Goal: Task Accomplishment & Management: Manage account settings

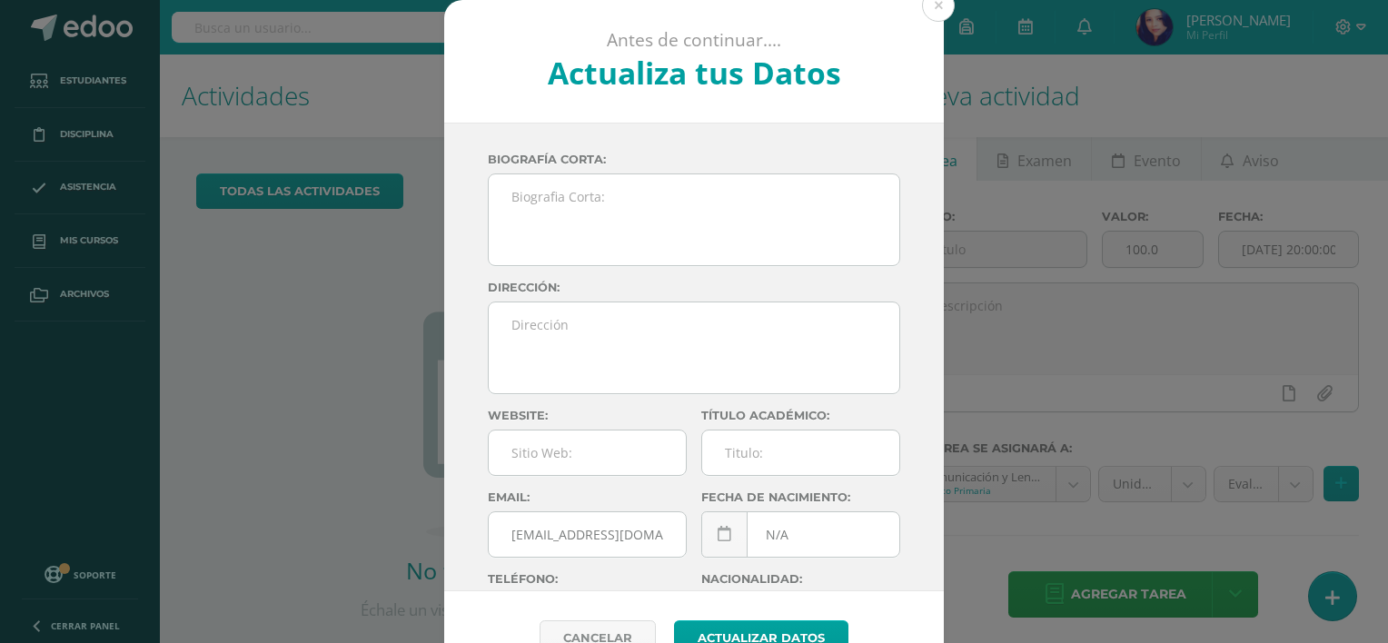
click at [472, 191] on div "Alvizures Quiñónez Aura Marisol sR6EDupJmSZuBMLZRjYB2urTw3pj8D Biografía corta:…" at bounding box center [694, 357] width 500 height 469
click at [929, 2] on button at bounding box center [938, 5] width 33 height 33
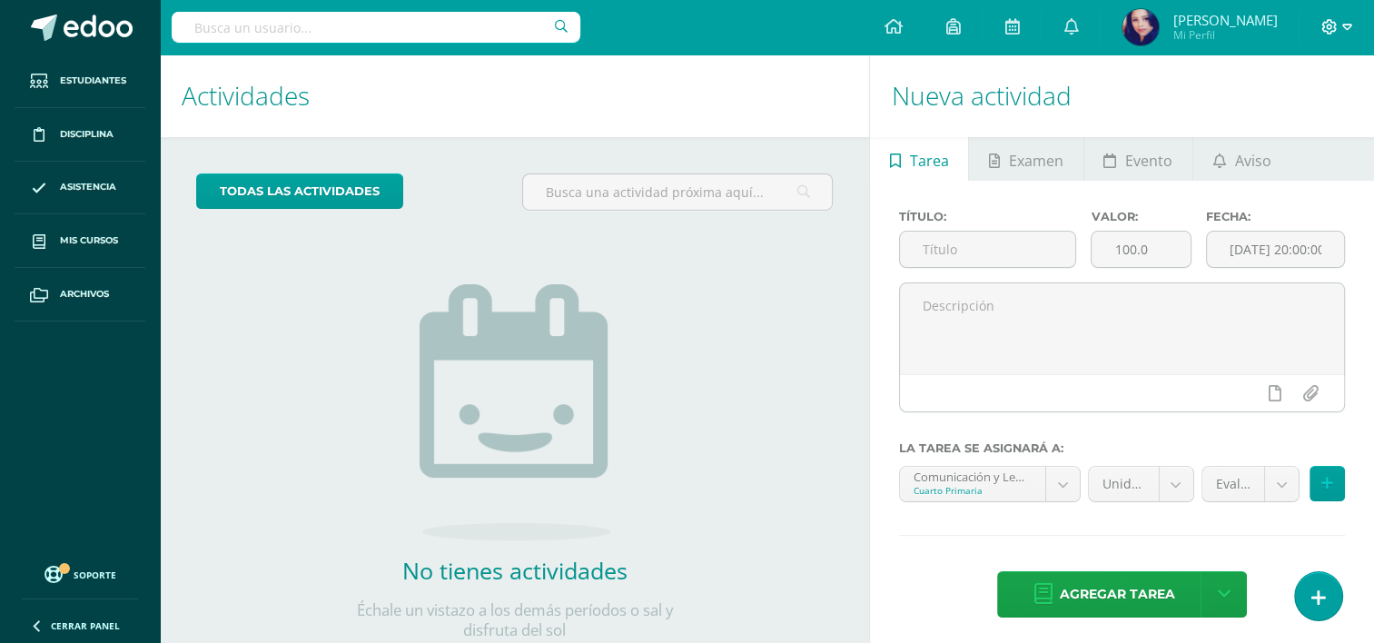
click at [1337, 29] on span at bounding box center [1337, 27] width 31 height 20
click at [1304, 127] on span "Cerrar sesión" at bounding box center [1290, 122] width 82 height 17
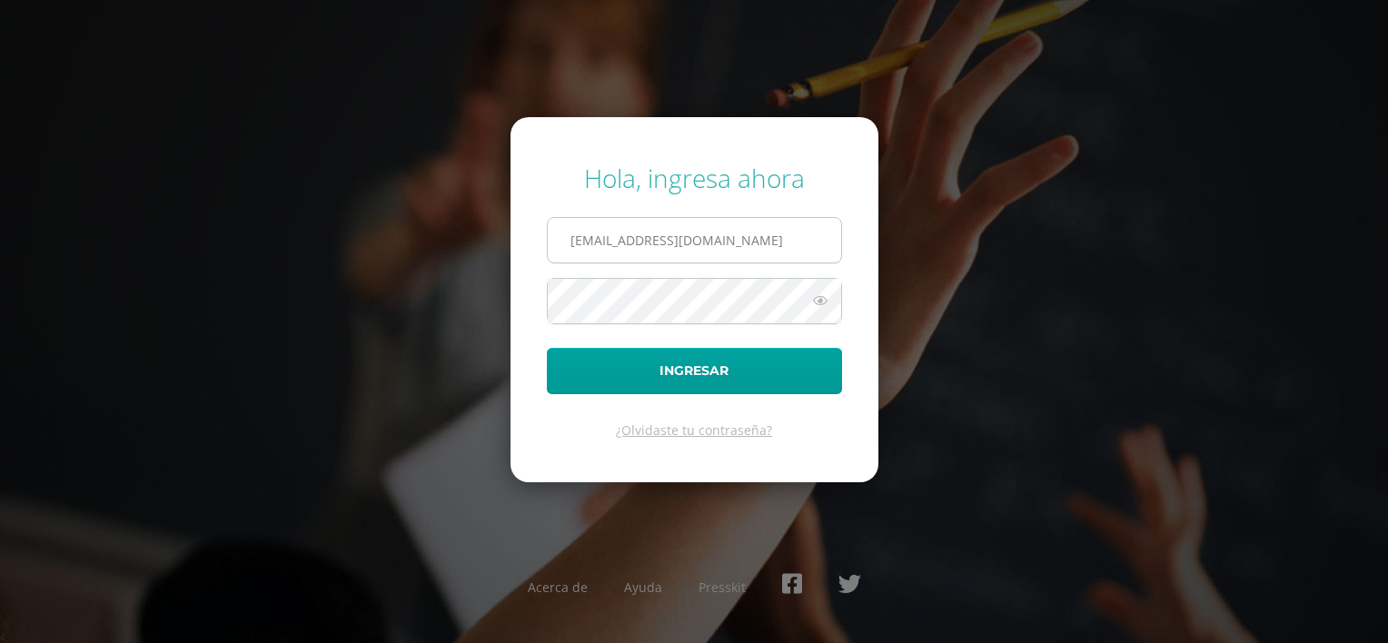
click at [812, 247] on input "comunicacionylenguaje.elfaro@gmail.com" at bounding box center [694, 240] width 293 height 45
type input "m"
click at [789, 239] on input "m" at bounding box center [694, 240] width 293 height 45
type input "C"
type input "colegioelfaro.wendyf2004@gmail.com"
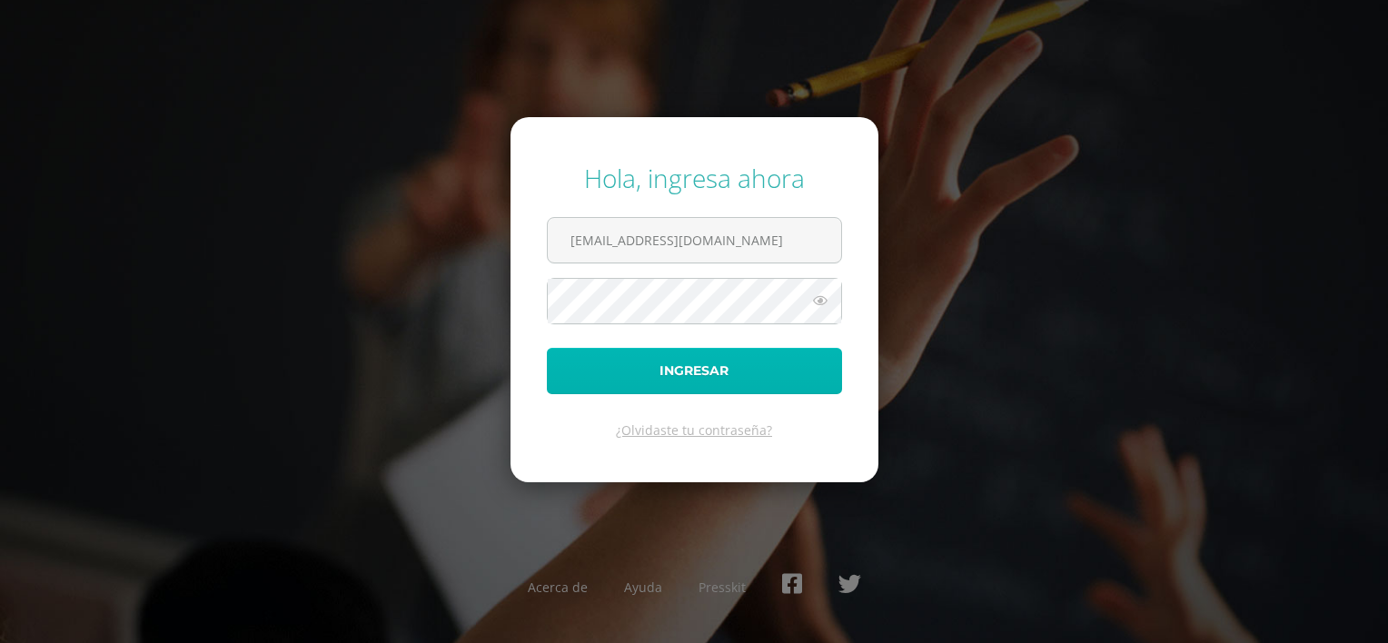
click at [573, 364] on button "Ingresar" at bounding box center [694, 371] width 295 height 46
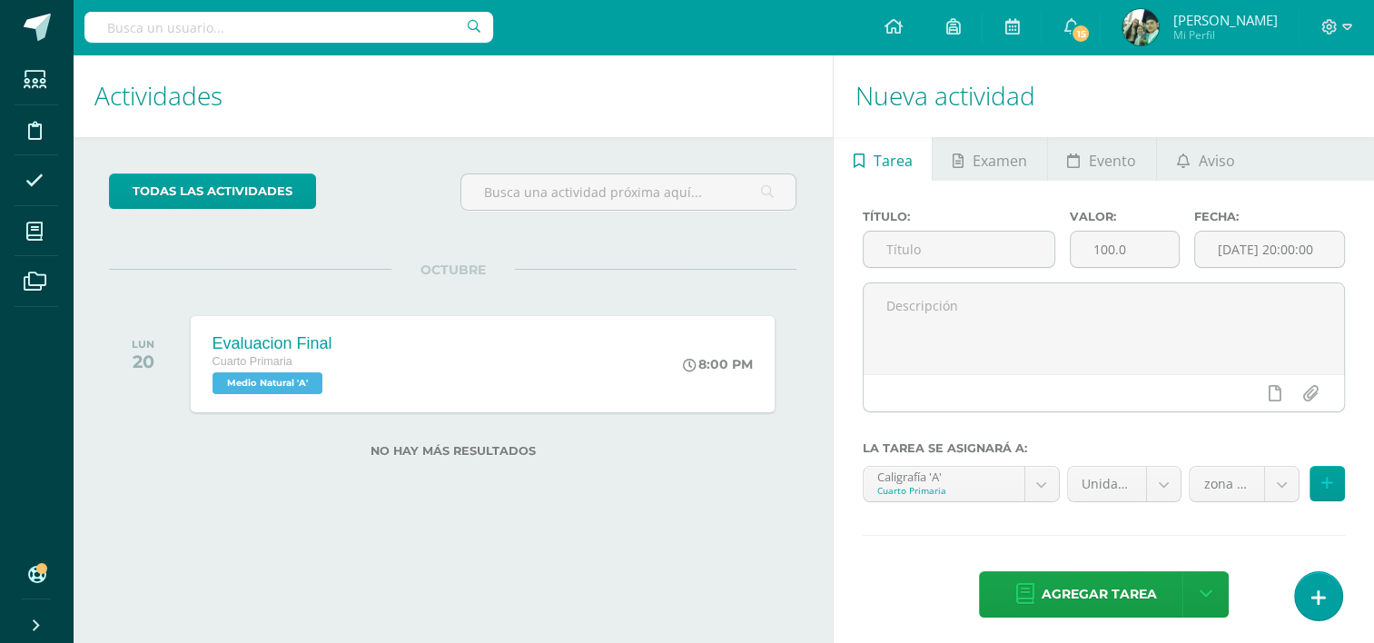
click at [179, 479] on div "No hay más resultados" at bounding box center [453, 455] width 688 height 50
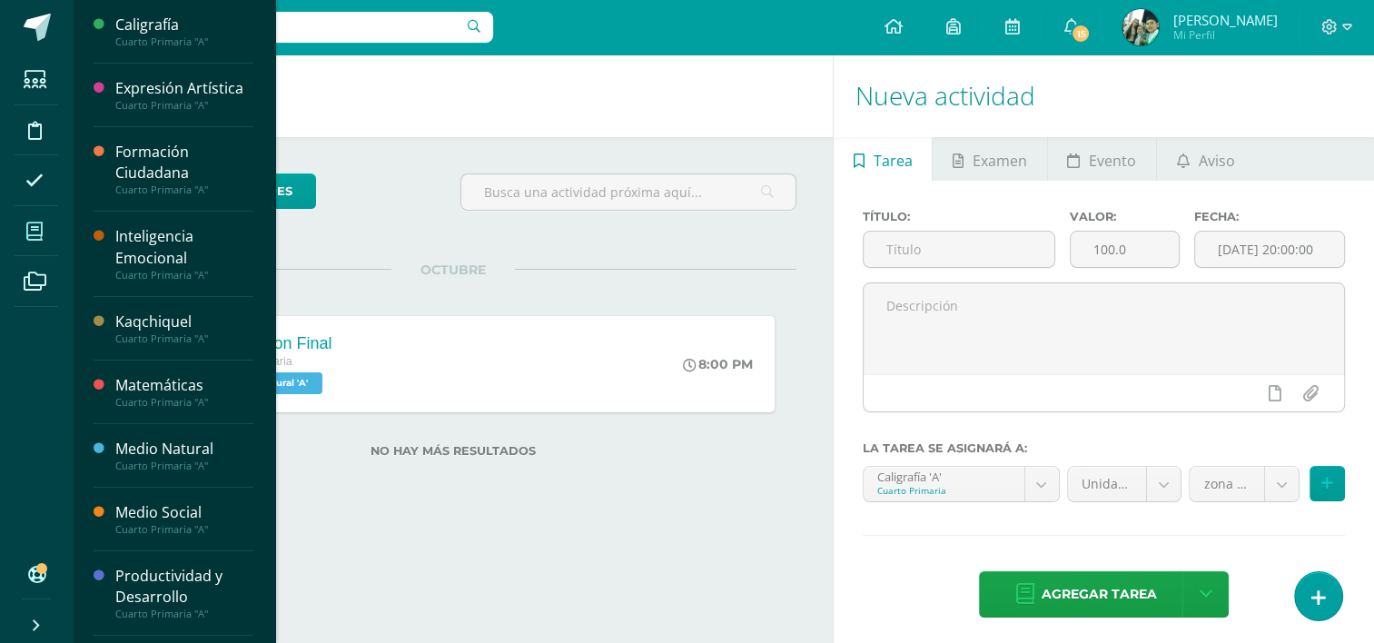
click at [35, 229] on icon at bounding box center [34, 232] width 16 height 18
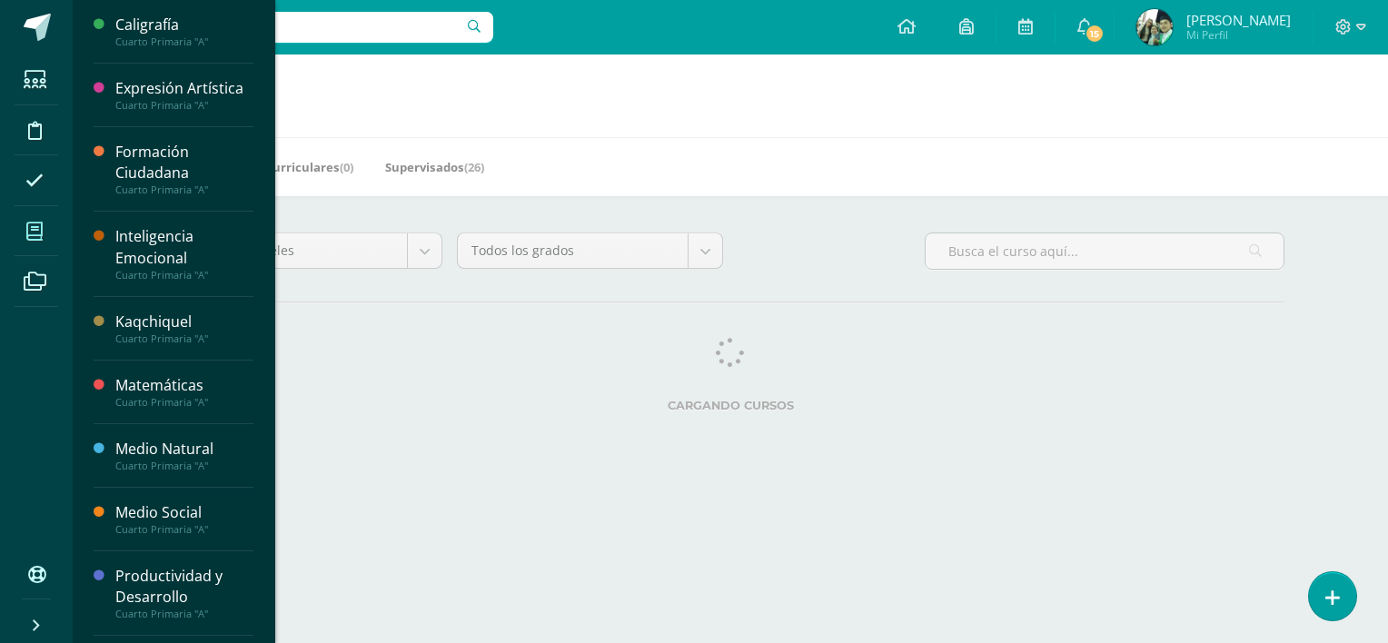
click at [35, 231] on icon at bounding box center [34, 232] width 16 height 18
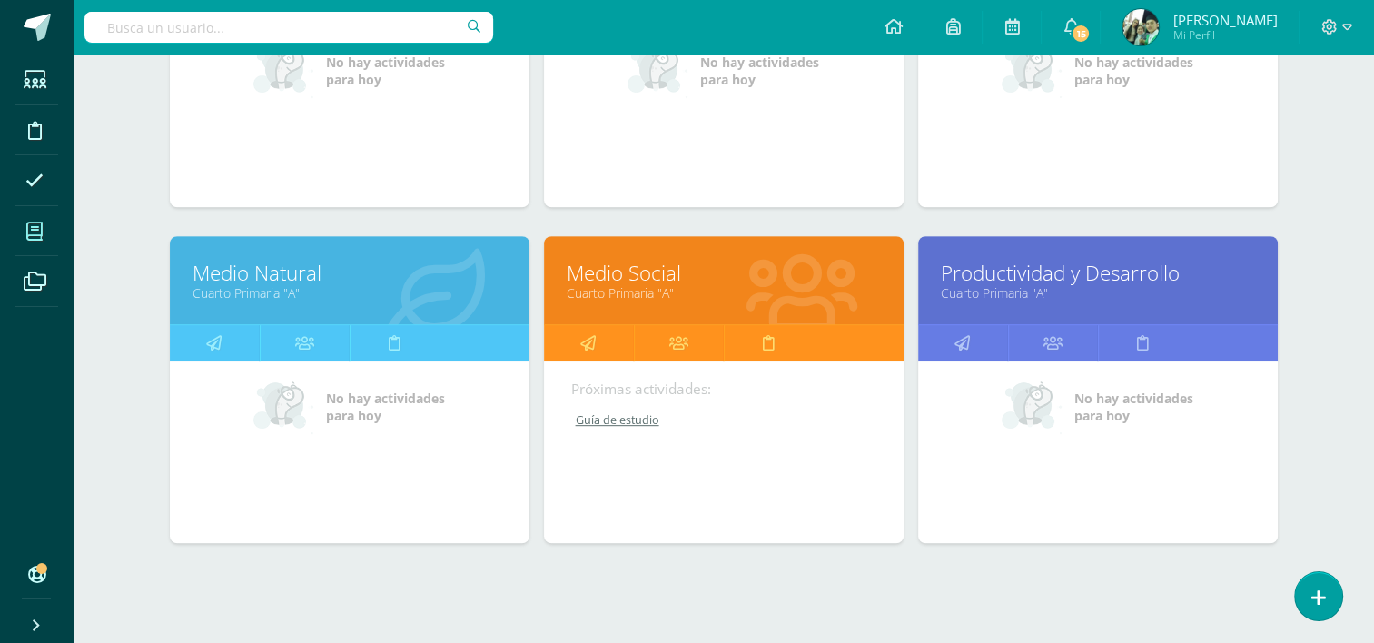
scroll to position [816, 0]
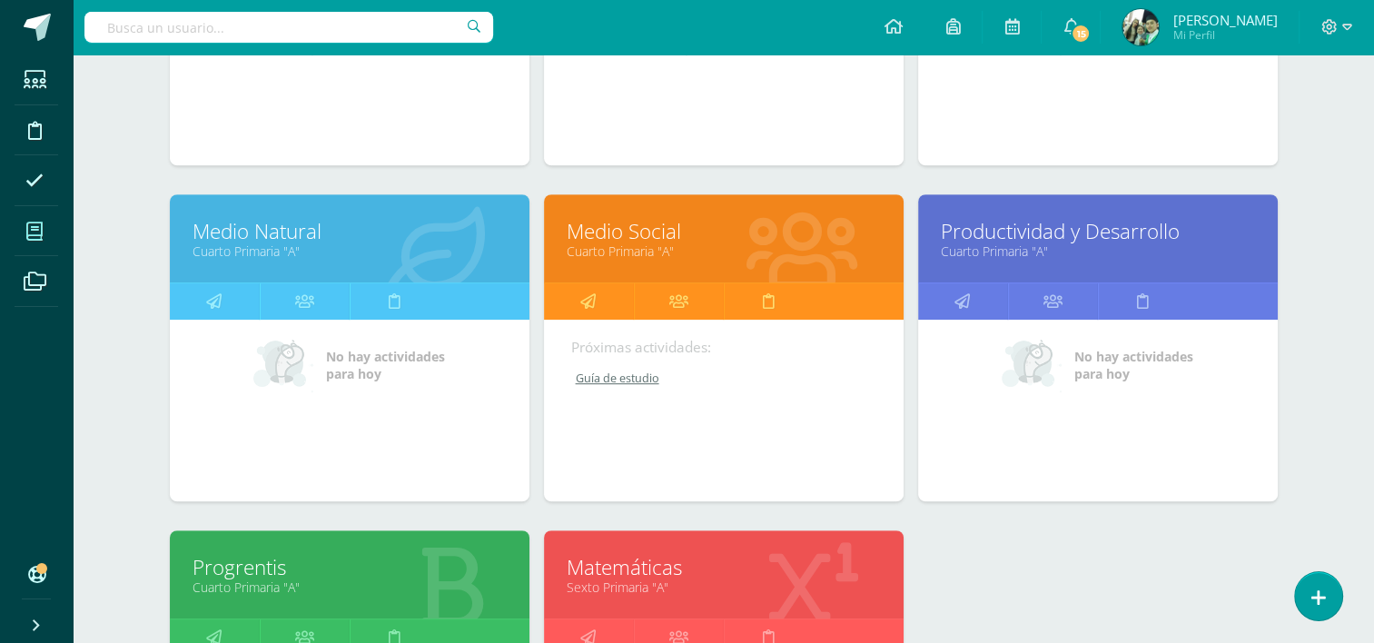
click at [632, 574] on link "Matemáticas" at bounding box center [724, 567] width 314 height 28
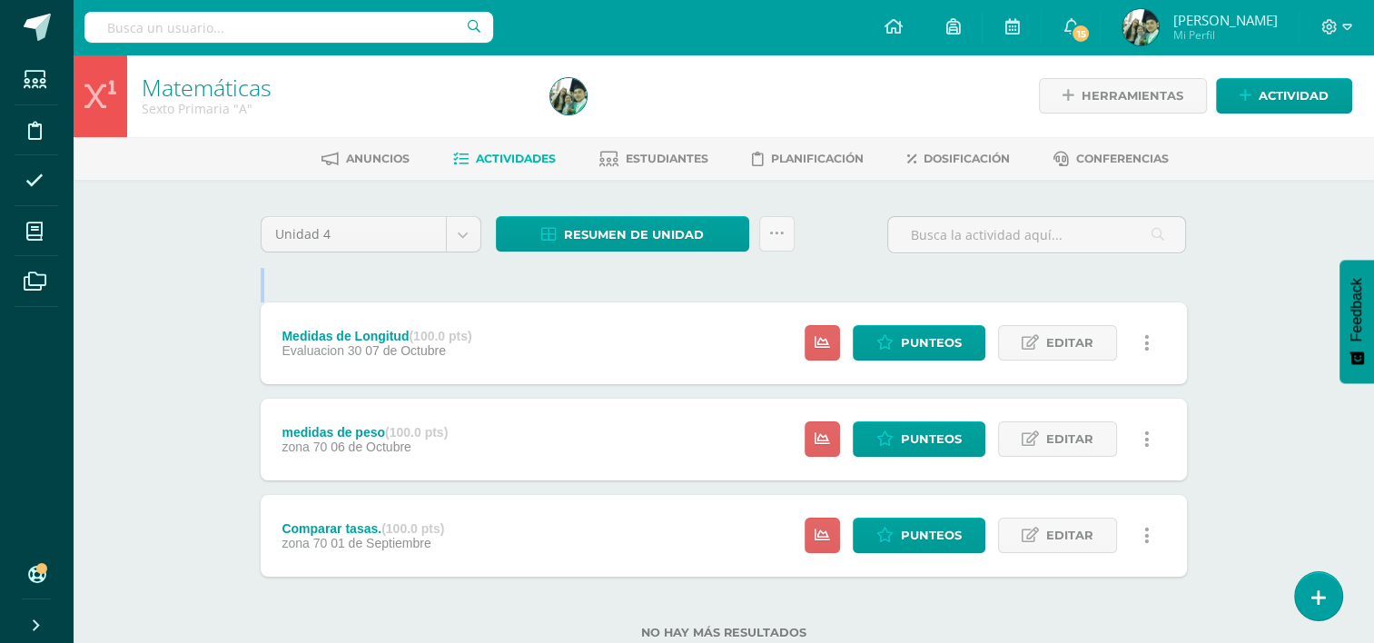
click at [391, 290] on div "Unidad 4 Unidad 1 Unidad 2 Unidad 3 Unidad 4 Resumen de unidad Descargar como H…" at bounding box center [723, 438] width 941 height 445
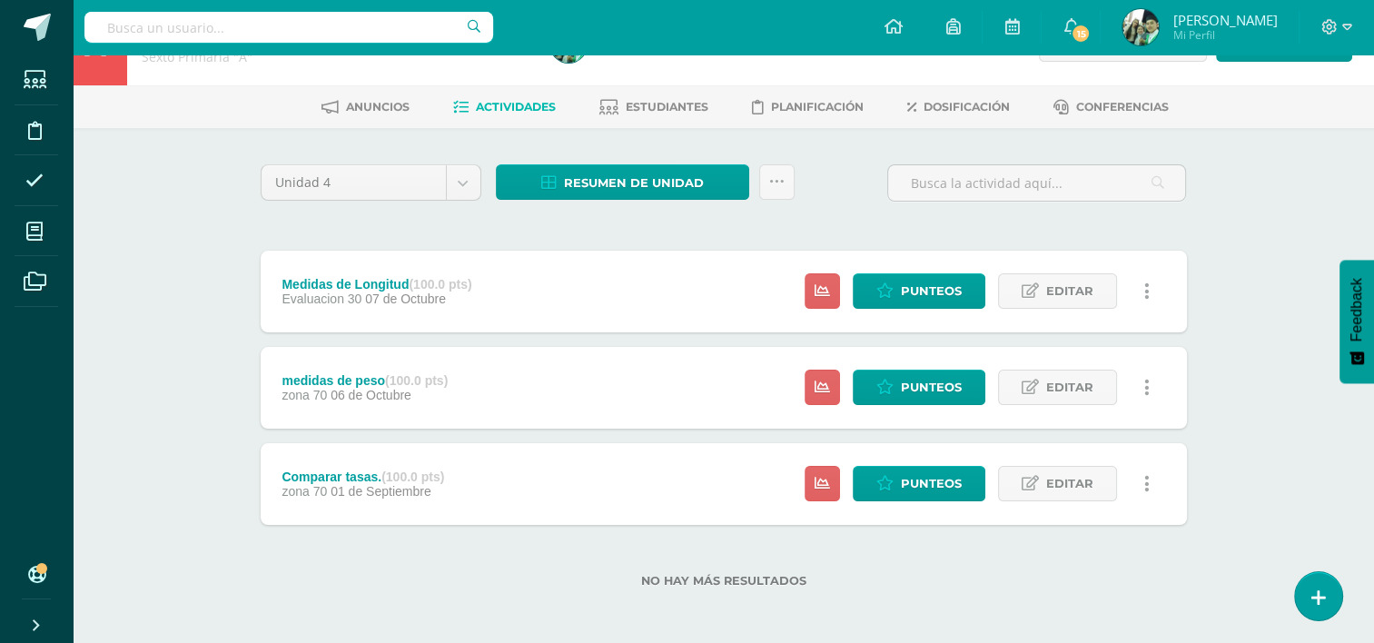
scroll to position [50, 0]
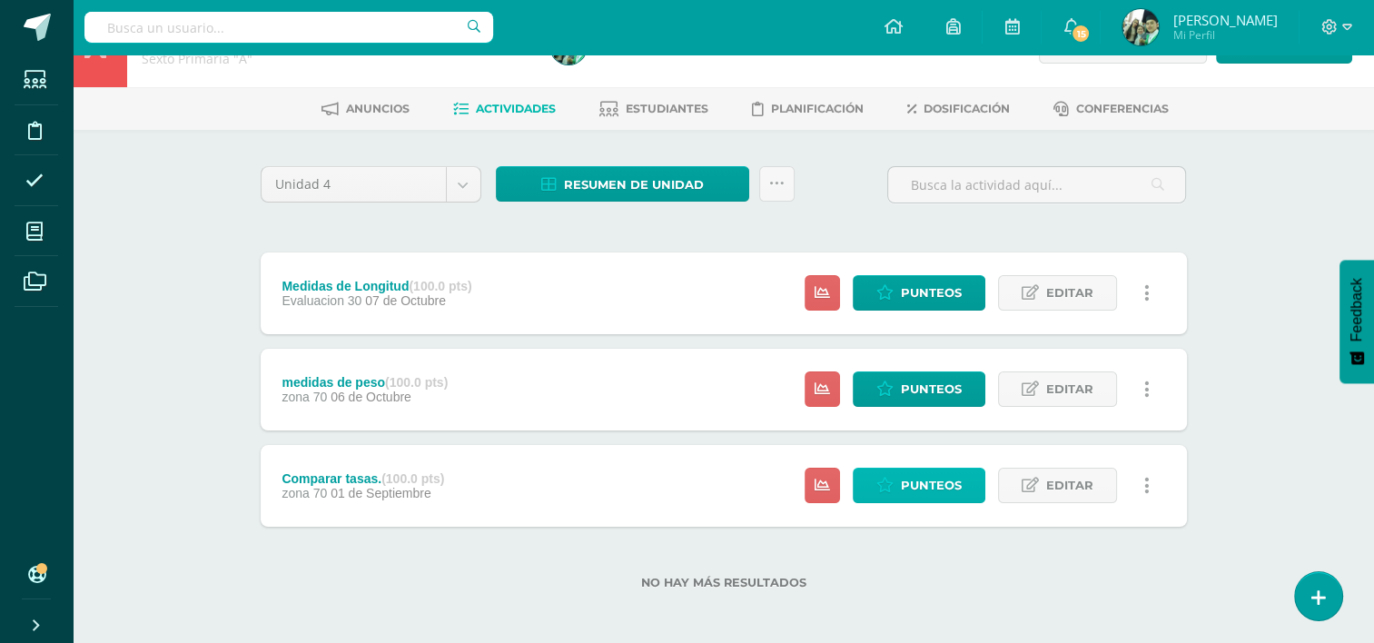
click at [897, 489] on link "Punteos" at bounding box center [919, 485] width 133 height 35
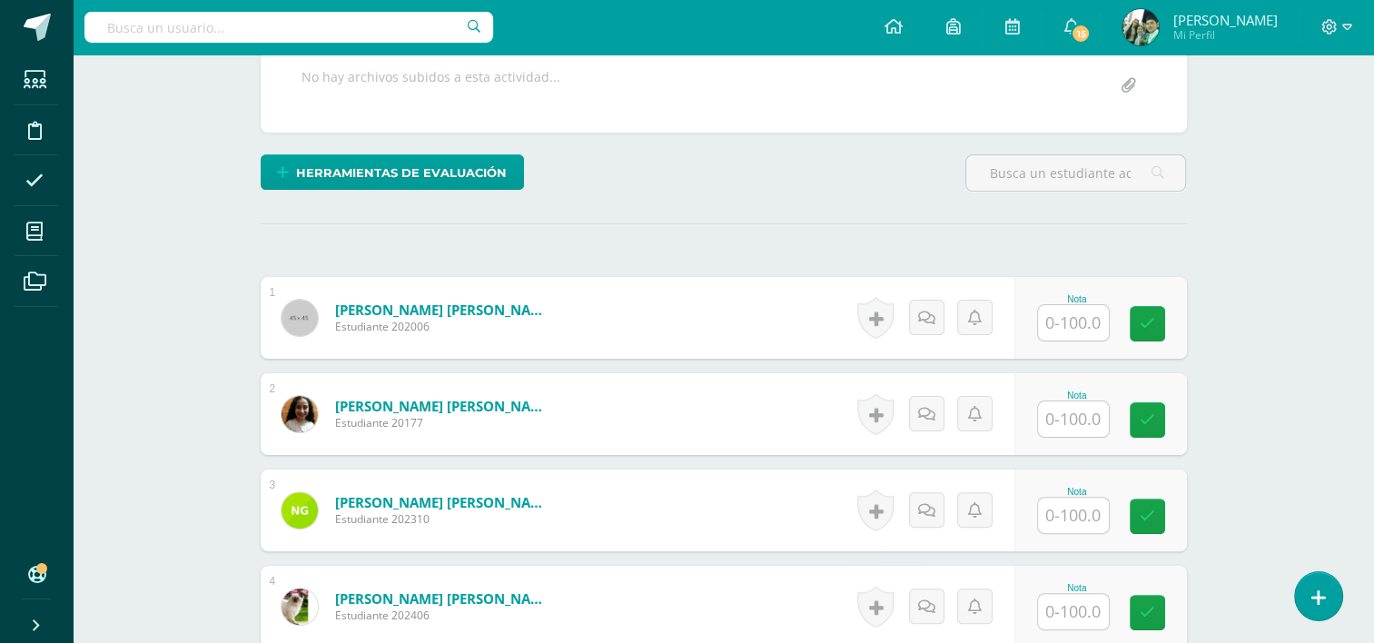
scroll to position [378, 0]
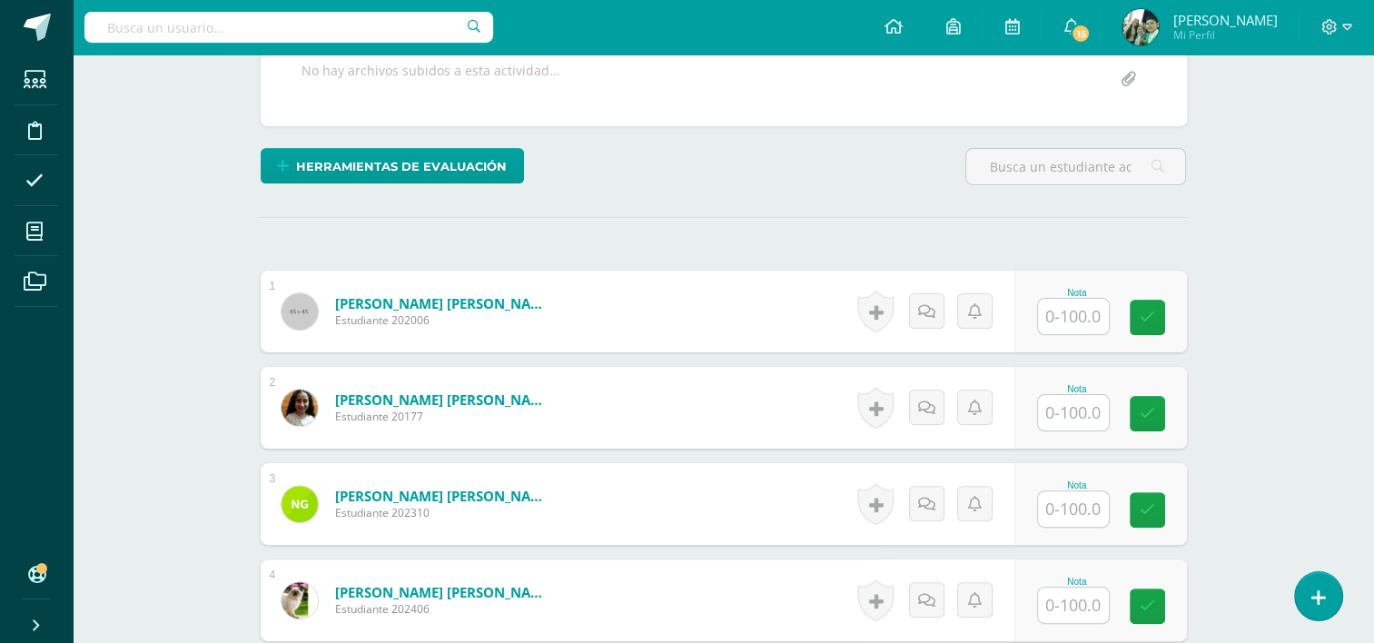
click at [1061, 312] on input "text" at bounding box center [1073, 316] width 71 height 35
type input "100"
click at [1072, 404] on input "text" at bounding box center [1083, 413] width 73 height 36
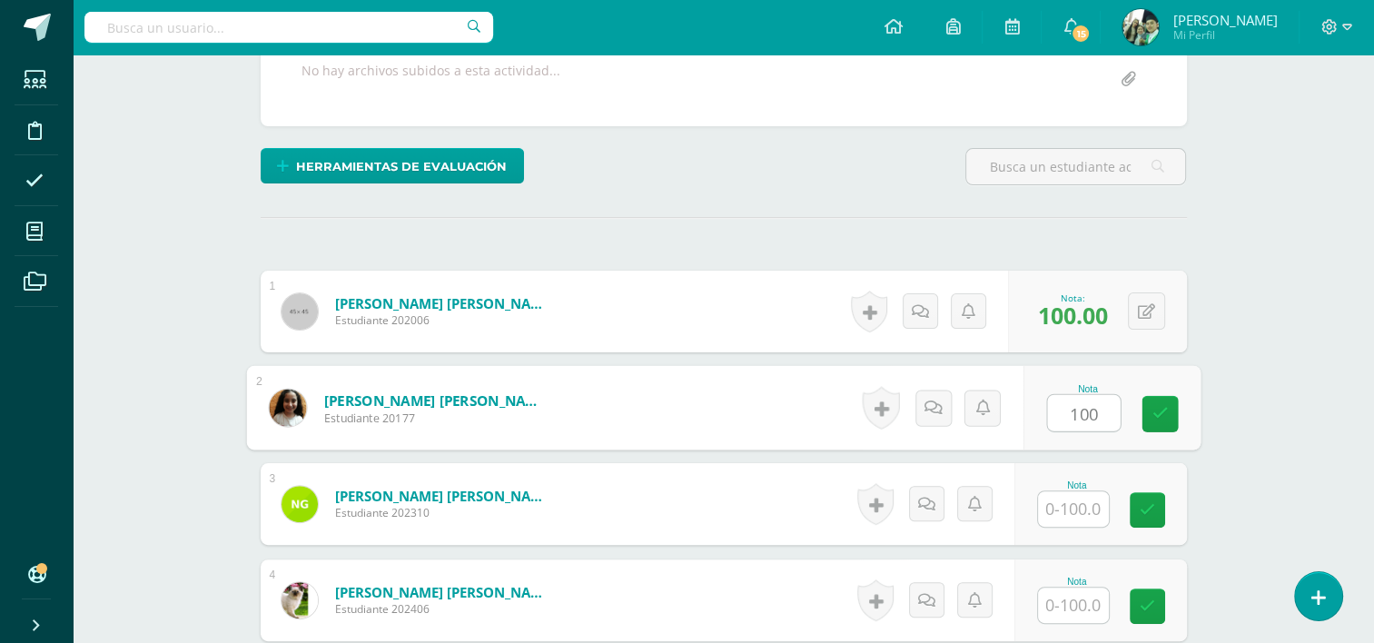
type input "100"
click at [1065, 512] on input "text" at bounding box center [1073, 508] width 71 height 35
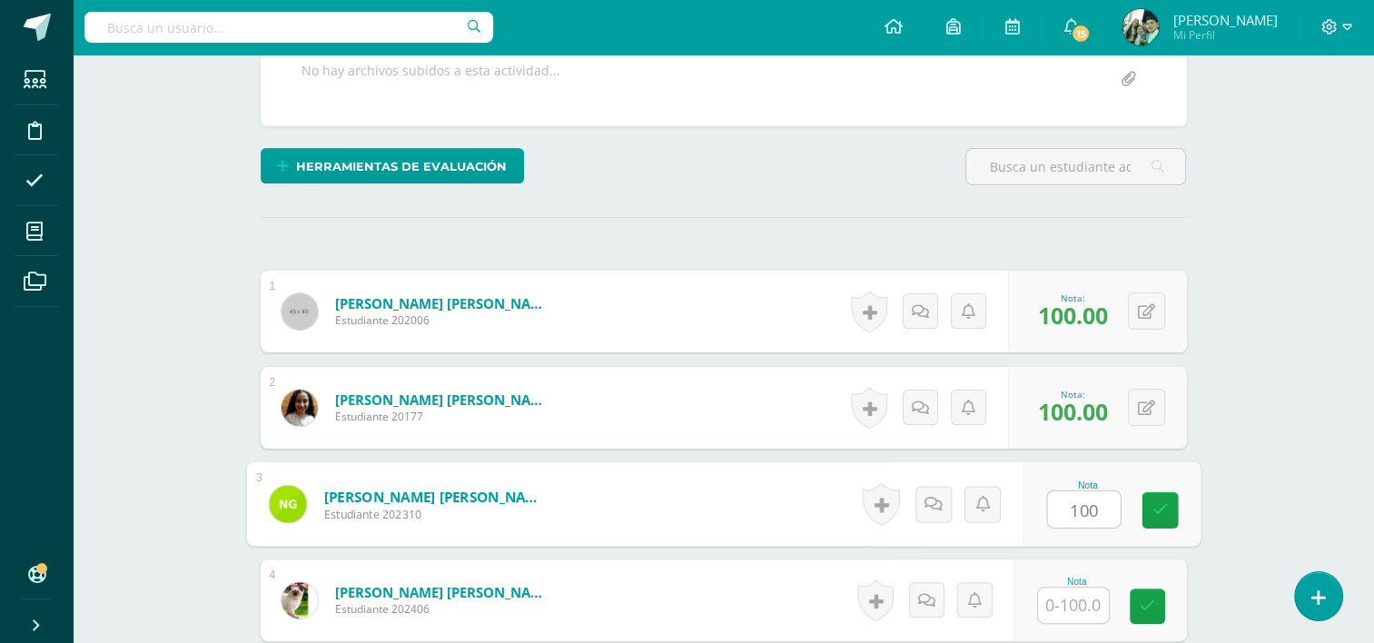
type input "100"
click at [1252, 471] on div "Matemáticas Sexto Primaria "A" Herramientas Detalle de asistencias Actividad An…" at bounding box center [724, 552] width 1302 height 1750
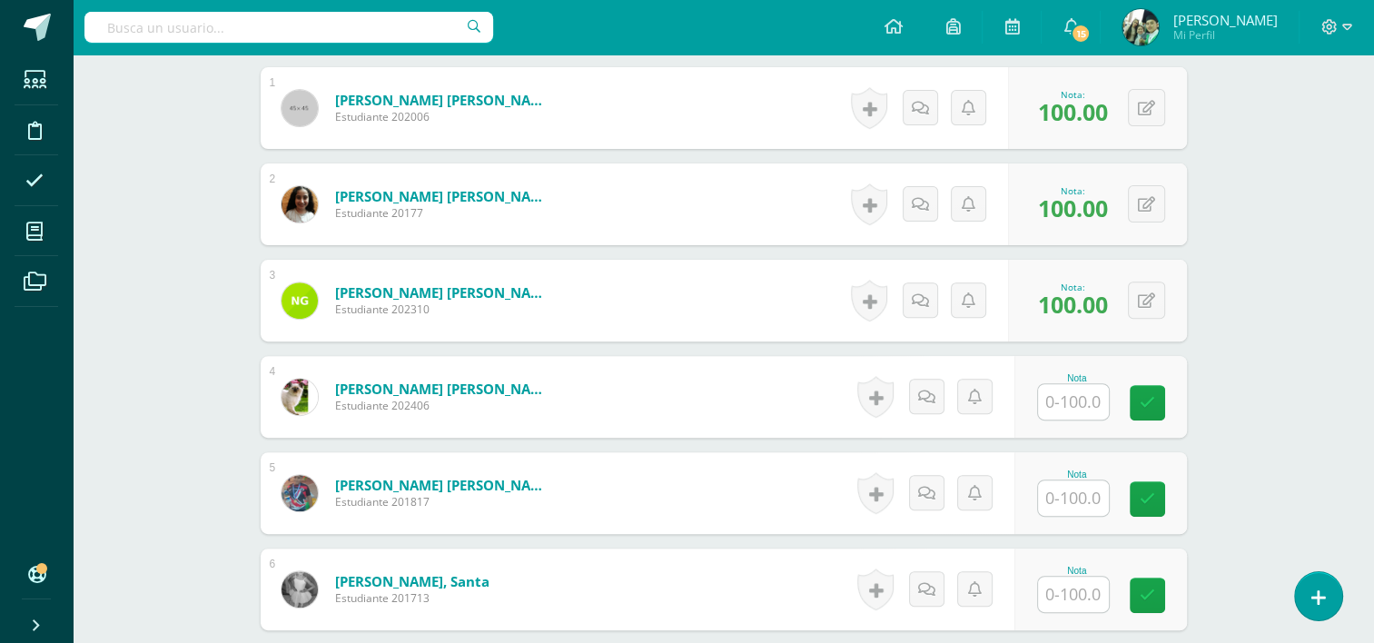
scroll to position [595, 0]
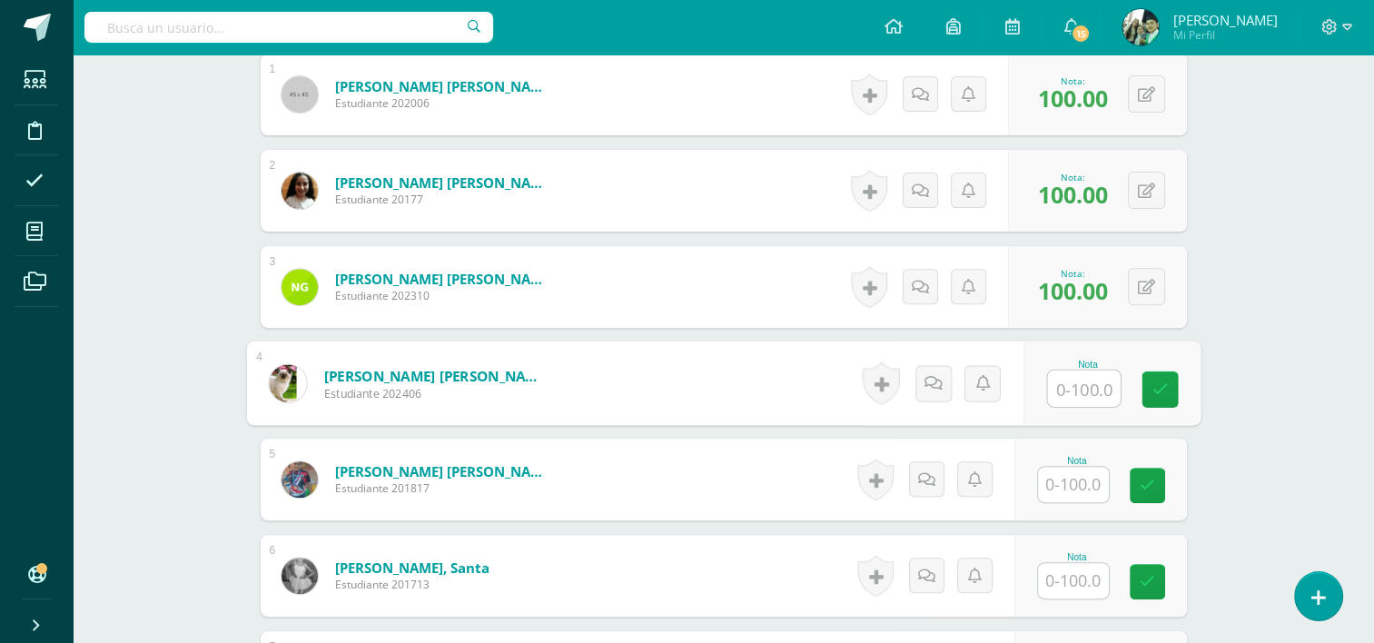
click at [1069, 389] on input "text" at bounding box center [1083, 389] width 73 height 36
type input "100"
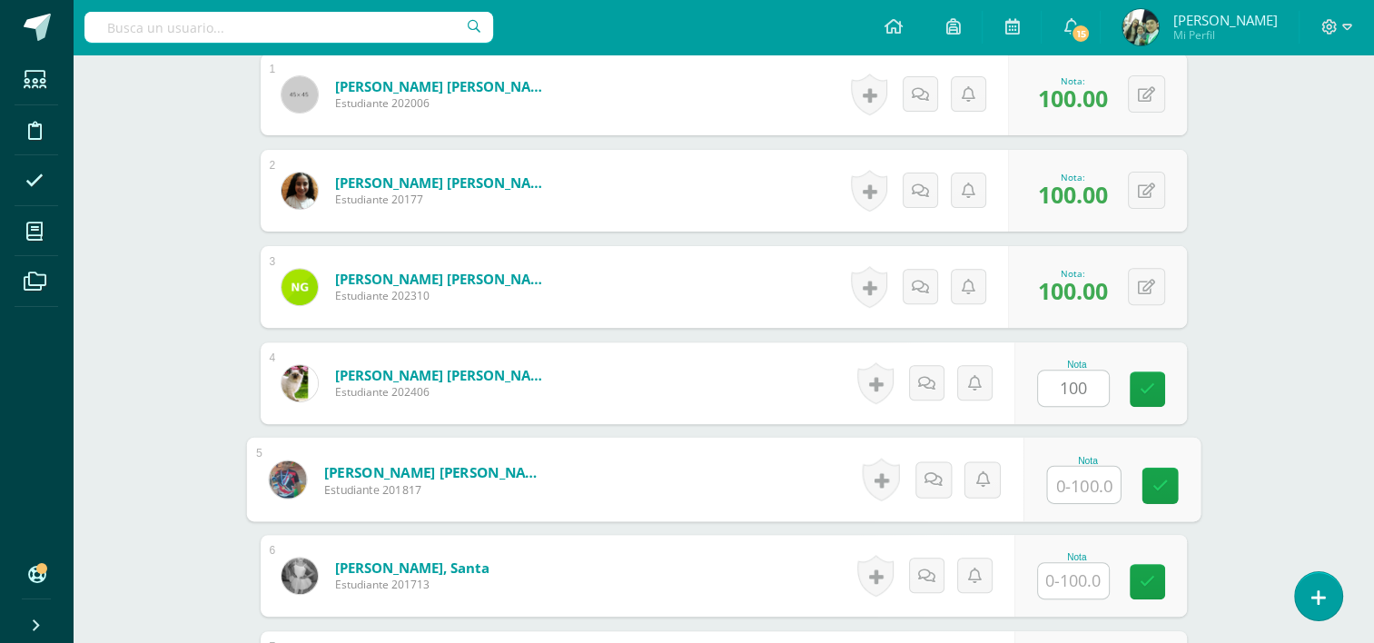
click at [1067, 482] on input "text" at bounding box center [1083, 485] width 73 height 36
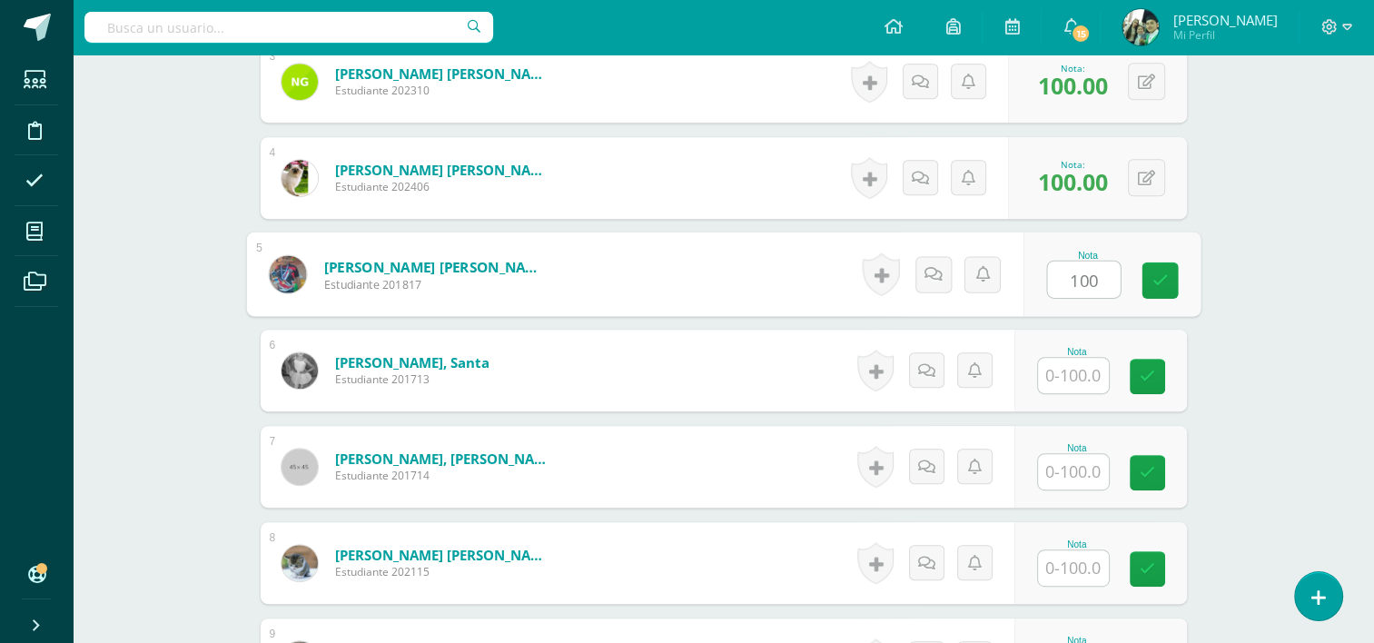
scroll to position [803, 0]
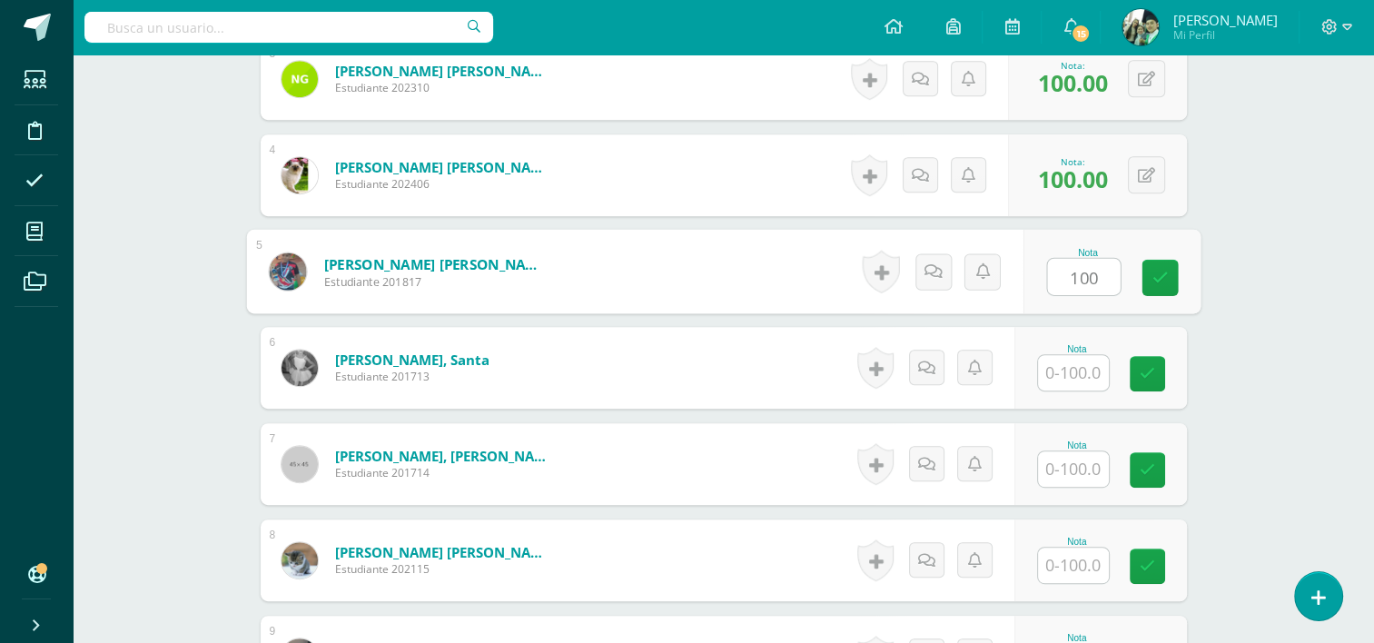
type input "100"
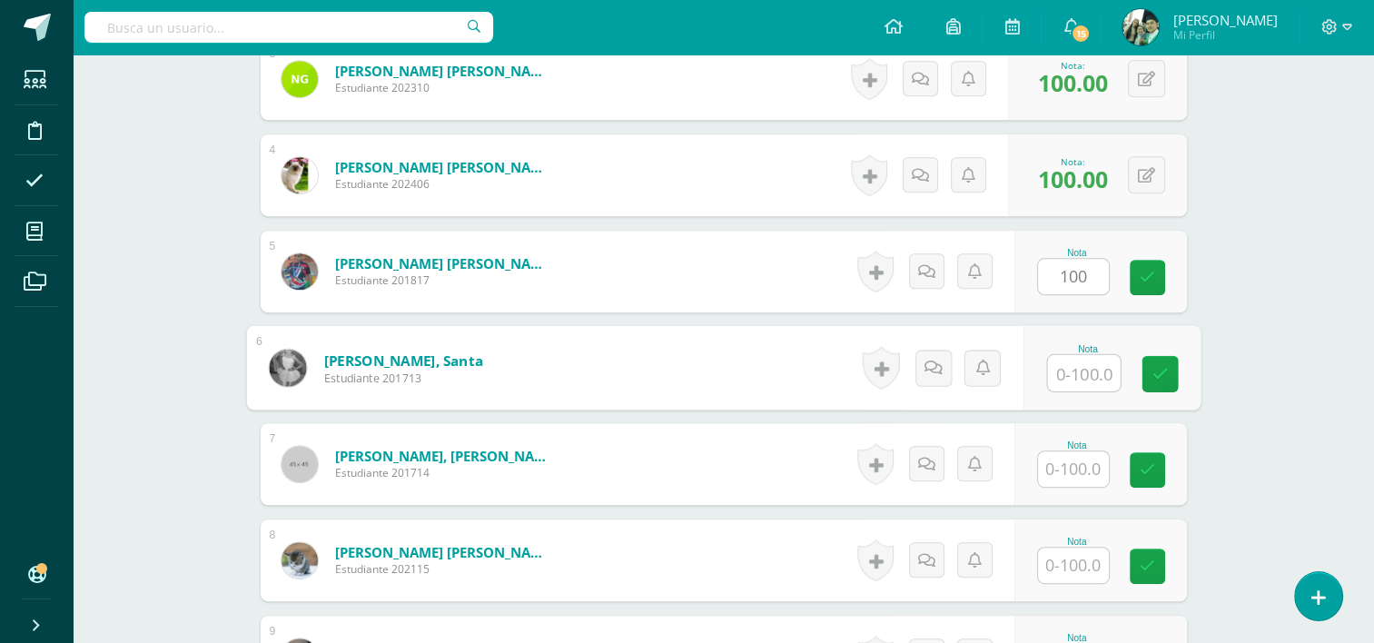
click at [1067, 374] on input "text" at bounding box center [1083, 373] width 73 height 36
type input "100"
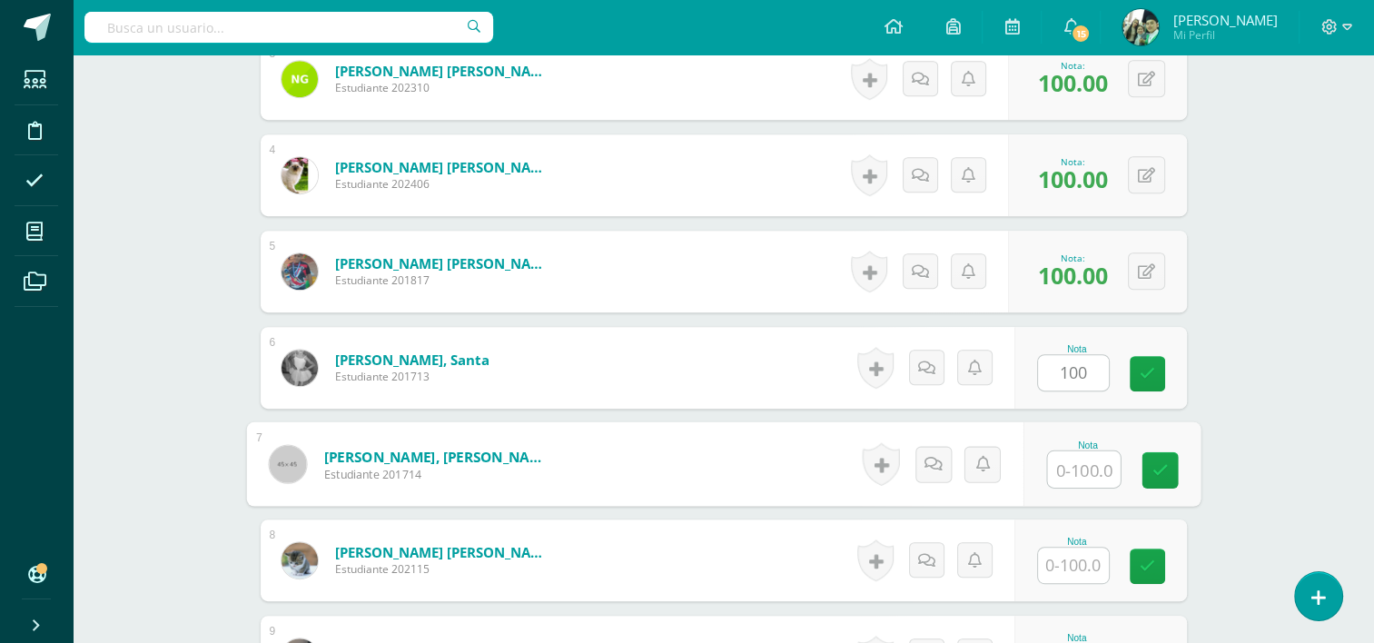
click at [1072, 461] on input "text" at bounding box center [1083, 469] width 73 height 36
type input "100"
click at [1067, 565] on input "text" at bounding box center [1073, 565] width 71 height 35
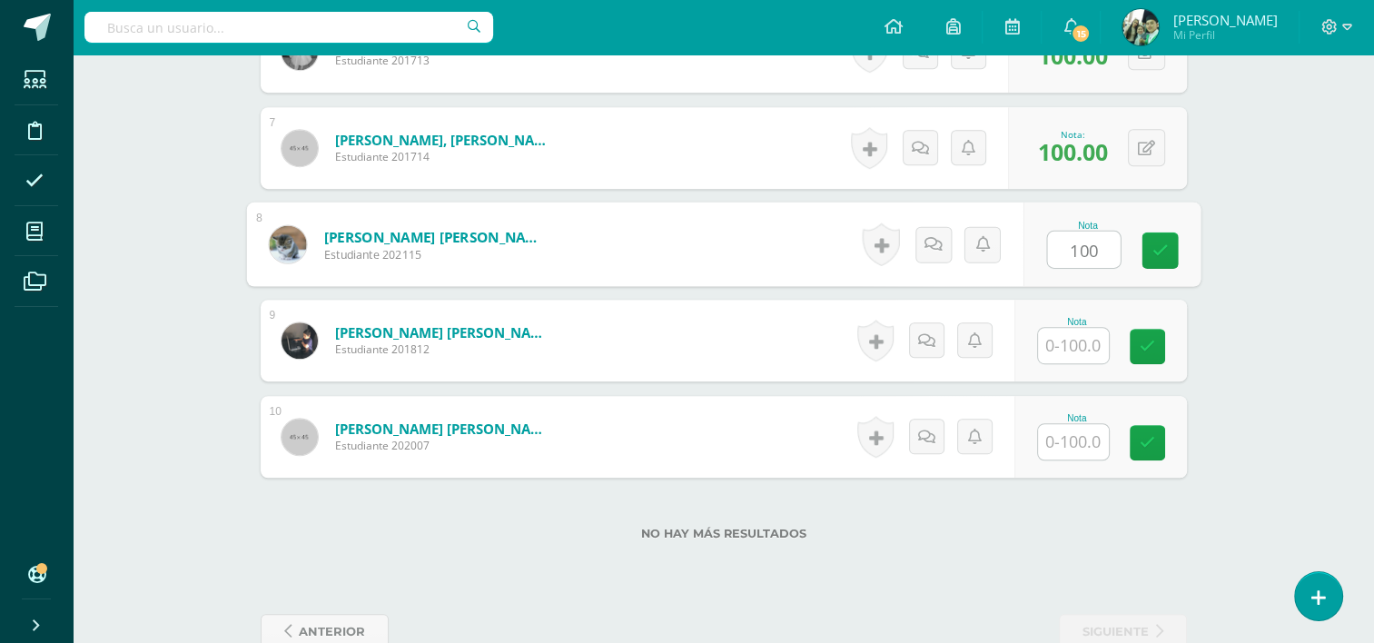
scroll to position [1120, 0]
type input "100"
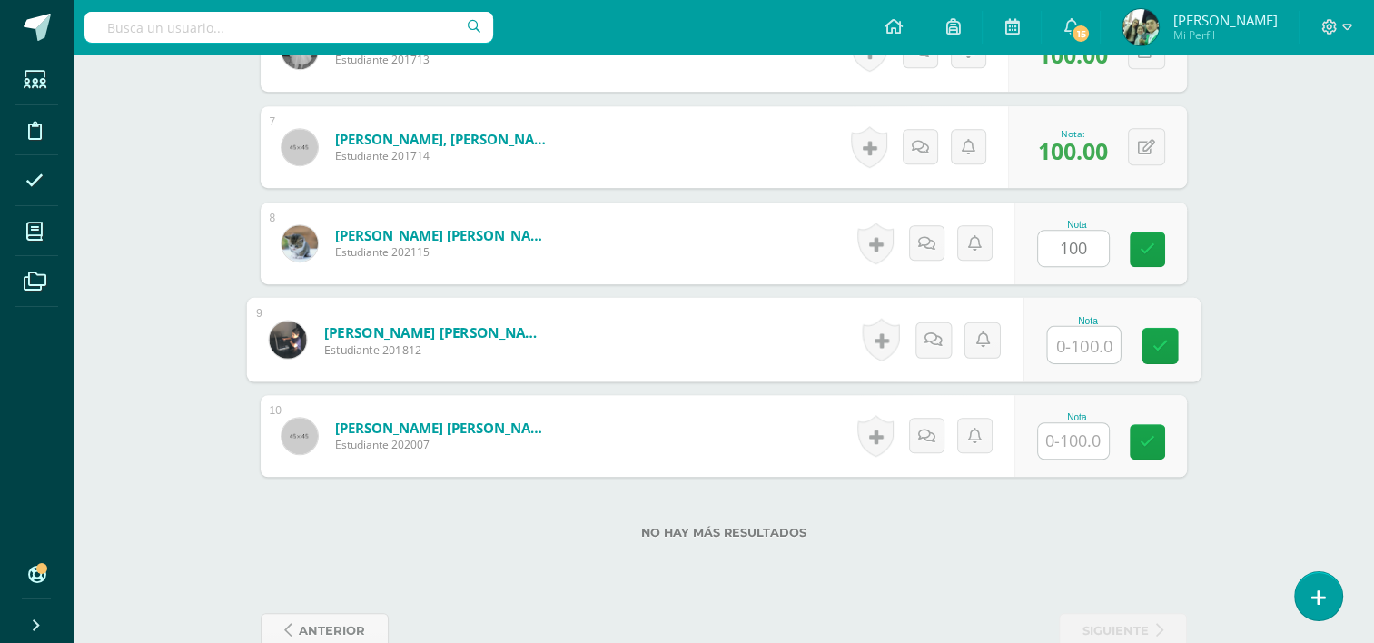
click at [1067, 346] on input "text" at bounding box center [1083, 345] width 73 height 36
type input "100"
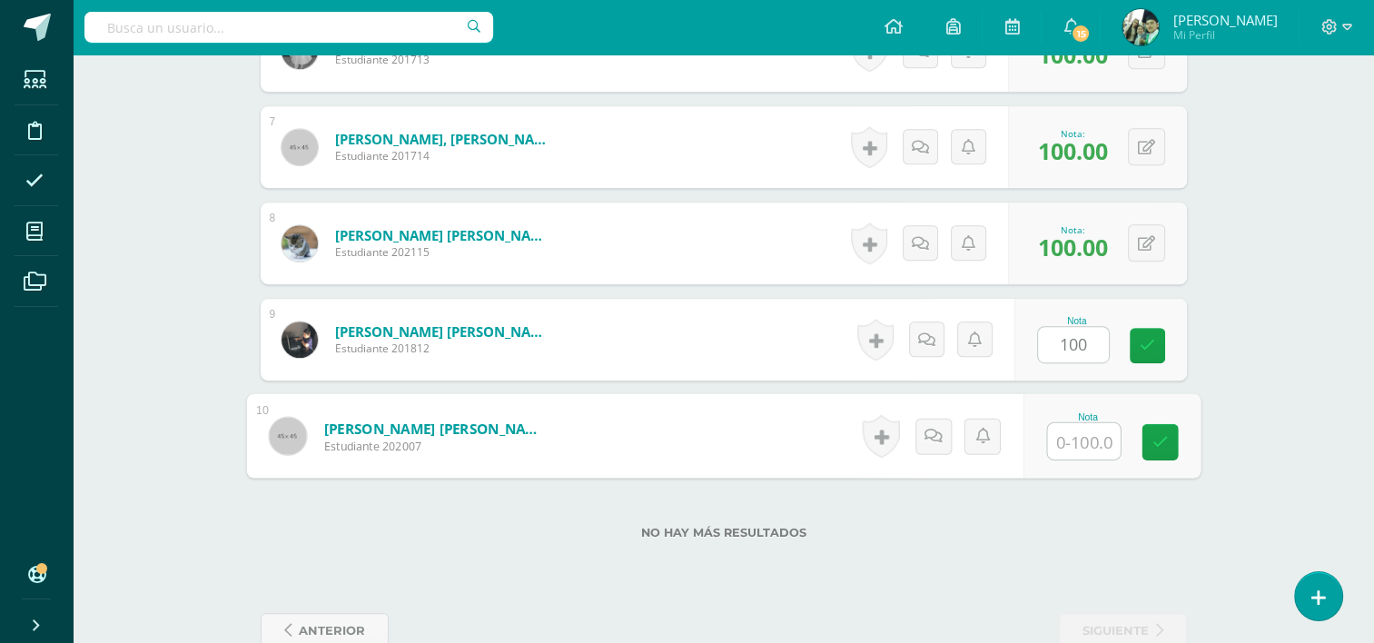
click at [1079, 431] on input "text" at bounding box center [1083, 441] width 73 height 36
type input "100"
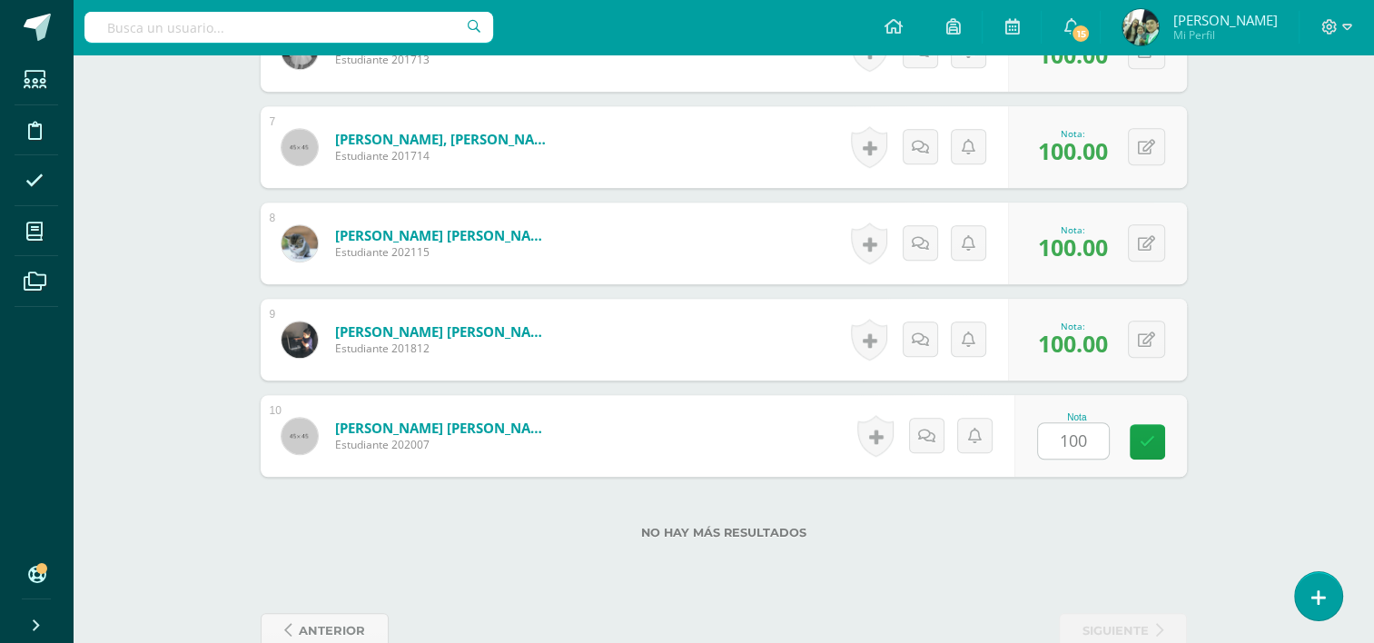
click at [1070, 520] on div "No hay más resultados" at bounding box center [724, 519] width 926 height 84
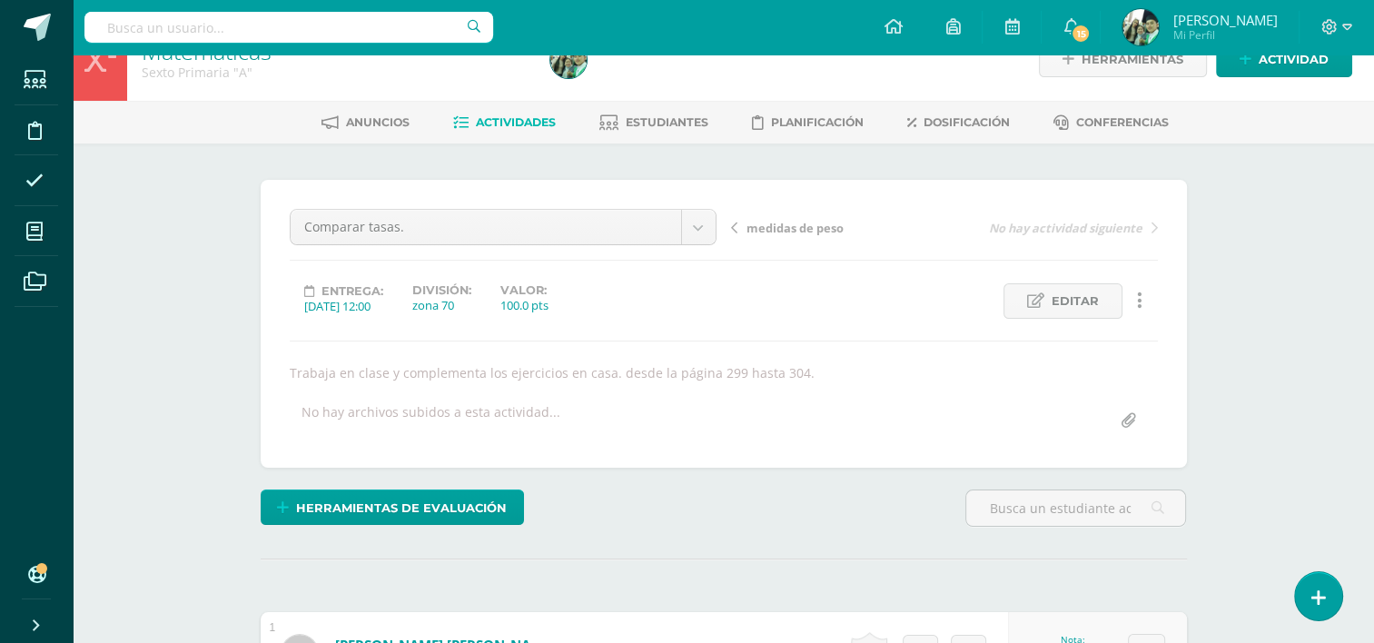
scroll to position [0, 0]
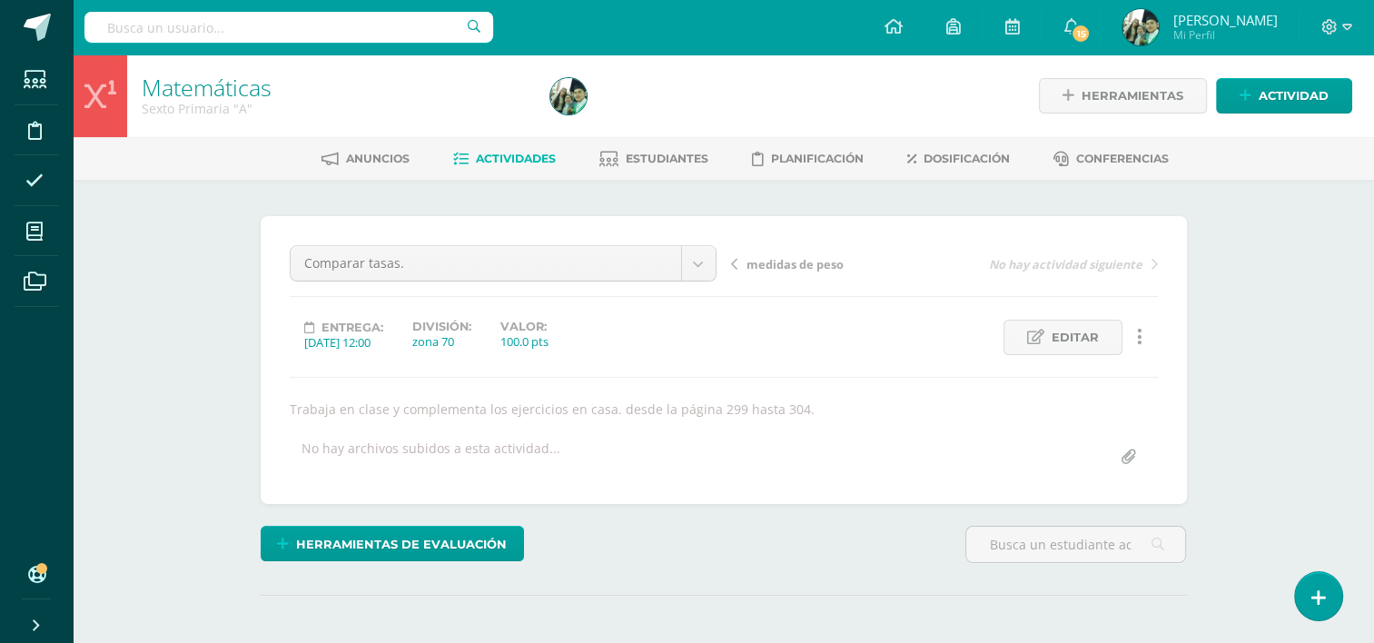
click at [506, 160] on span "Actividades" at bounding box center [516, 159] width 80 height 14
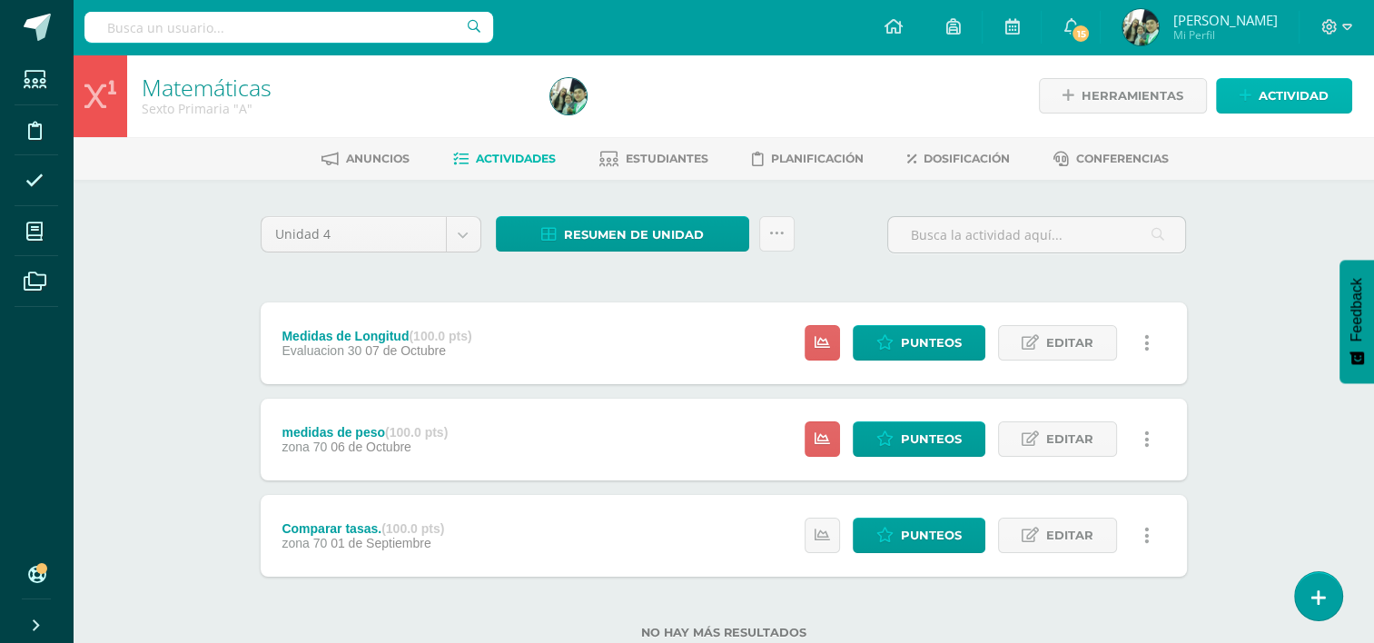
click at [1267, 95] on span "Actividad" at bounding box center [1294, 96] width 70 height 34
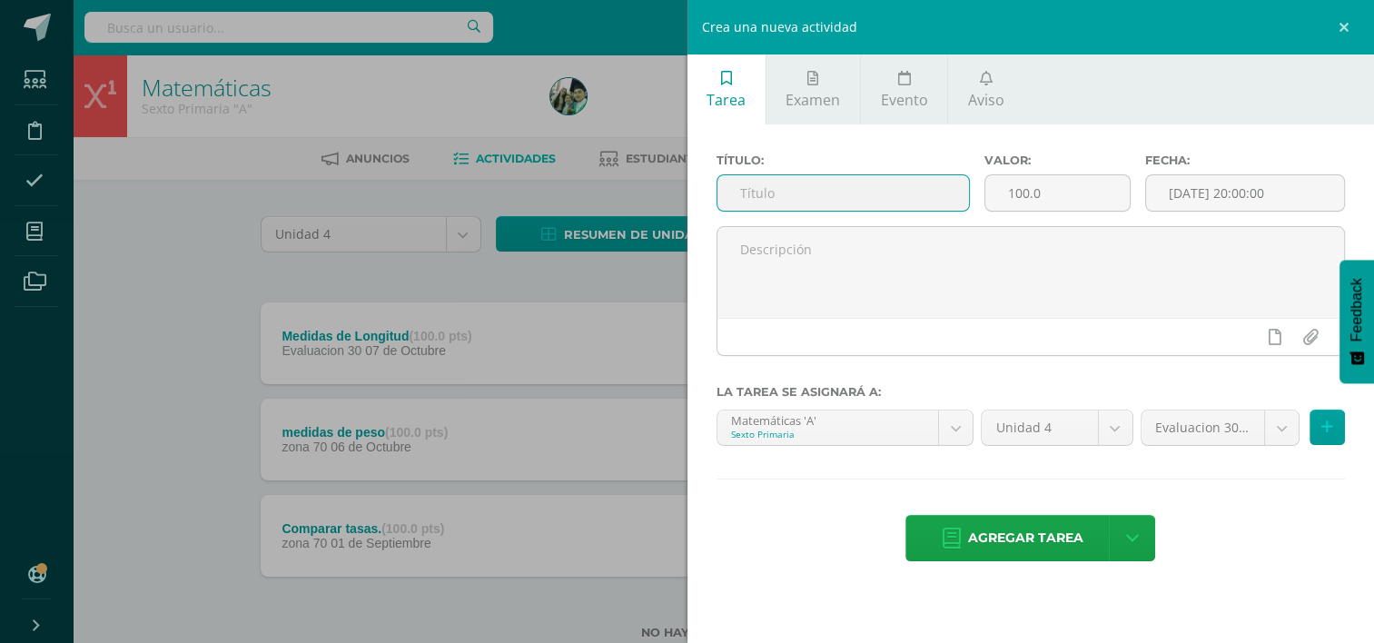
click at [827, 191] on input "text" at bounding box center [844, 192] width 252 height 35
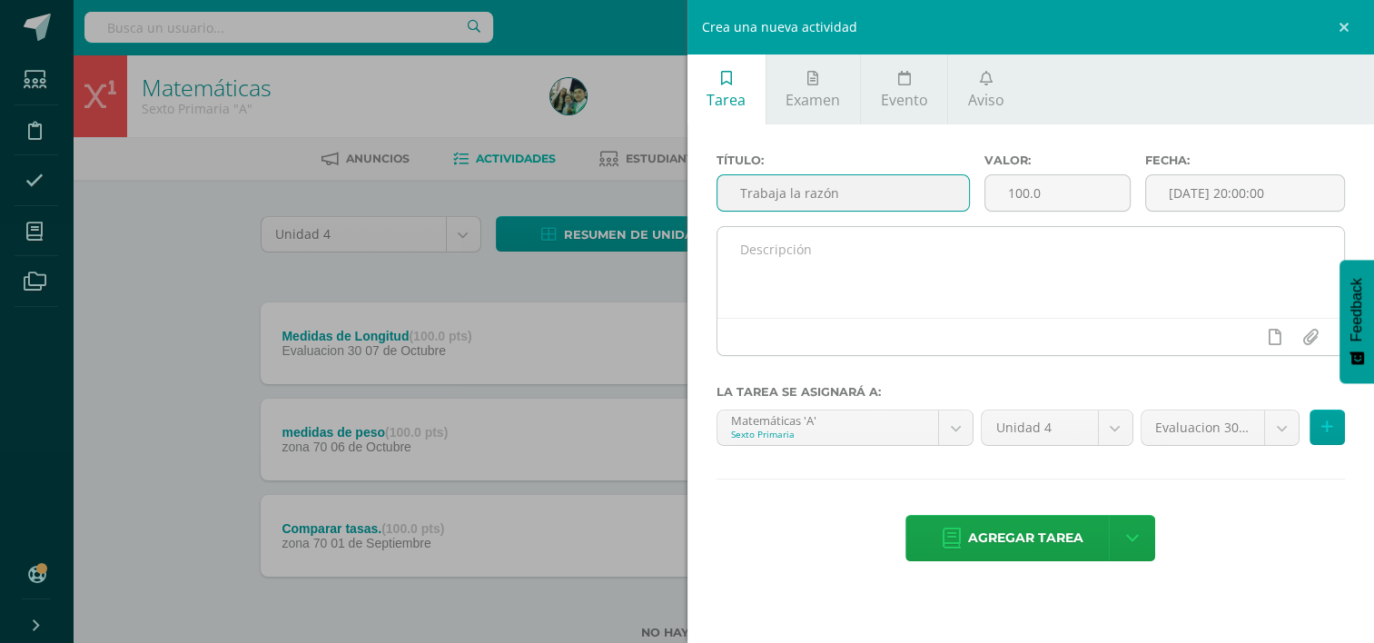
type input "Trabaja la razón"
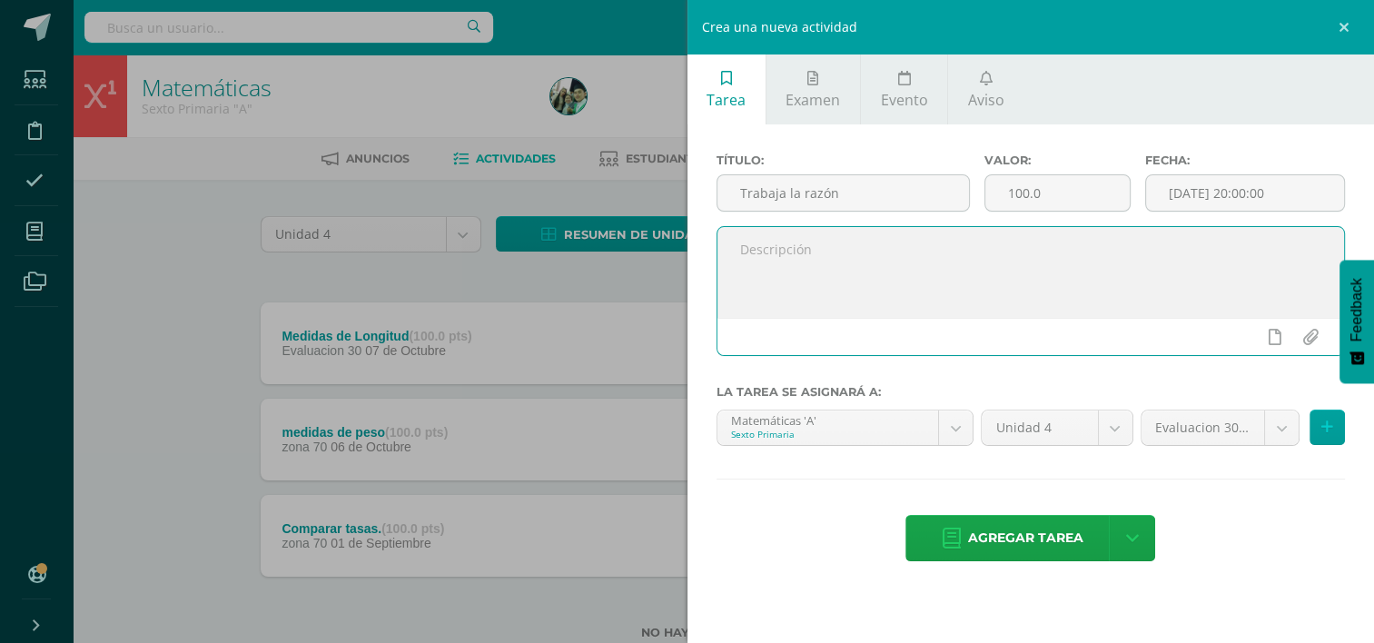
click at [771, 256] on textarea at bounding box center [1032, 272] width 628 height 91
click at [936, 251] on textarea "trabajalas paginas del libro 305 y 310" at bounding box center [1032, 272] width 628 height 91
type textarea "trabaja las paginas del libro 305 - 310"
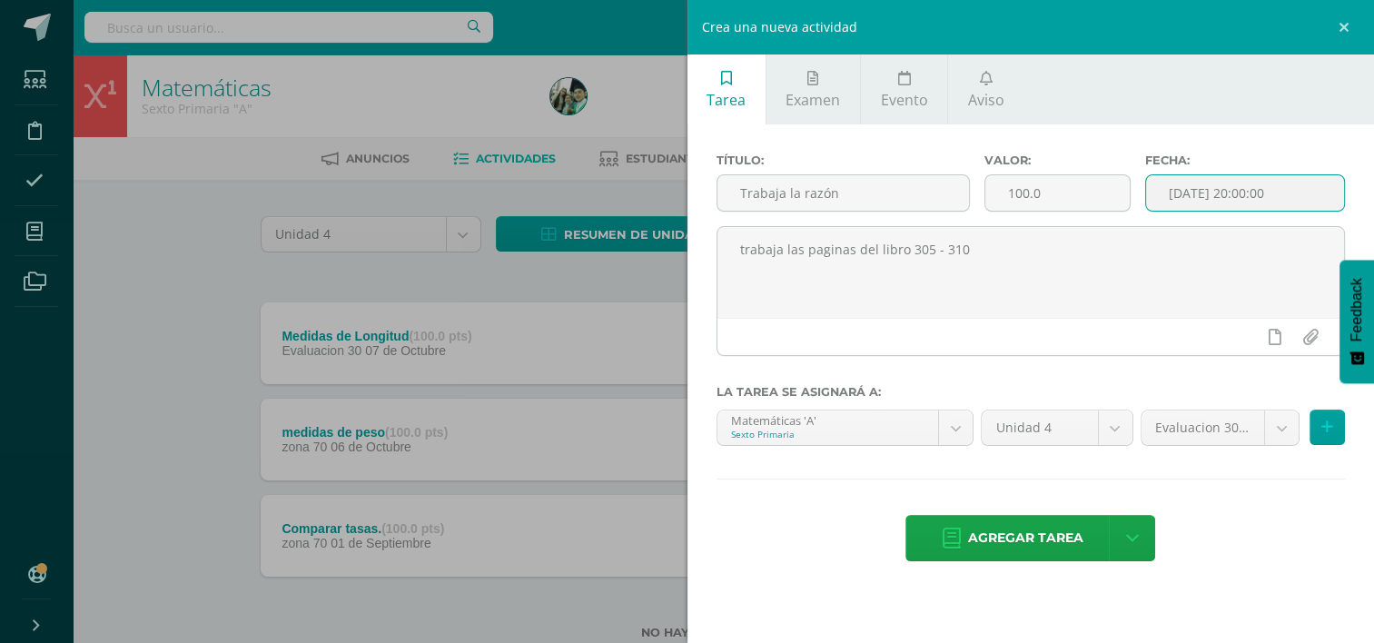
click at [1296, 196] on input "[DATE] 20:00:00" at bounding box center [1245, 192] width 198 height 35
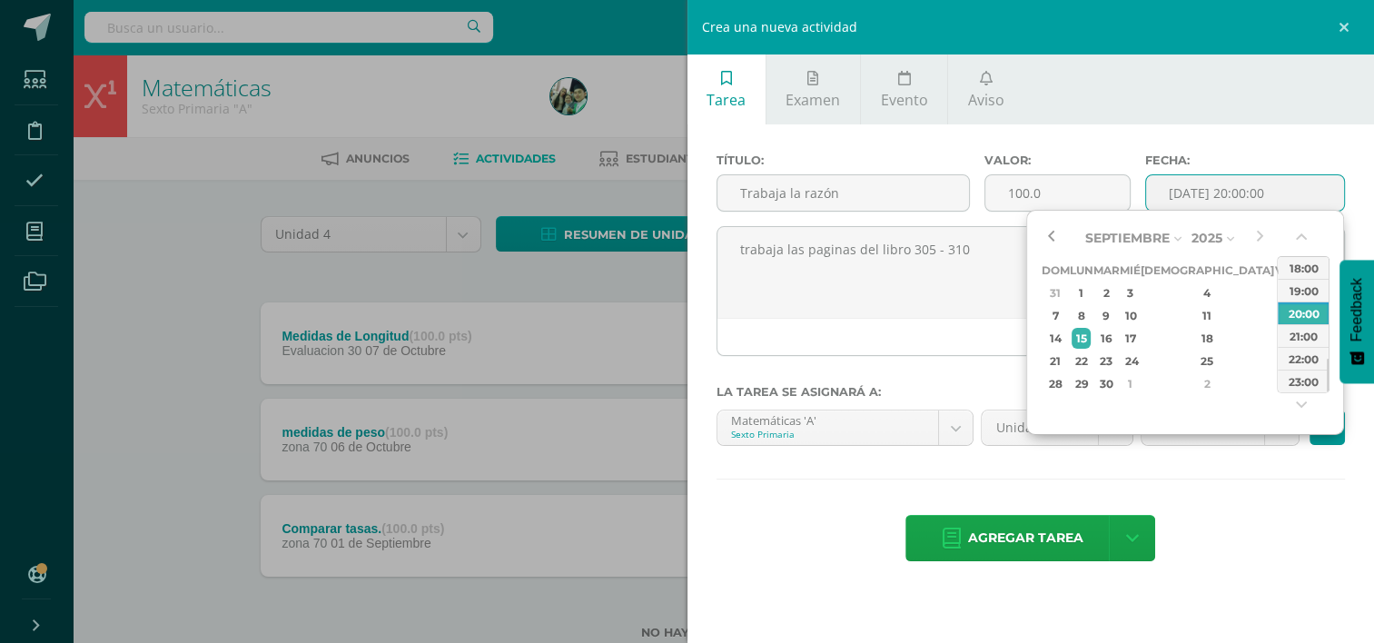
click at [1055, 233] on button "button" at bounding box center [1050, 237] width 18 height 27
click at [1053, 234] on button "button" at bounding box center [1050, 237] width 18 height 27
click at [1264, 234] on button "button" at bounding box center [1259, 237] width 18 height 27
click at [1091, 311] on div "8" at bounding box center [1081, 315] width 19 height 21
click at [1301, 411] on button "button" at bounding box center [1303, 408] width 18 height 27
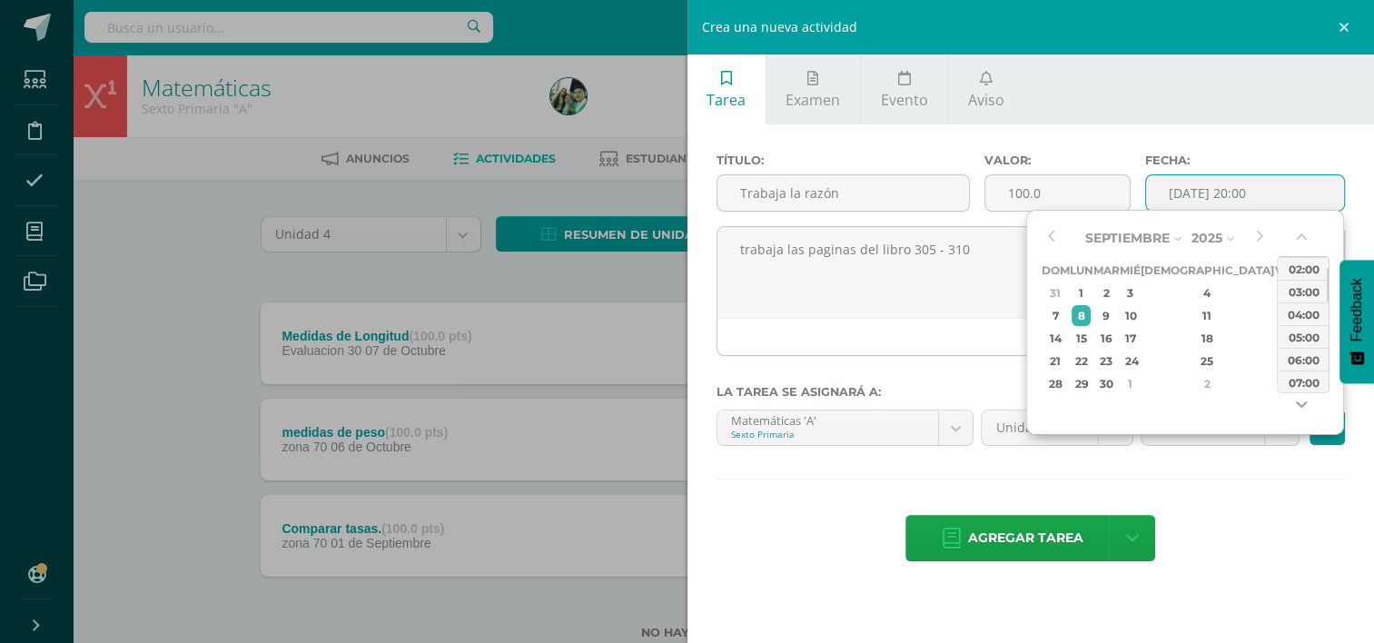
click at [1301, 411] on button "button" at bounding box center [1303, 408] width 18 height 27
click at [1294, 380] on div "09:00" at bounding box center [1303, 382] width 51 height 23
type input "2025-09-08 09:00"
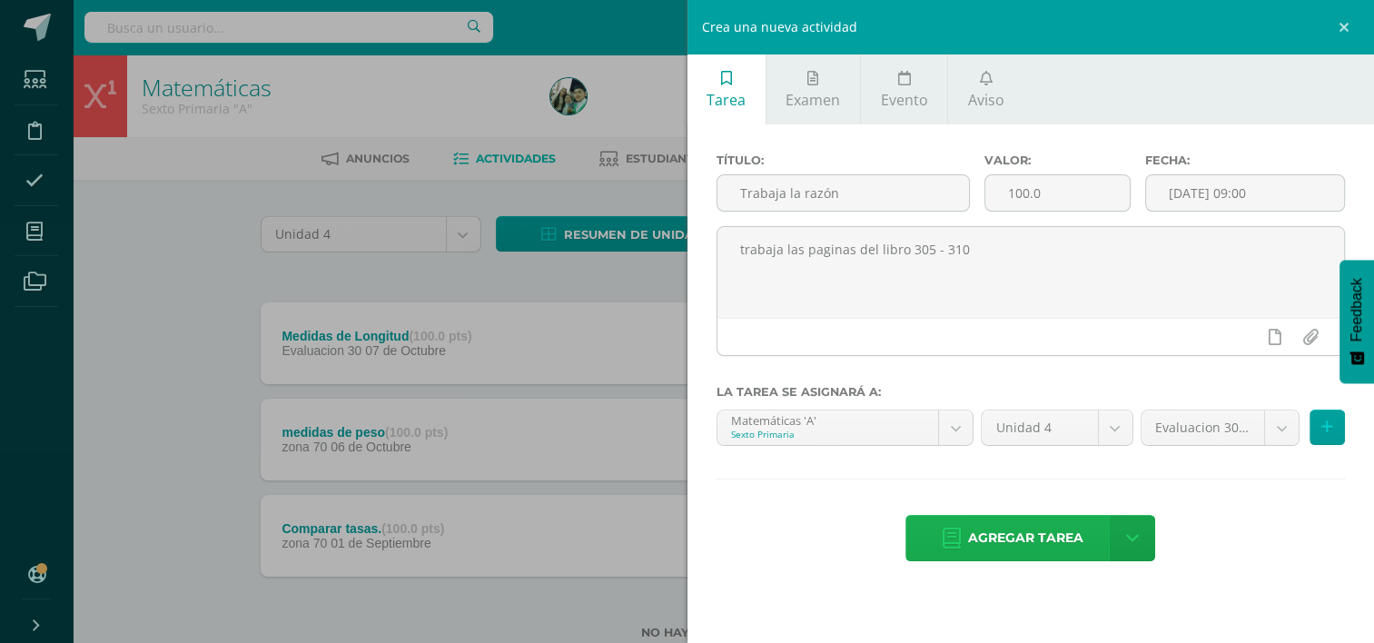
click at [1016, 540] on span "Agregar tarea" at bounding box center [1025, 538] width 115 height 45
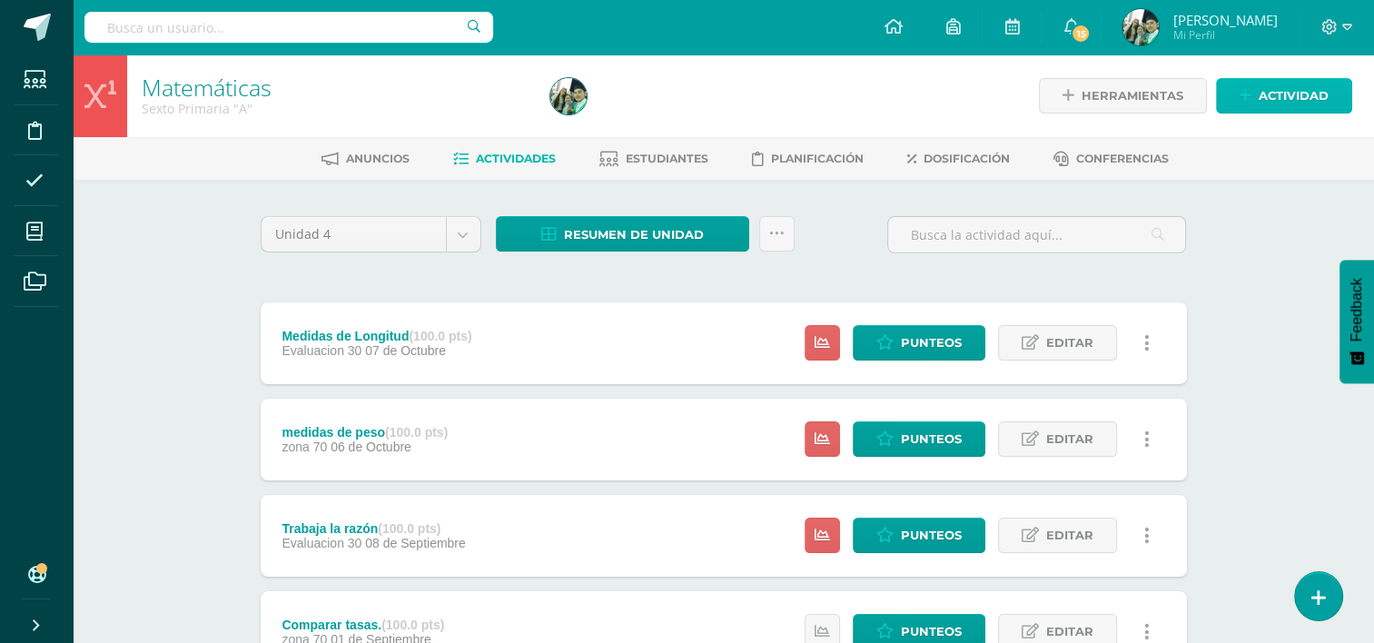
click at [1279, 98] on span "Actividad" at bounding box center [1294, 96] width 70 height 34
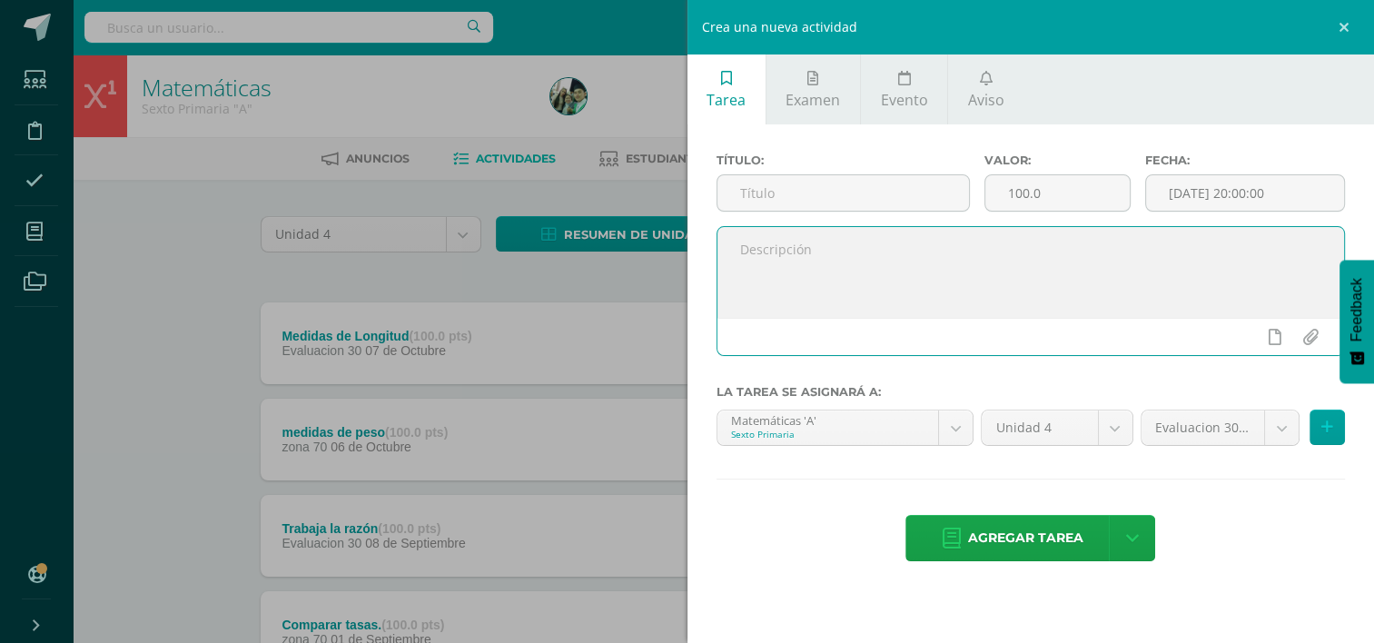
click at [977, 269] on textarea at bounding box center [1032, 272] width 628 height 91
click at [744, 253] on textarea "trabaja" at bounding box center [1032, 272] width 628 height 91
click at [816, 254] on textarea "Trabaja" at bounding box center [1032, 272] width 628 height 91
type textarea "Trabaja las paginas 115 a 320"
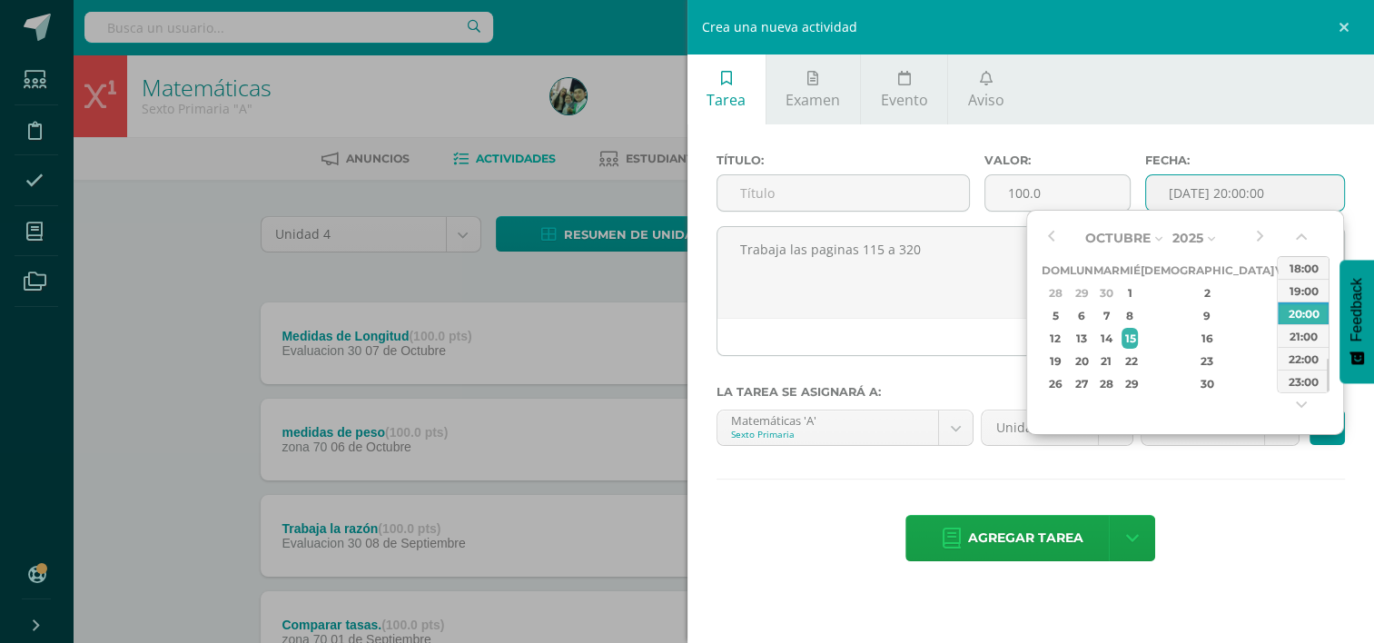
click at [1306, 196] on input "[DATE] 20:00:00" at bounding box center [1245, 192] width 198 height 35
click at [1050, 241] on button "button" at bounding box center [1050, 237] width 18 height 27
click at [1090, 337] on div "15" at bounding box center [1081, 338] width 19 height 21
click at [1289, 305] on div "02:00" at bounding box center [1303, 313] width 51 height 23
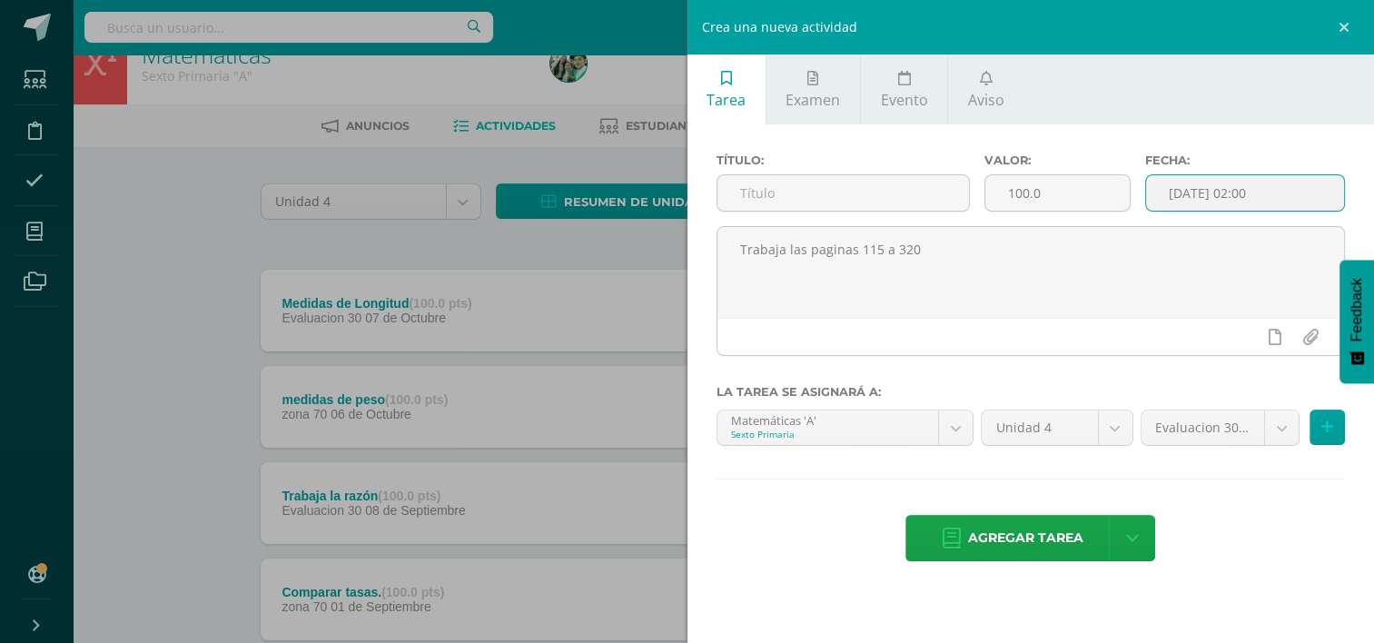
scroll to position [29, 0]
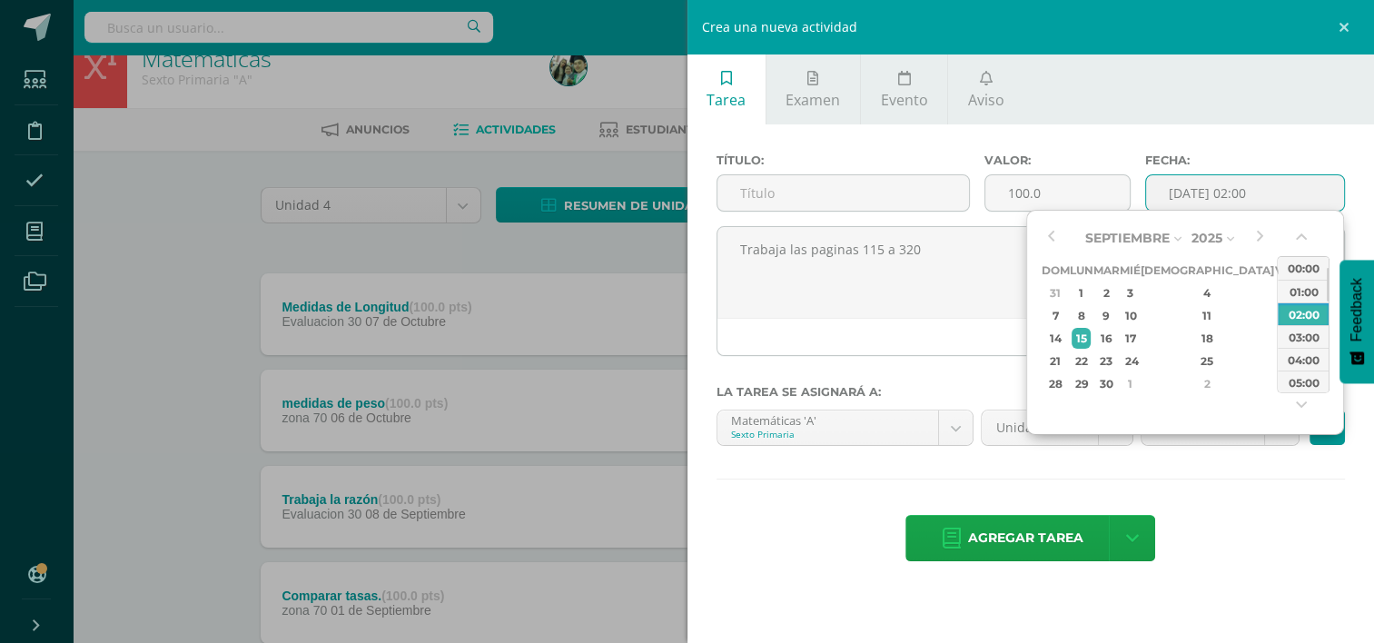
click at [1293, 200] on input "2025-09-15 02:00" at bounding box center [1245, 192] width 198 height 35
click at [1304, 405] on button "button" at bounding box center [1303, 408] width 18 height 27
click at [1304, 371] on div "09:00" at bounding box center [1303, 381] width 51 height 23
type input "2025-09-15 09:00"
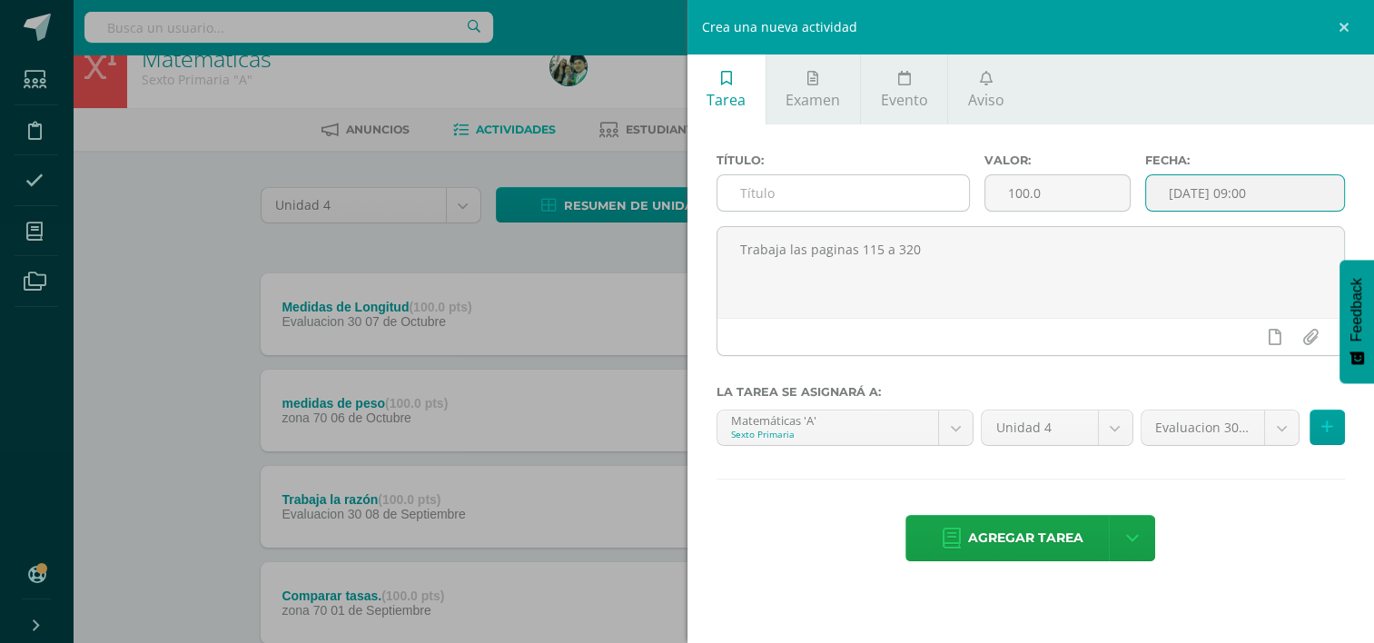
click at [766, 195] on input "text" at bounding box center [844, 192] width 252 height 35
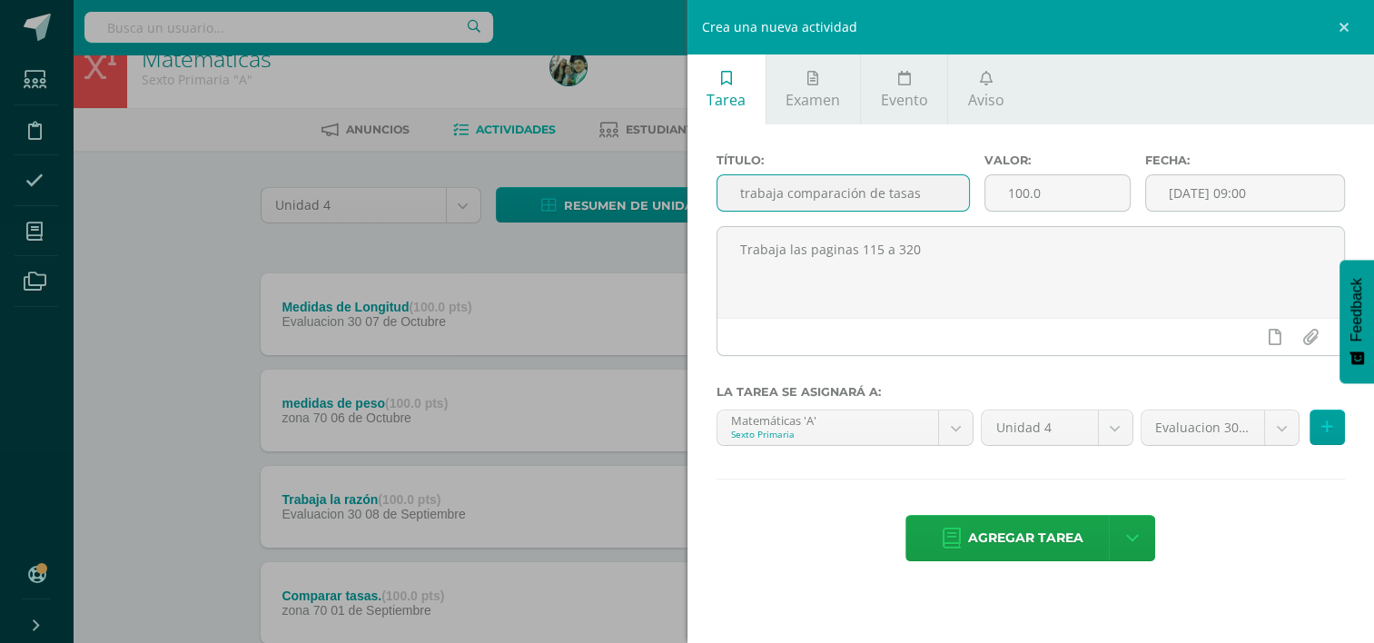
click at [784, 193] on input "trabaja comparación de tasas" at bounding box center [844, 192] width 252 height 35
click at [745, 192] on input "comparación de tasas" at bounding box center [844, 192] width 252 height 35
type input "Comparación de tasas"
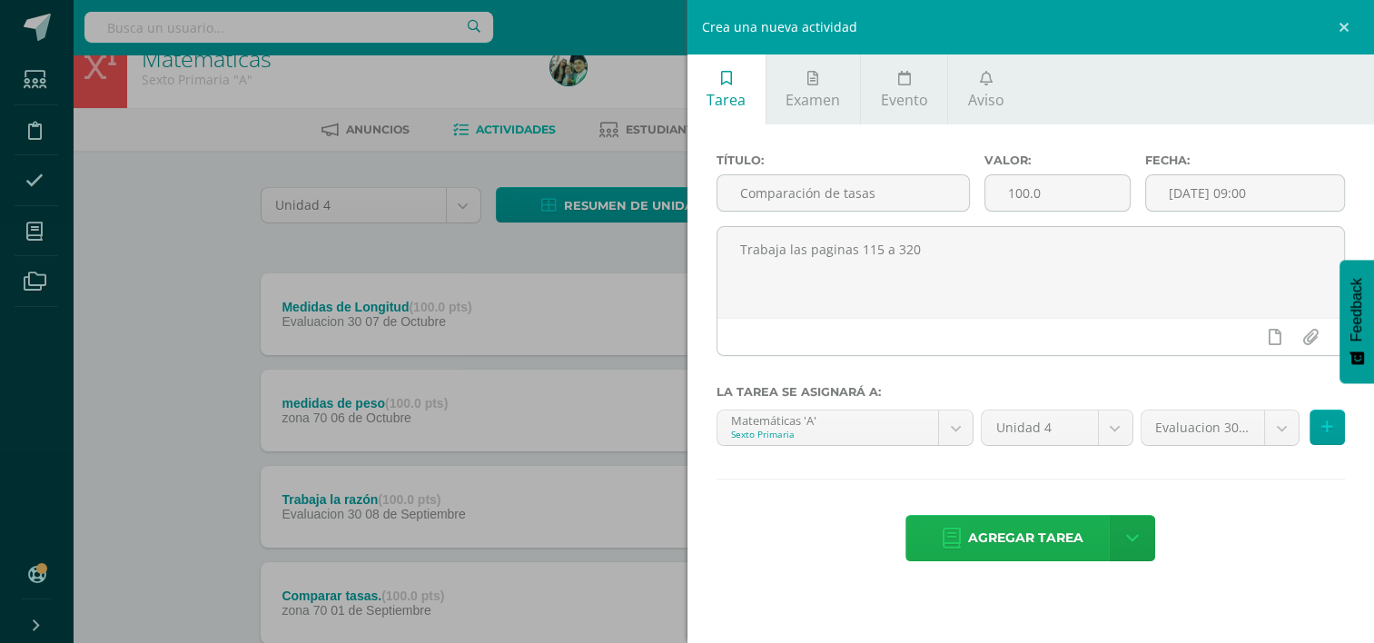
click at [1055, 540] on span "Agregar tarea" at bounding box center [1025, 538] width 115 height 45
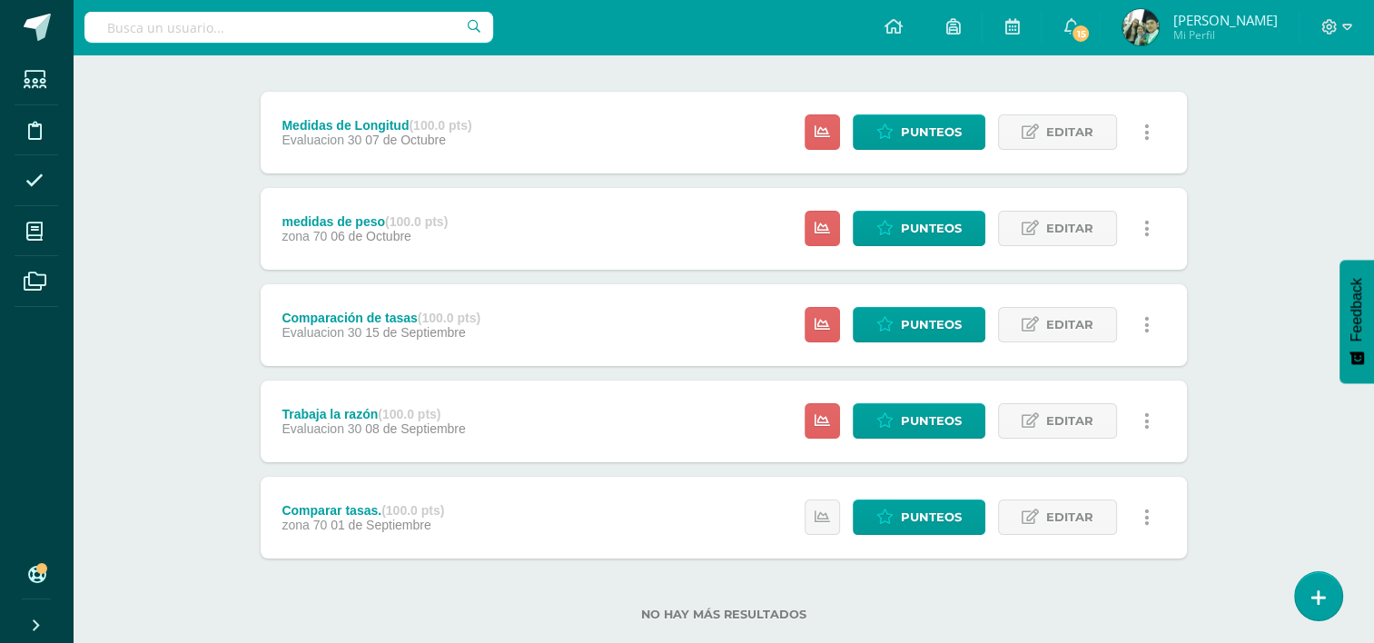
scroll to position [247, 0]
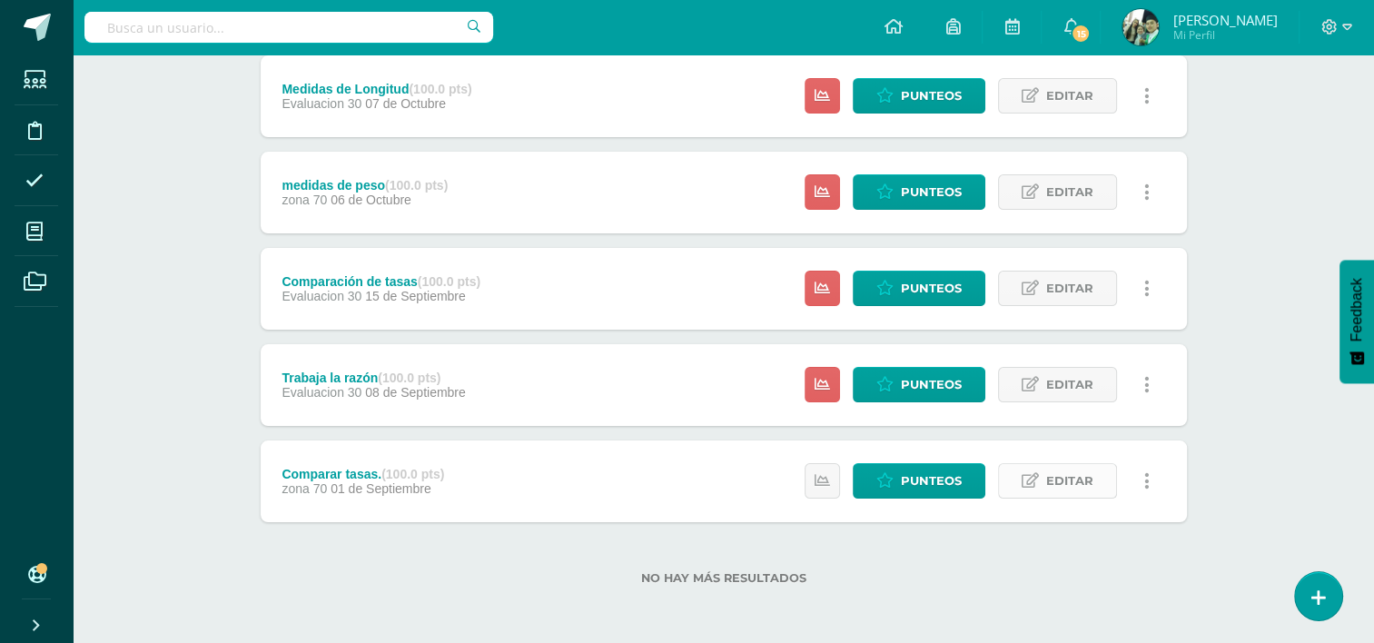
click at [1061, 484] on span "Editar" at bounding box center [1069, 481] width 47 height 34
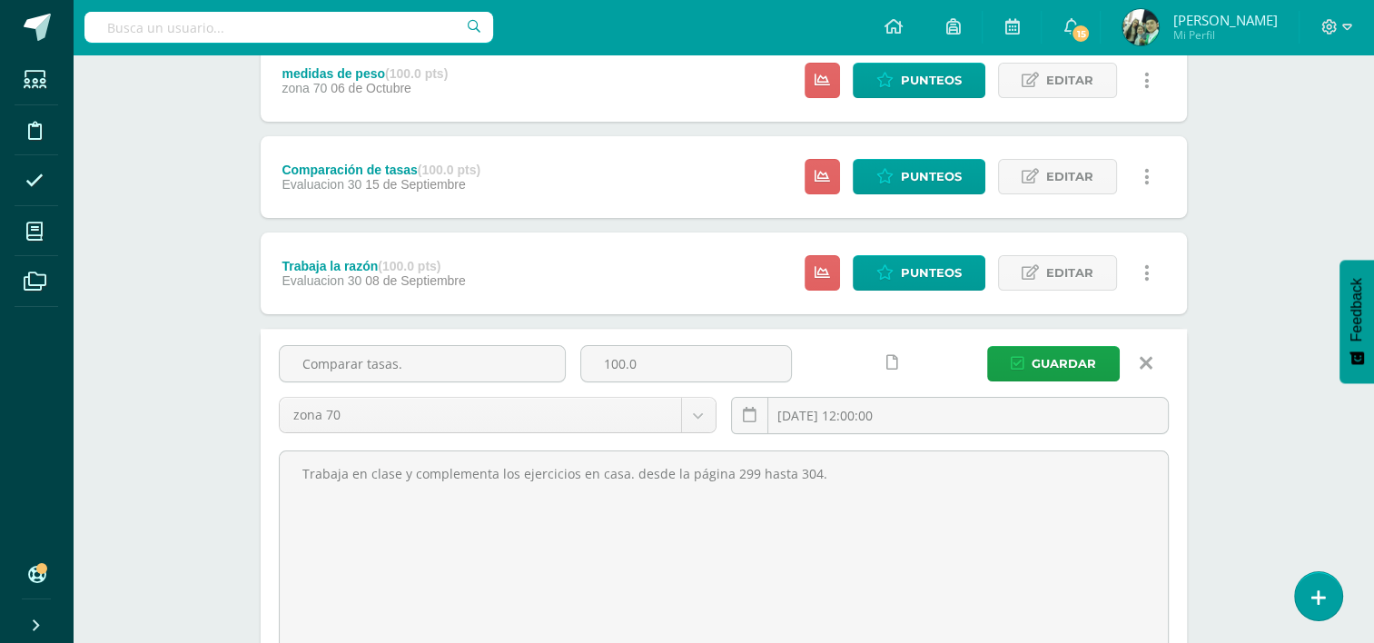
scroll to position [360, 0]
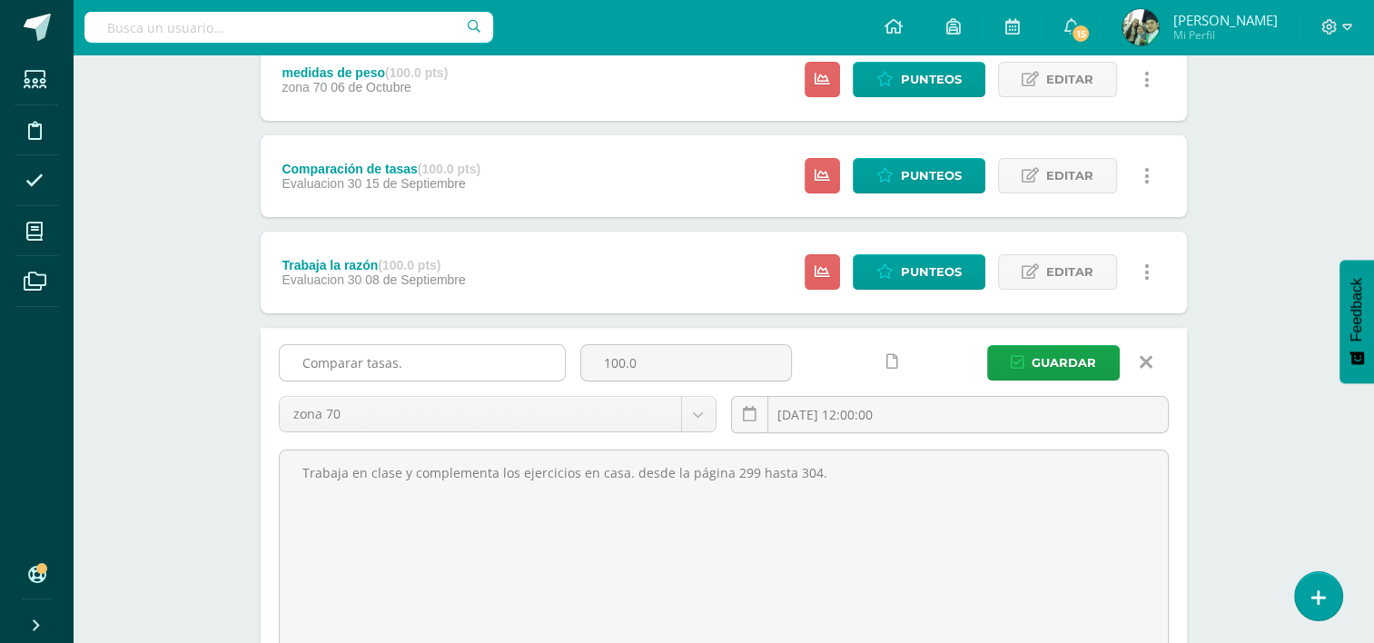
click at [408, 367] on input "Comparar tasas." at bounding box center [422, 362] width 285 height 35
type input "Comparar tasas por unidad"
click at [1056, 367] on span "Guardar" at bounding box center [1064, 363] width 64 height 34
click at [1057, 364] on span "Guardar" at bounding box center [1064, 363] width 64 height 34
click at [1061, 354] on span "Guardar" at bounding box center [1064, 363] width 64 height 34
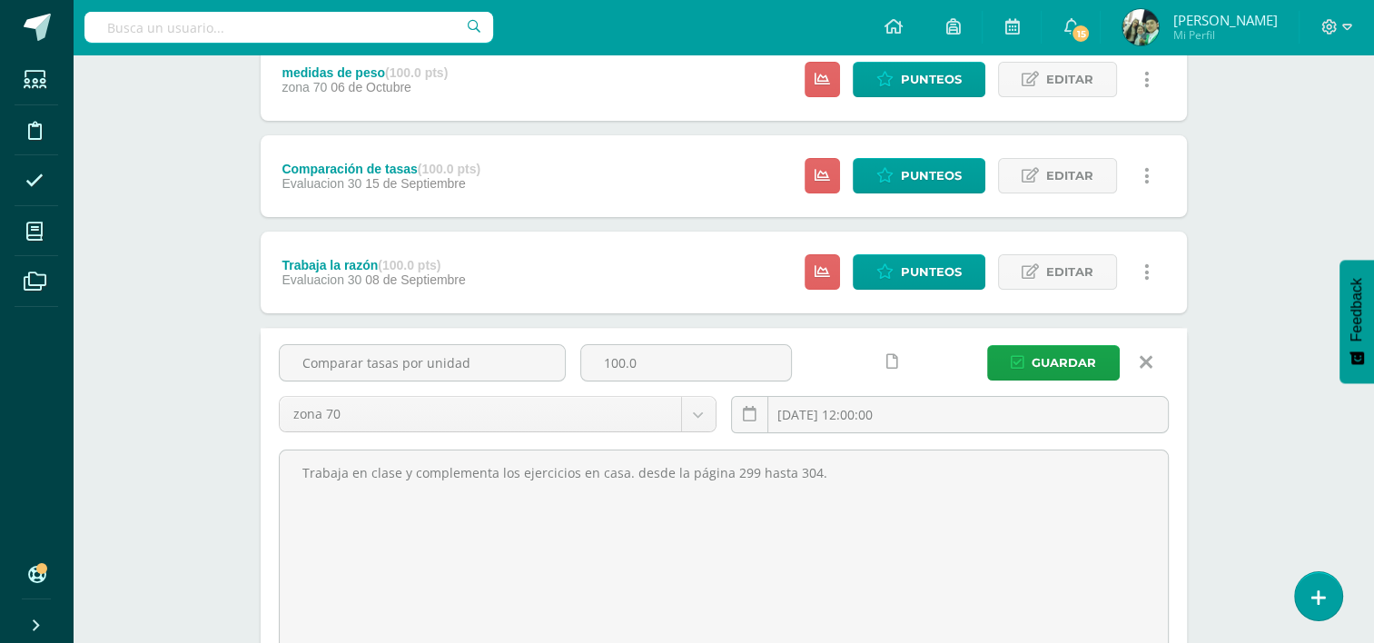
click at [1143, 360] on icon at bounding box center [1146, 362] width 13 height 20
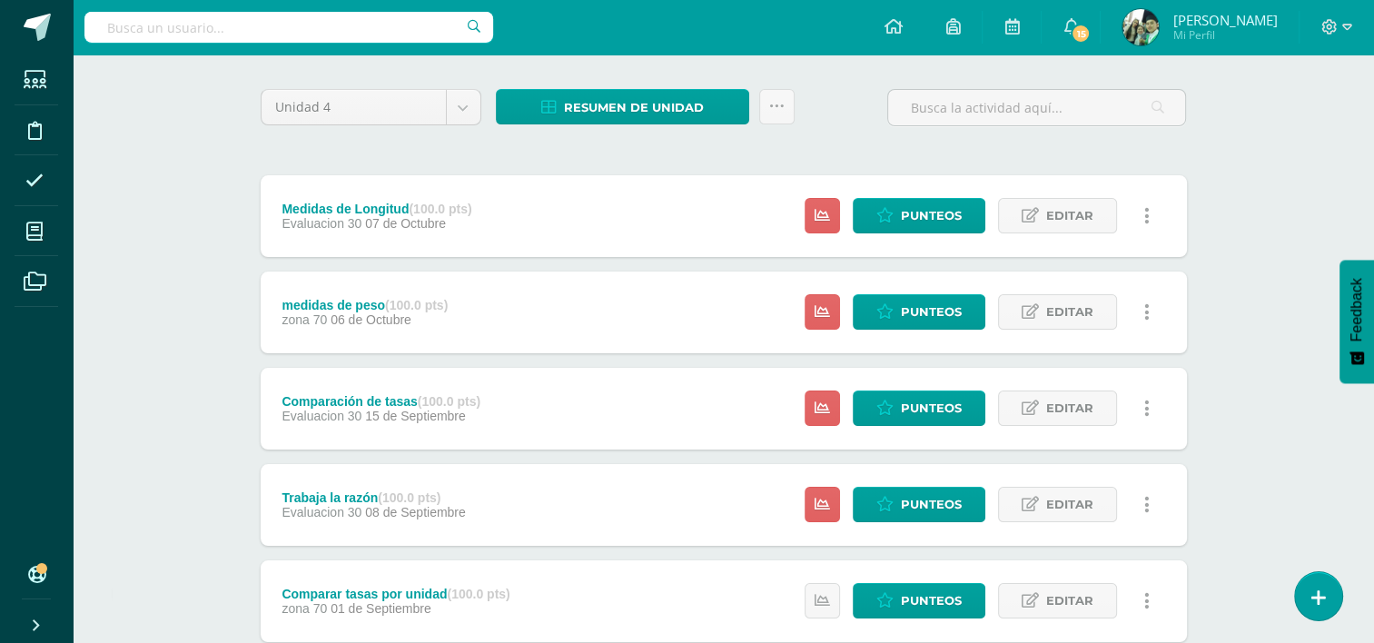
scroll to position [247, 0]
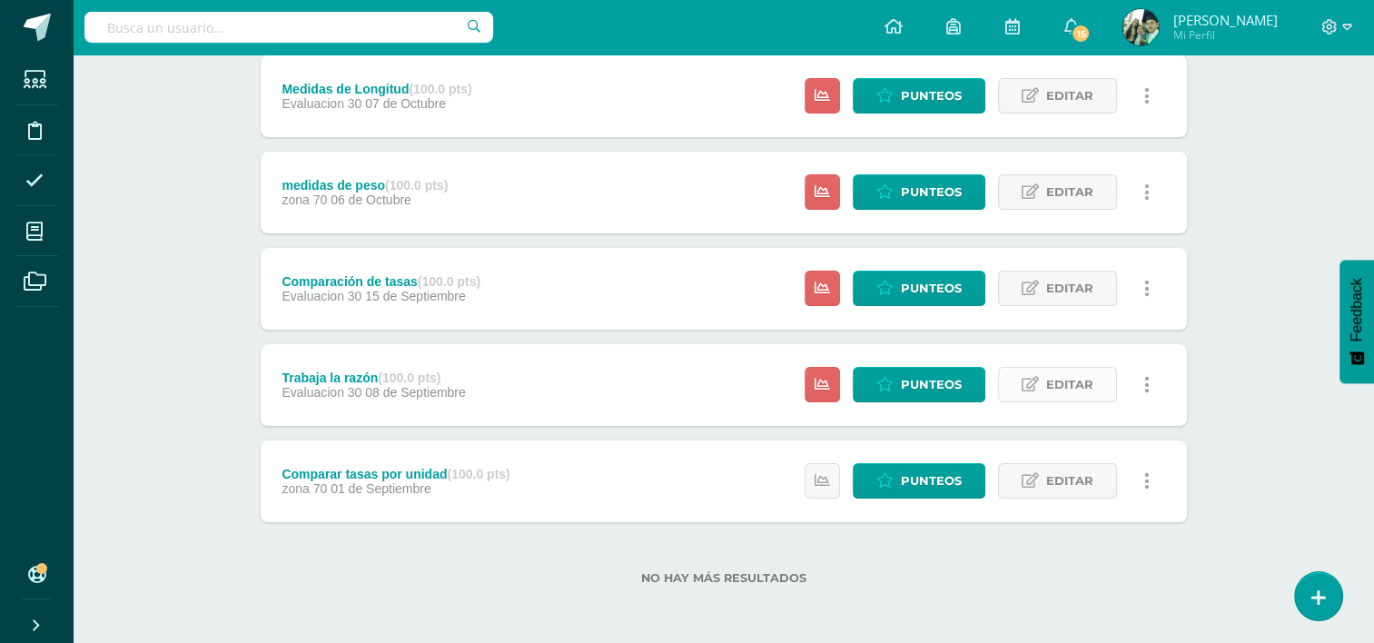
click at [1062, 381] on span "Editar" at bounding box center [1069, 385] width 47 height 34
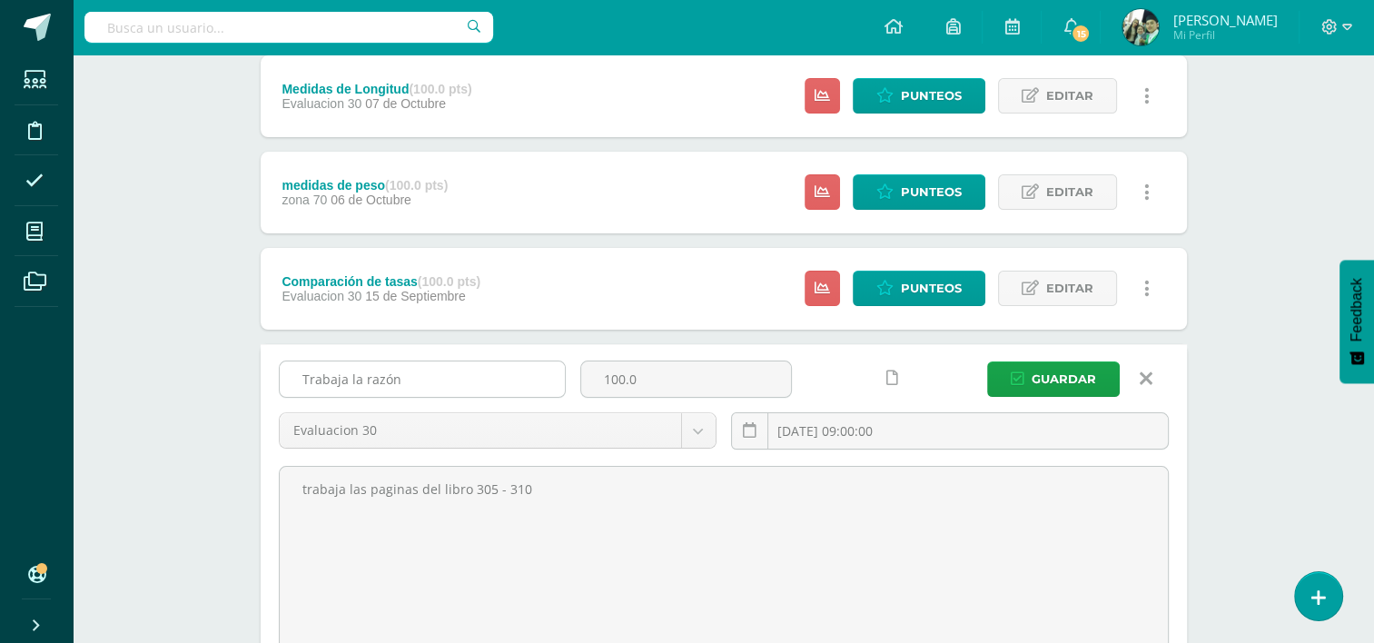
click at [418, 374] on input "Trabaja la razón" at bounding box center [422, 379] width 285 height 35
type input "T"
type input "Resolver problemas de tasas por unidad"
click at [1050, 378] on span "Guardar" at bounding box center [1064, 379] width 64 height 34
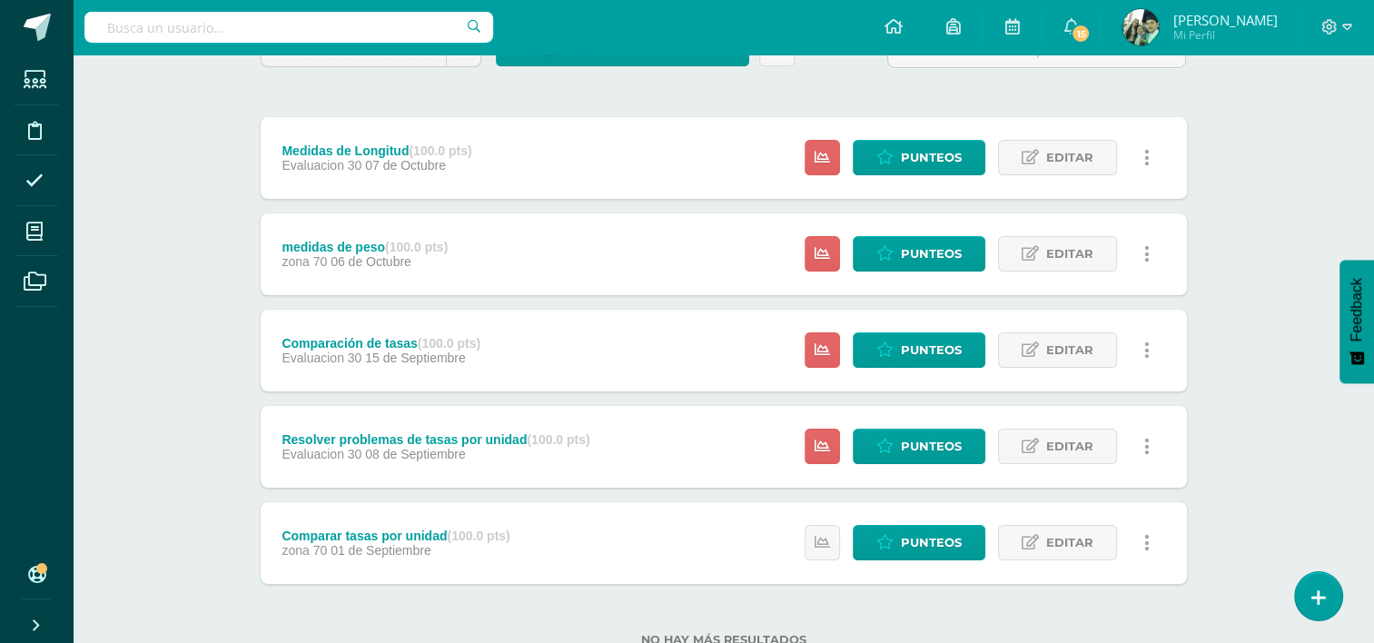
scroll to position [185, 0]
click at [1073, 361] on span "Editar" at bounding box center [1069, 350] width 47 height 34
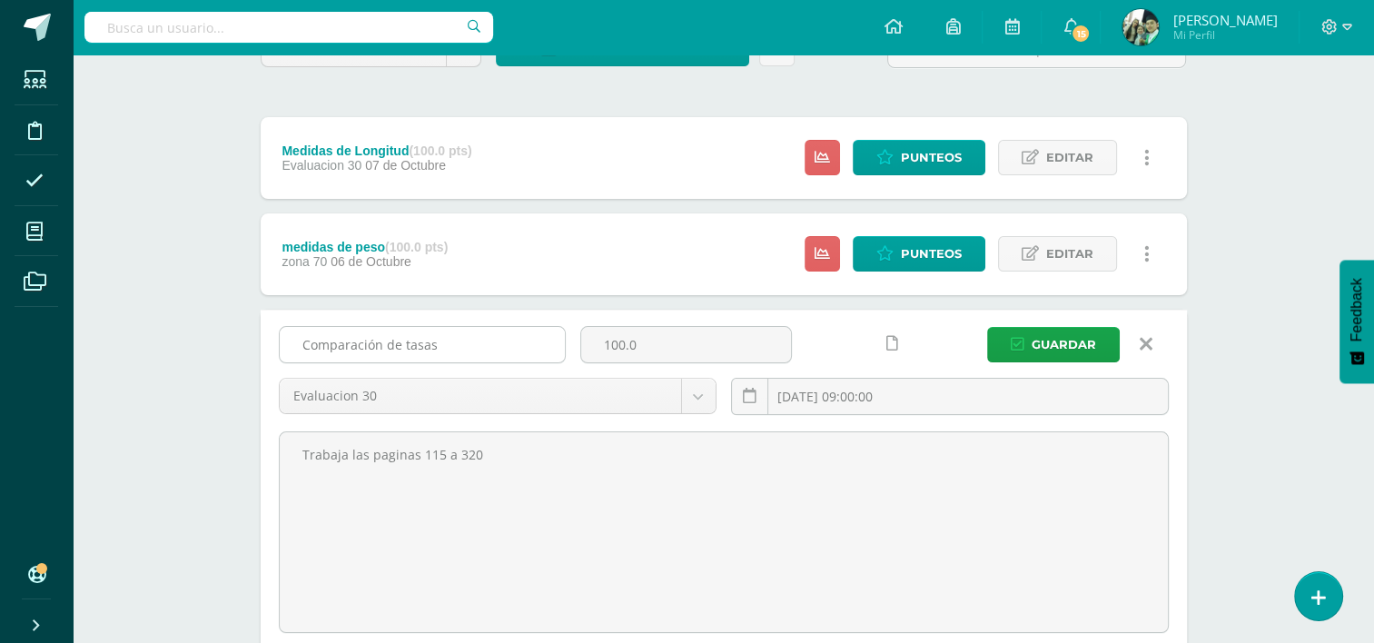
click at [447, 343] on input "Comparación de tasas" at bounding box center [422, 344] width 285 height 35
type input "C"
type input "Razonamiento con razones"
click at [1064, 346] on span "Guardar" at bounding box center [1064, 345] width 64 height 34
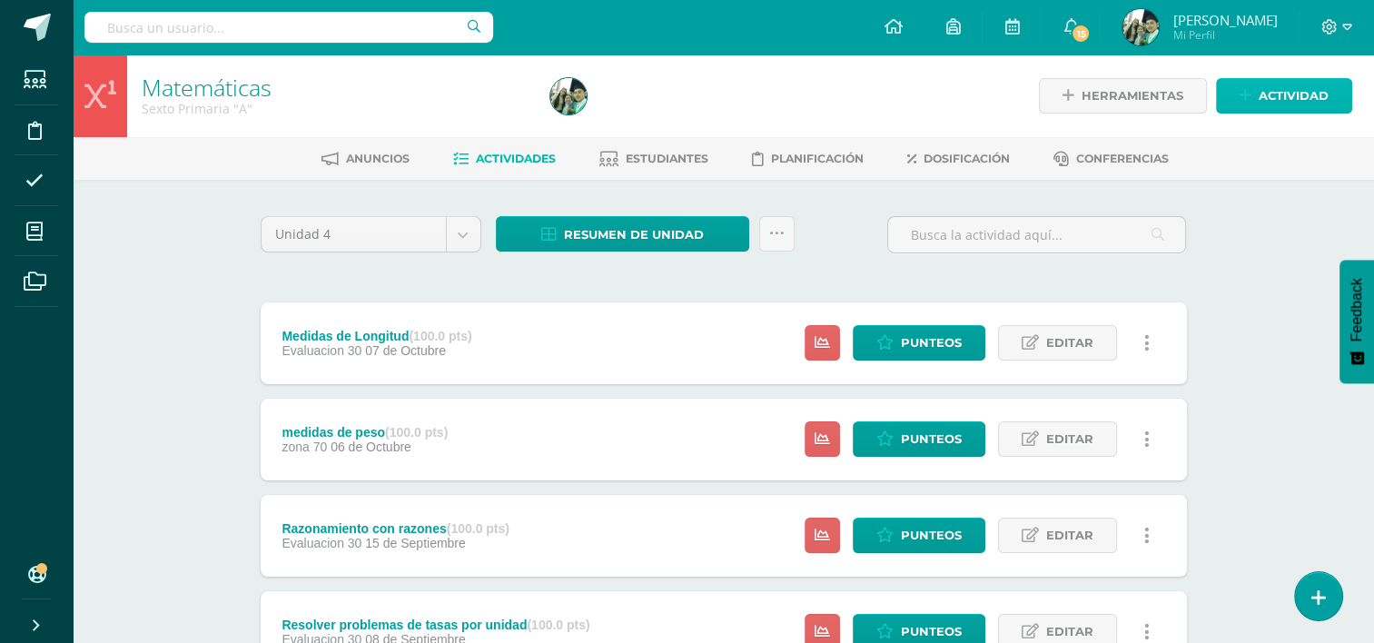
click at [1273, 102] on span "Actividad" at bounding box center [1294, 96] width 70 height 34
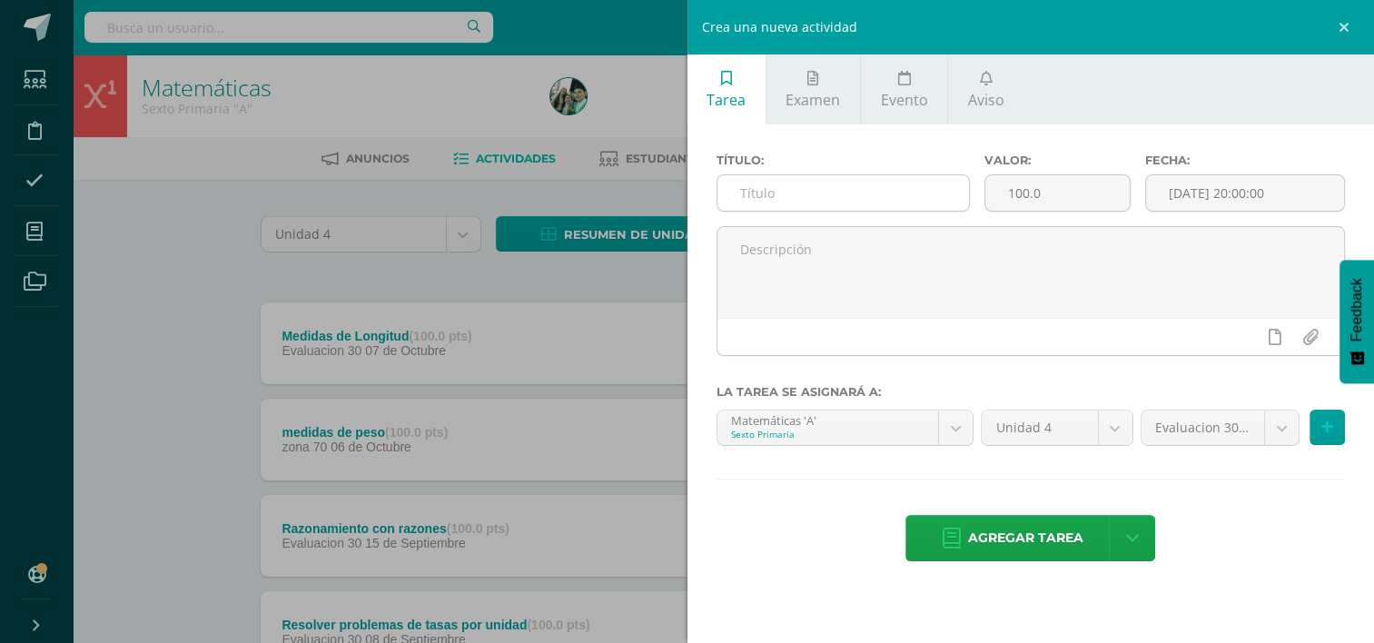
click at [916, 208] on input "text" at bounding box center [844, 192] width 252 height 35
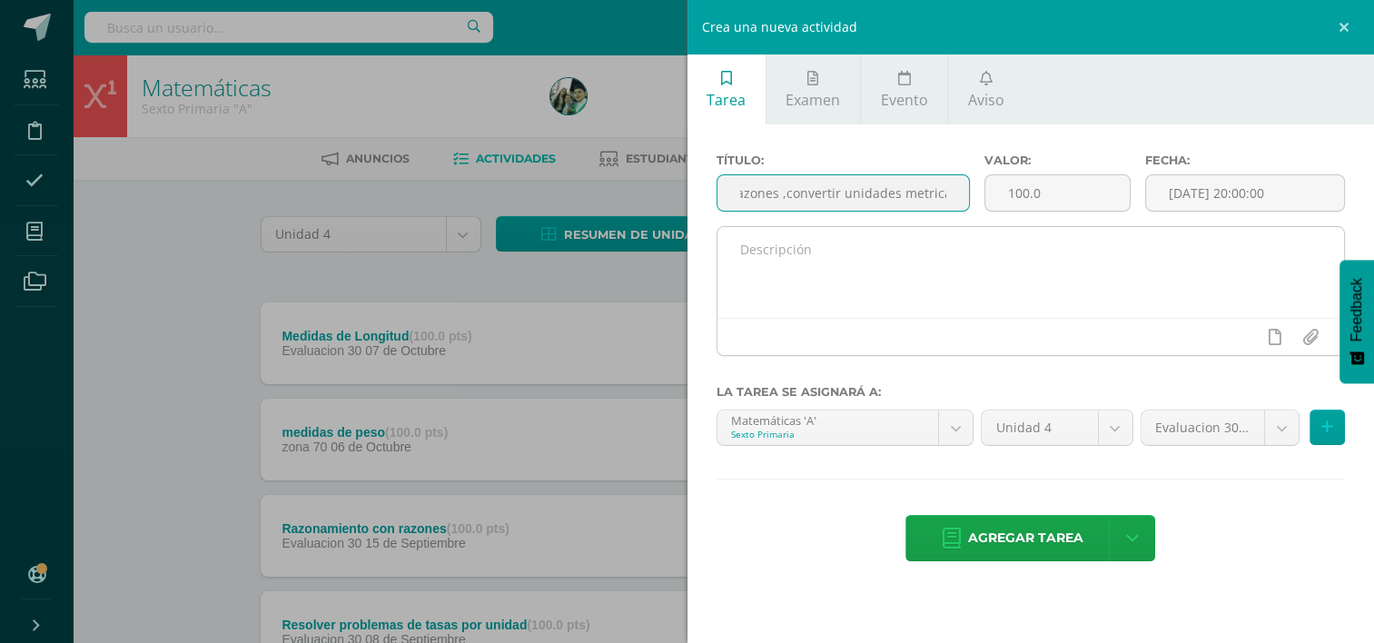
type input "Razonamiento con razones ,convertir unidades metricas"
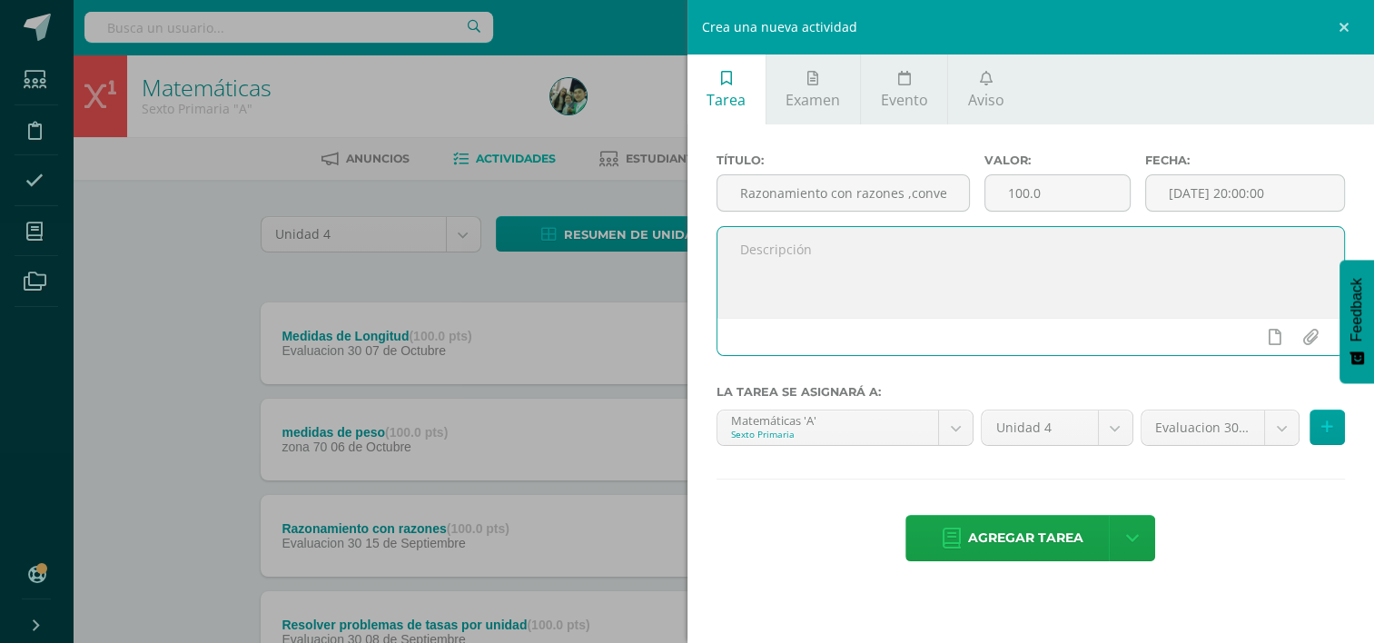
click at [1069, 261] on textarea at bounding box center [1032, 272] width 628 height 91
click at [880, 243] on textarea at bounding box center [1032, 272] width 628 height 91
click at [746, 252] on textarea "trabaja 321 a 326" at bounding box center [1032, 272] width 628 height 91
click at [873, 251] on textarea "Trabaja 321 a 326" at bounding box center [1032, 272] width 628 height 91
type textarea "Trabaja 321 a 326 del libro"
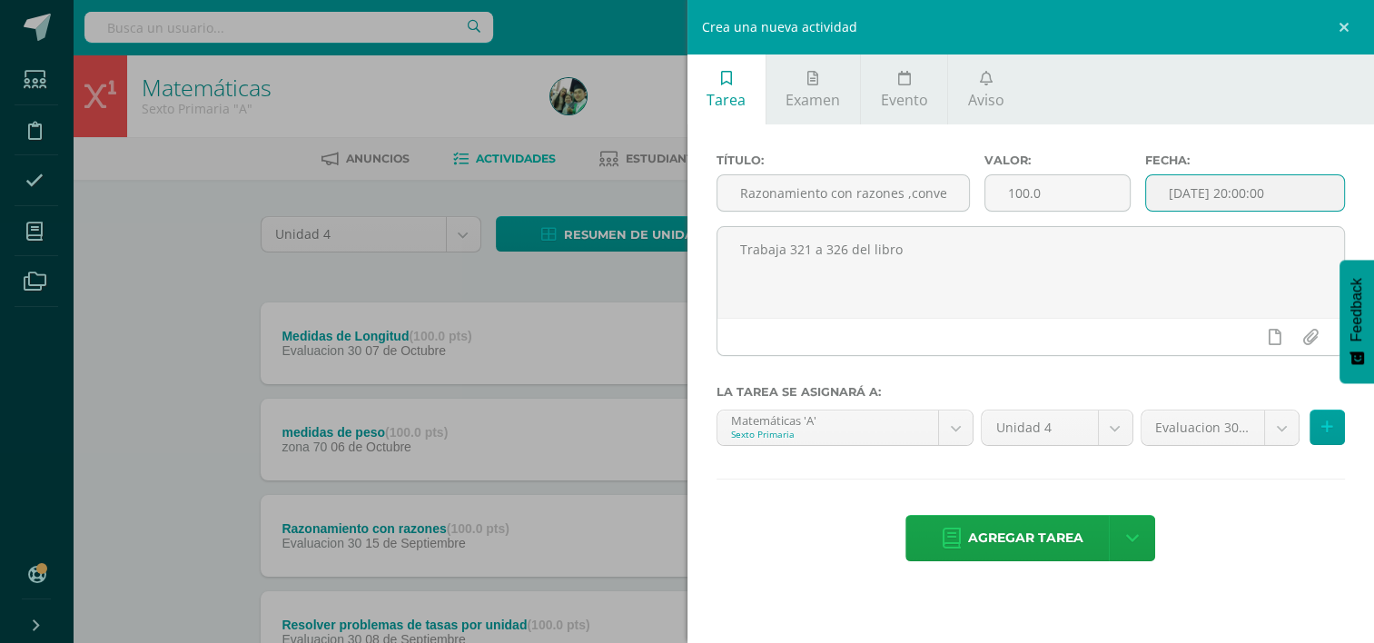
click at [1303, 179] on input "[DATE] 20:00:00" at bounding box center [1245, 192] width 198 height 35
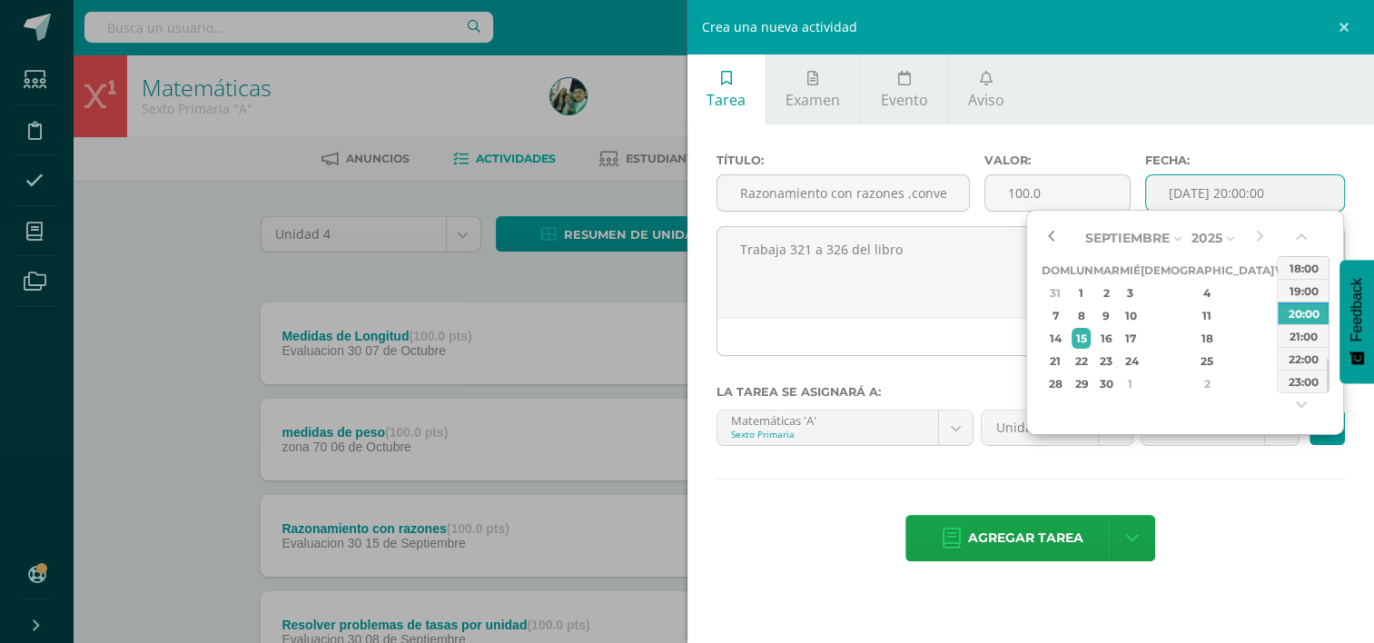
click at [1051, 232] on button "button" at bounding box center [1050, 237] width 18 height 27
click at [1091, 363] on div "22" at bounding box center [1081, 361] width 19 height 21
click at [1302, 233] on button "button" at bounding box center [1303, 240] width 18 height 27
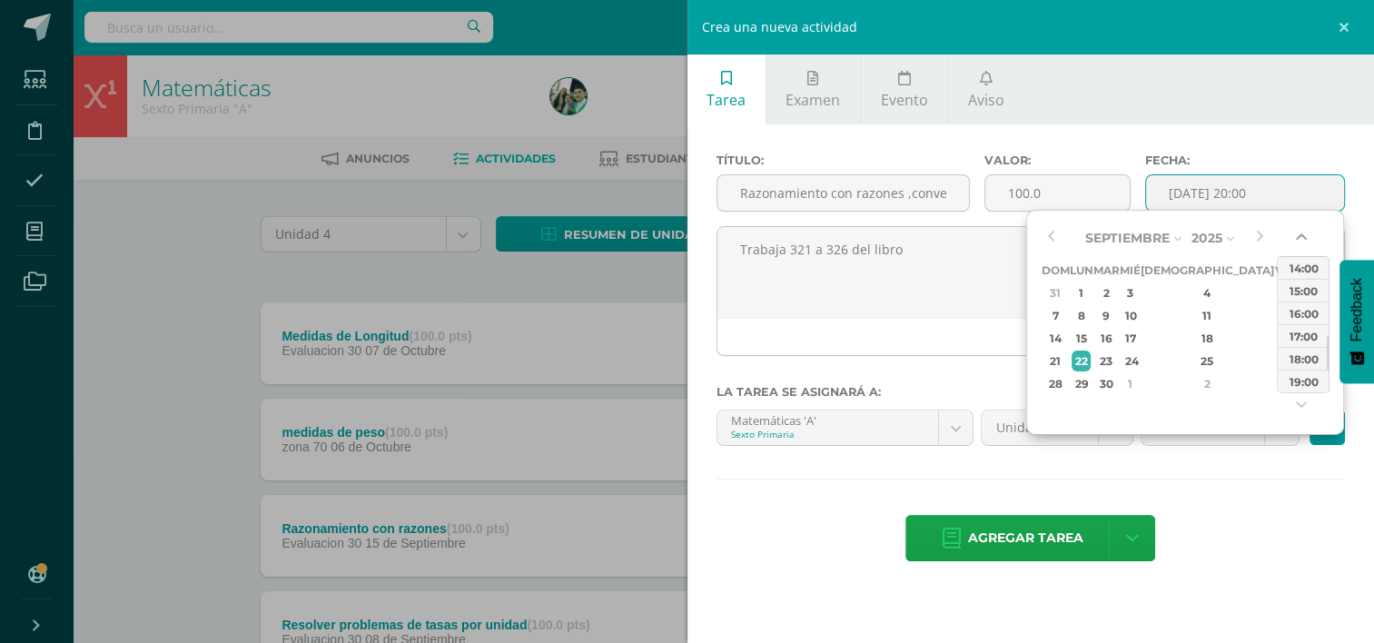
click at [1302, 233] on button "button" at bounding box center [1303, 240] width 18 height 27
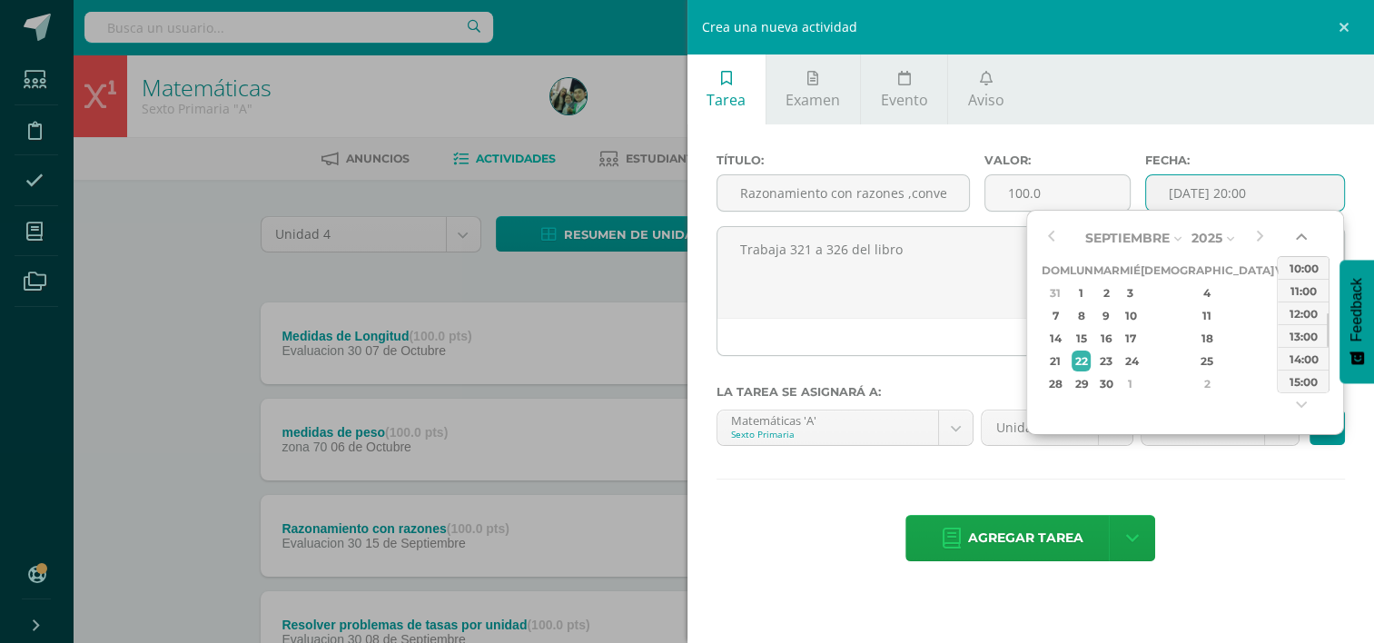
click at [1302, 233] on button "button" at bounding box center [1303, 240] width 18 height 27
click at [1313, 338] on div "10:00" at bounding box center [1303, 335] width 51 height 23
type input "2025-09-22 10:00"
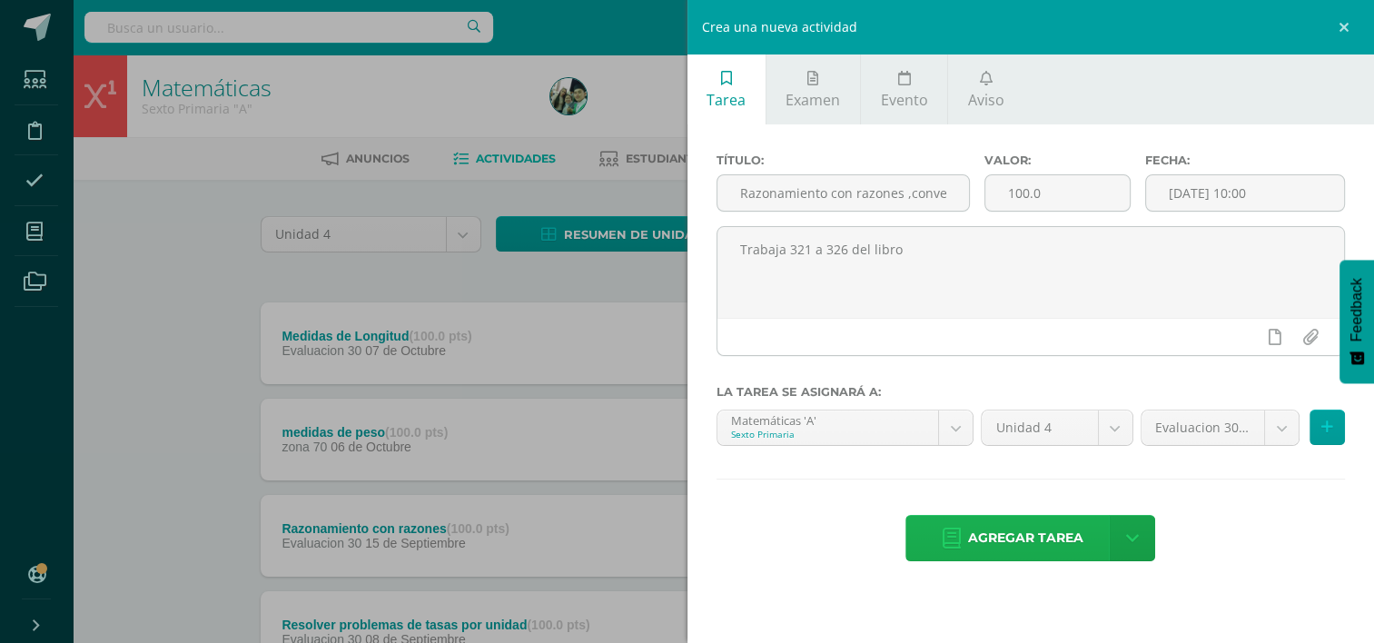
click at [1056, 543] on span "Agregar tarea" at bounding box center [1025, 538] width 115 height 45
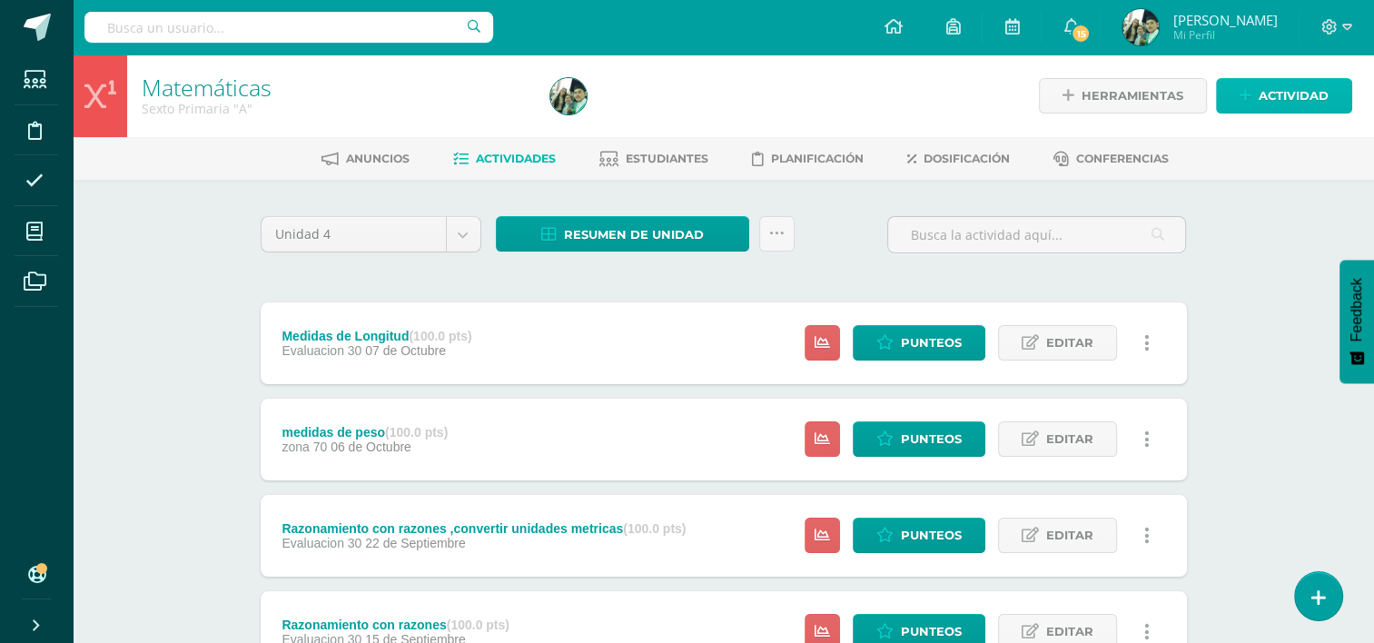
click at [1273, 93] on span "Actividad" at bounding box center [1294, 96] width 70 height 34
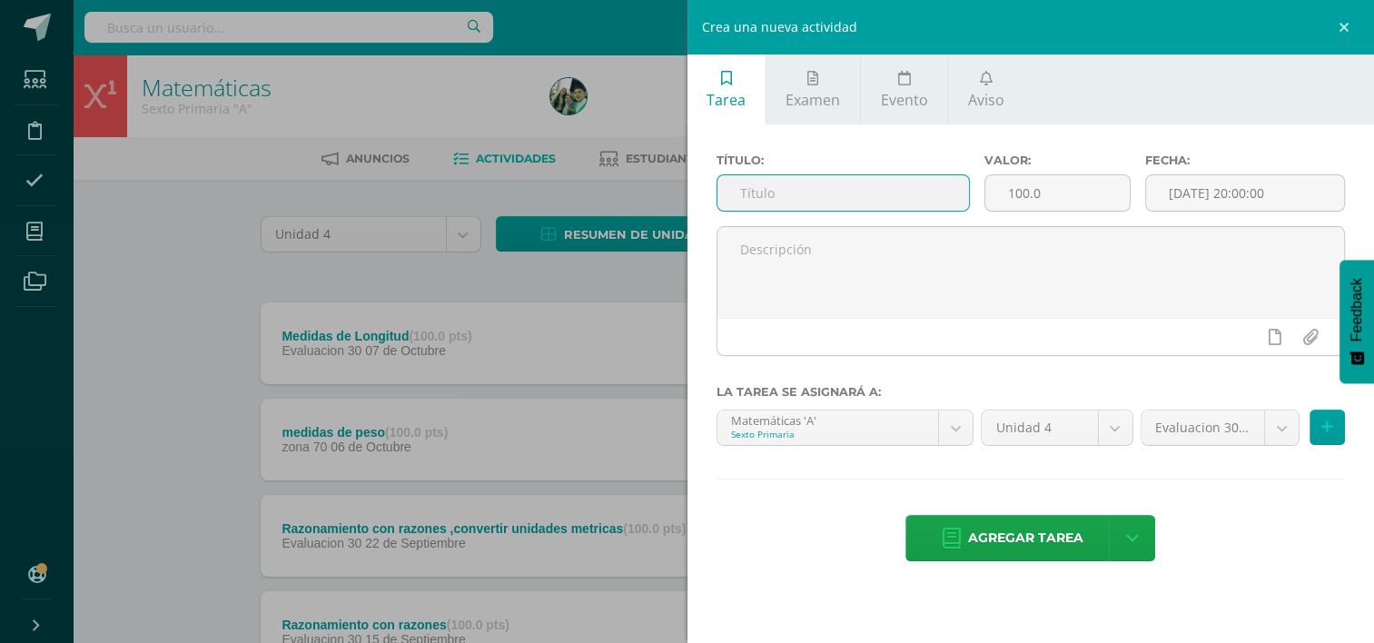
click at [900, 187] on input "text" at bounding box center [844, 192] width 252 height 35
type input "Relacionar unidades usuales y metricas"
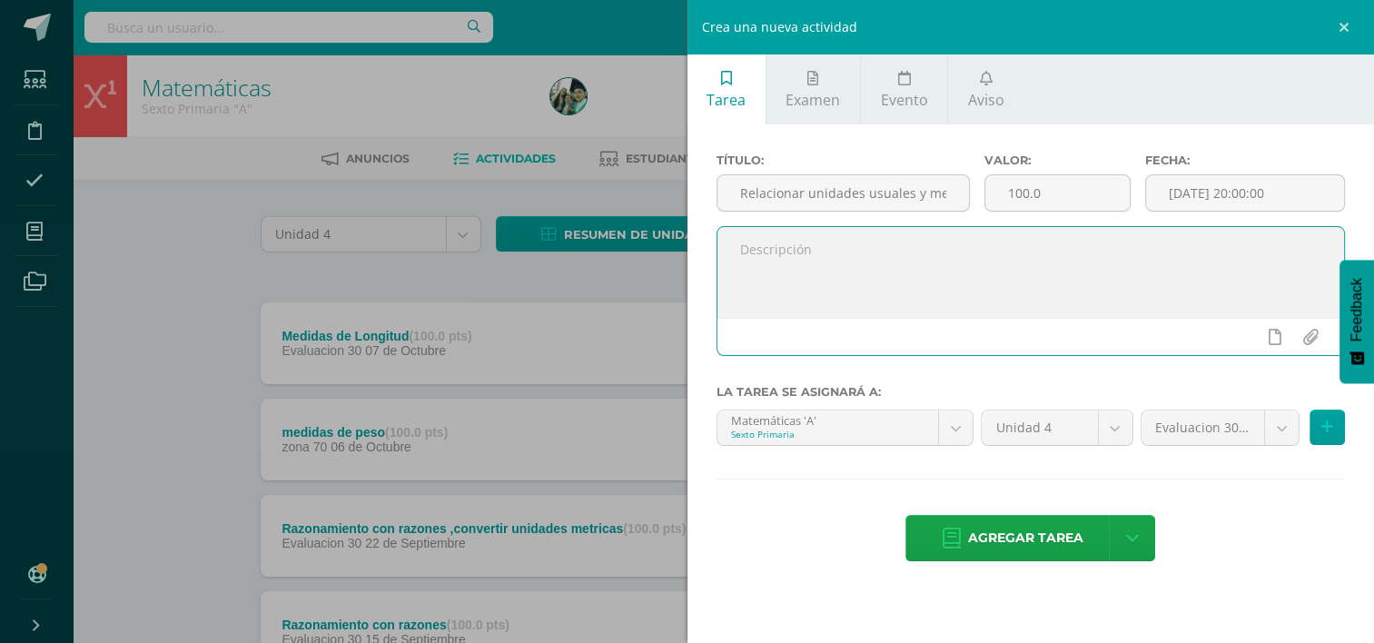
click at [854, 254] on textarea at bounding box center [1032, 272] width 628 height 91
click at [846, 247] on textarea "Trabaja la pág." at bounding box center [1032, 272] width 628 height 91
type textarea "Trabaja la pág. 328 a 332"
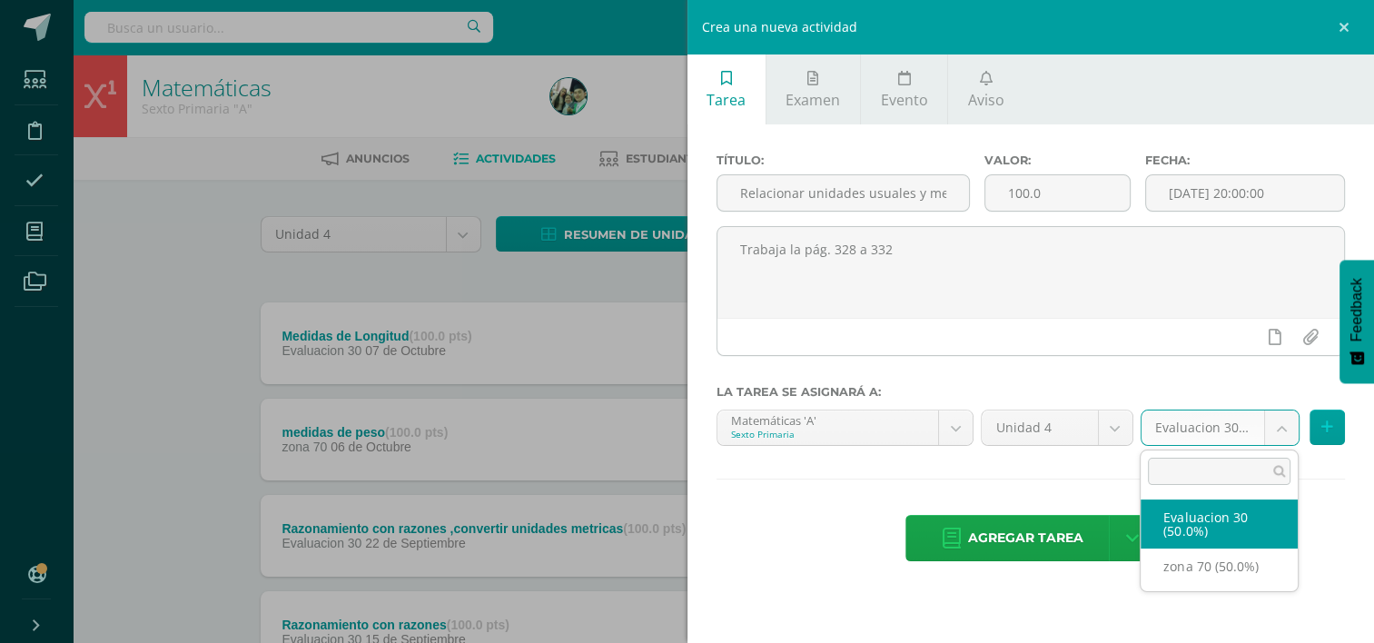
click at [1279, 421] on body "Tarea asignada exitosamente Estudiantes Disciplina Asistencia Mis cursos Archiv…" at bounding box center [687, 493] width 1374 height 986
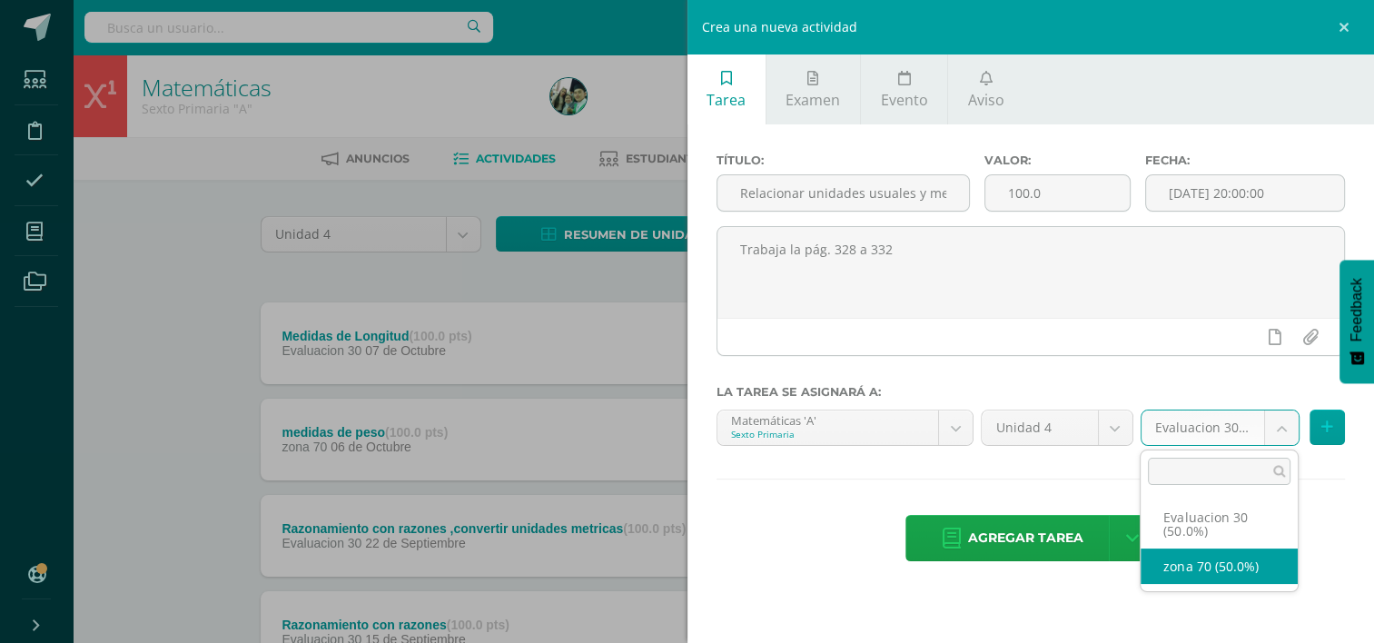
select select "36596"
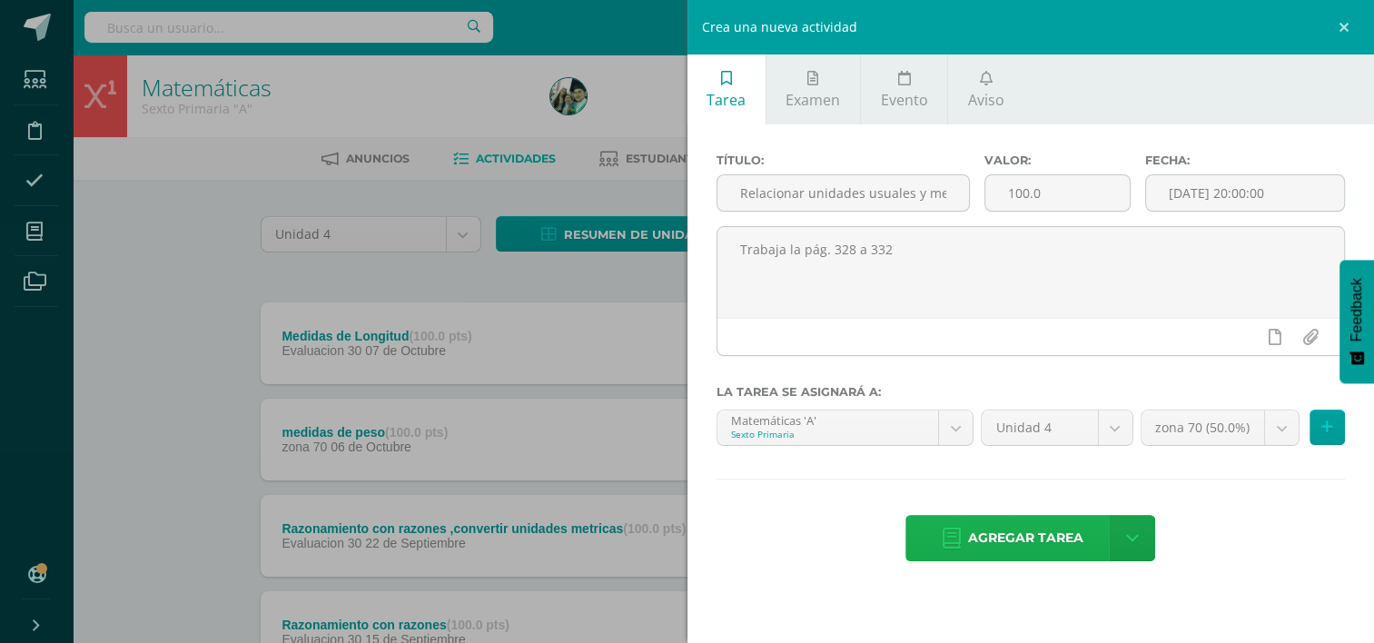
click at [1073, 540] on span "Agregar tarea" at bounding box center [1025, 538] width 115 height 45
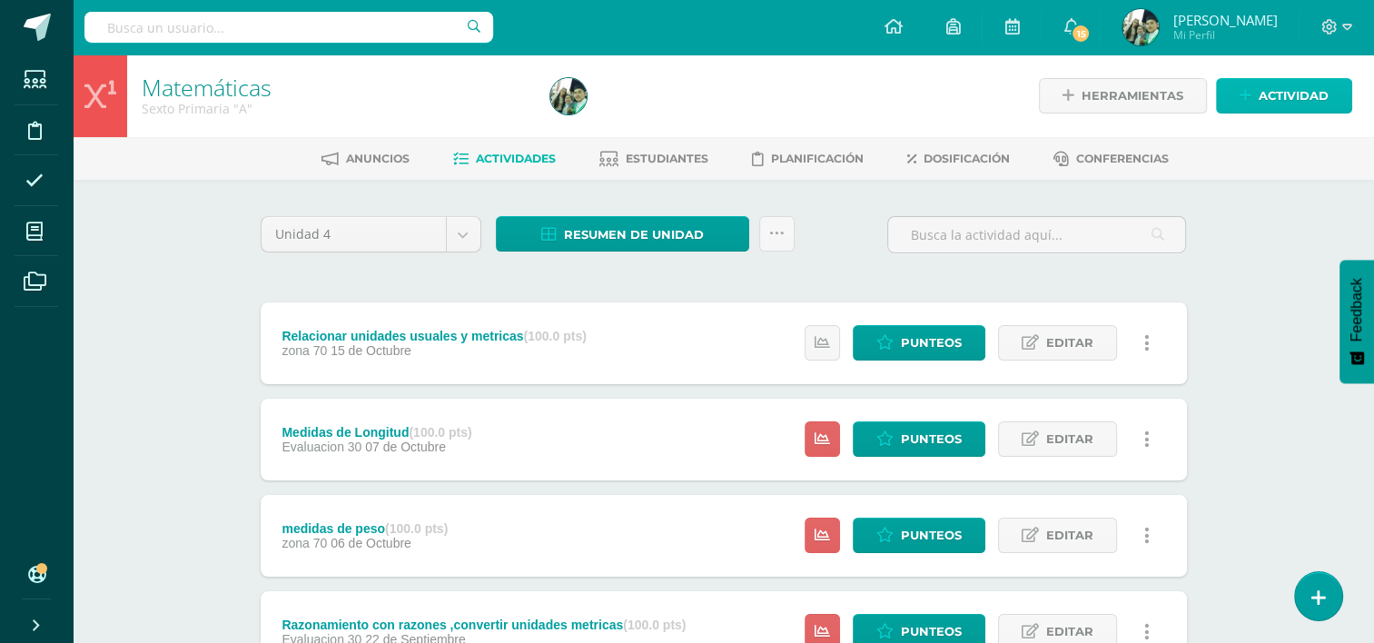
click at [1268, 98] on span "Actividad" at bounding box center [1294, 96] width 70 height 34
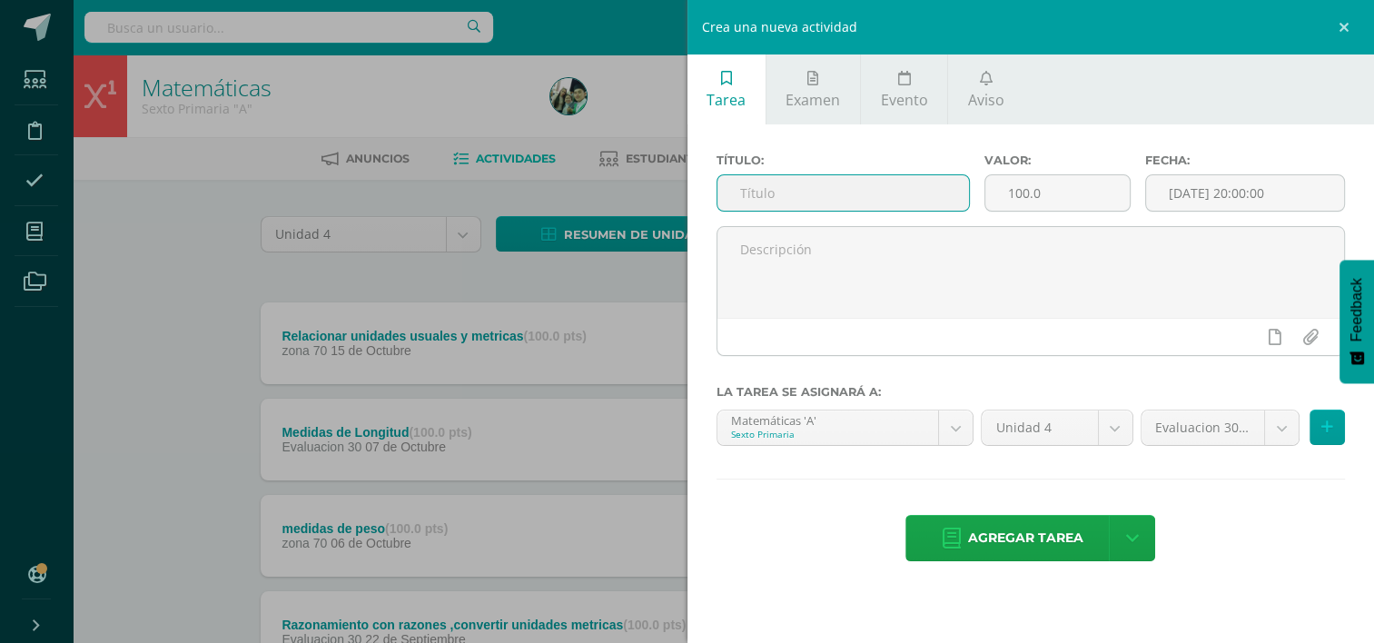
click at [907, 185] on input "text" at bounding box center [844, 192] width 252 height 35
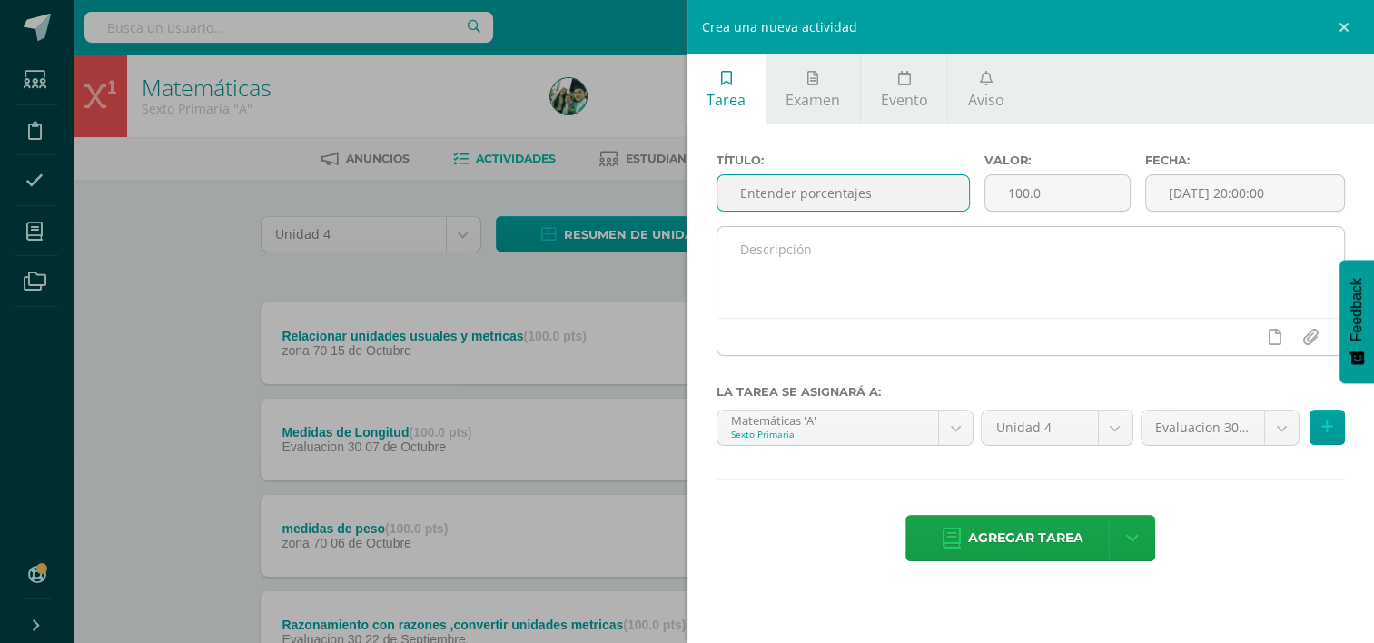
type input "Entender porcentajes"
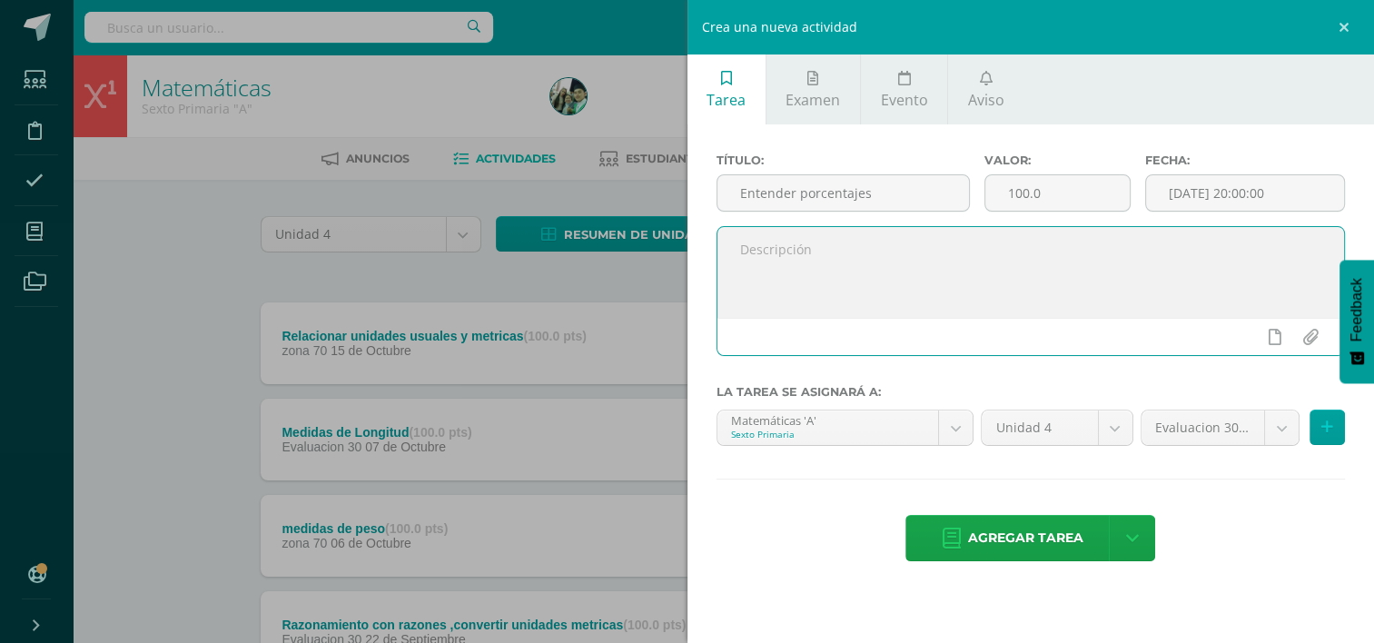
click at [850, 263] on textarea at bounding box center [1032, 272] width 628 height 91
type textarea "Trabaja los ejercicios pág. 347 a 352"
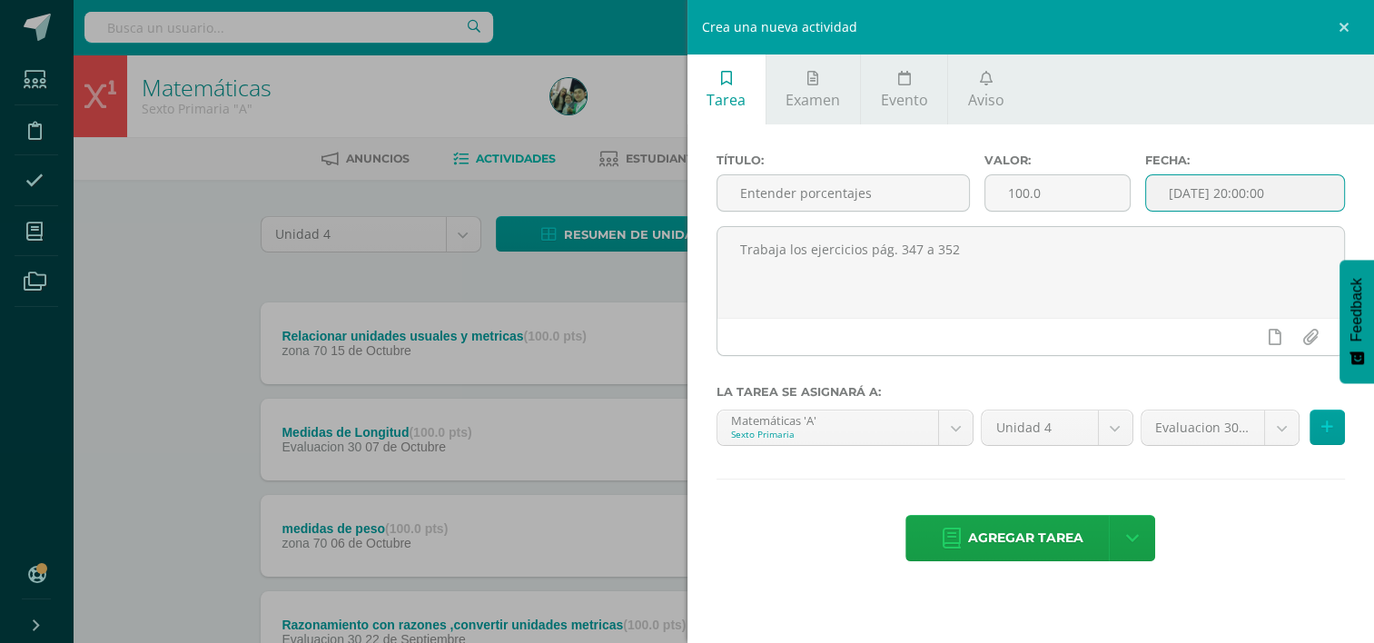
click at [1313, 182] on input "[DATE] 20:00:00" at bounding box center [1245, 192] width 198 height 35
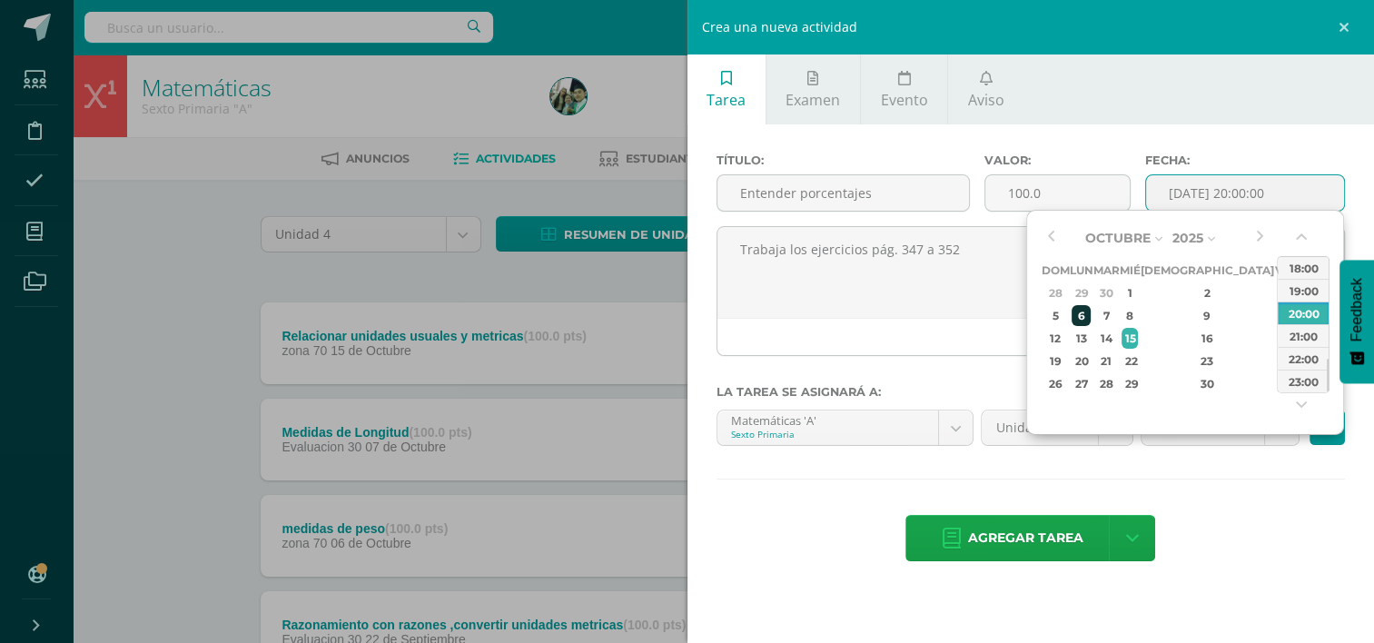
click at [1091, 314] on div "6" at bounding box center [1081, 315] width 19 height 21
click at [1302, 236] on button "button" at bounding box center [1303, 240] width 18 height 27
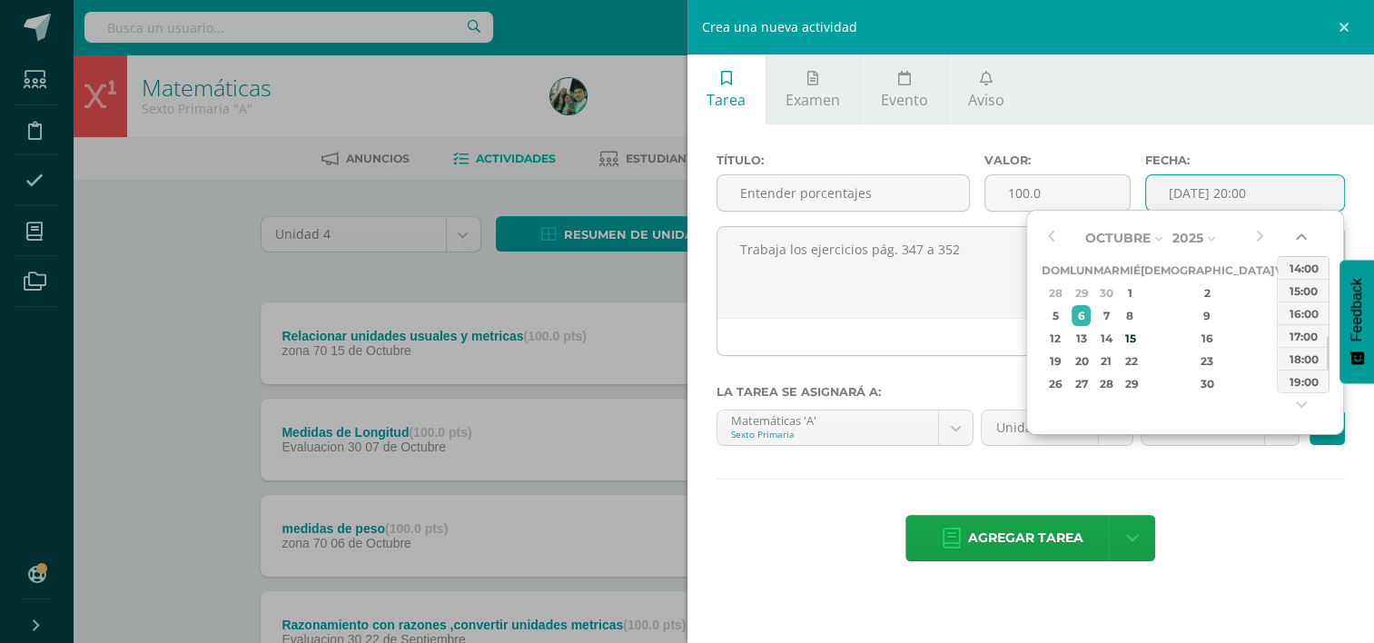
click at [1302, 236] on button "button" at bounding box center [1303, 240] width 18 height 27
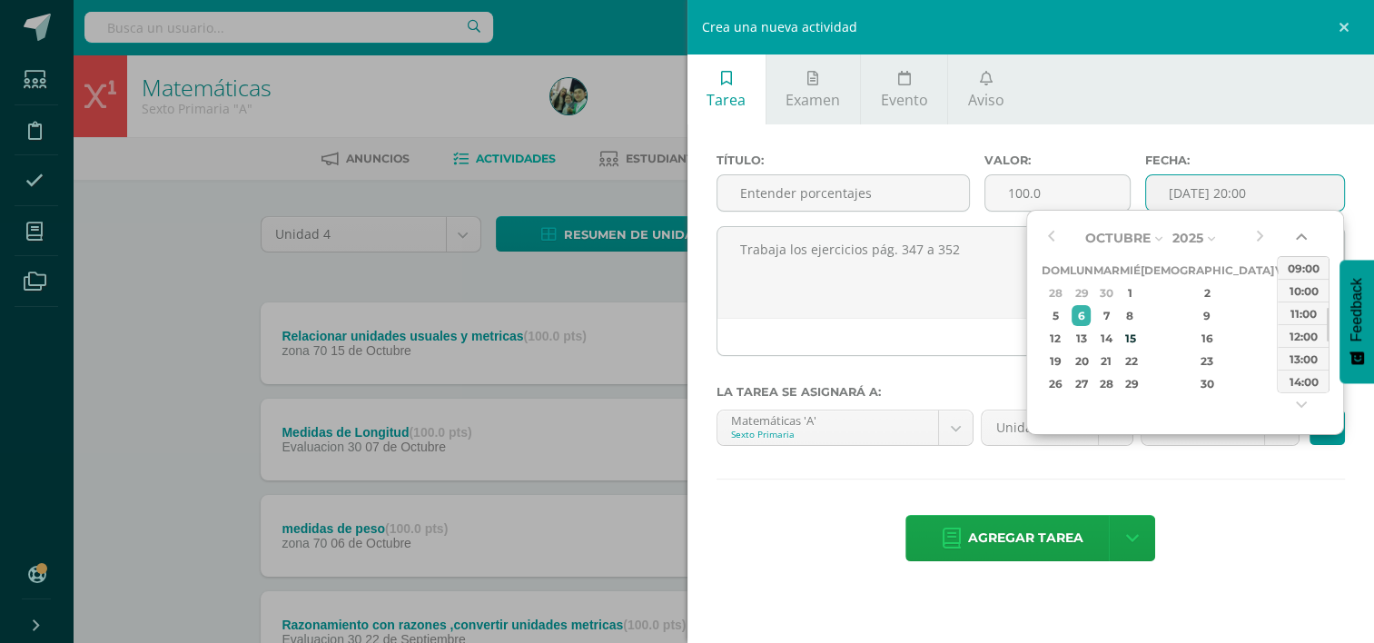
click at [1302, 236] on button "button" at bounding box center [1303, 240] width 18 height 27
click at [1303, 288] on div "09:00" at bounding box center [1303, 290] width 51 height 23
type input "2025-10-06 09:00"
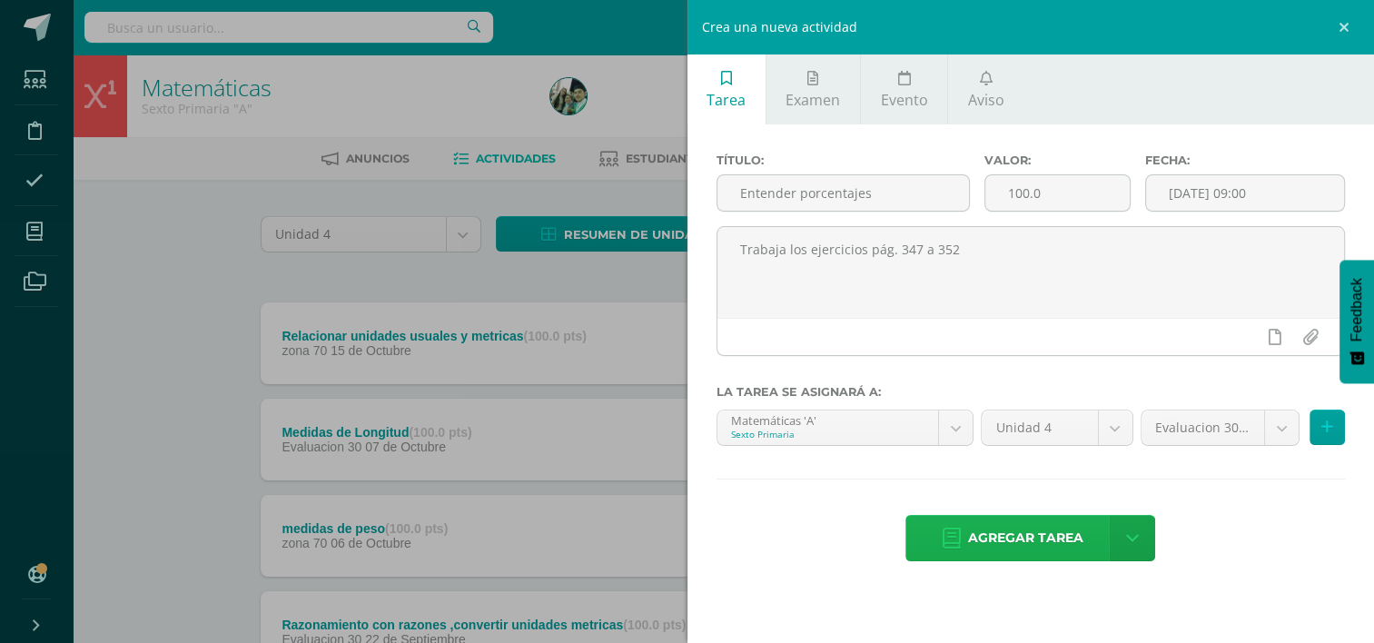
click at [1039, 537] on span "Agregar tarea" at bounding box center [1025, 538] width 115 height 45
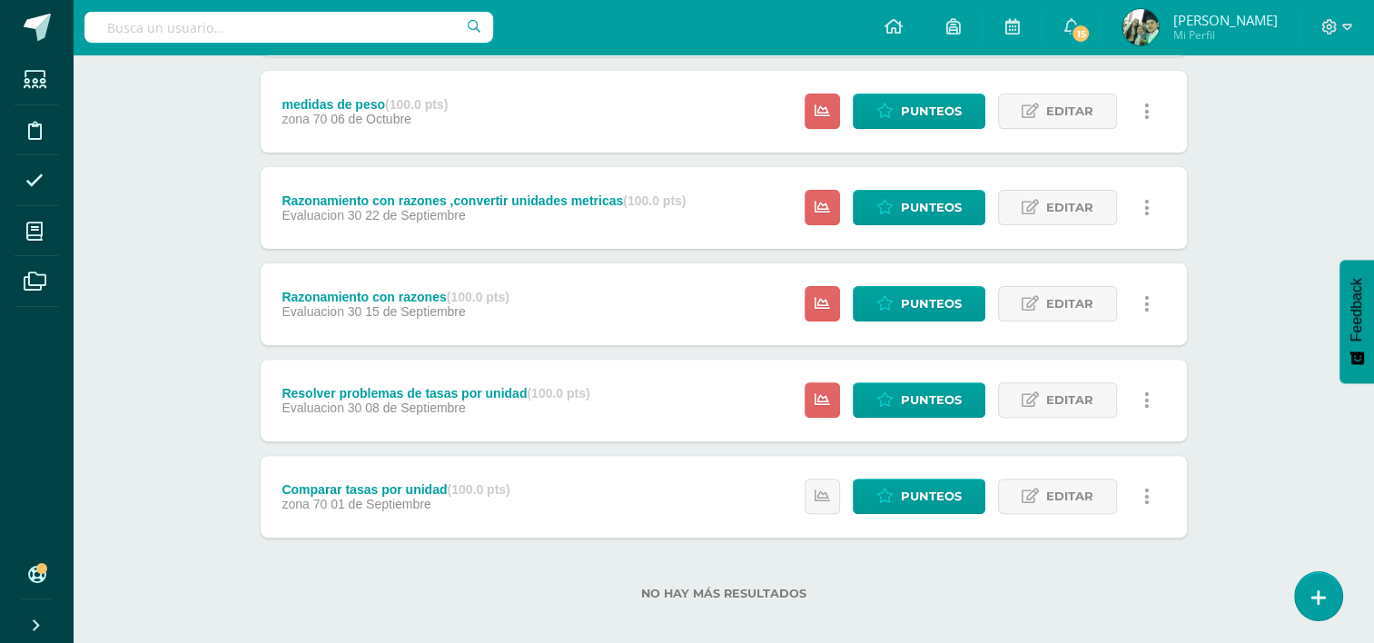
scroll to position [536, 0]
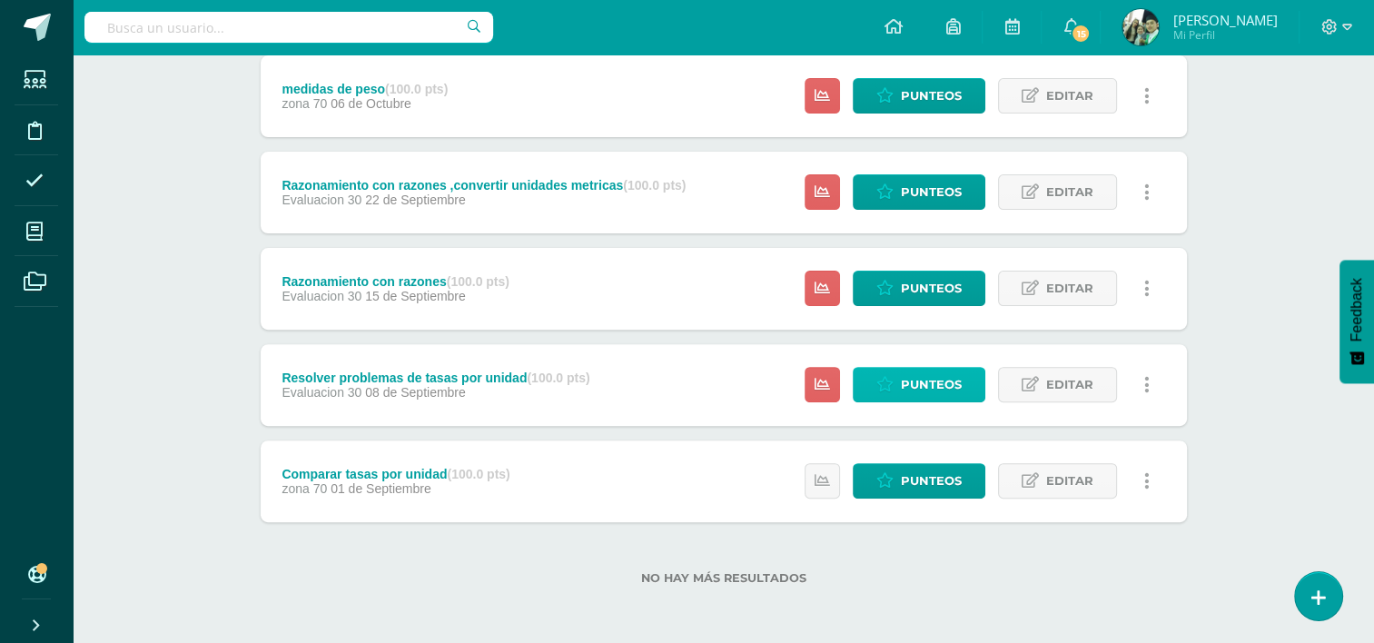
click at [921, 382] on span "Punteos" at bounding box center [931, 385] width 61 height 34
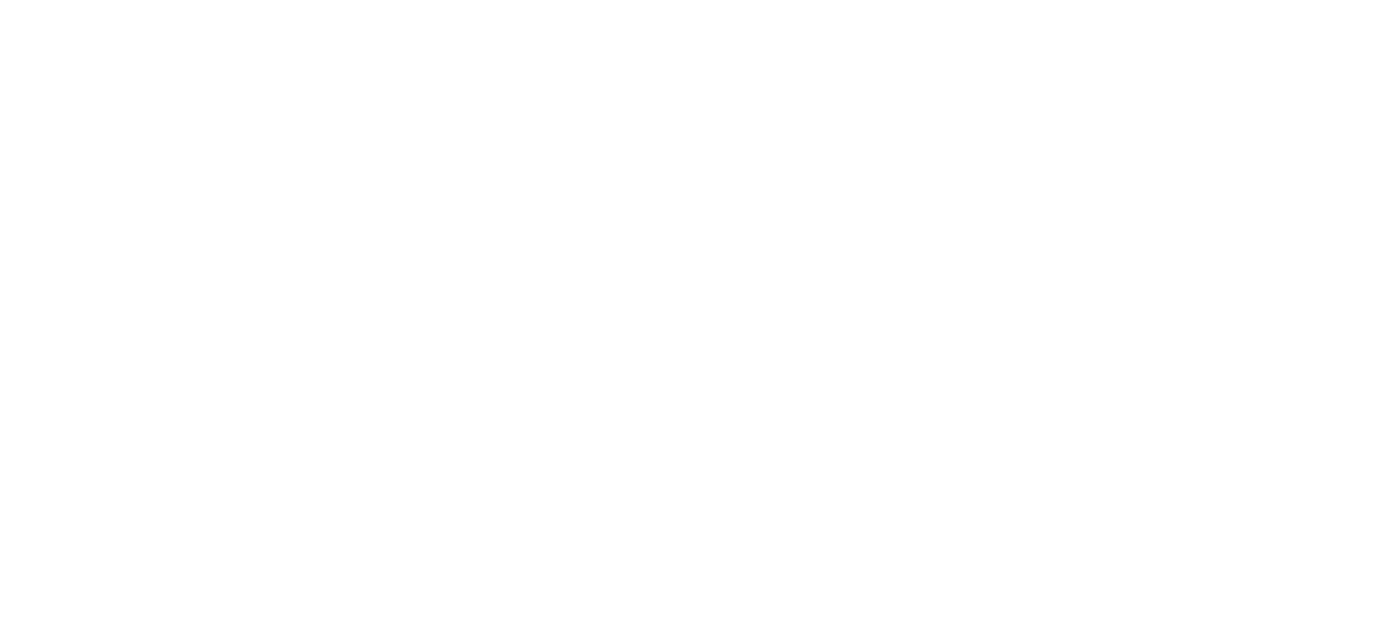
click at [0, 0] on html at bounding box center [0, 0] width 0 height 0
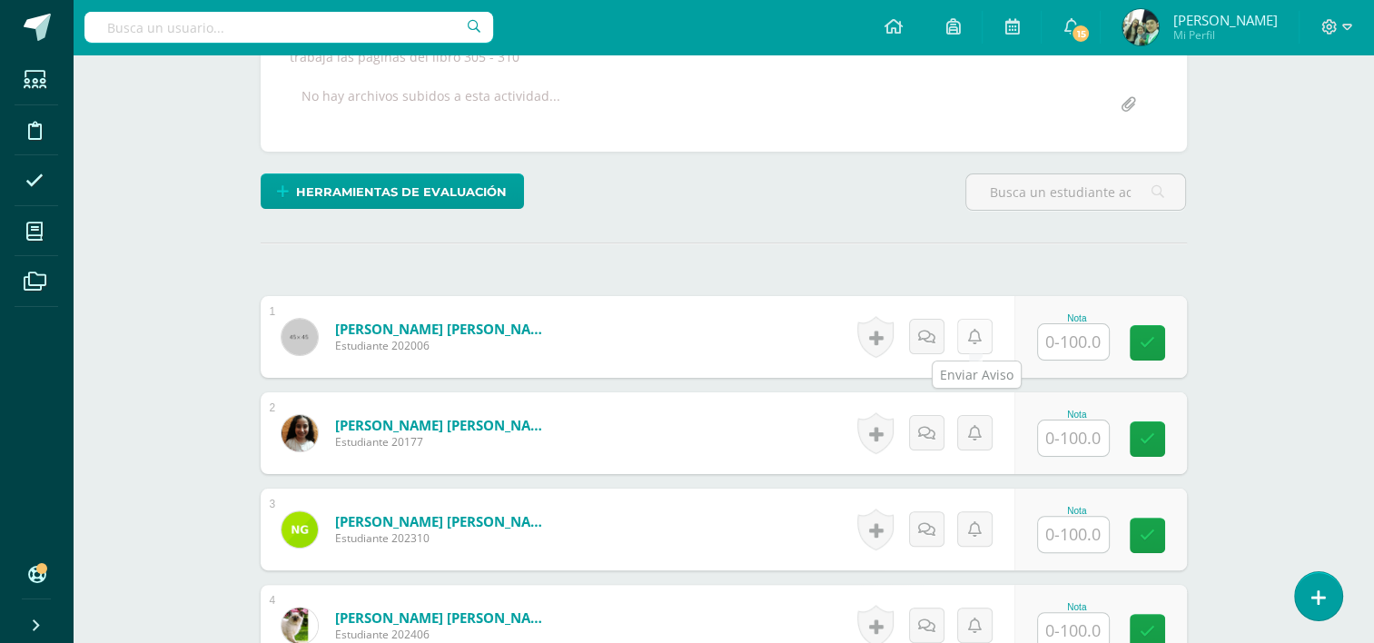
scroll to position [358, 0]
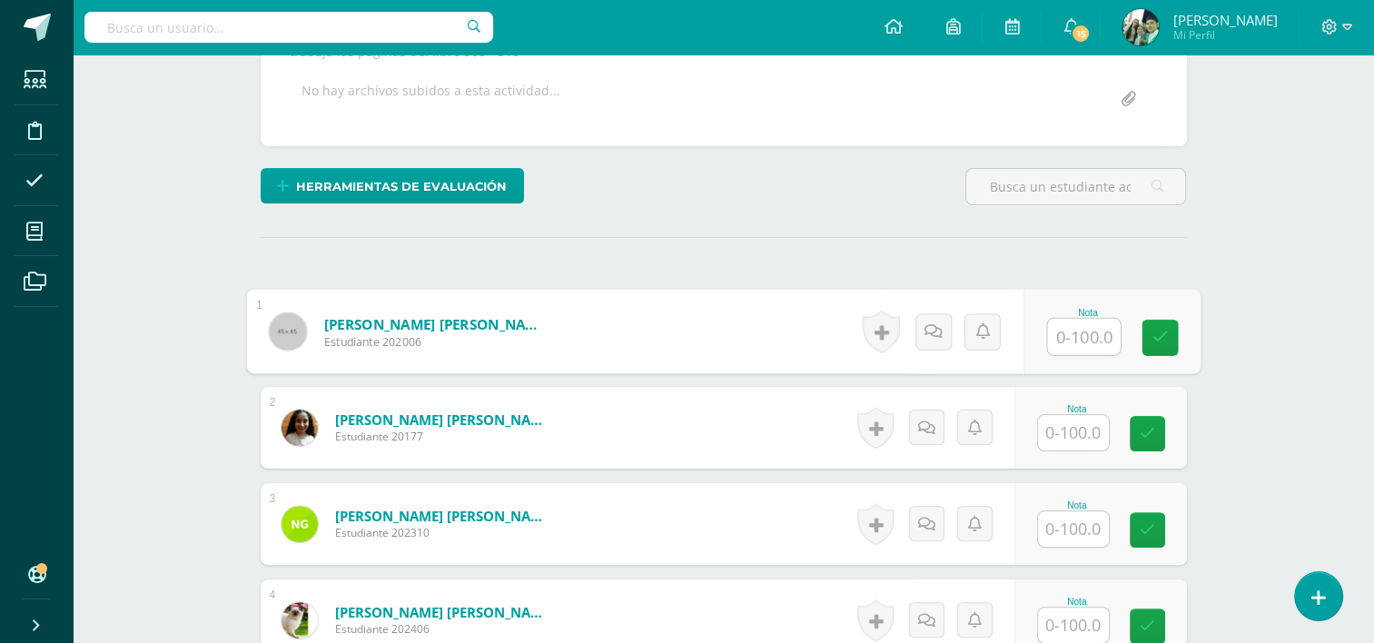
click at [1061, 334] on input "text" at bounding box center [1083, 337] width 73 height 36
type input "100"
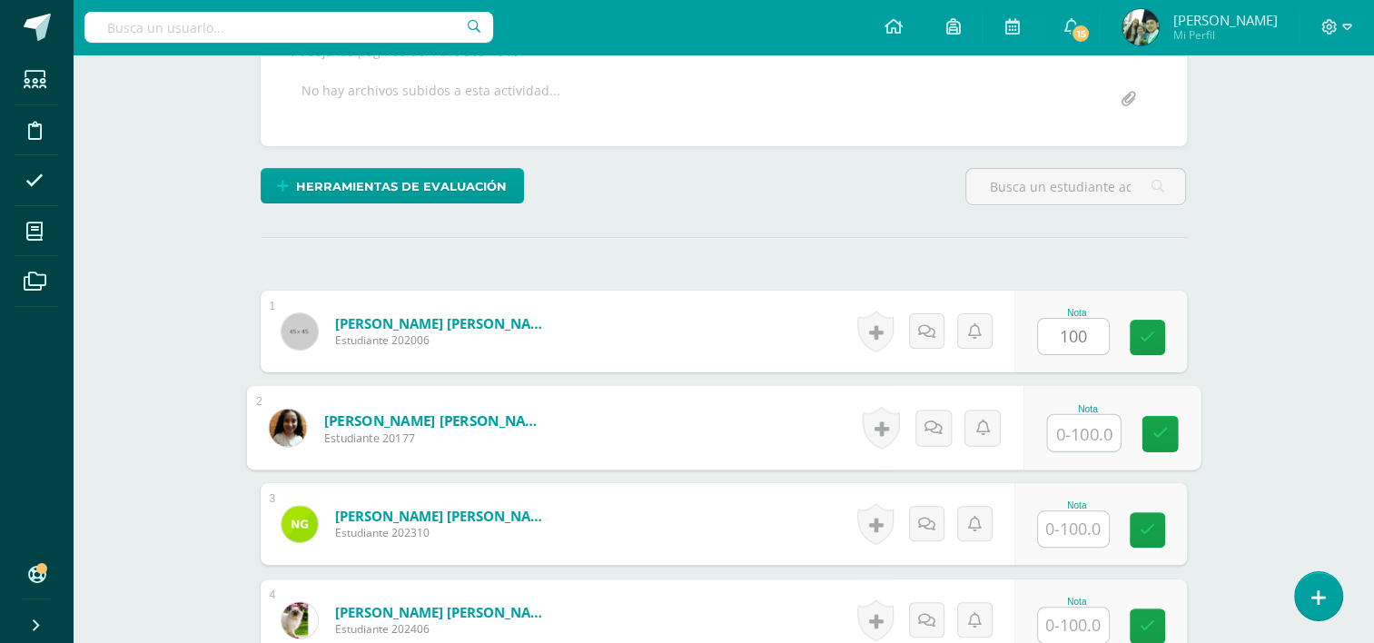
click at [1072, 421] on input "text" at bounding box center [1083, 433] width 73 height 36
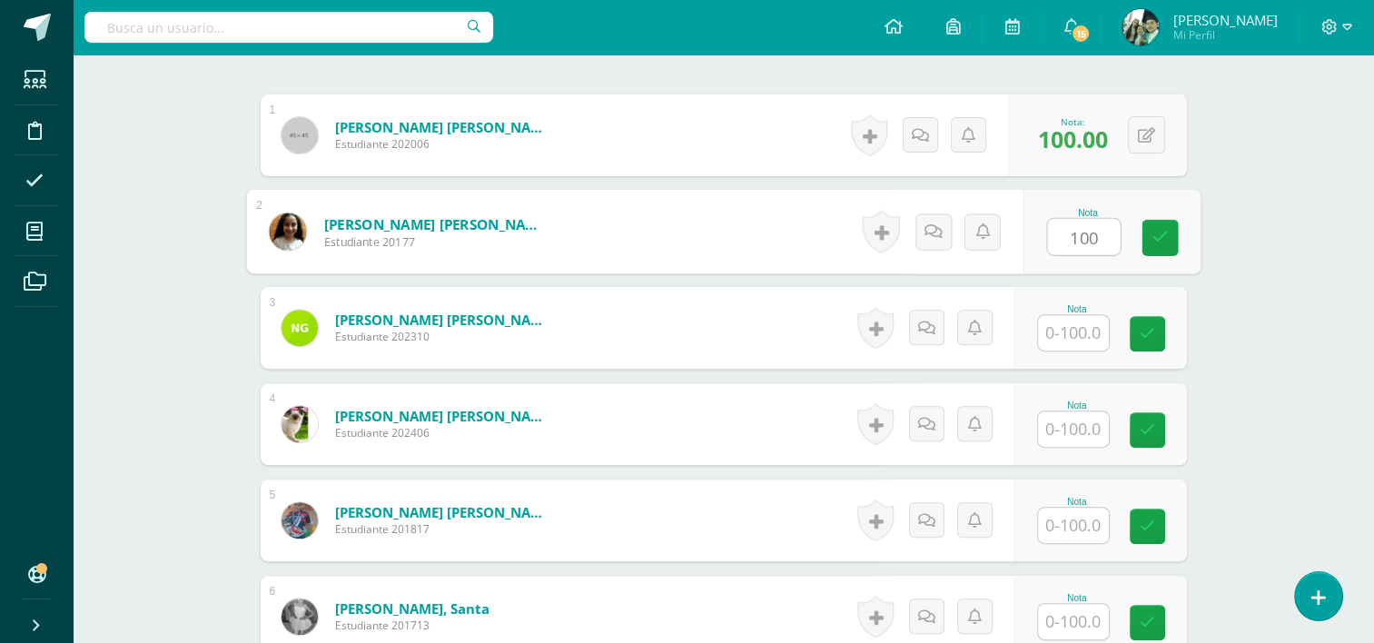
scroll to position [556, 0]
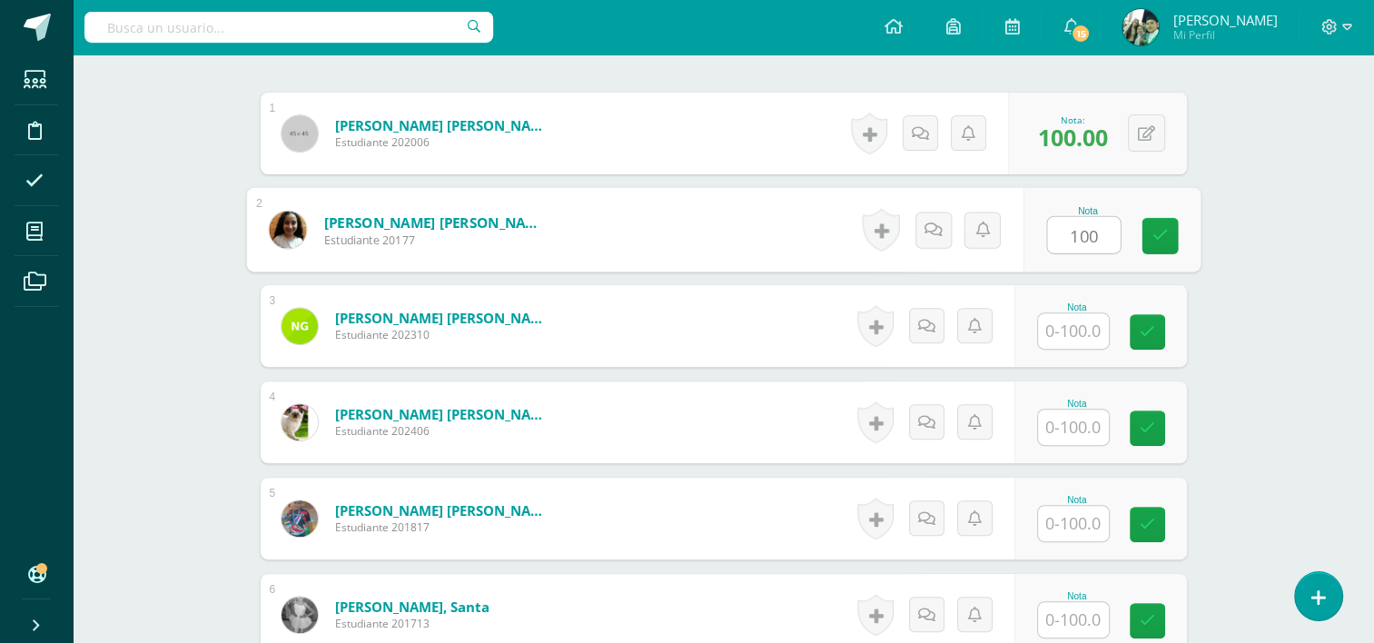
type input "100"
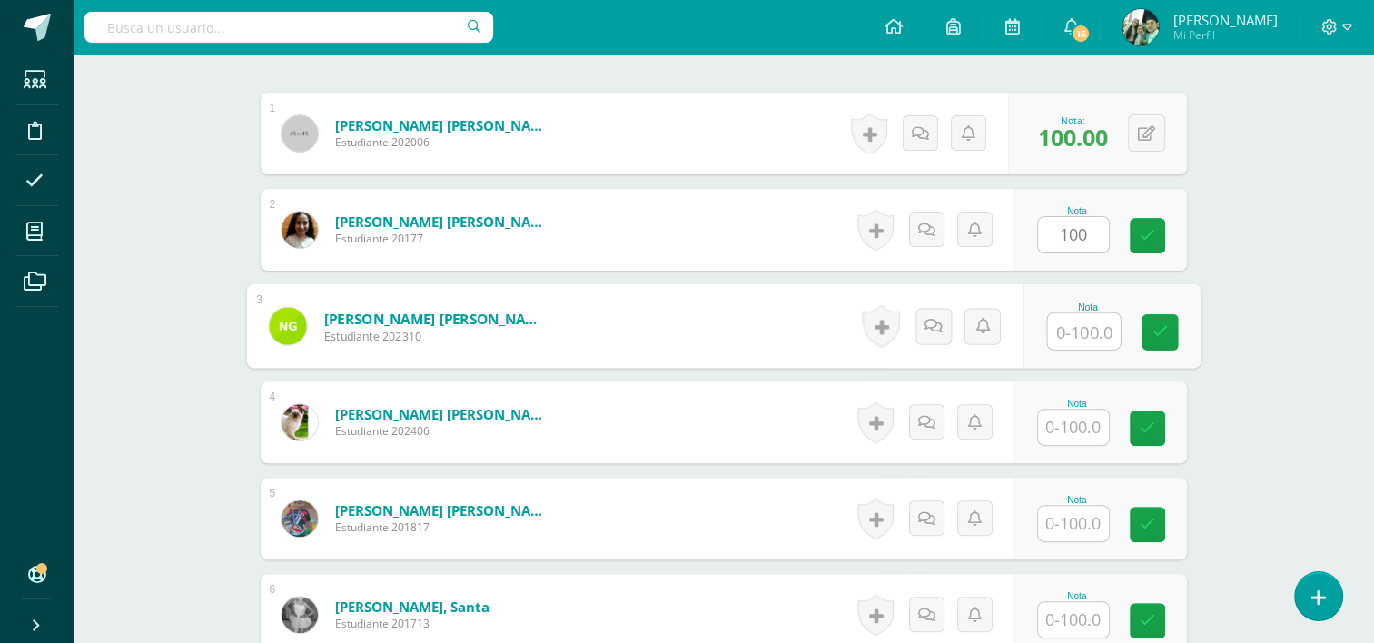
click at [1074, 325] on input "text" at bounding box center [1083, 331] width 73 height 36
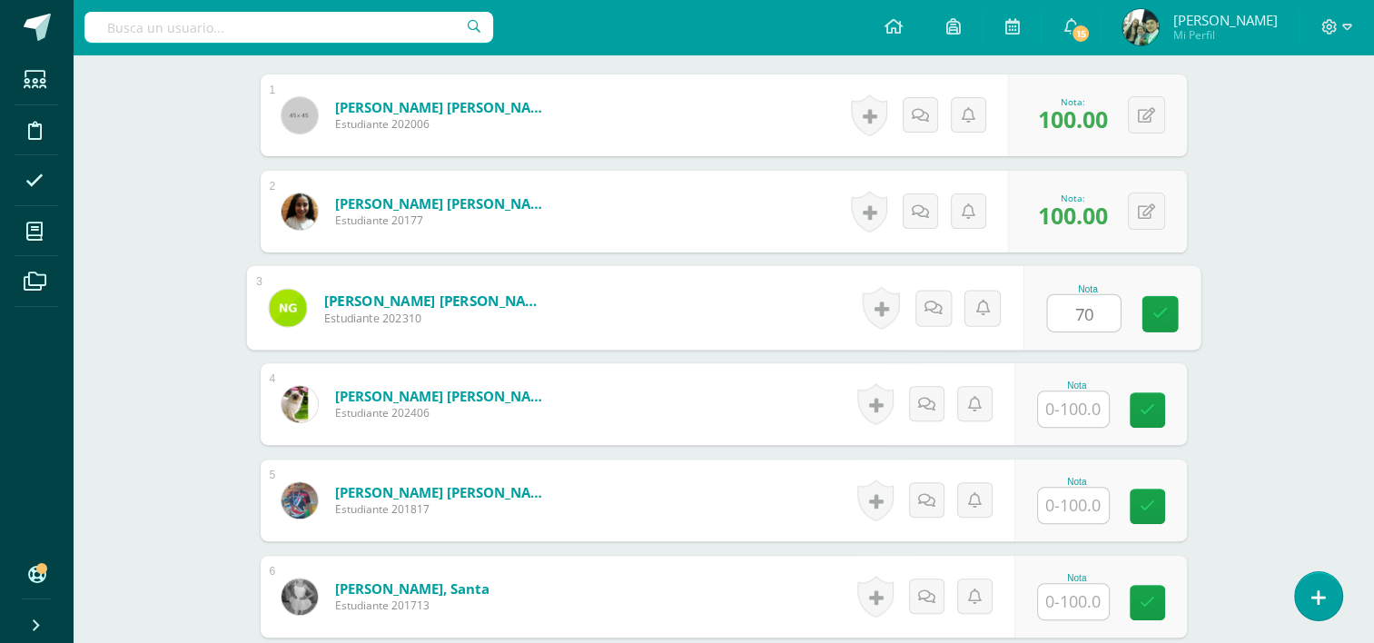
scroll to position [578, 0]
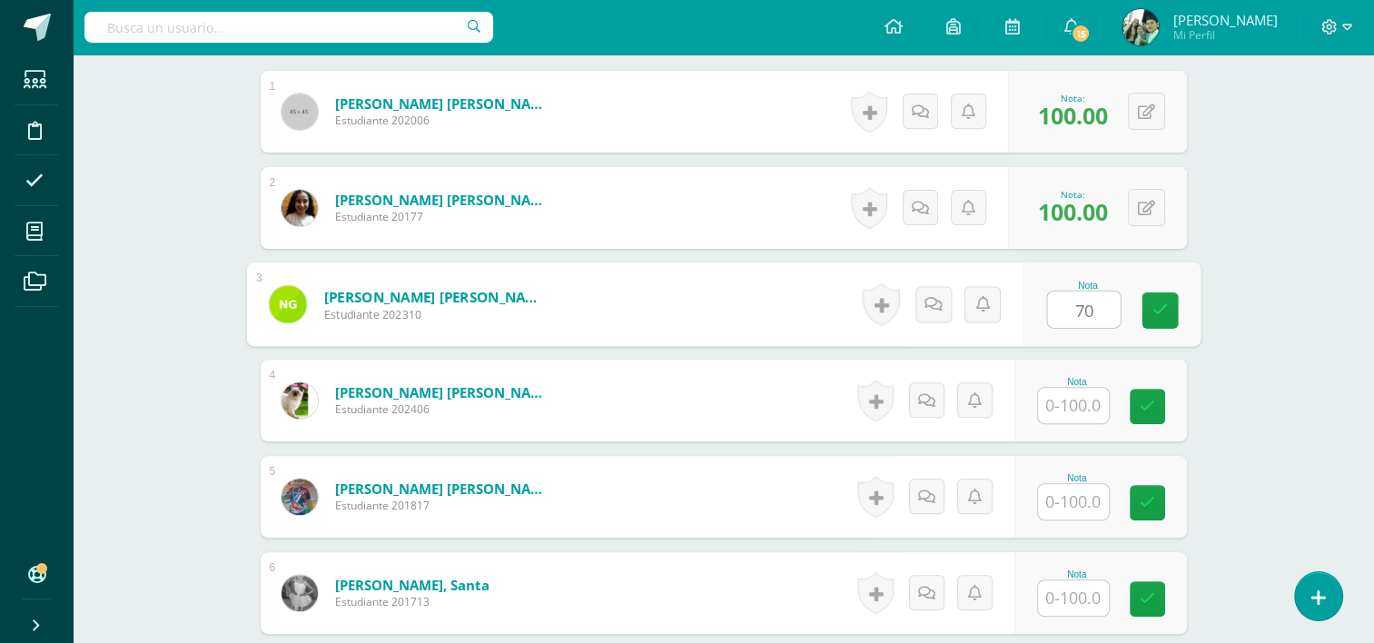
type input "70"
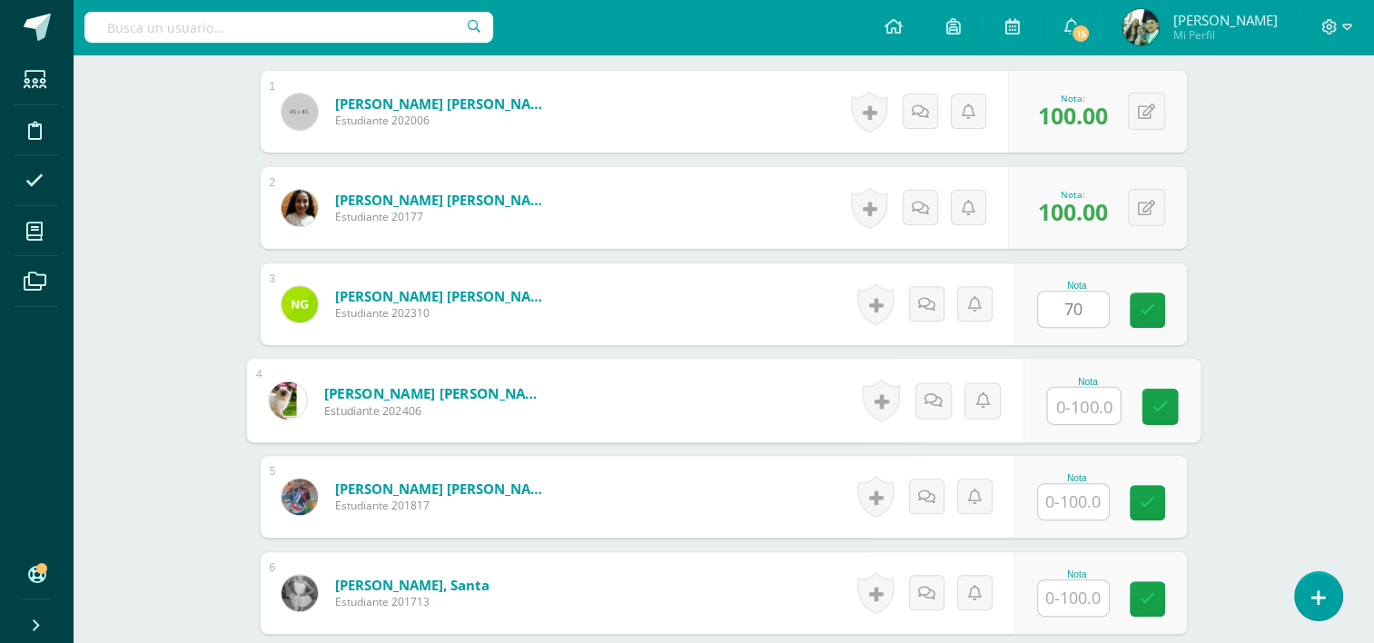
click at [1071, 394] on input "text" at bounding box center [1083, 406] width 73 height 36
type input "10"
click at [1079, 505] on input "text" at bounding box center [1073, 501] width 71 height 35
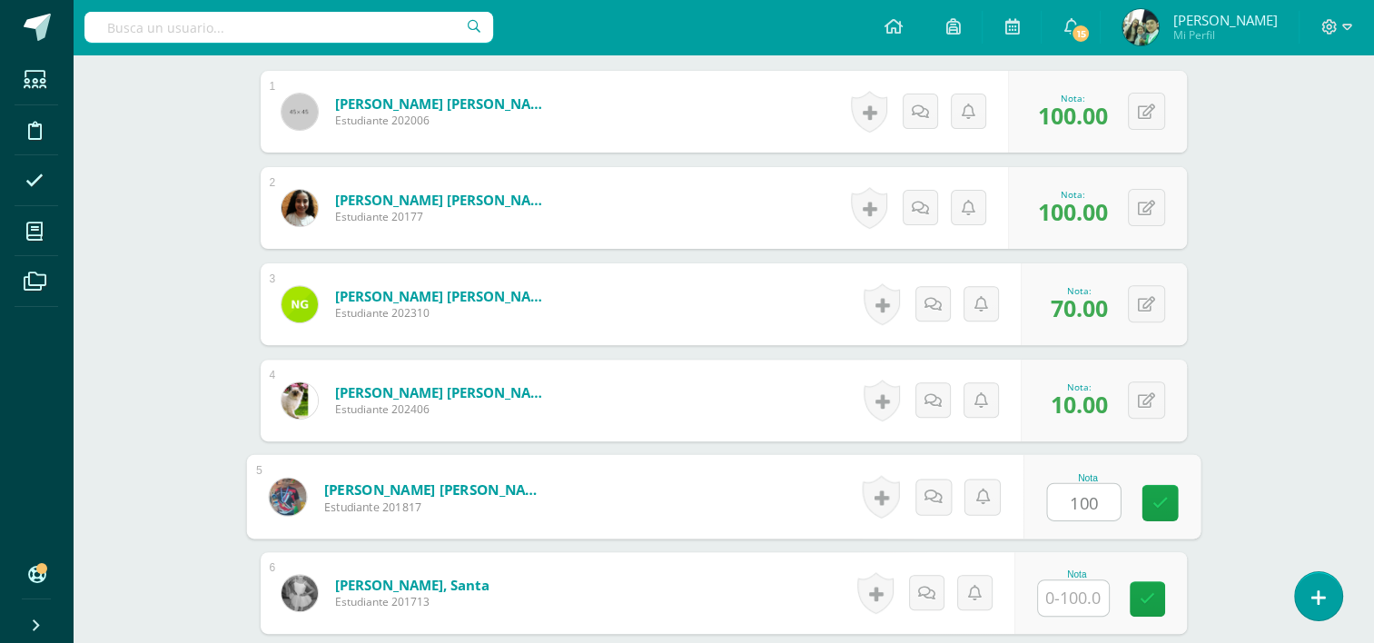
type input "100"
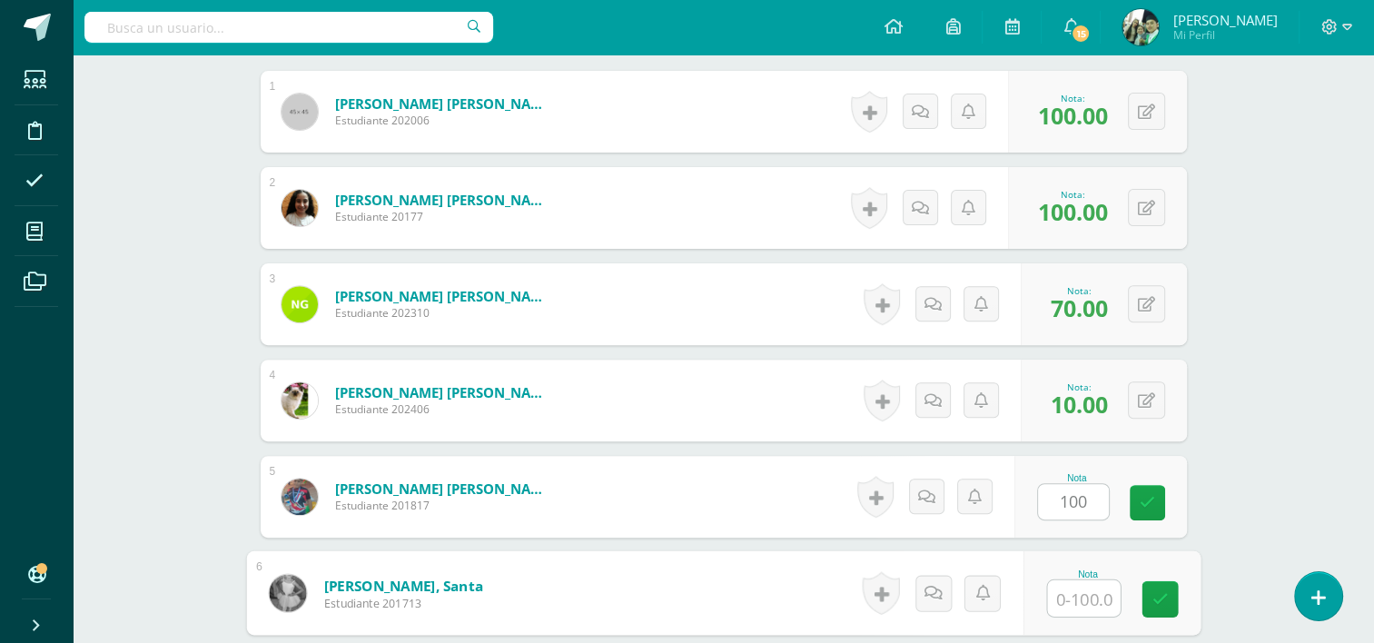
click at [1069, 597] on input "text" at bounding box center [1083, 598] width 73 height 36
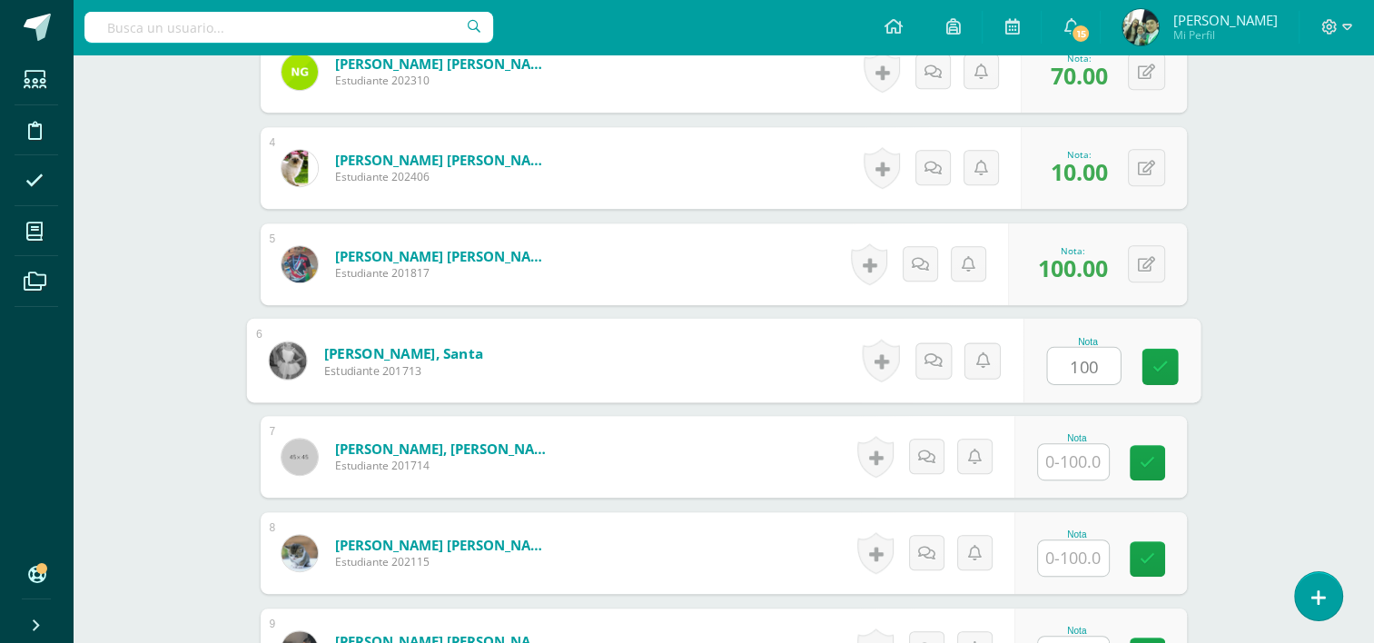
scroll to position [808, 0]
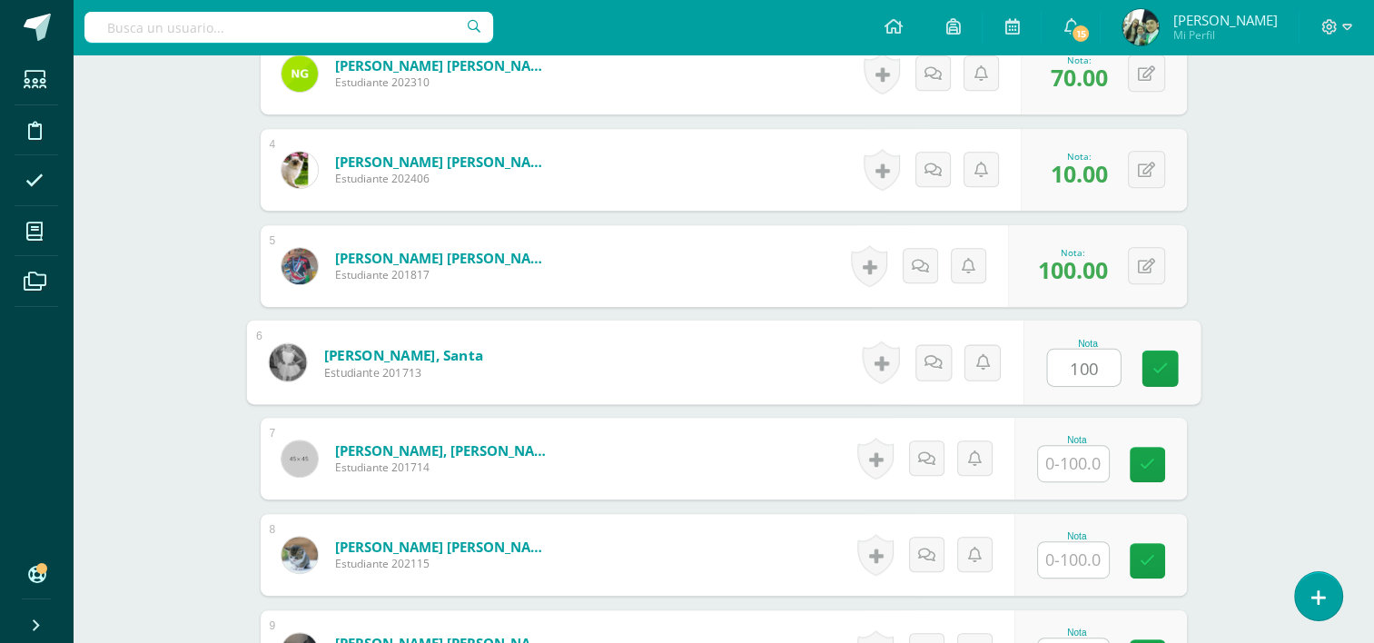
type input "100"
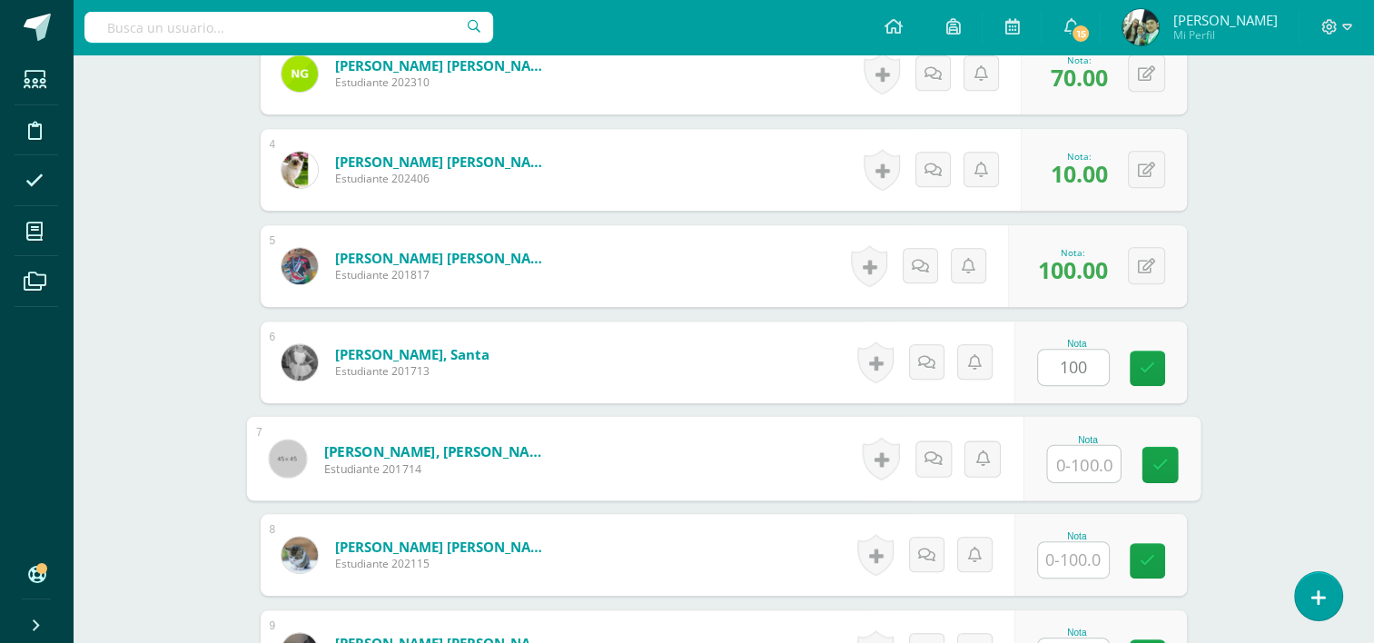
click at [1072, 461] on input "text" at bounding box center [1083, 464] width 73 height 36
type input "100"
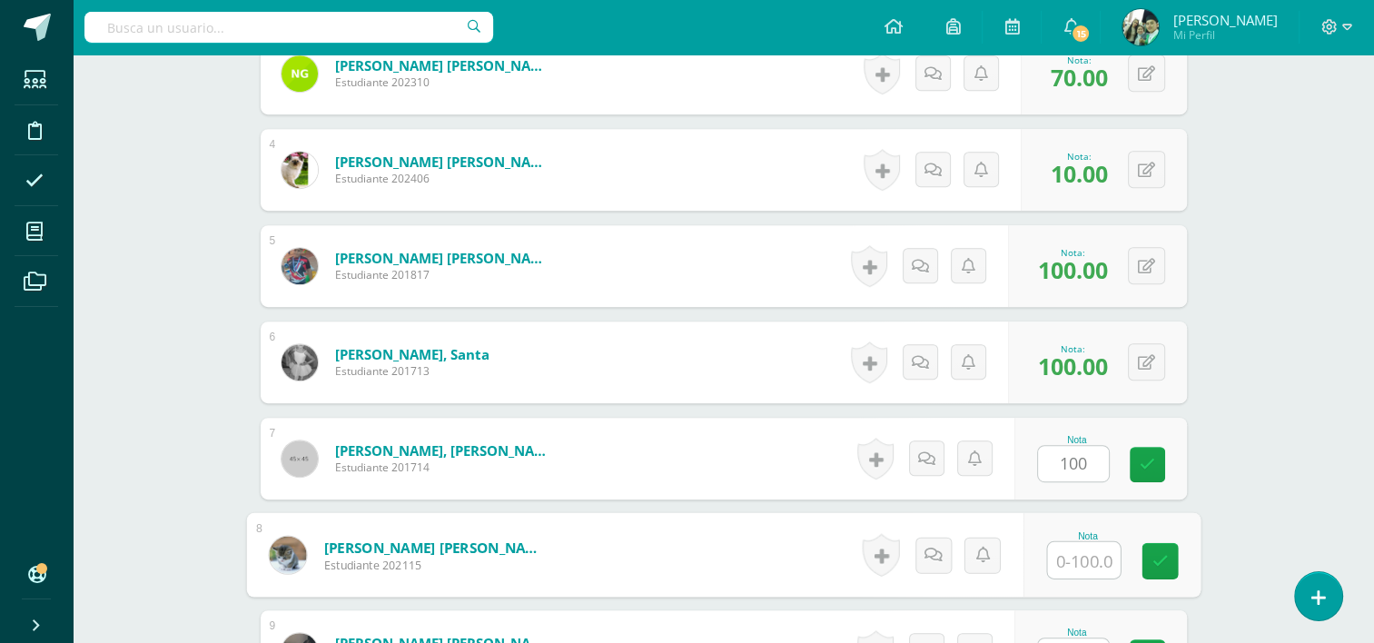
click at [1075, 558] on input "text" at bounding box center [1083, 560] width 73 height 36
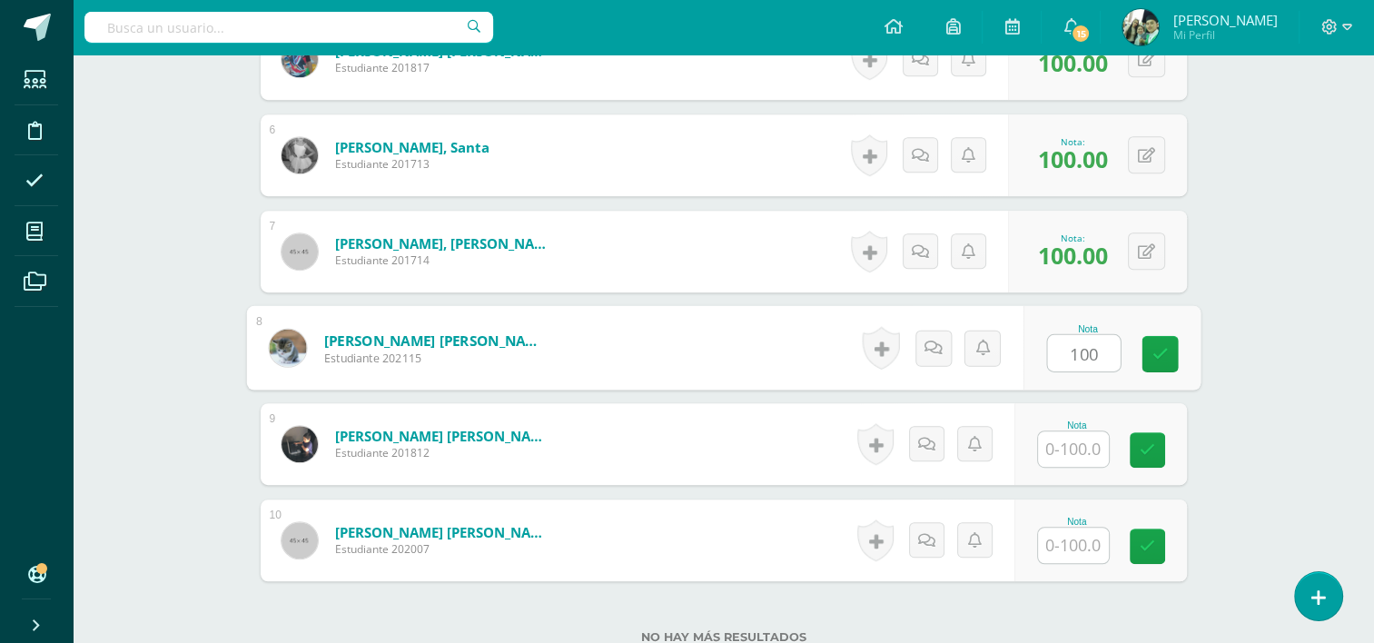
scroll to position [1023, 0]
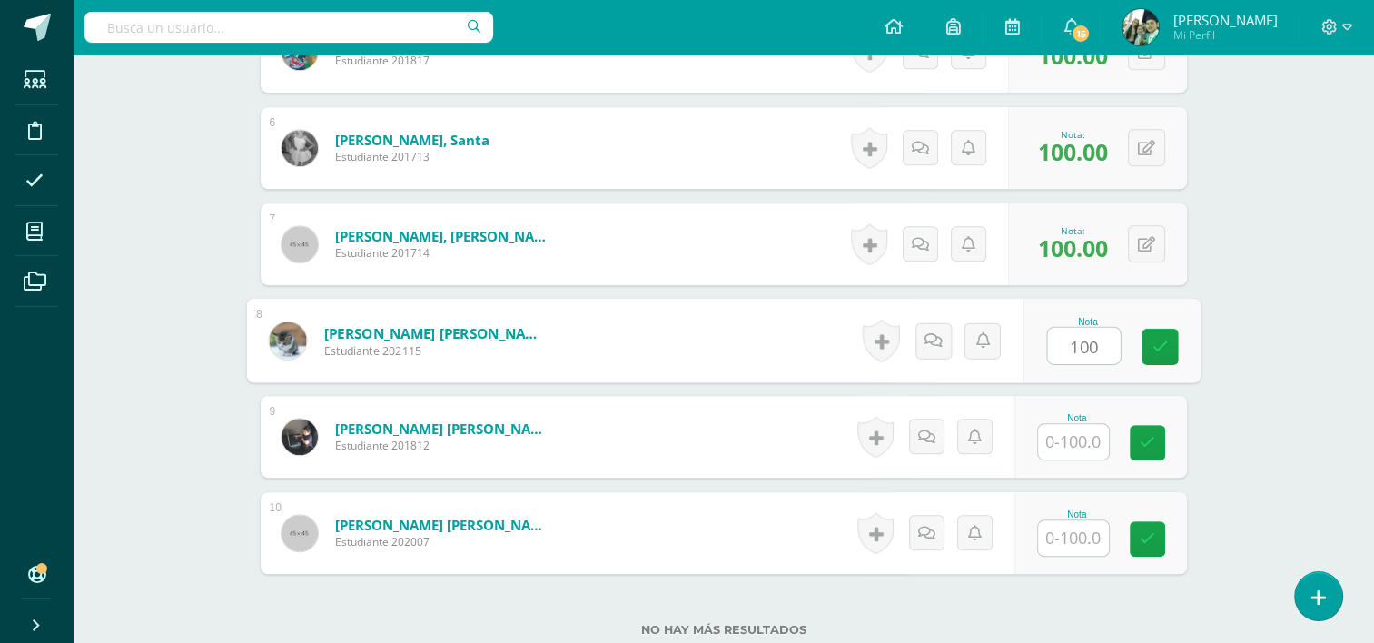
type input "100"
click at [1073, 436] on input "text" at bounding box center [1073, 441] width 71 height 35
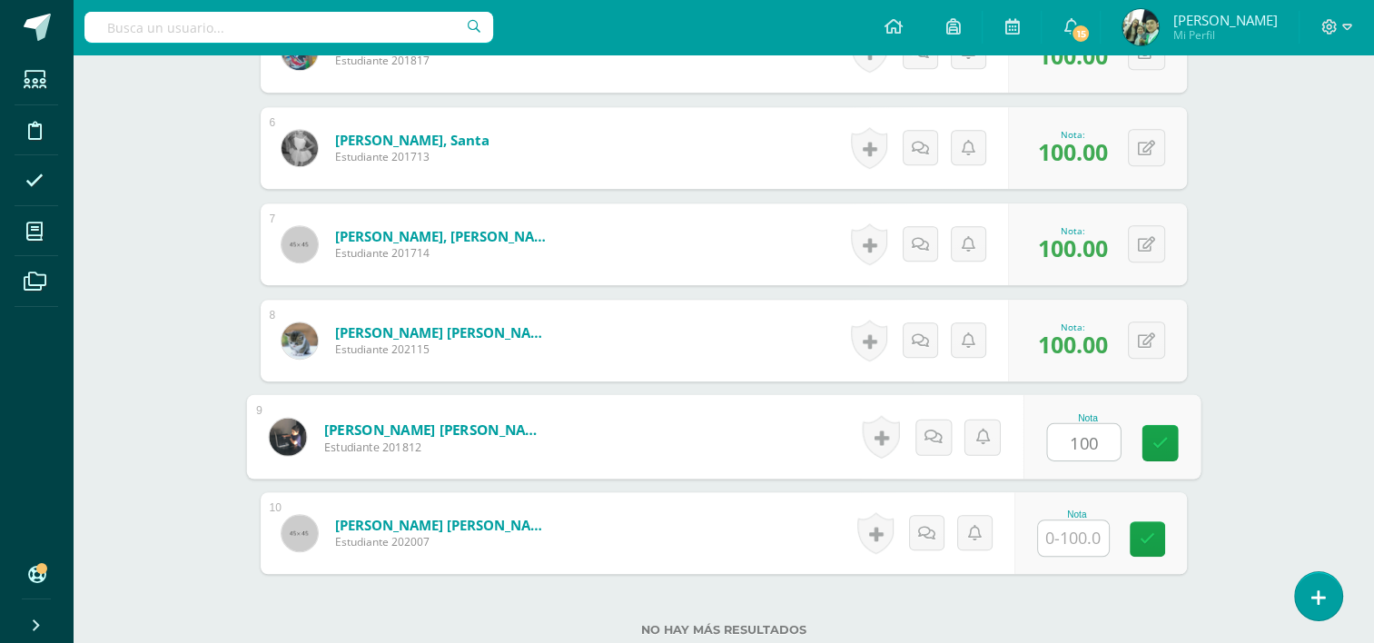
type input "100"
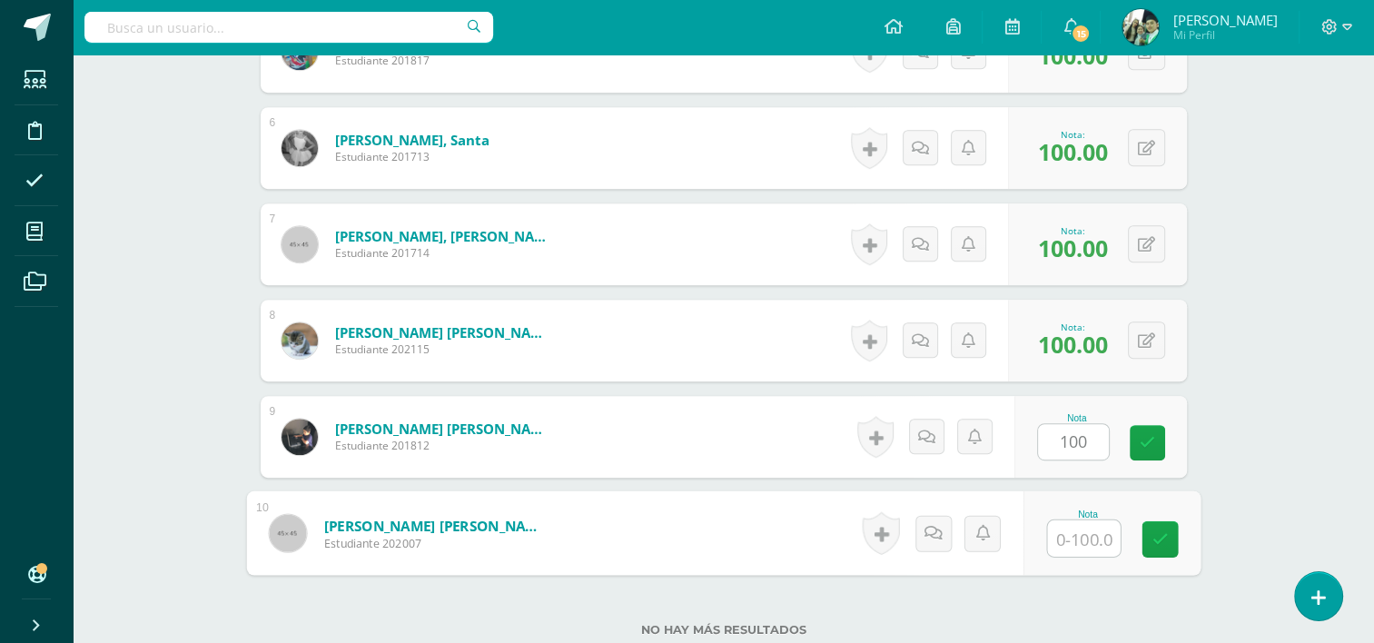
click at [1076, 529] on input "text" at bounding box center [1083, 538] width 73 height 36
type input "100"
click at [1159, 535] on icon at bounding box center [1160, 538] width 16 height 15
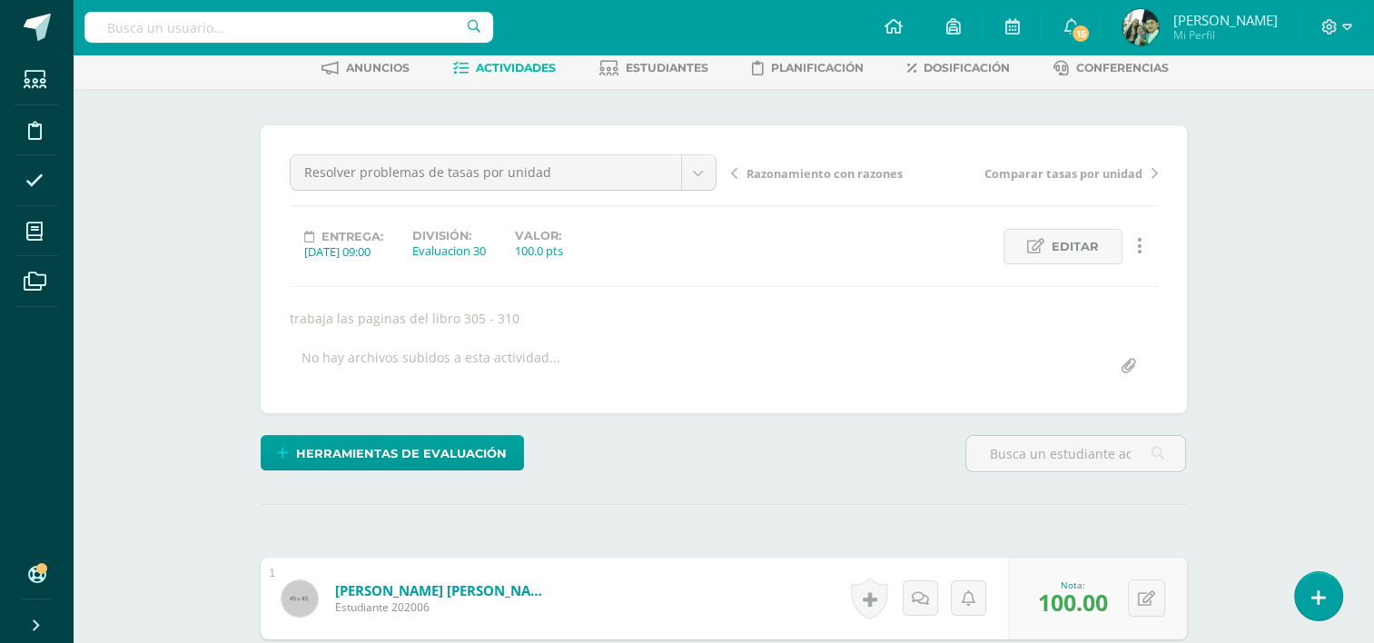
scroll to position [0, 0]
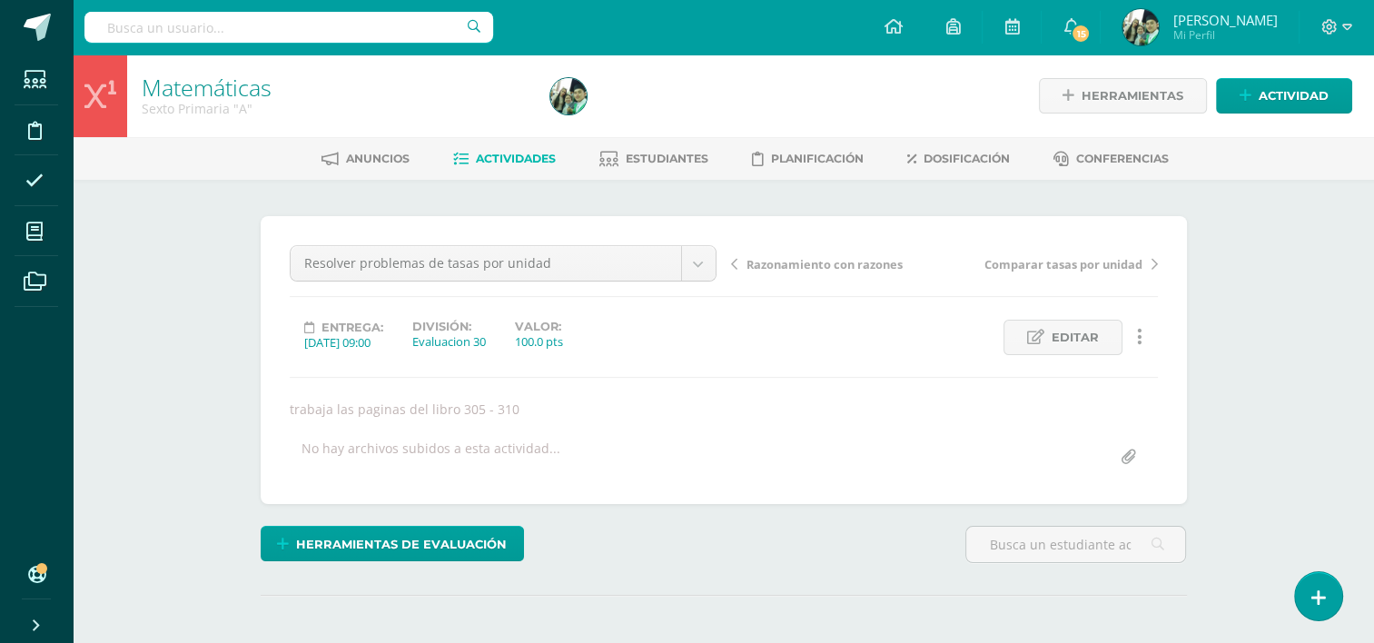
click at [515, 162] on span "Actividades" at bounding box center [516, 159] width 80 height 14
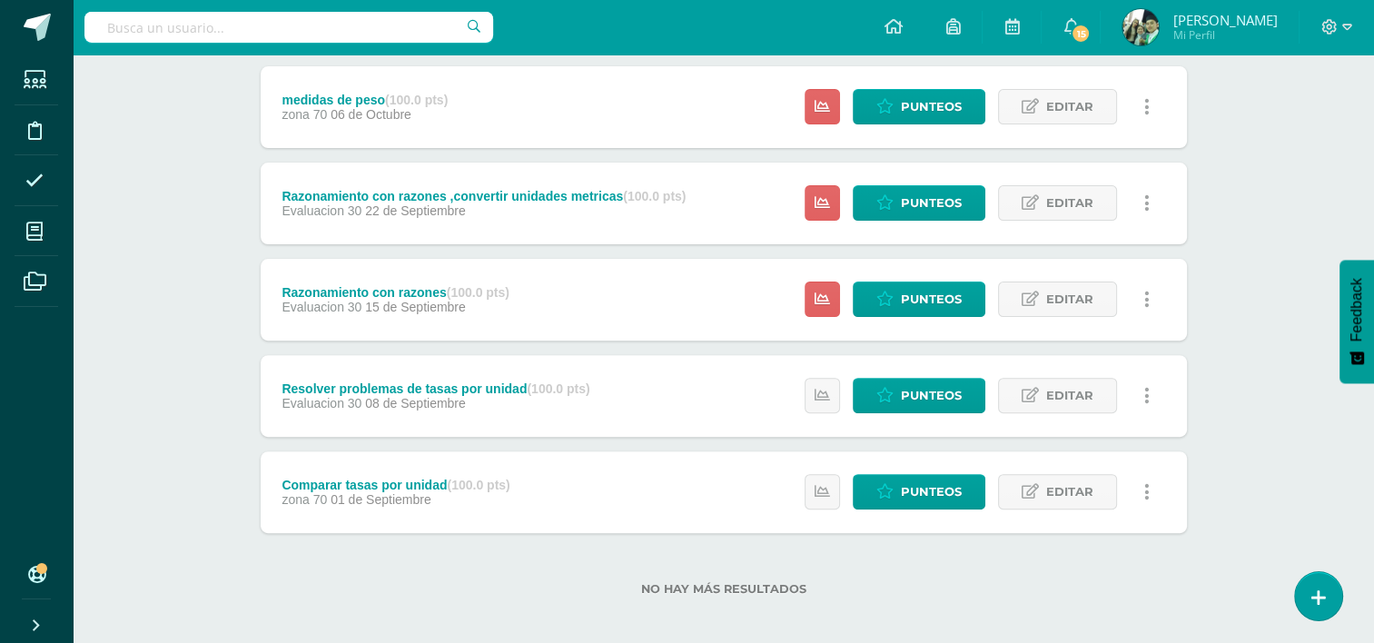
scroll to position [536, 0]
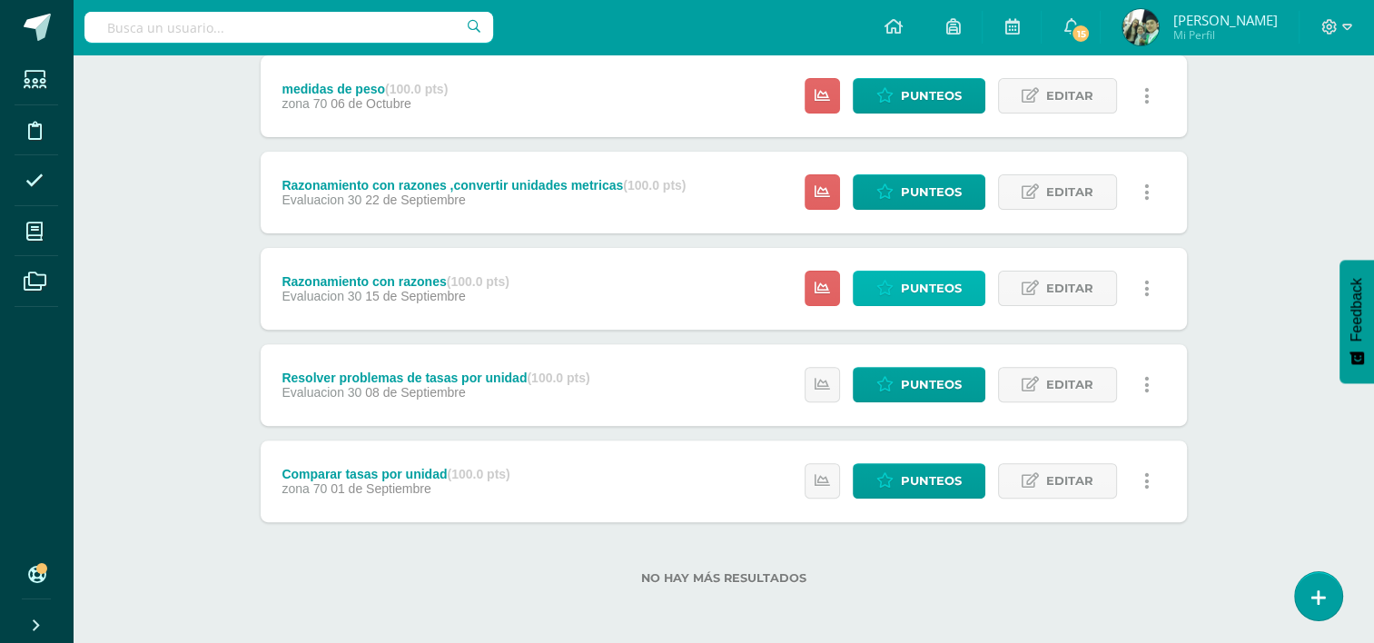
click at [914, 292] on span "Punteos" at bounding box center [931, 289] width 61 height 34
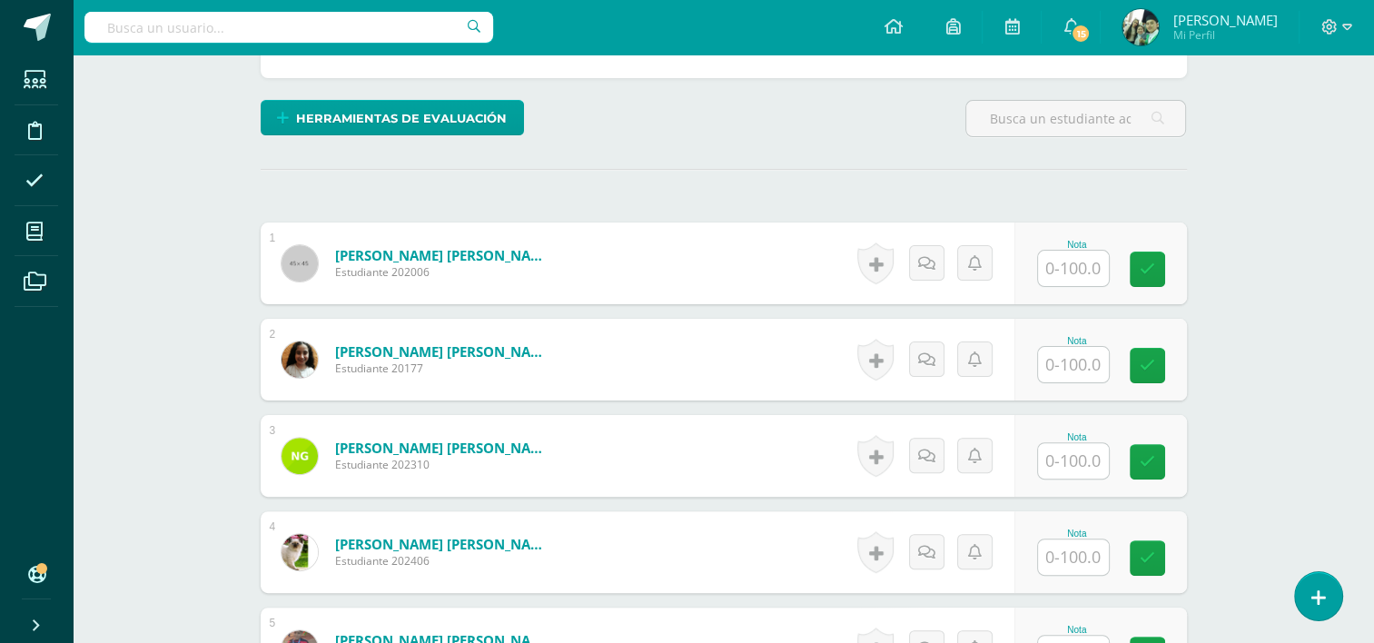
scroll to position [427, 0]
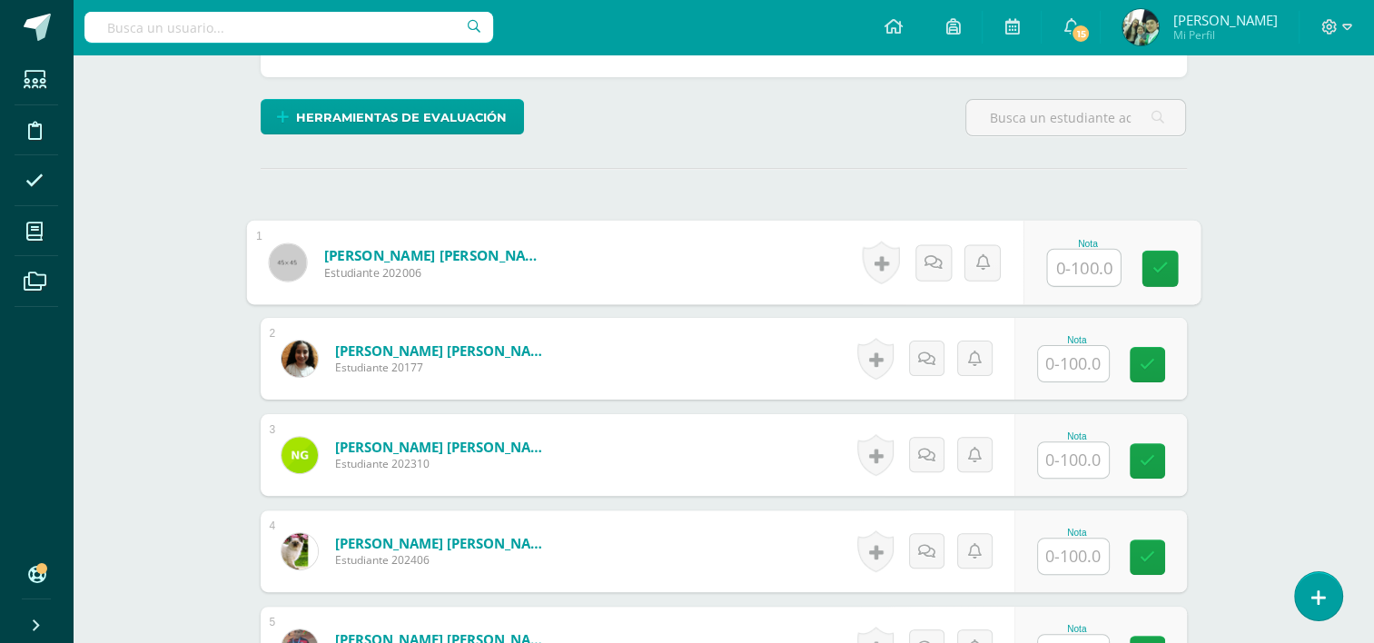
click at [1070, 262] on input "text" at bounding box center [1083, 268] width 73 height 36
type input "100"
click at [1072, 362] on input "text" at bounding box center [1073, 363] width 71 height 35
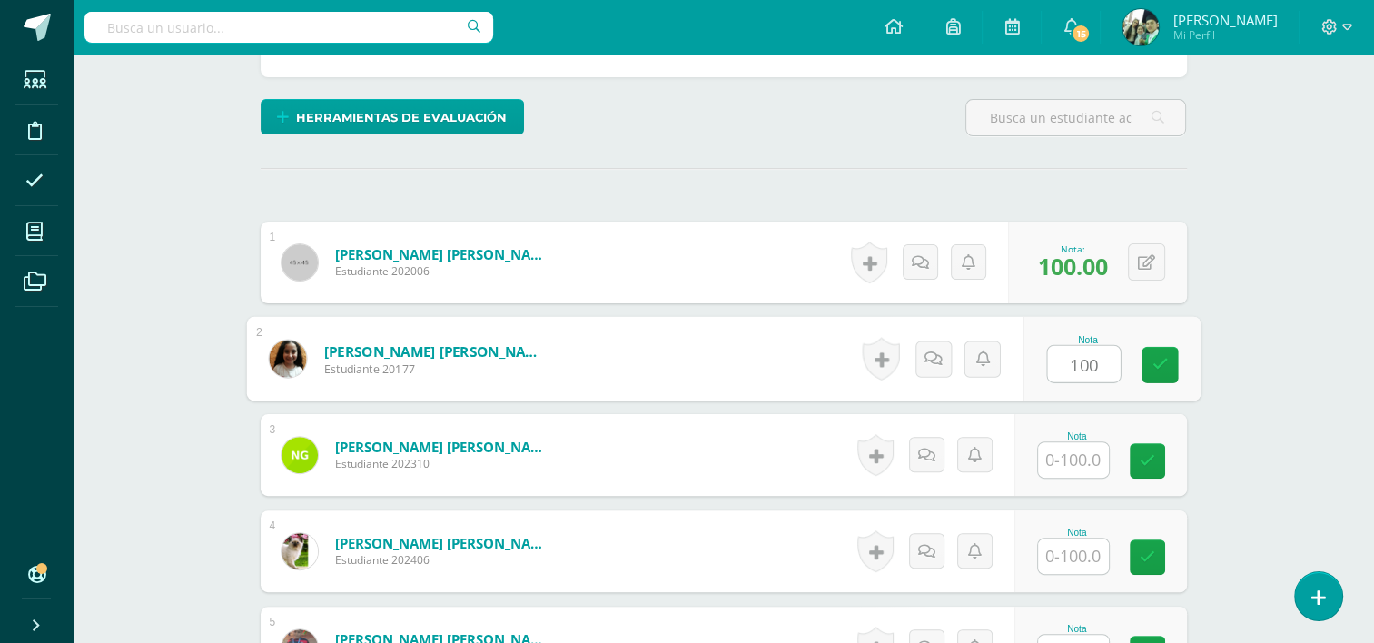
type input "100"
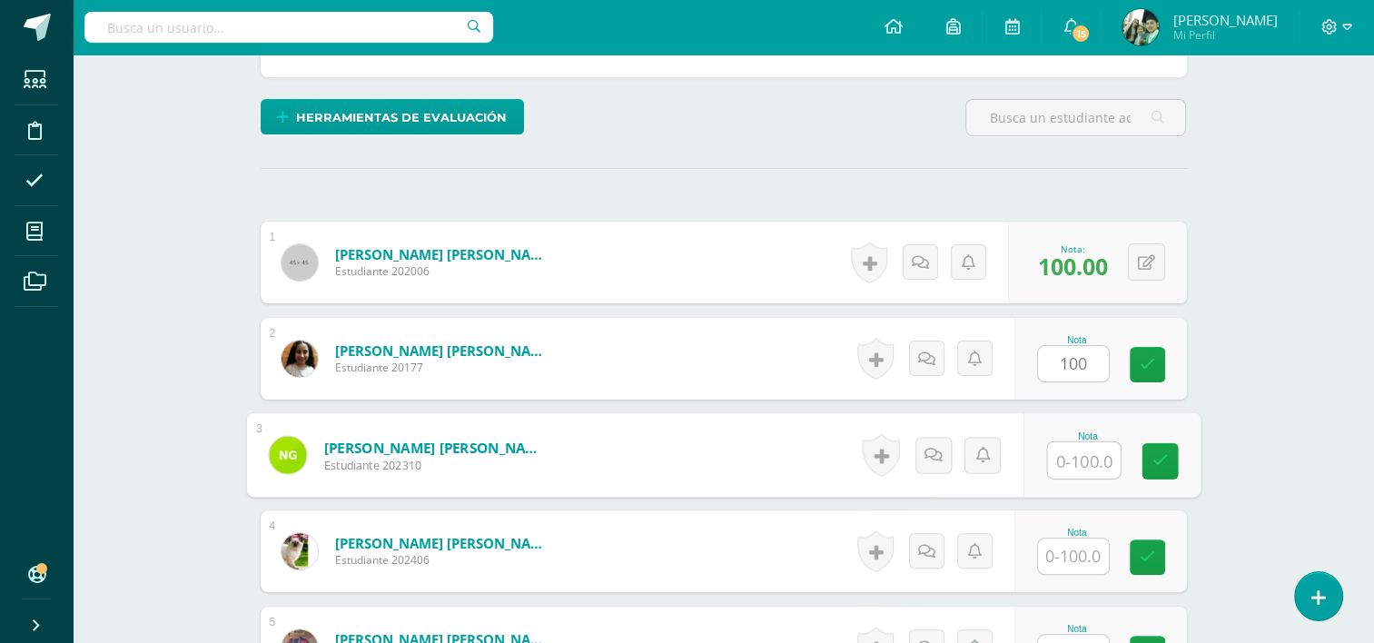
click at [1075, 455] on input "text" at bounding box center [1083, 460] width 73 height 36
type input "80"
click at [1157, 461] on icon at bounding box center [1160, 460] width 16 height 15
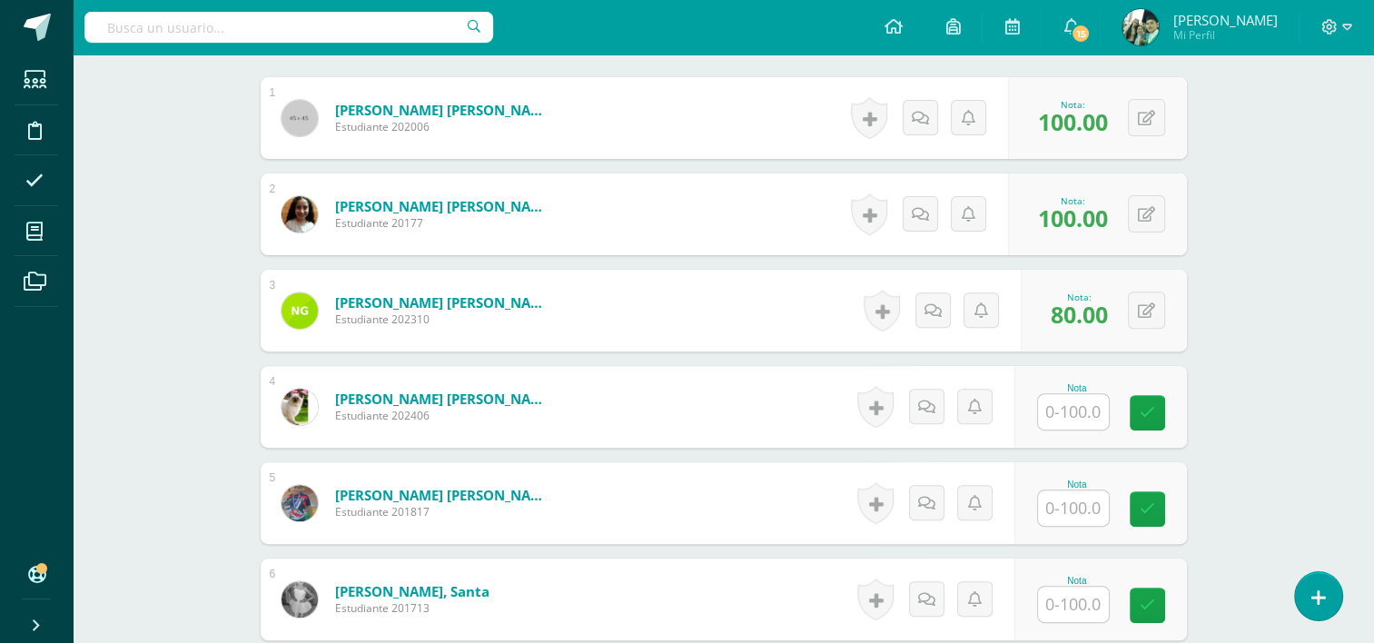
scroll to position [623, 0]
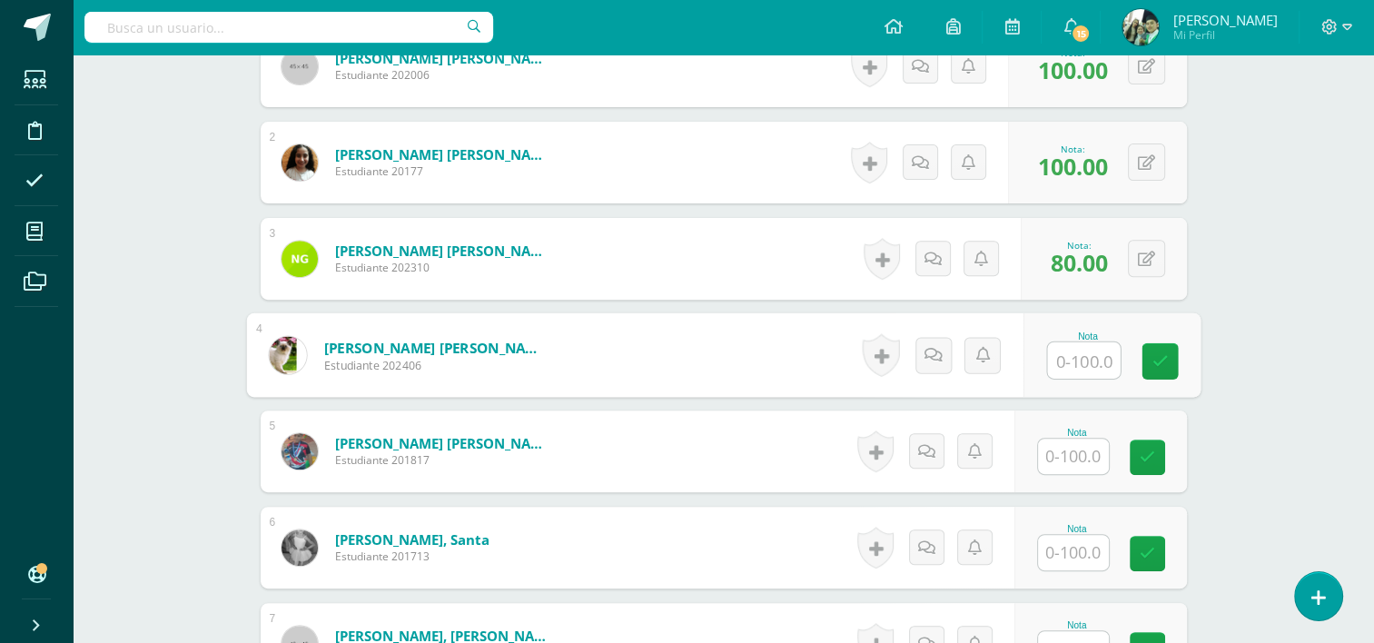
click at [1070, 364] on input "text" at bounding box center [1083, 360] width 73 height 36
type input "10"
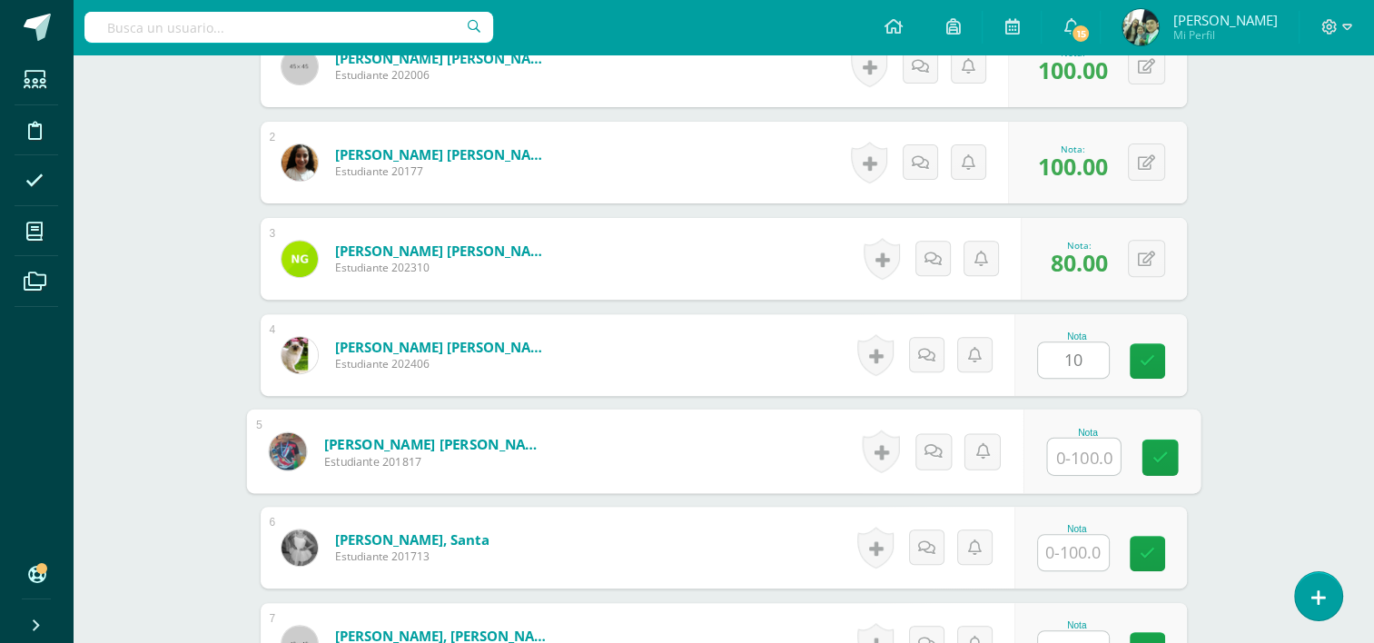
click at [1075, 451] on input "text" at bounding box center [1083, 457] width 73 height 36
type input "80"
click at [1154, 454] on icon at bounding box center [1160, 457] width 16 height 15
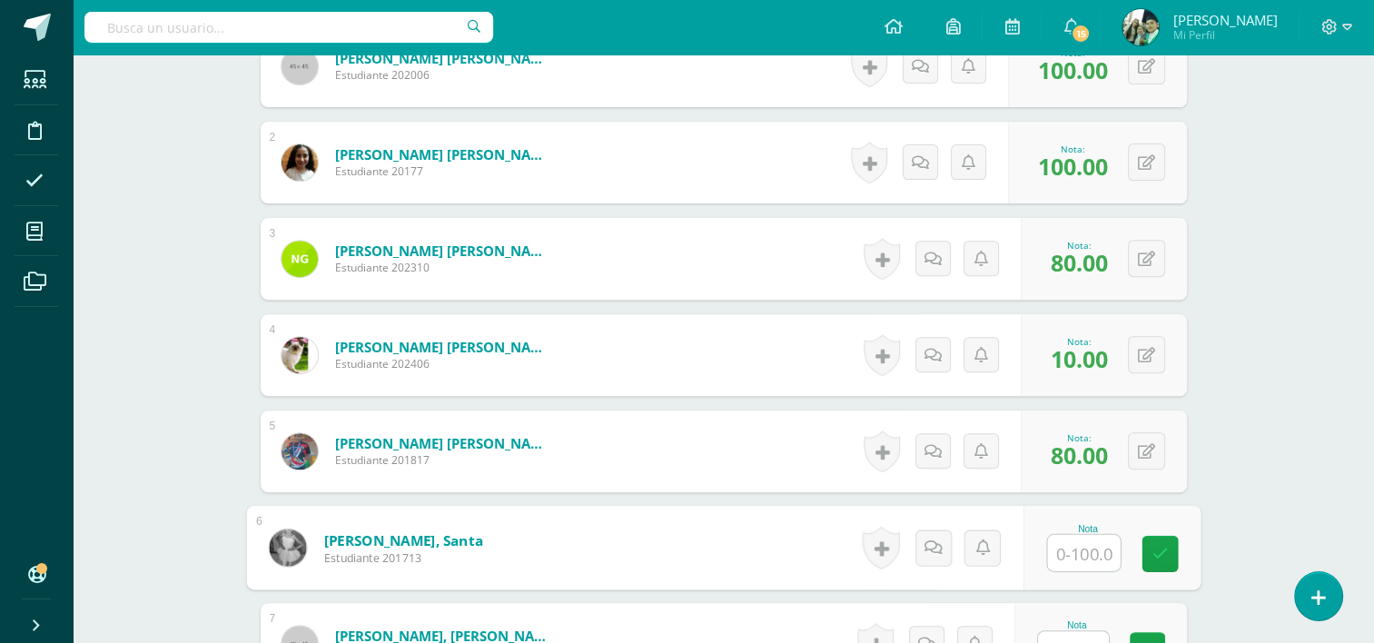
click at [1068, 550] on input "text" at bounding box center [1083, 553] width 73 height 36
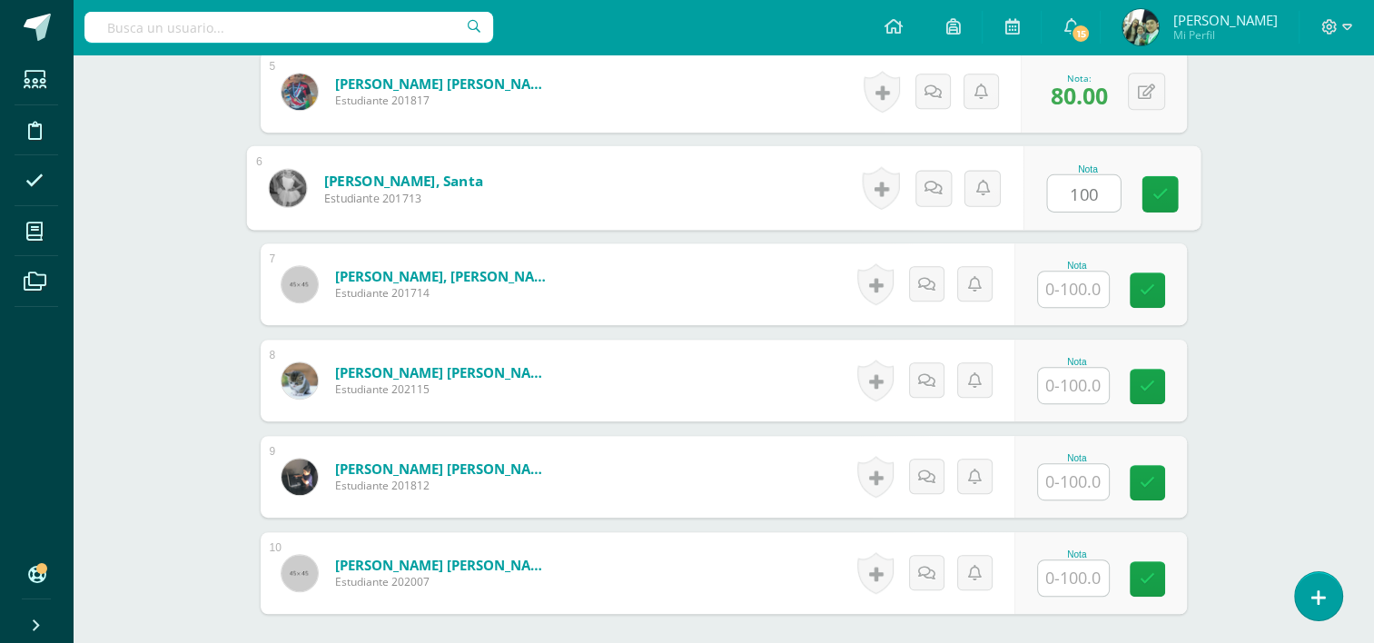
scroll to position [990, 0]
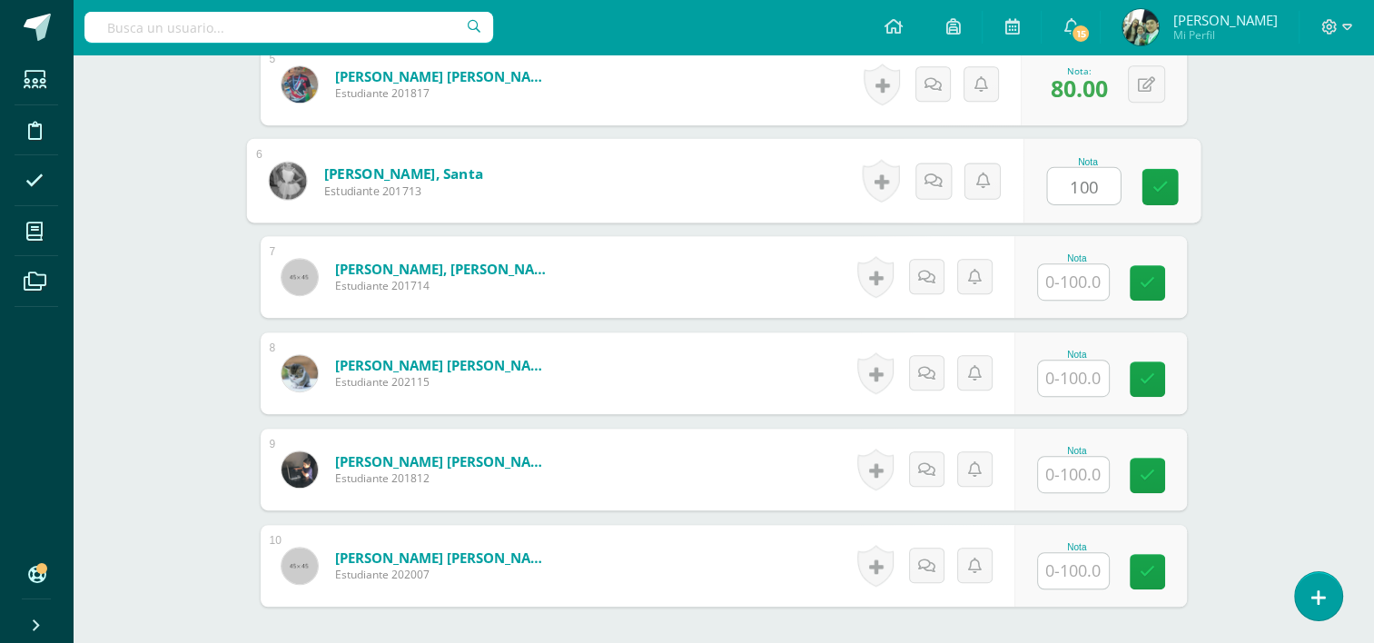
type input "100"
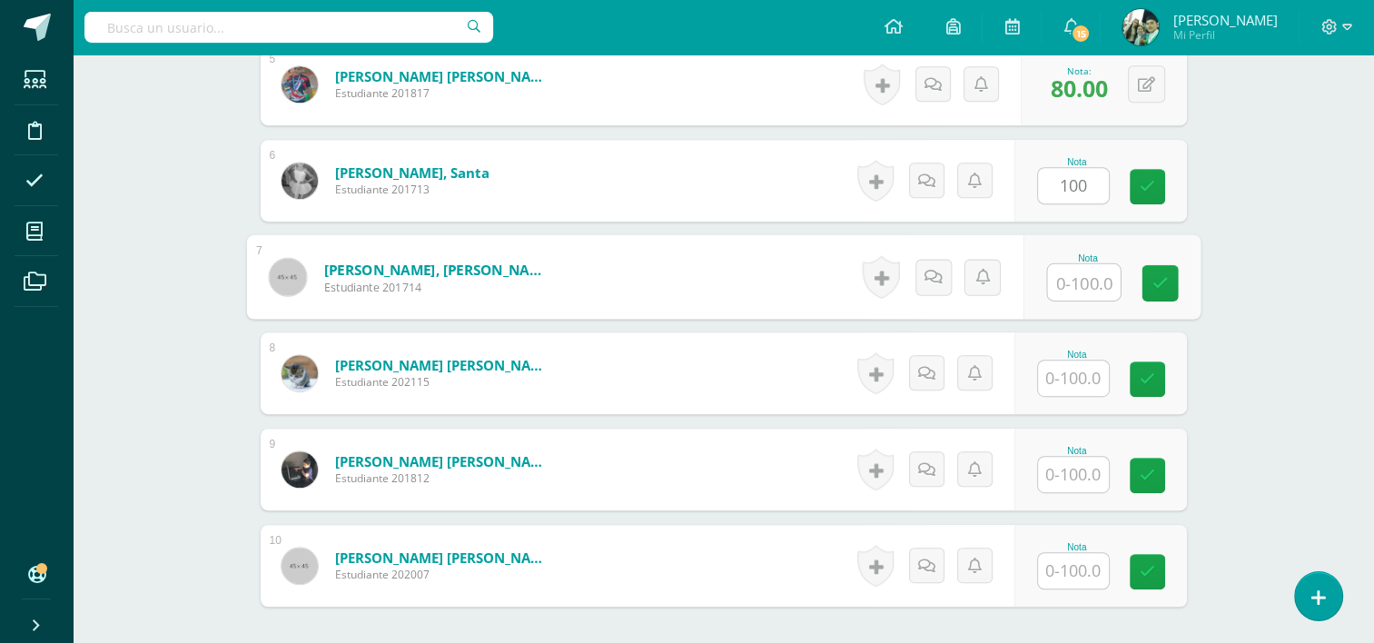
click at [1079, 284] on input "text" at bounding box center [1083, 282] width 73 height 36
type input "100"
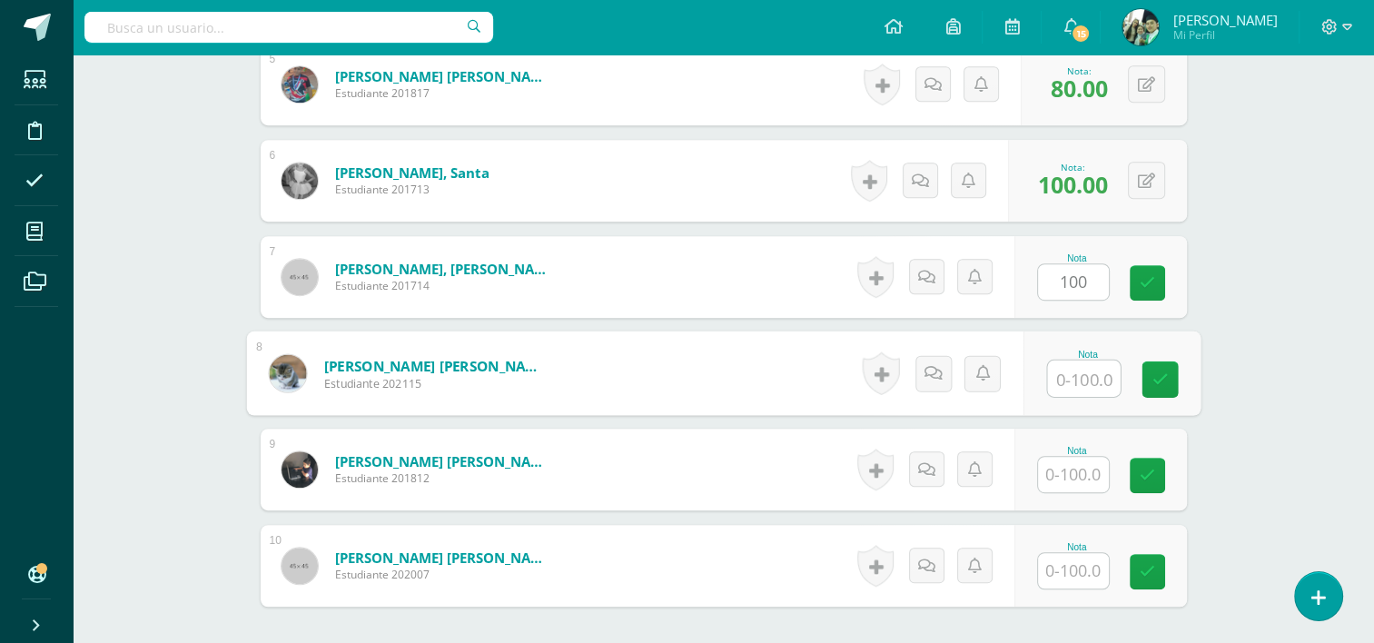
click at [1086, 374] on input "text" at bounding box center [1083, 379] width 73 height 36
type input "100"
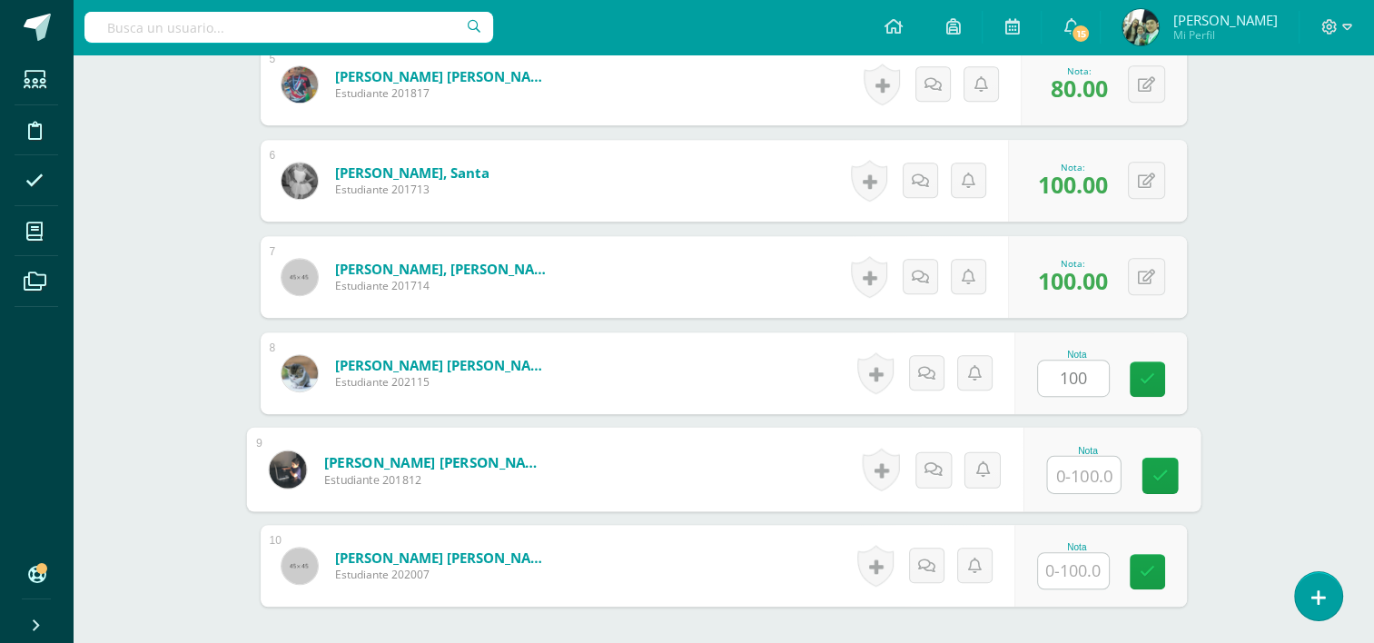
click at [1072, 466] on input "text" at bounding box center [1083, 475] width 73 height 36
type input "100"
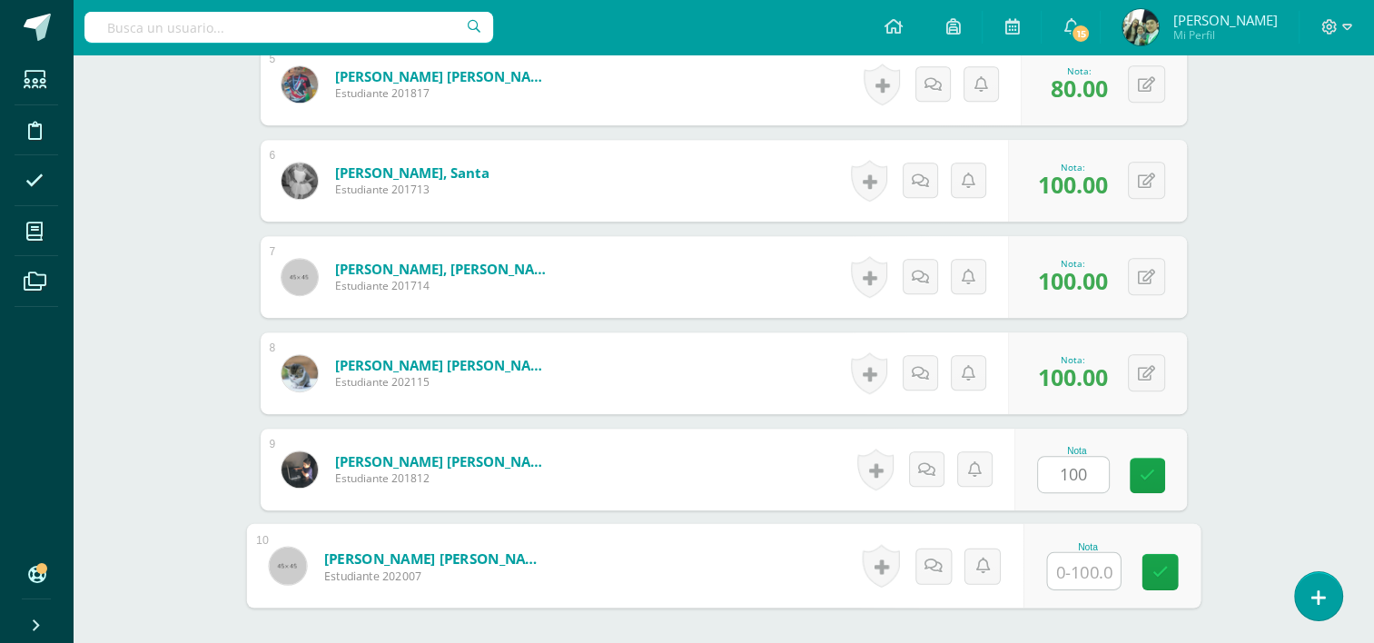
click at [1067, 571] on input "text" at bounding box center [1083, 571] width 73 height 36
type input "1"
type input "90"
click at [1155, 570] on icon at bounding box center [1160, 571] width 16 height 15
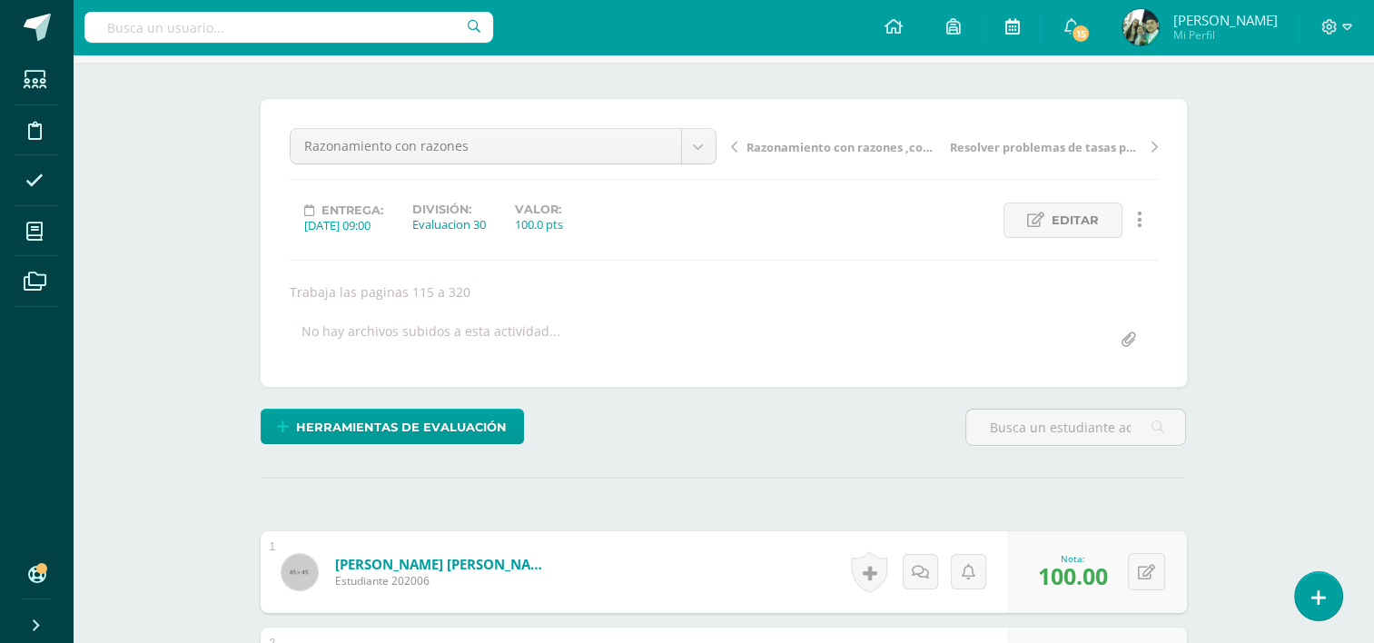
scroll to position [0, 0]
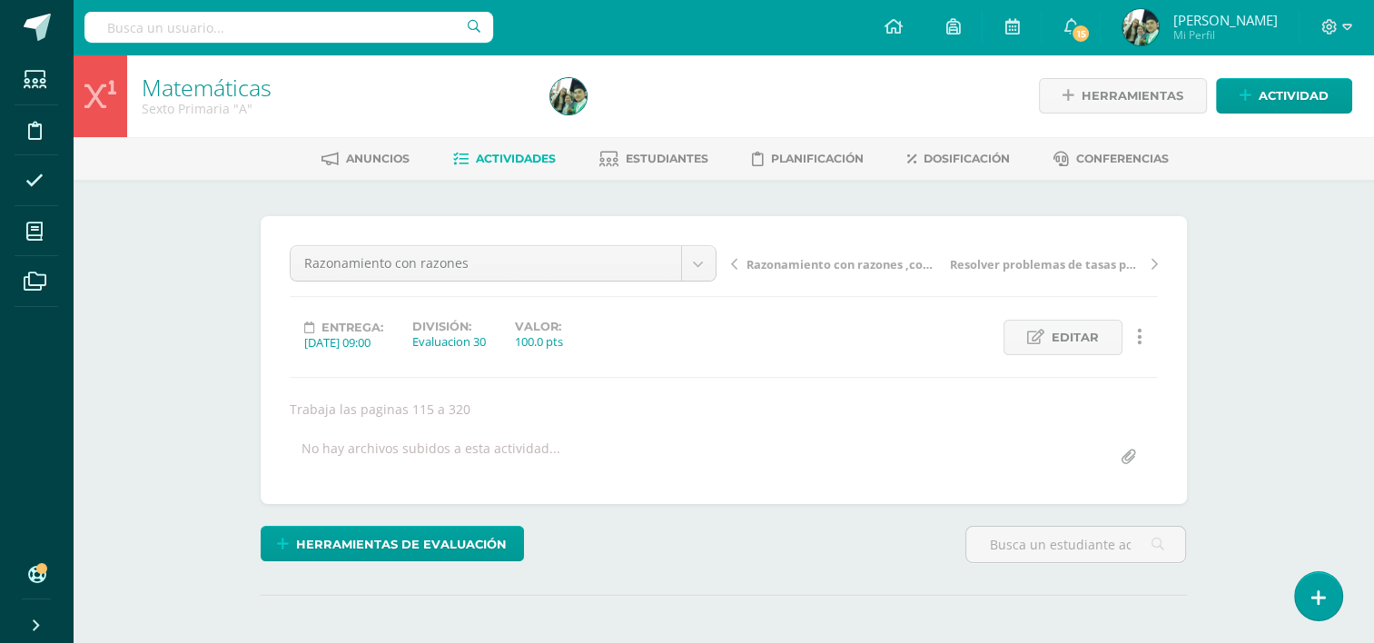
click at [518, 160] on span "Actividades" at bounding box center [516, 159] width 80 height 14
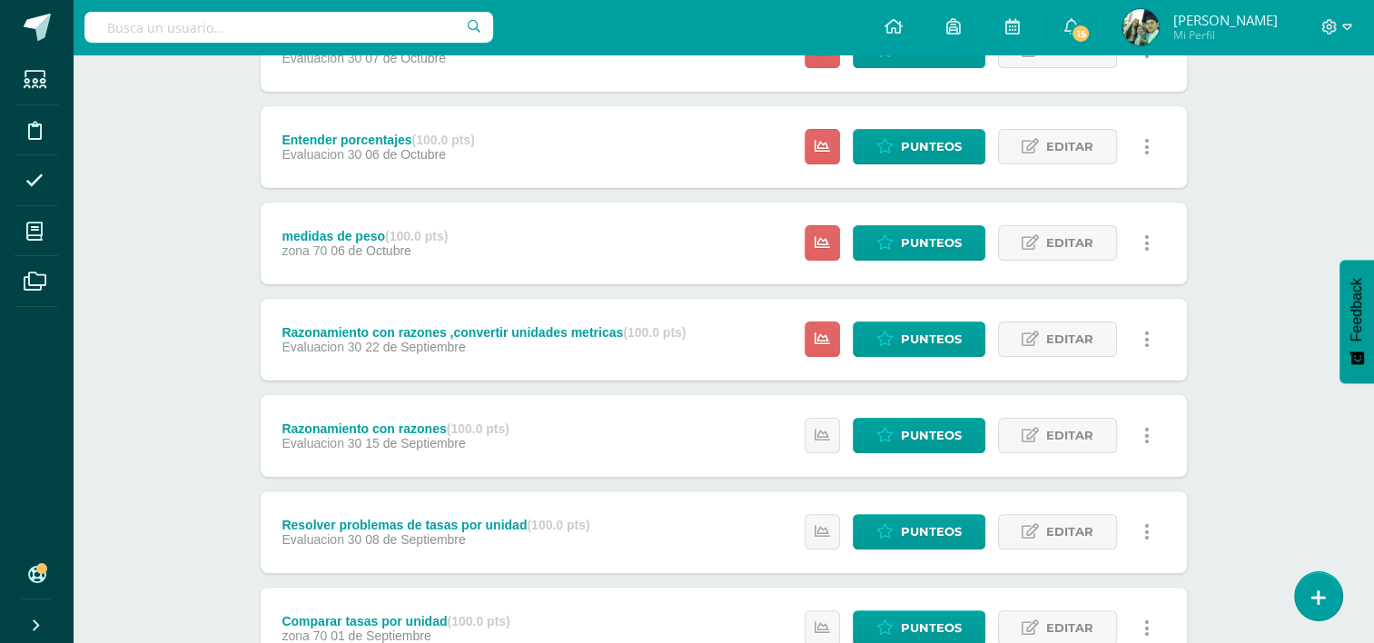
scroll to position [396, 0]
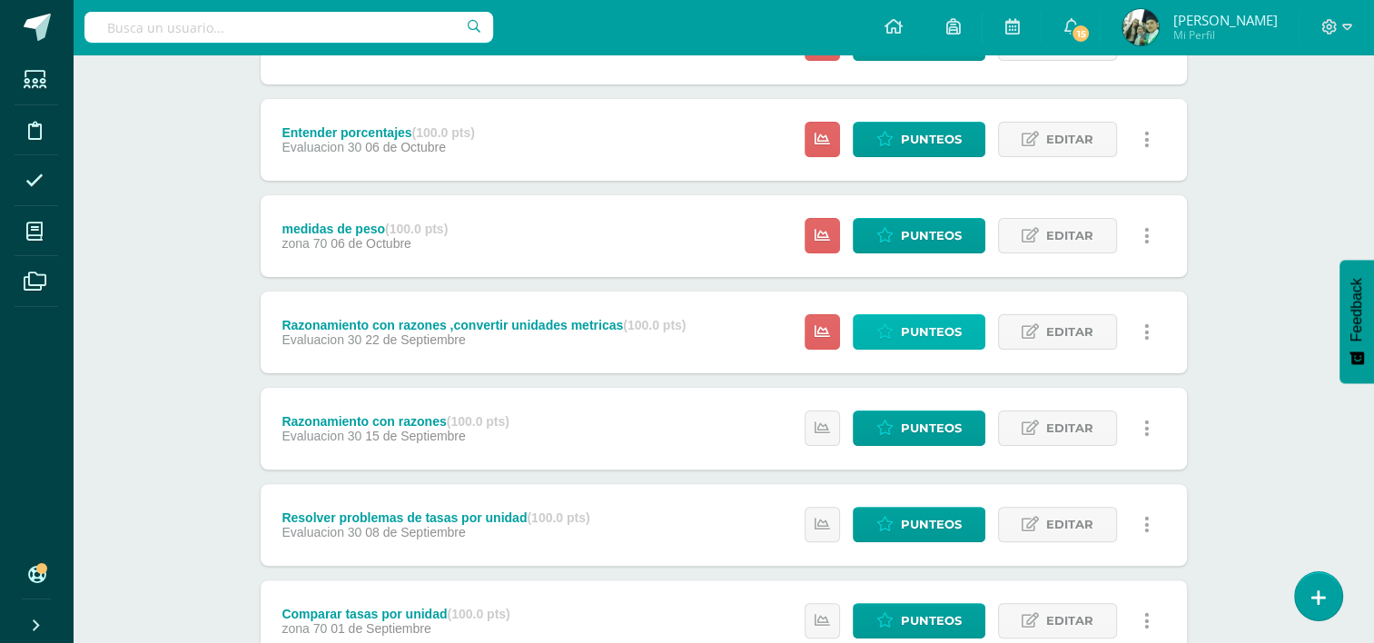
click at [937, 332] on span "Punteos" at bounding box center [931, 332] width 61 height 34
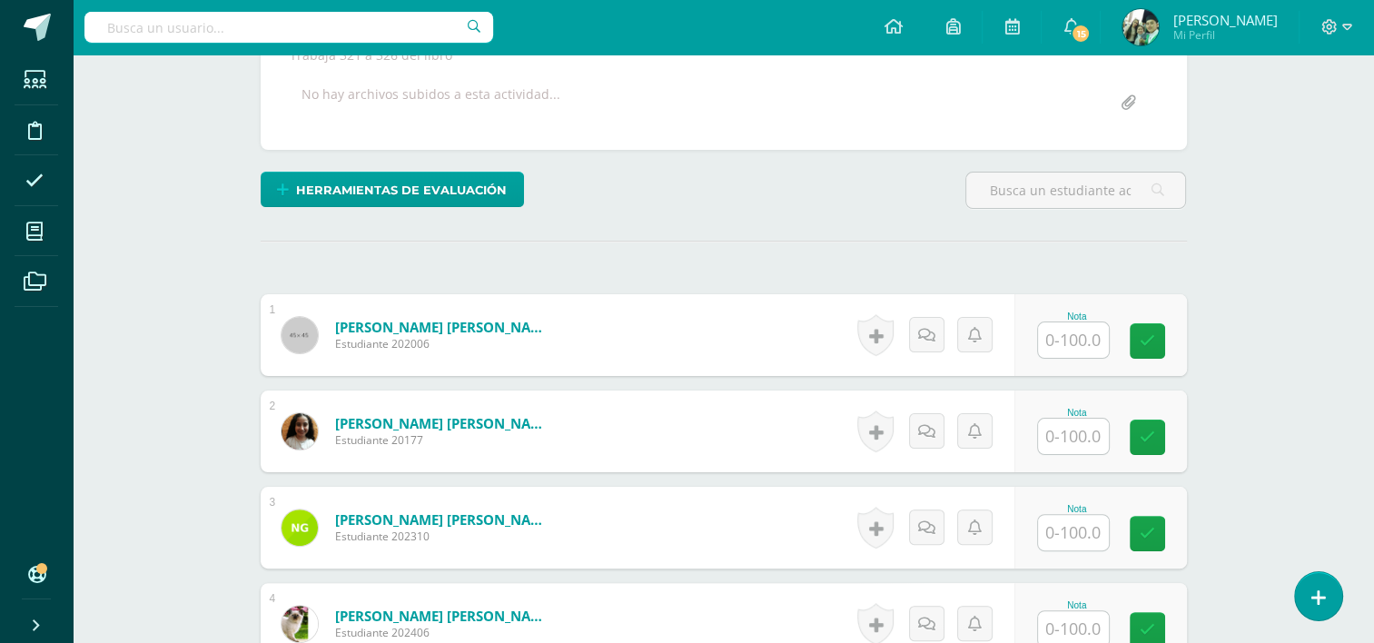
scroll to position [356, 0]
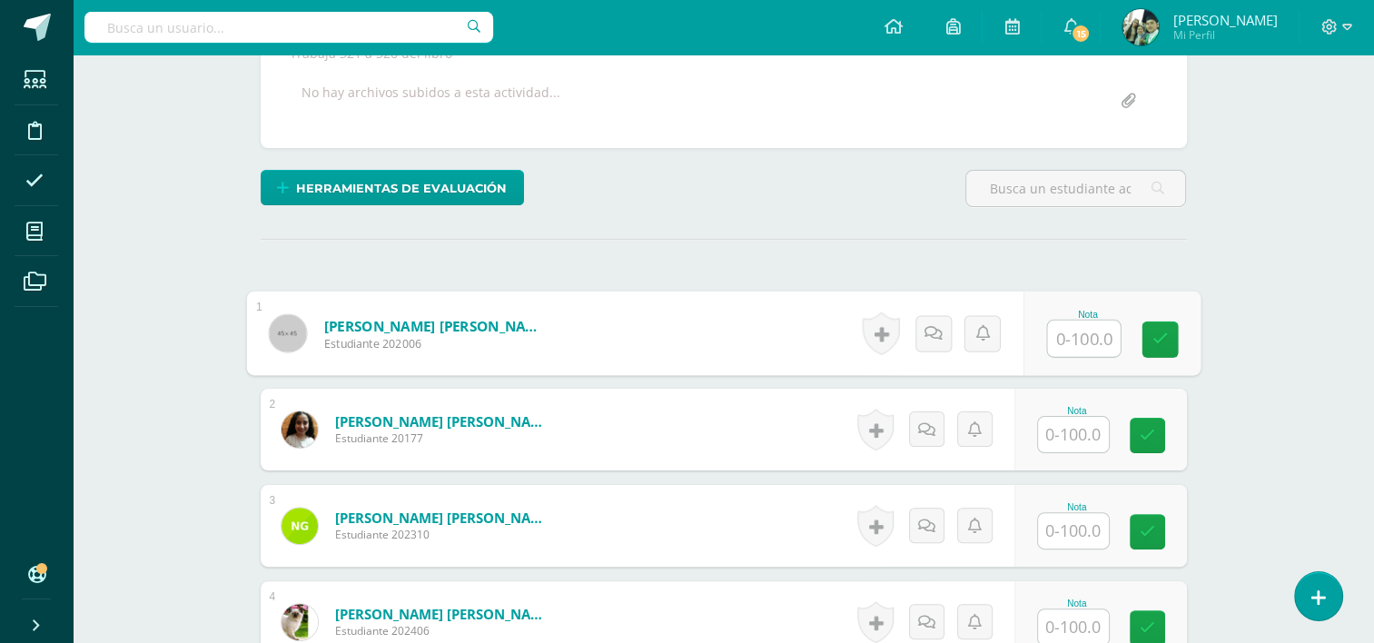
click at [1097, 335] on input "text" at bounding box center [1083, 339] width 73 height 36
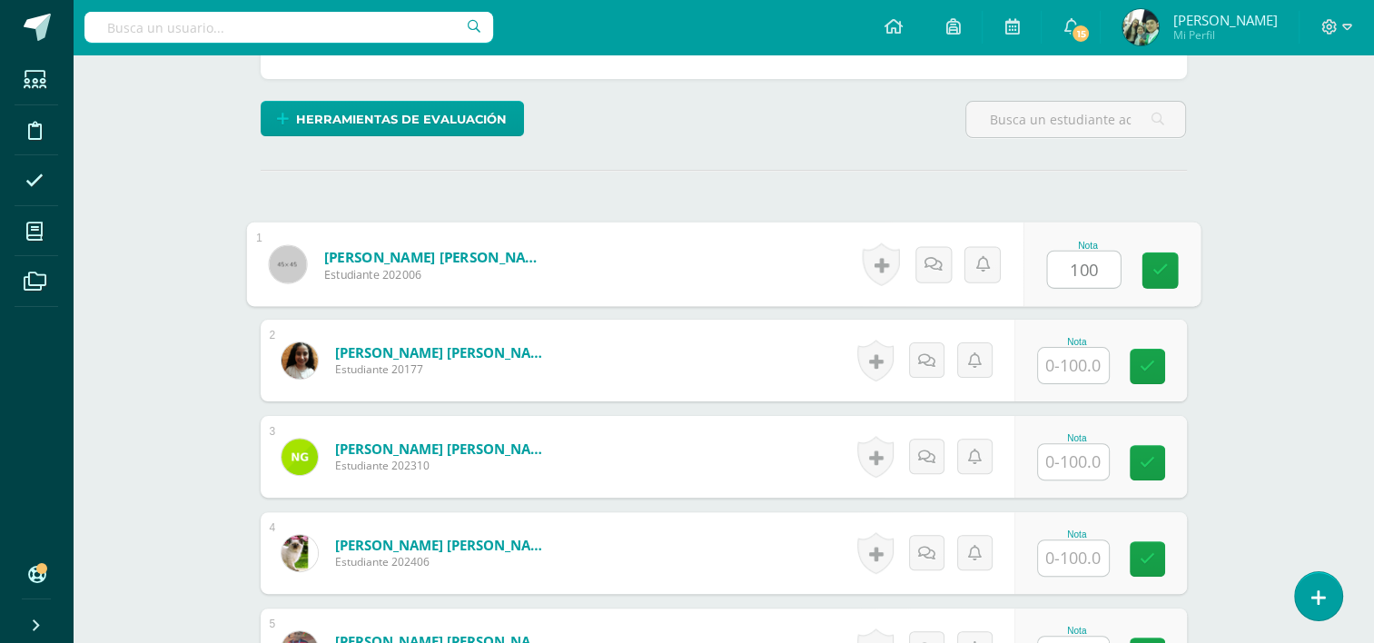
scroll to position [426, 0]
type input "100"
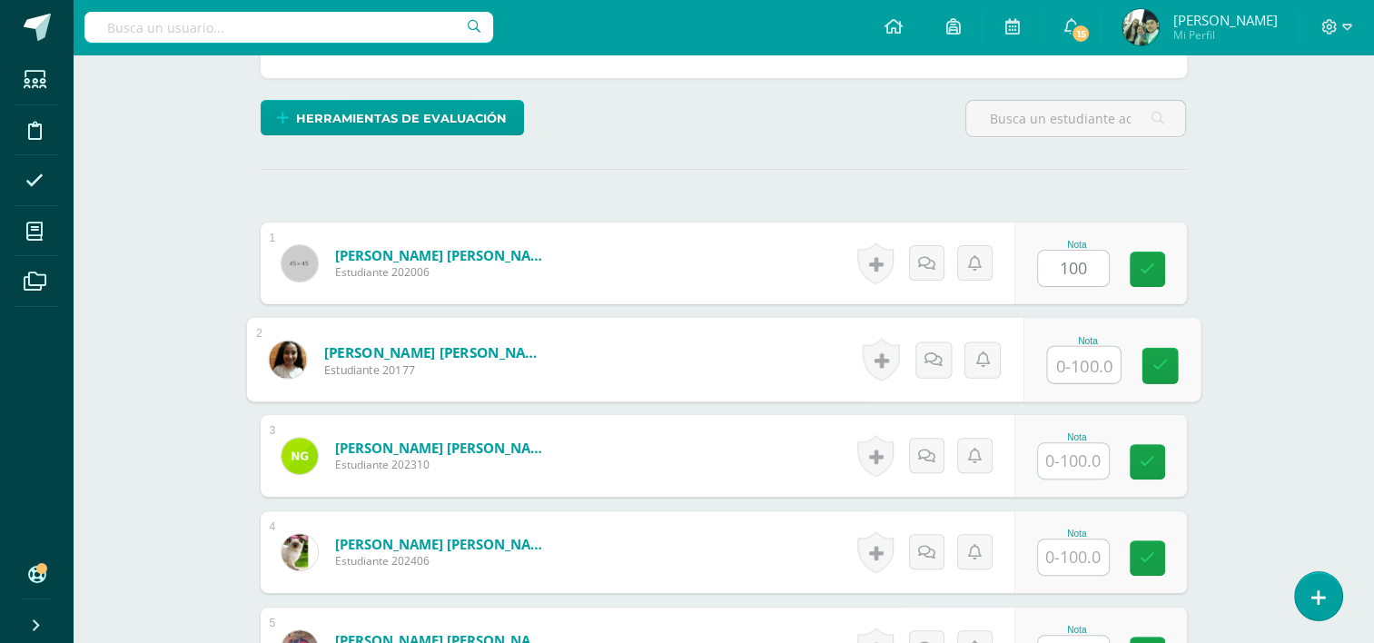
click at [1062, 363] on input "text" at bounding box center [1083, 365] width 73 height 36
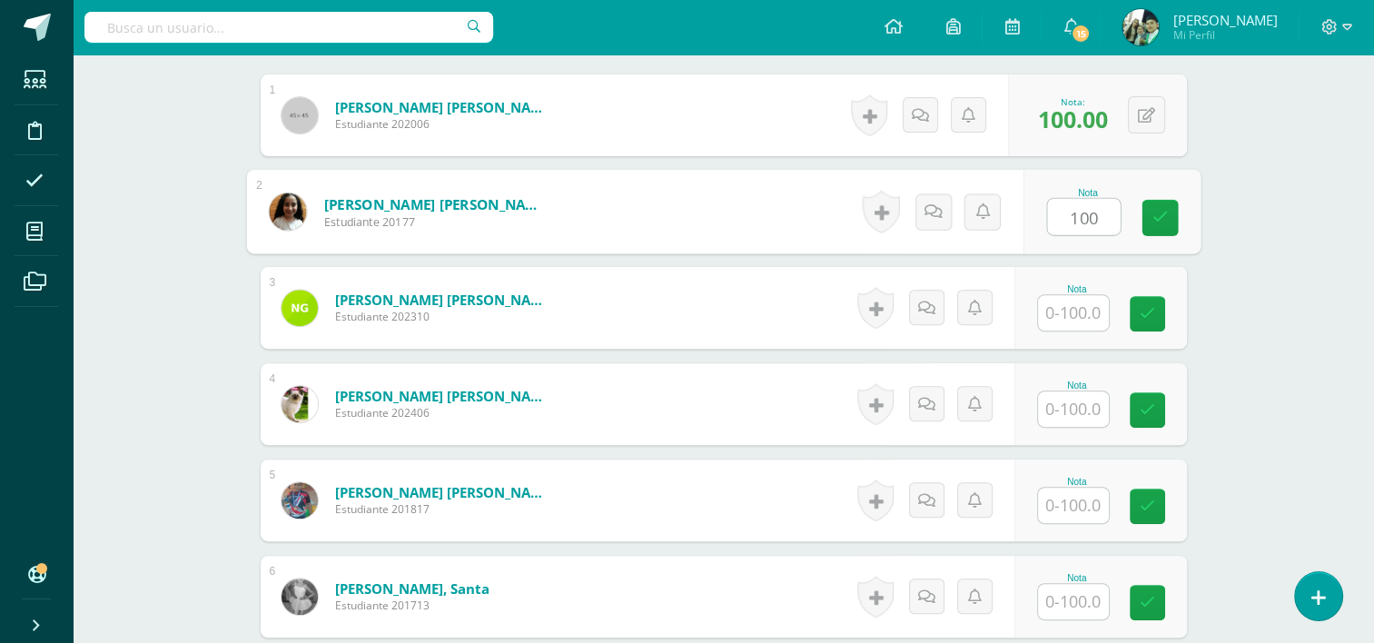
scroll to position [575, 0]
type input "100"
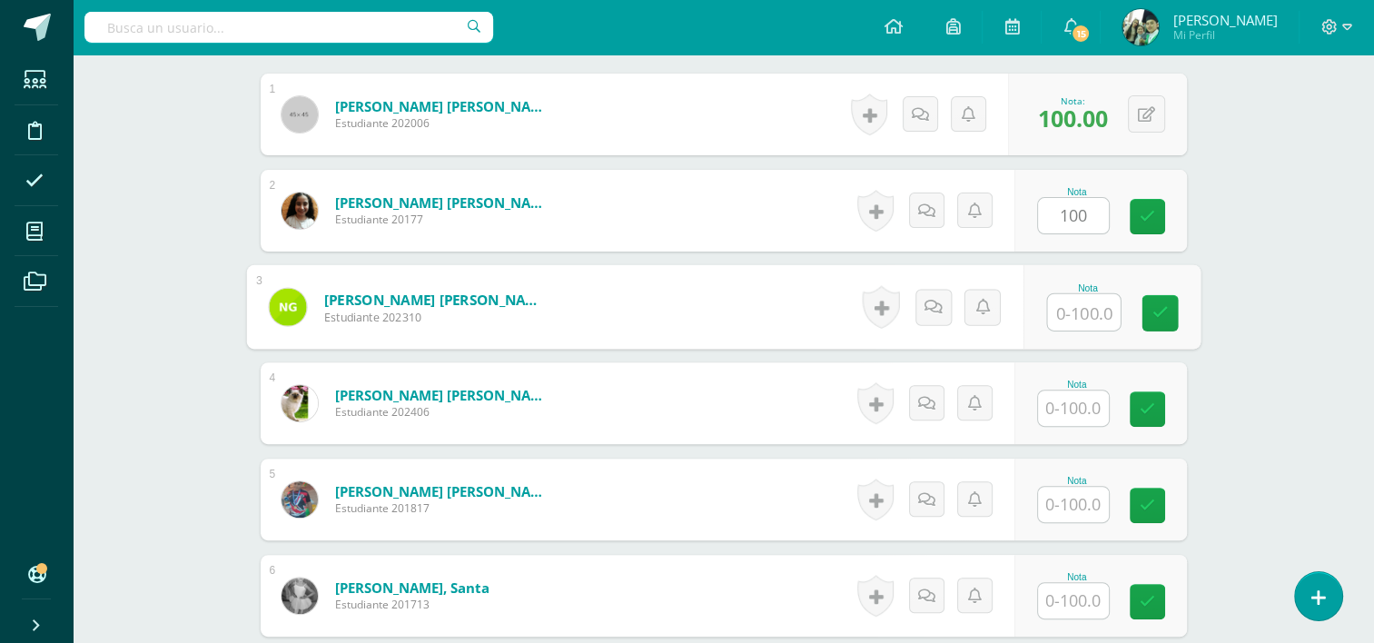
click at [1077, 302] on input "text" at bounding box center [1083, 312] width 73 height 36
type input "70"
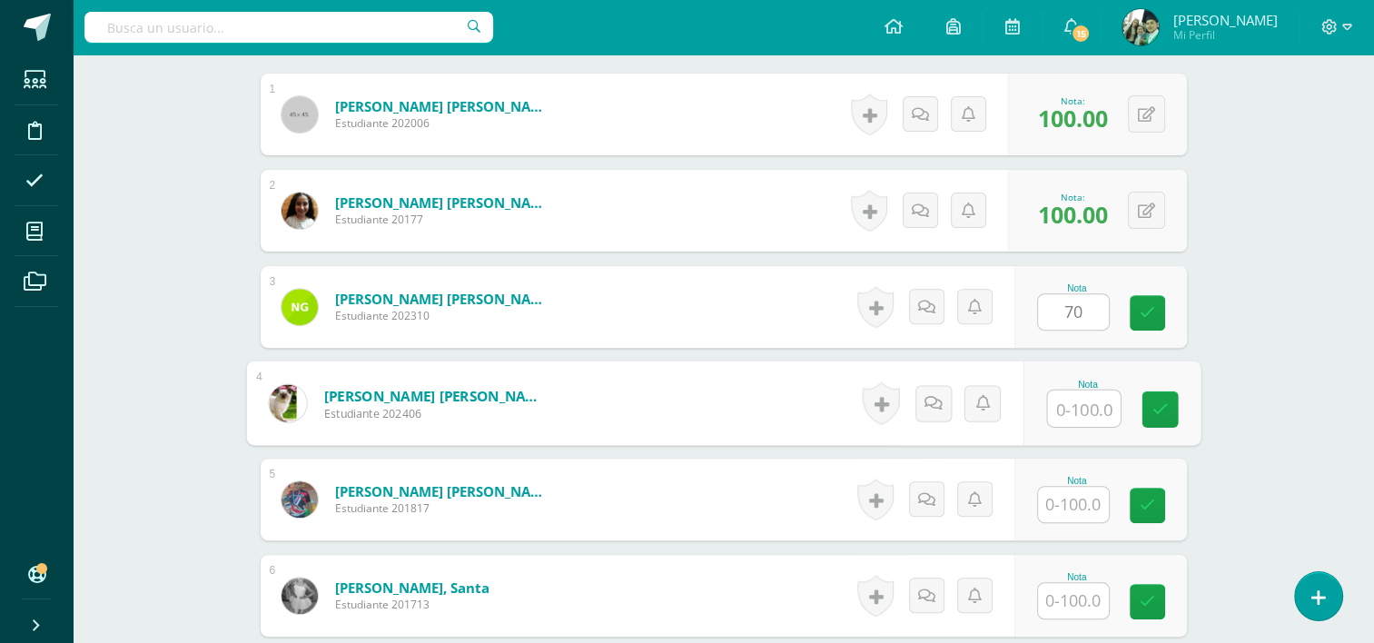
click at [1072, 418] on input "text" at bounding box center [1083, 409] width 73 height 36
type input "10"
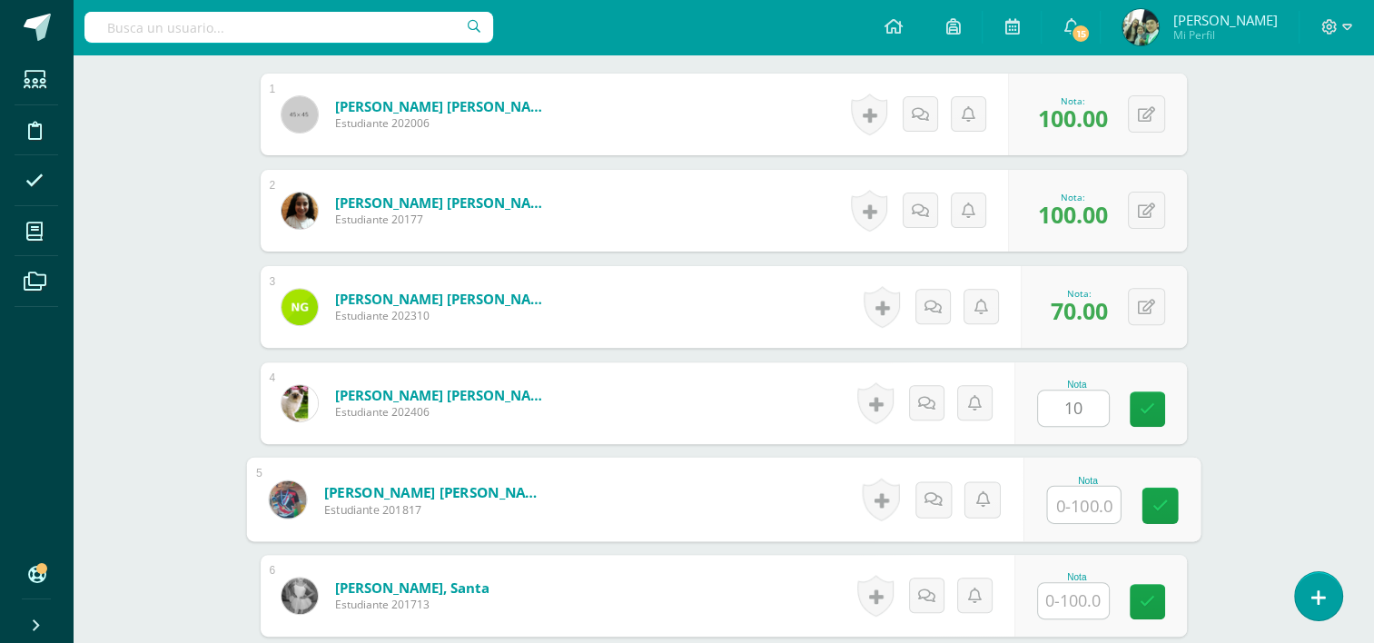
click at [1081, 505] on input "text" at bounding box center [1083, 505] width 73 height 36
type input "100"
click at [1166, 504] on icon at bounding box center [1160, 505] width 16 height 15
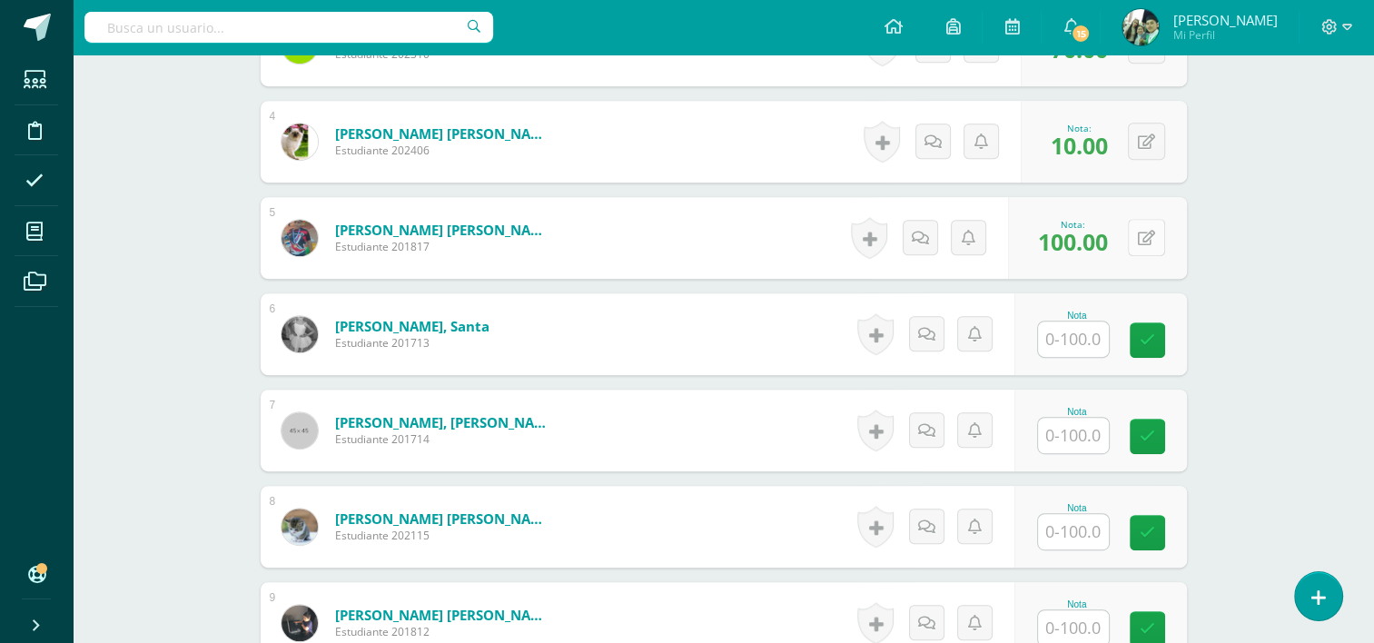
scroll to position [859, 0]
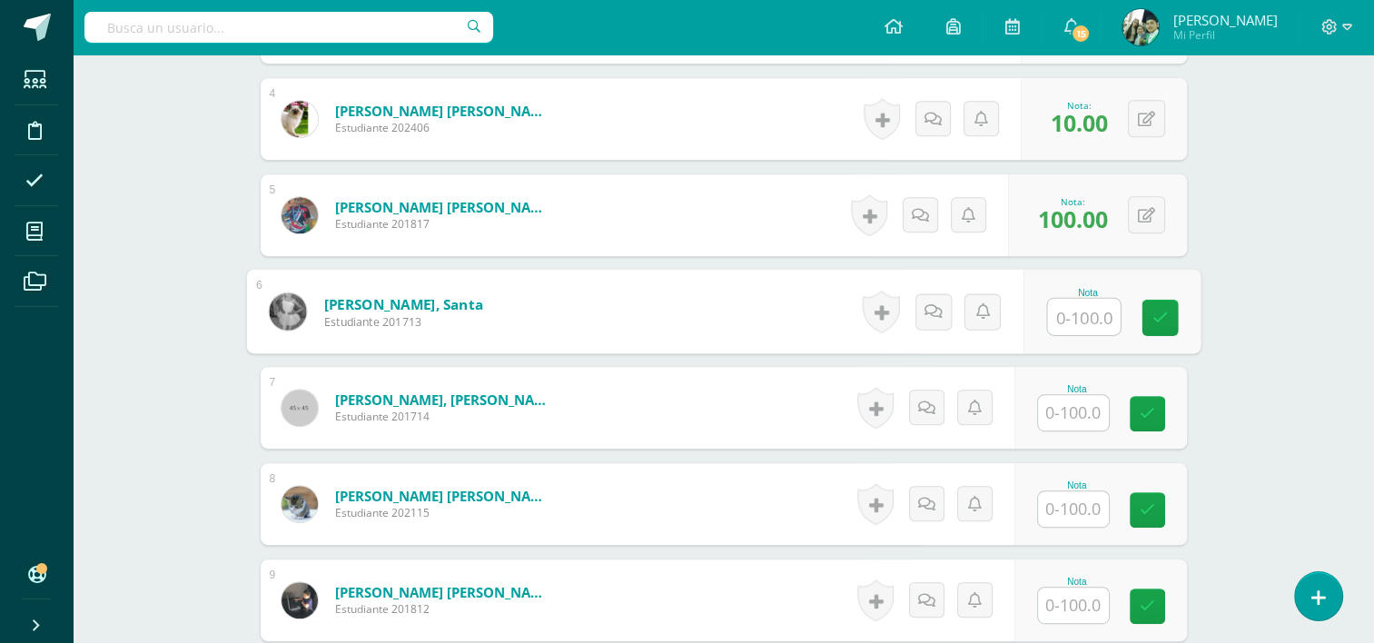
click at [1067, 308] on input "text" at bounding box center [1083, 317] width 73 height 36
type input "100"
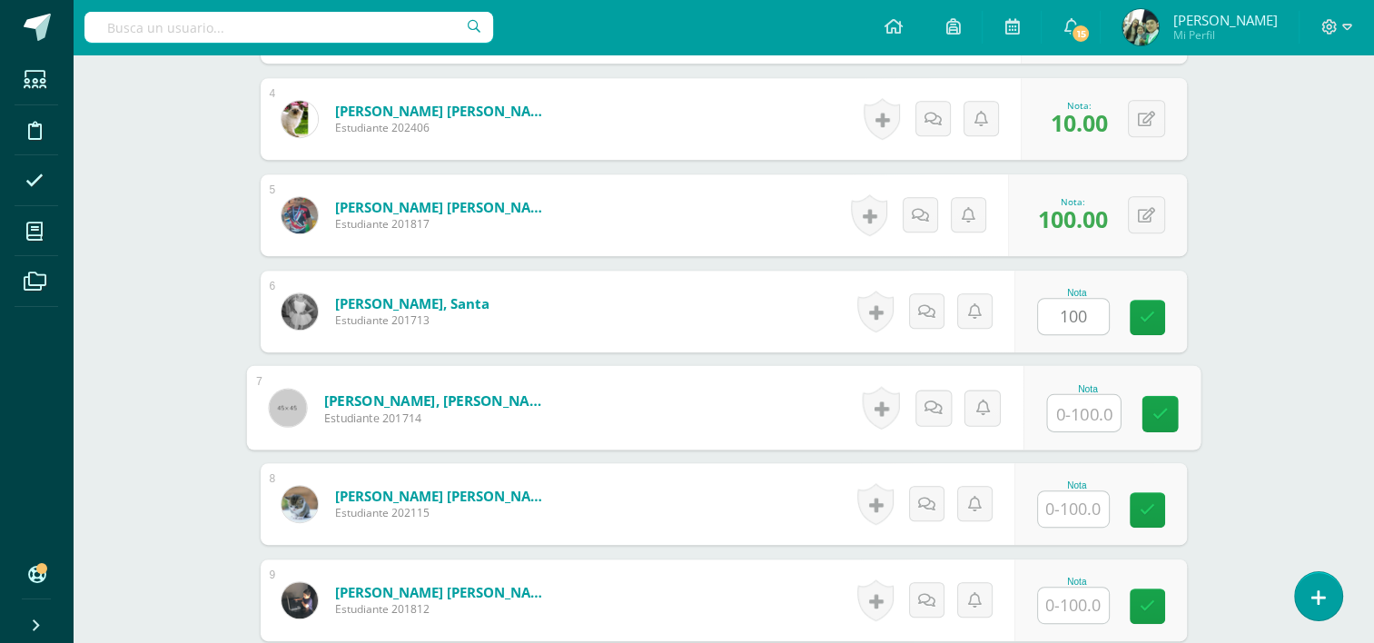
click at [1066, 402] on input "text" at bounding box center [1083, 413] width 73 height 36
type input "100"
click at [1062, 509] on input "text" at bounding box center [1073, 508] width 71 height 35
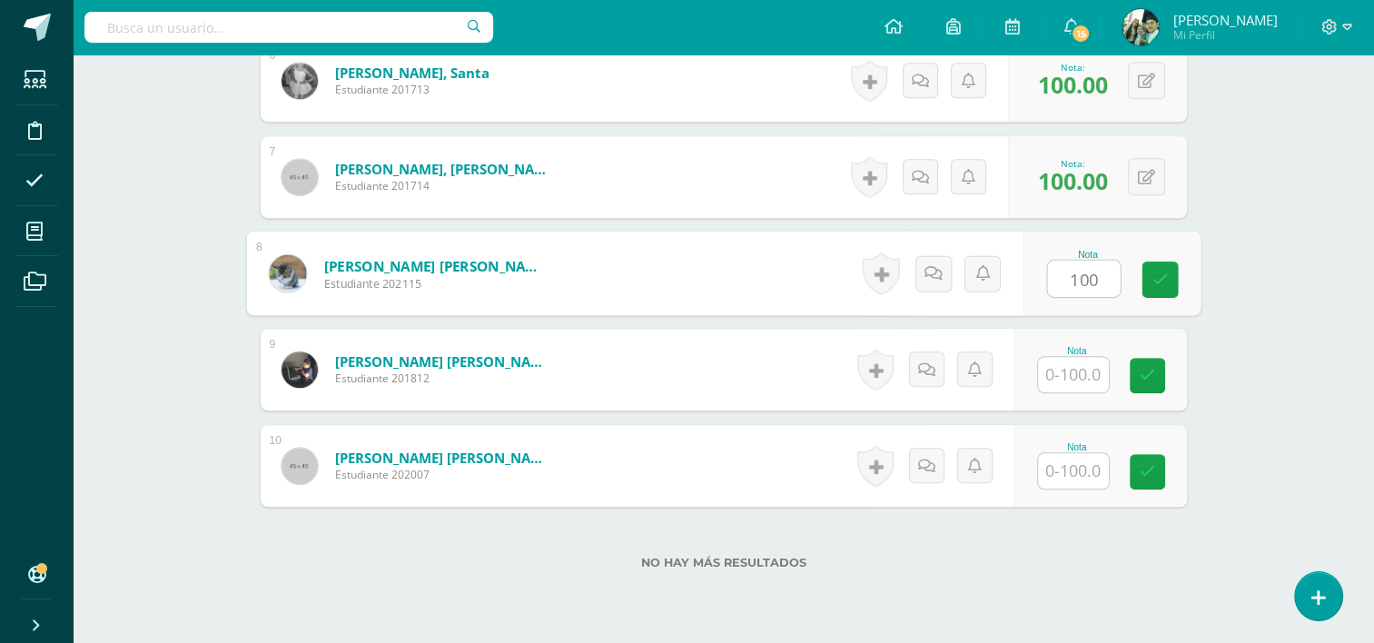
scroll to position [1108, 0]
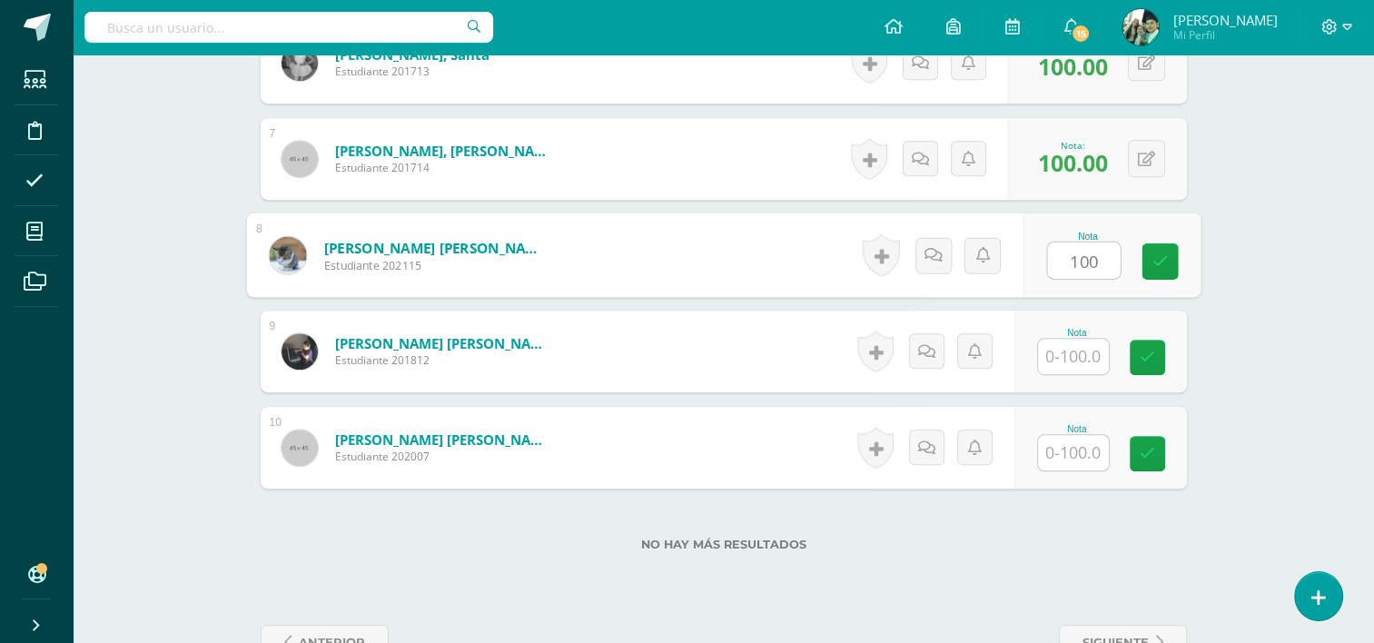
type input "100"
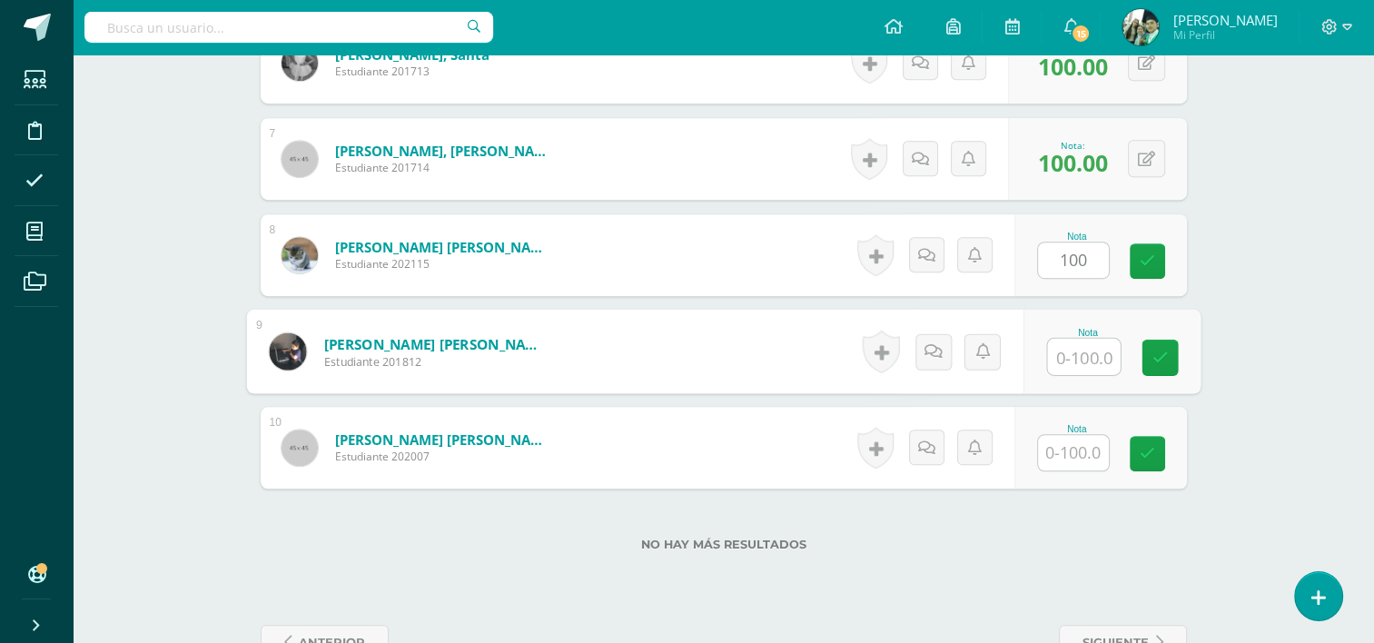
click at [1064, 360] on input "text" at bounding box center [1083, 357] width 73 height 36
type input "100"
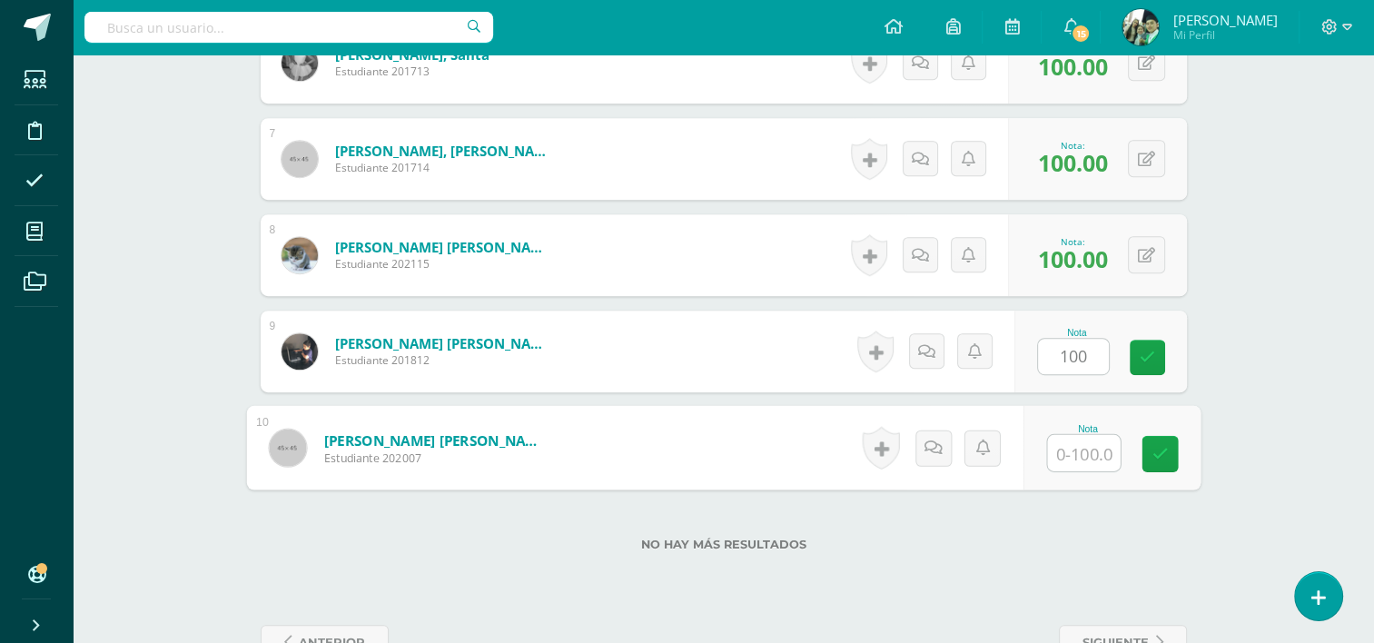
click at [1072, 444] on input "text" at bounding box center [1083, 453] width 73 height 36
type input "100"
click at [1154, 451] on icon at bounding box center [1160, 453] width 16 height 15
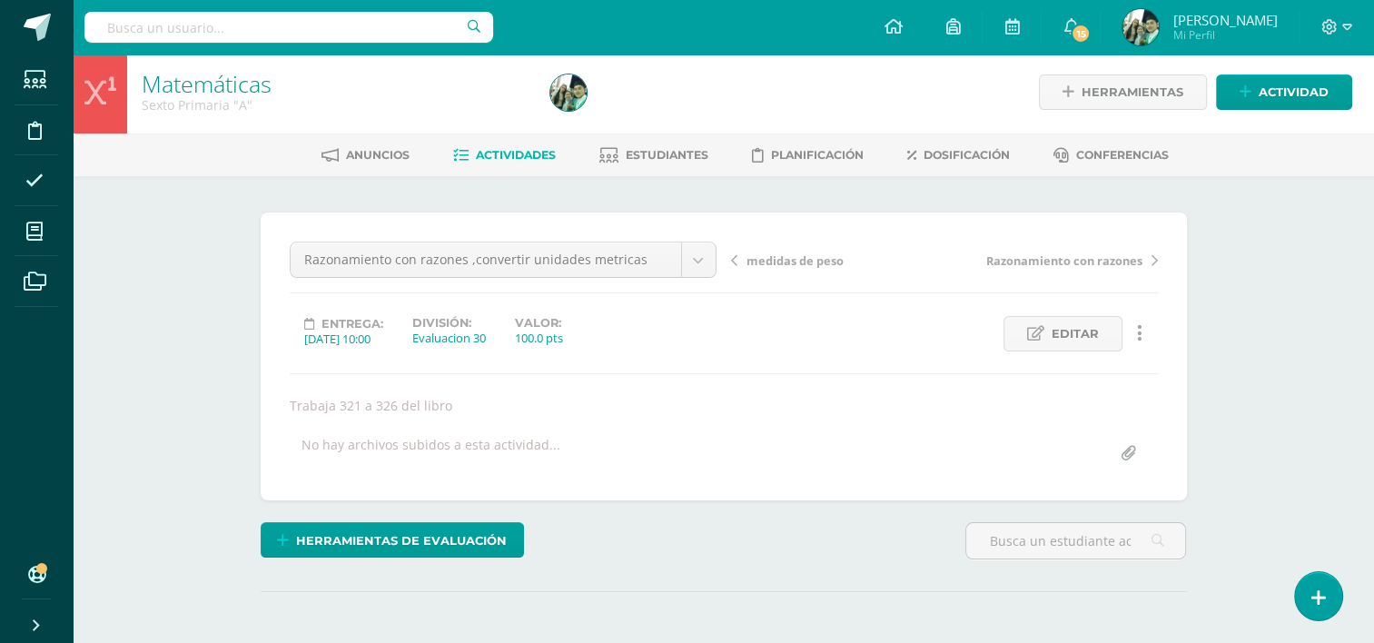
scroll to position [0, 0]
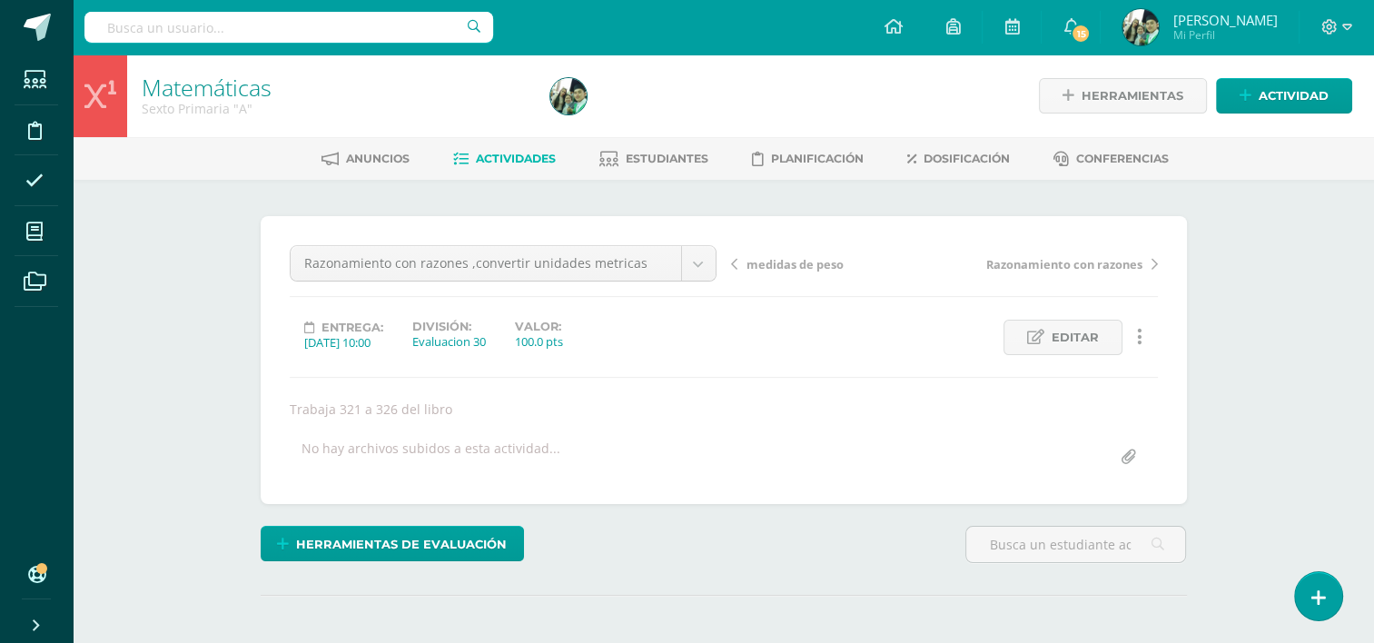
click at [507, 154] on span "Actividades" at bounding box center [516, 159] width 80 height 14
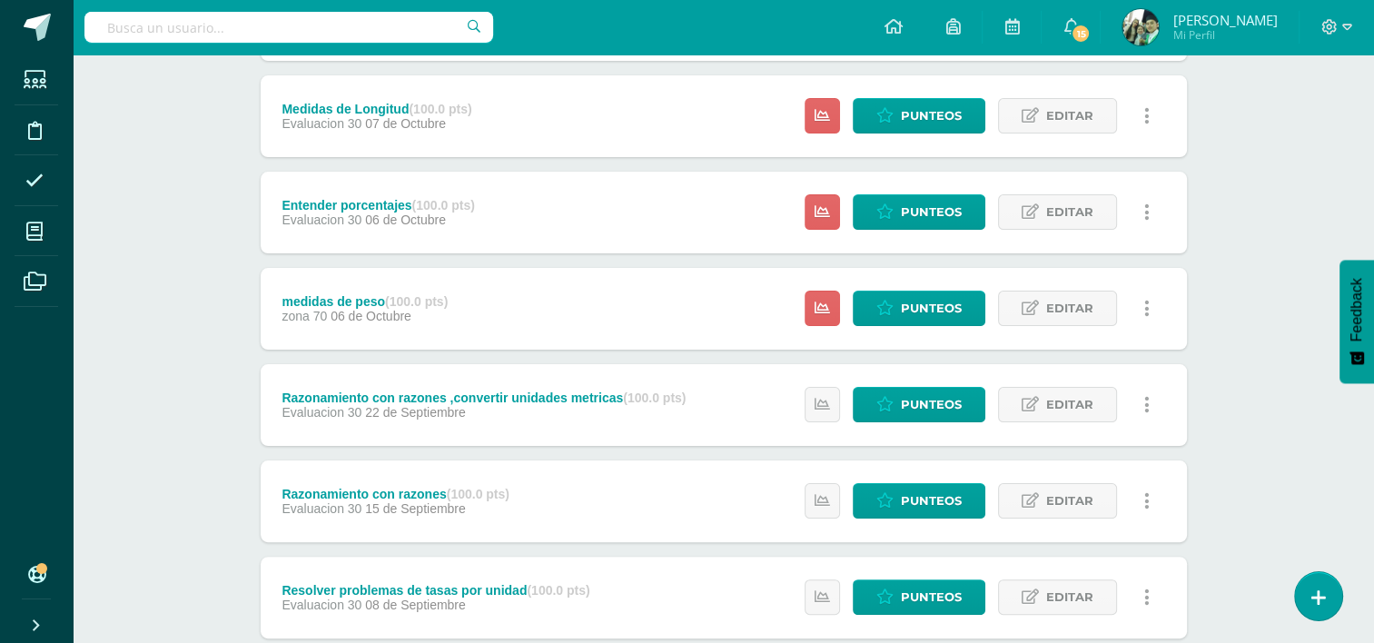
scroll to position [325, 0]
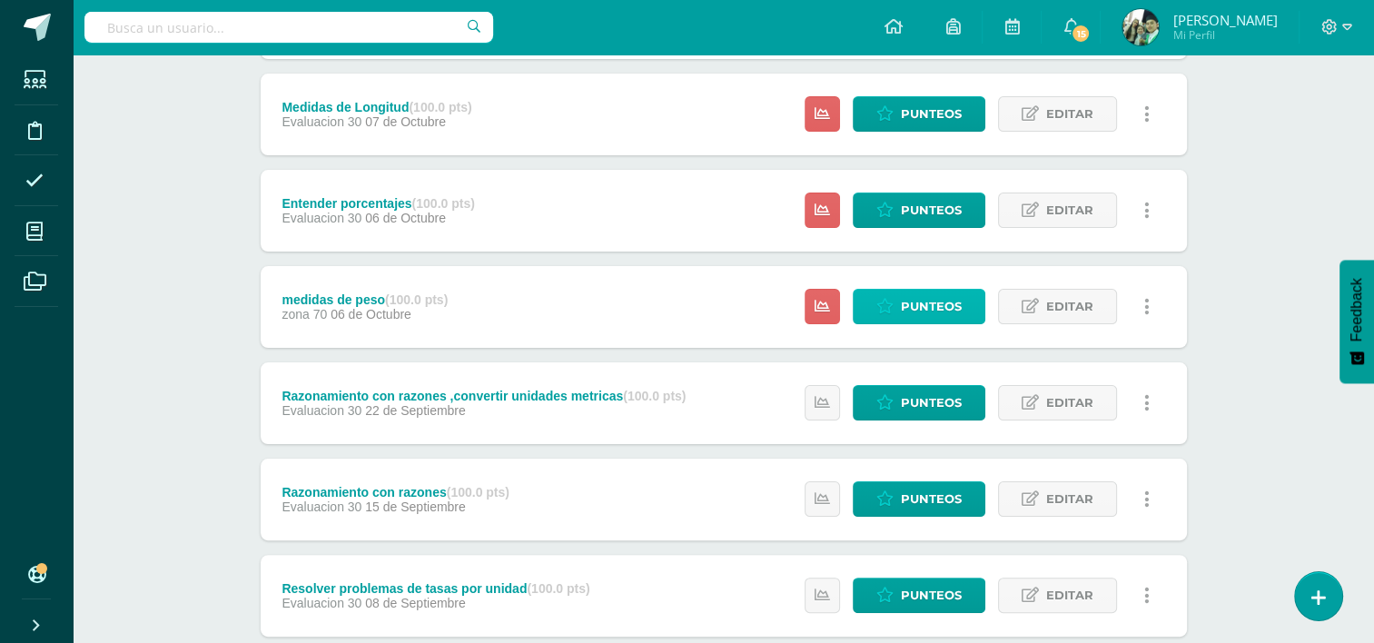
click at [919, 309] on span "Punteos" at bounding box center [931, 307] width 61 height 34
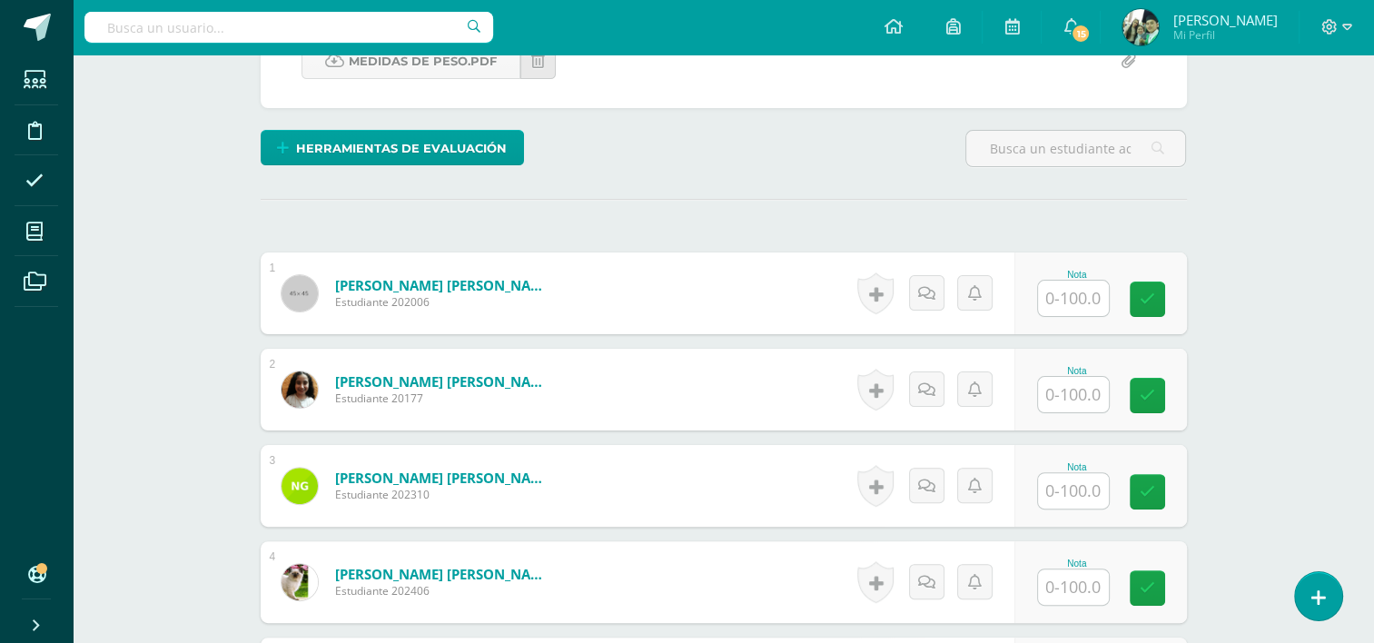
scroll to position [426, 0]
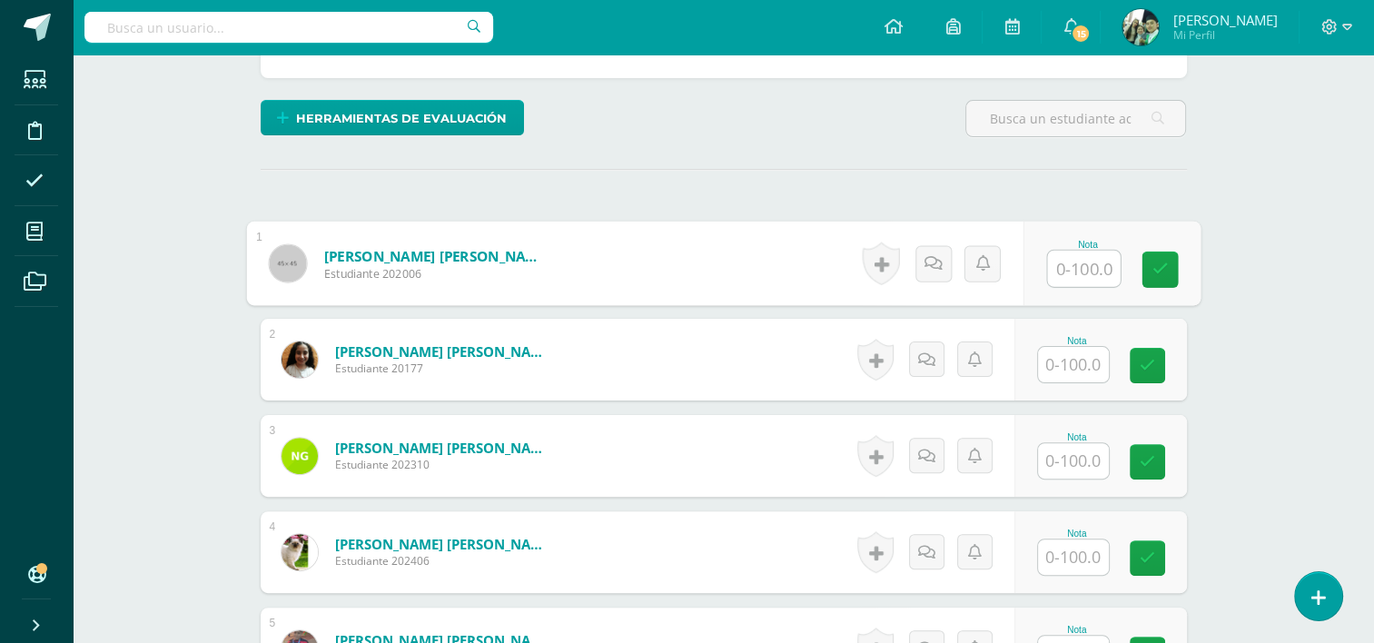
click at [1075, 272] on input "text" at bounding box center [1083, 269] width 73 height 36
type input "100"
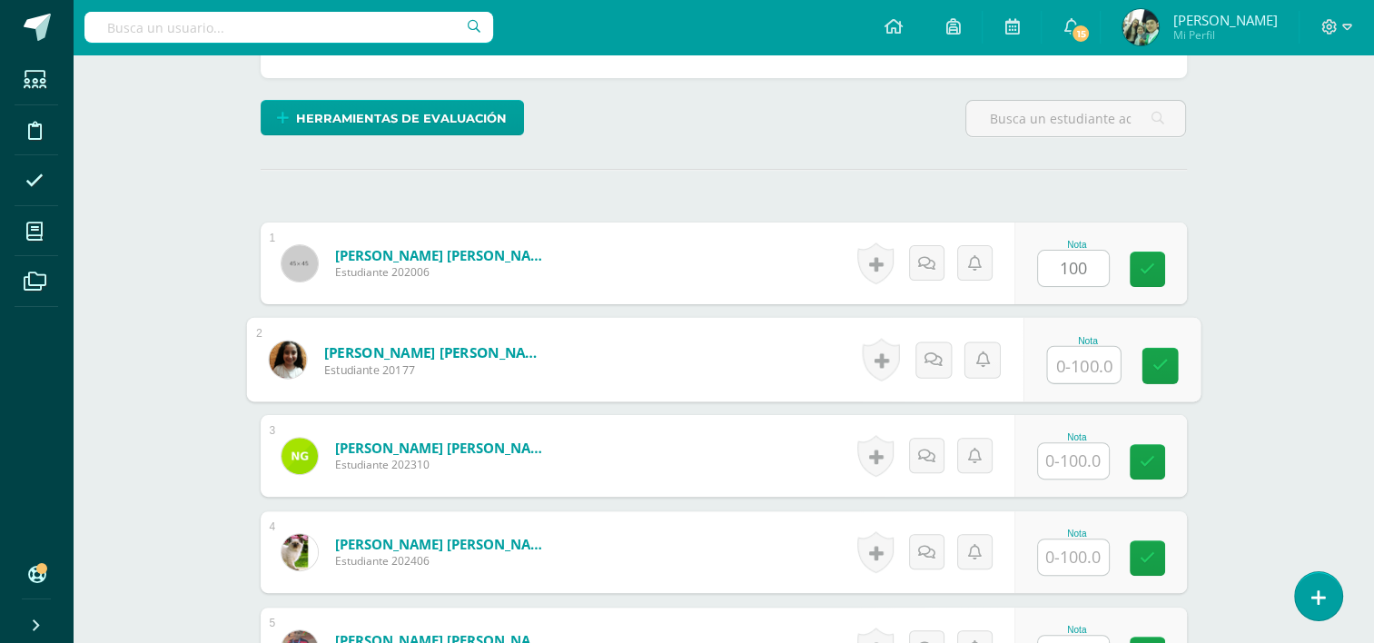
click at [1079, 352] on input "text" at bounding box center [1083, 365] width 73 height 36
type input "100"
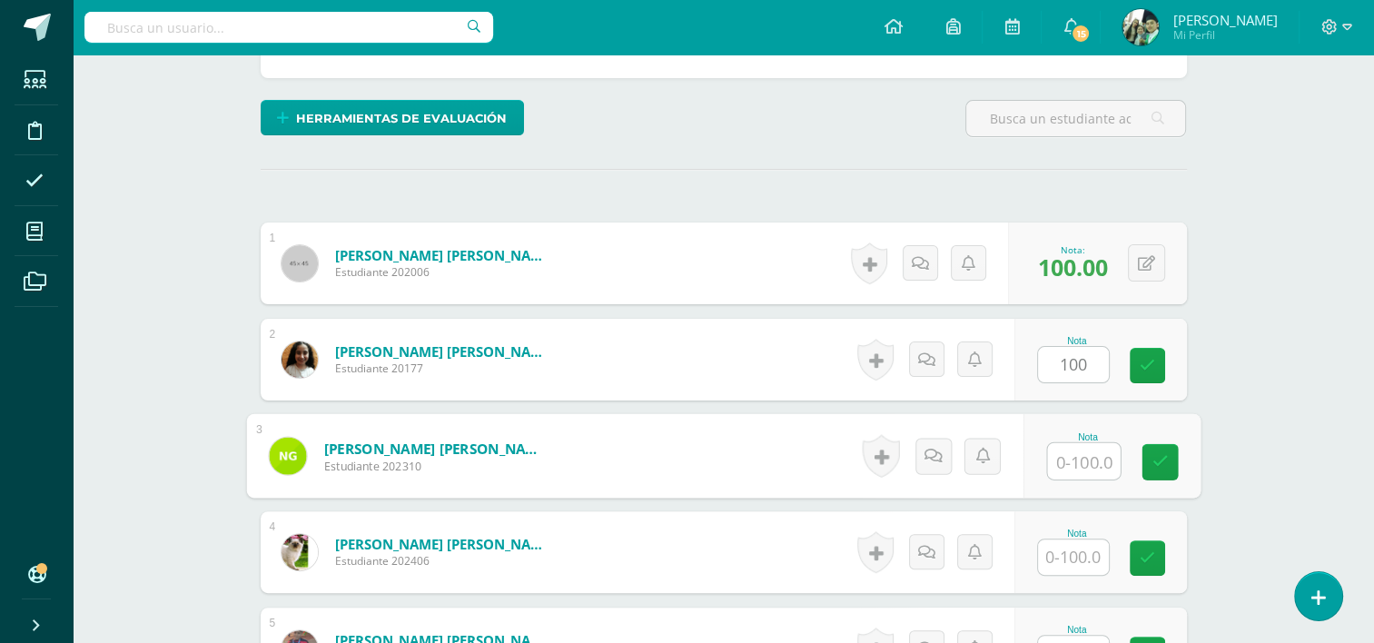
click at [1083, 459] on input "text" at bounding box center [1083, 461] width 73 height 36
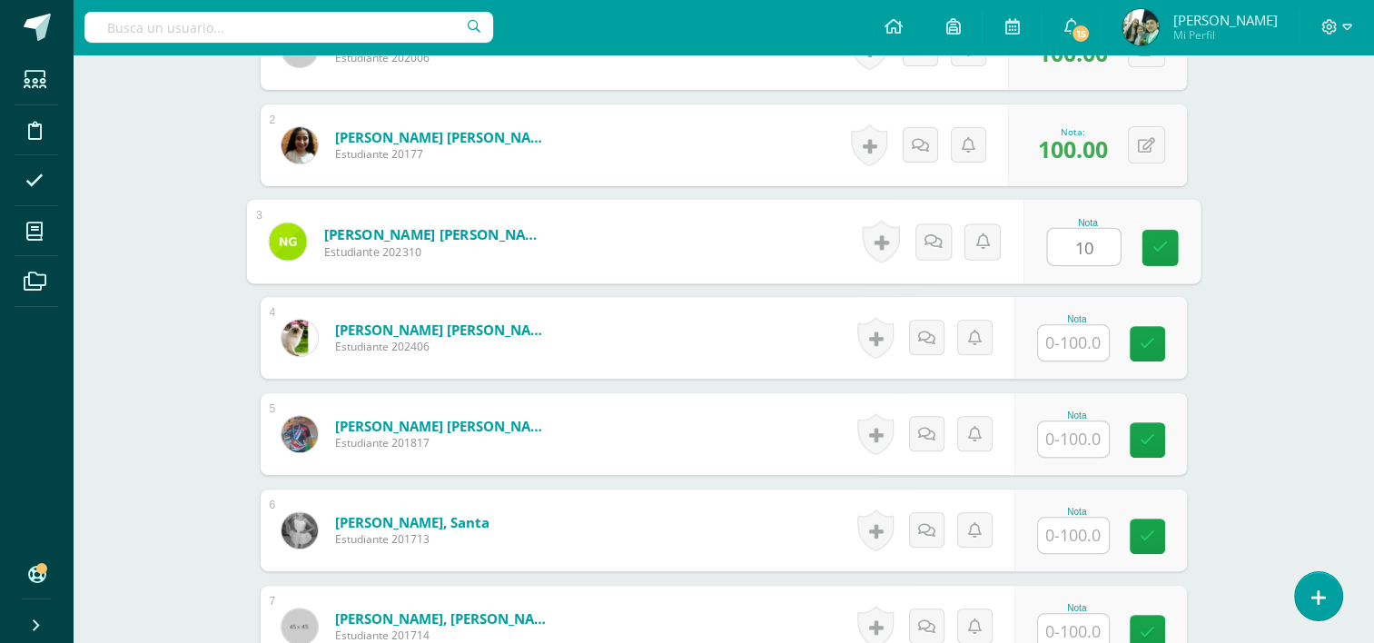
scroll to position [642, 0]
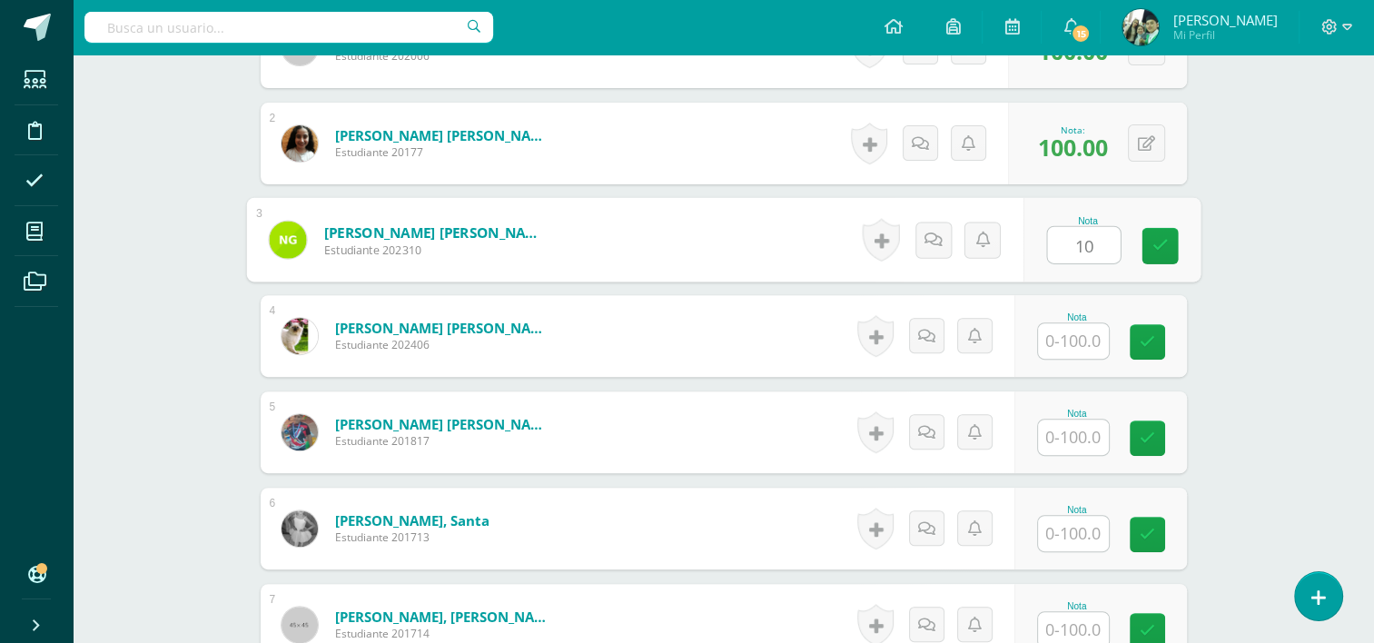
type input "10"
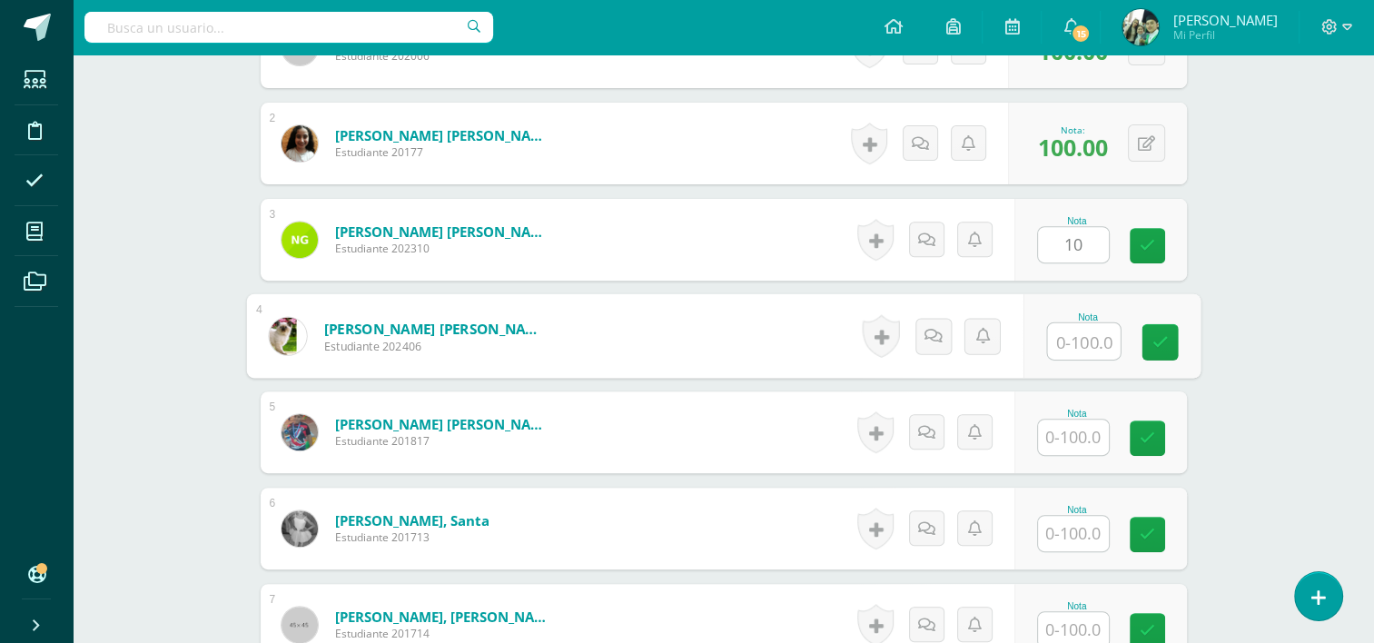
click at [1061, 338] on input "text" at bounding box center [1083, 341] width 73 height 36
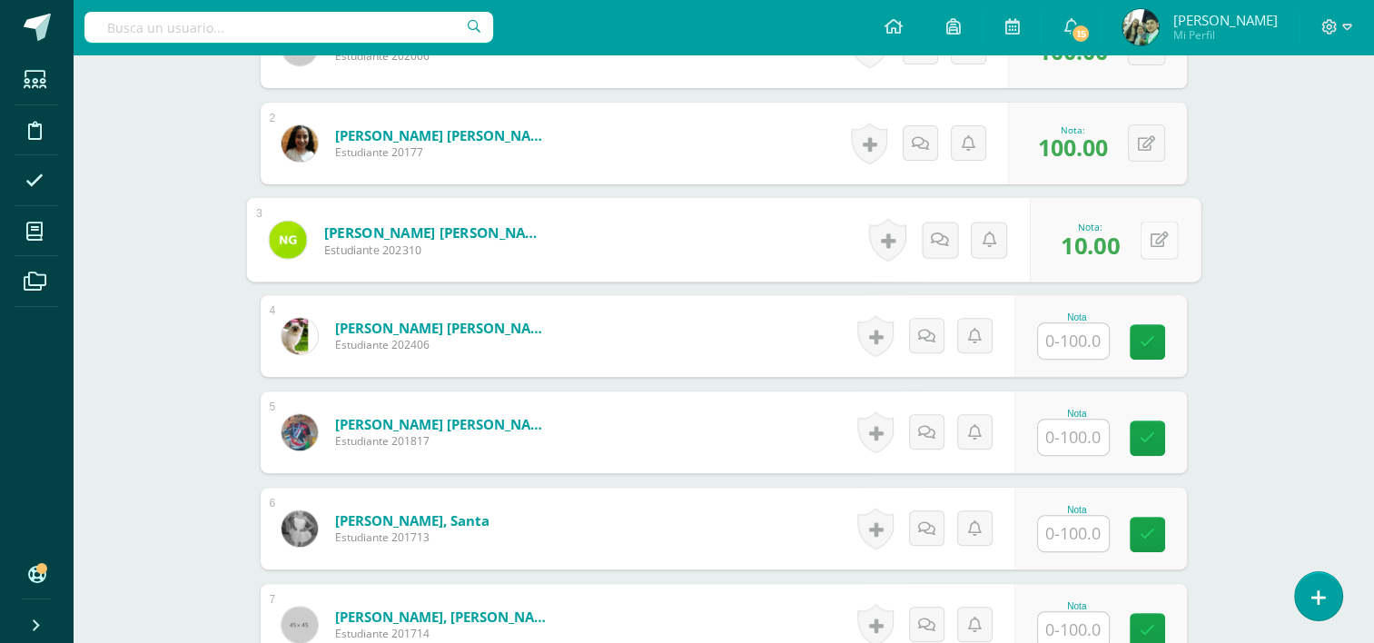
click at [1142, 233] on button at bounding box center [1159, 240] width 38 height 38
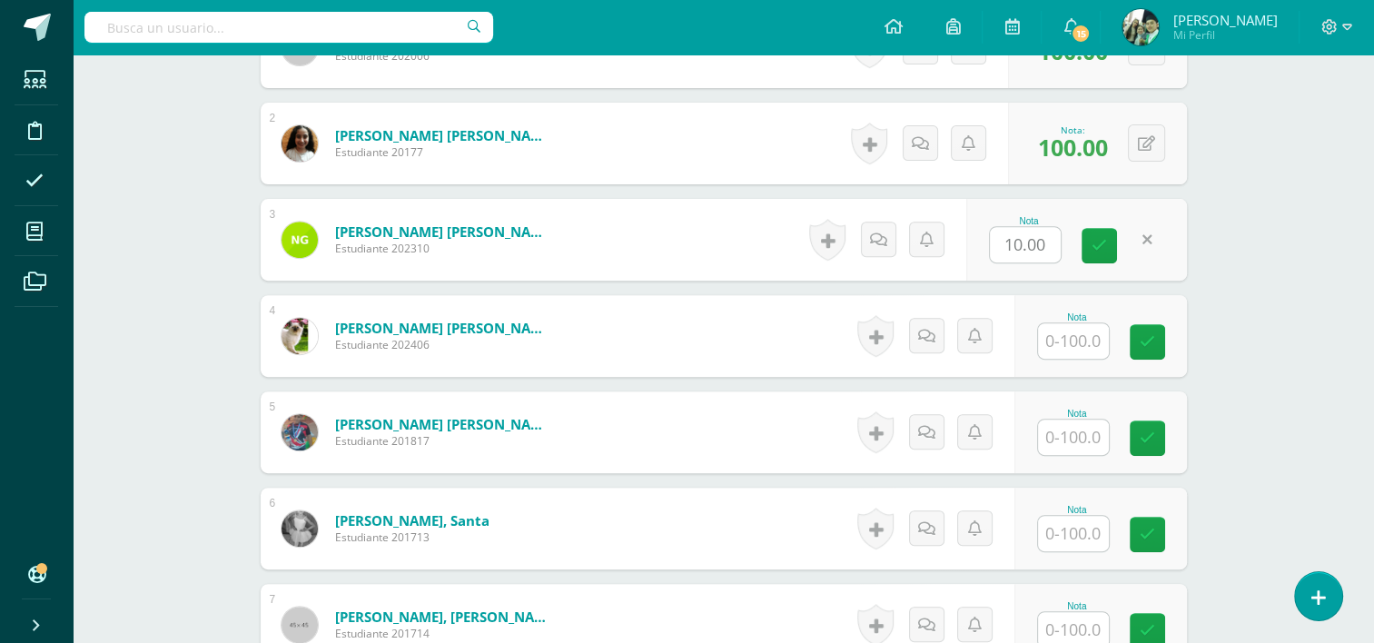
click at [1142, 233] on link at bounding box center [1147, 239] width 35 height 35
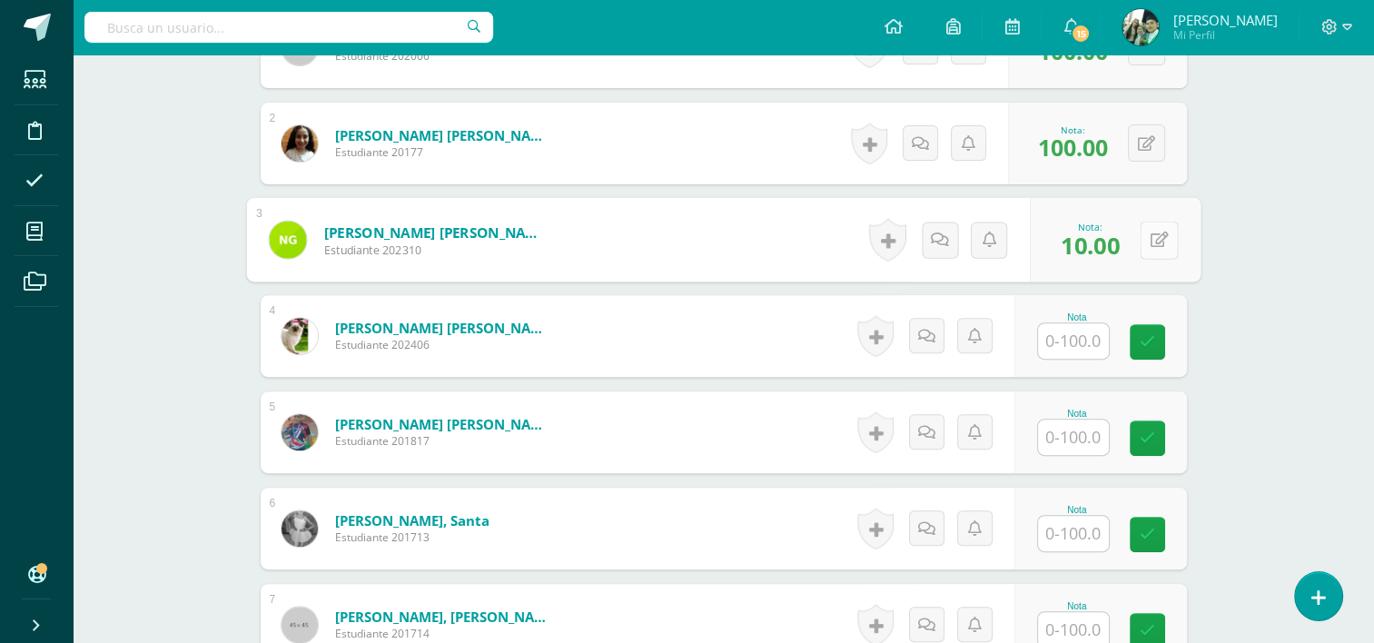
click at [1158, 236] on icon at bounding box center [1159, 239] width 18 height 15
type input "70"
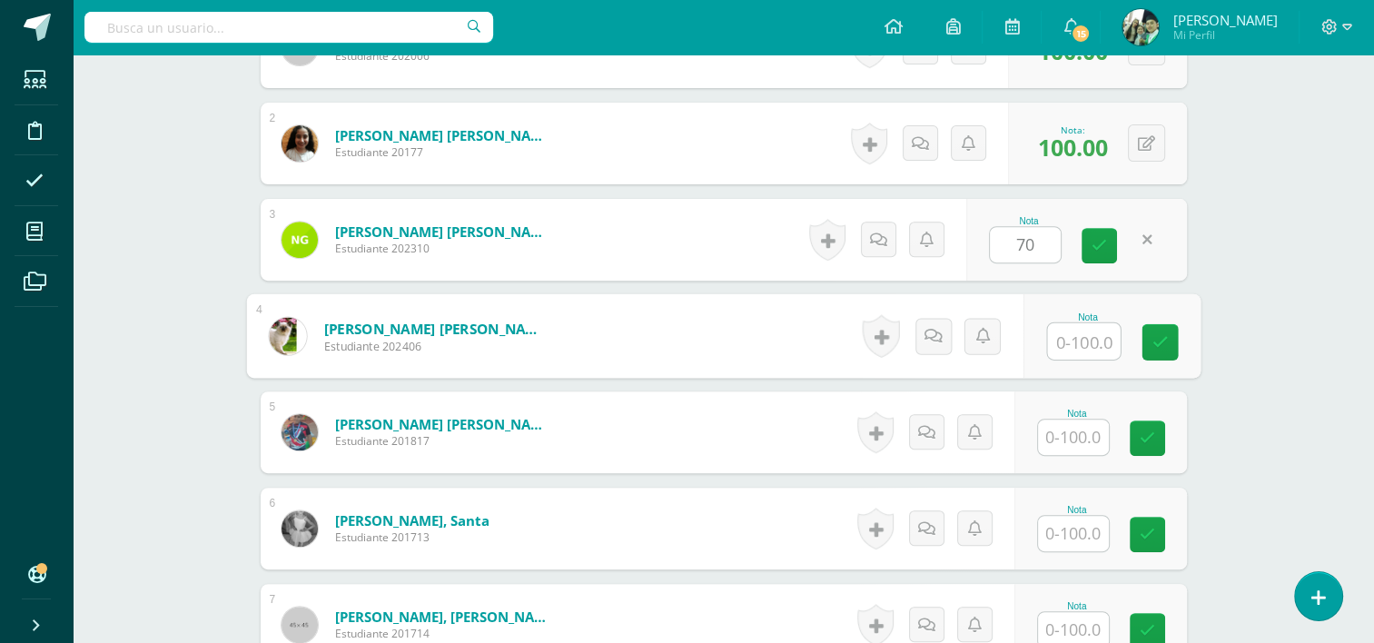
click at [1072, 335] on input "text" at bounding box center [1083, 341] width 73 height 36
type input "100"
click at [1075, 432] on input "text" at bounding box center [1073, 437] width 71 height 35
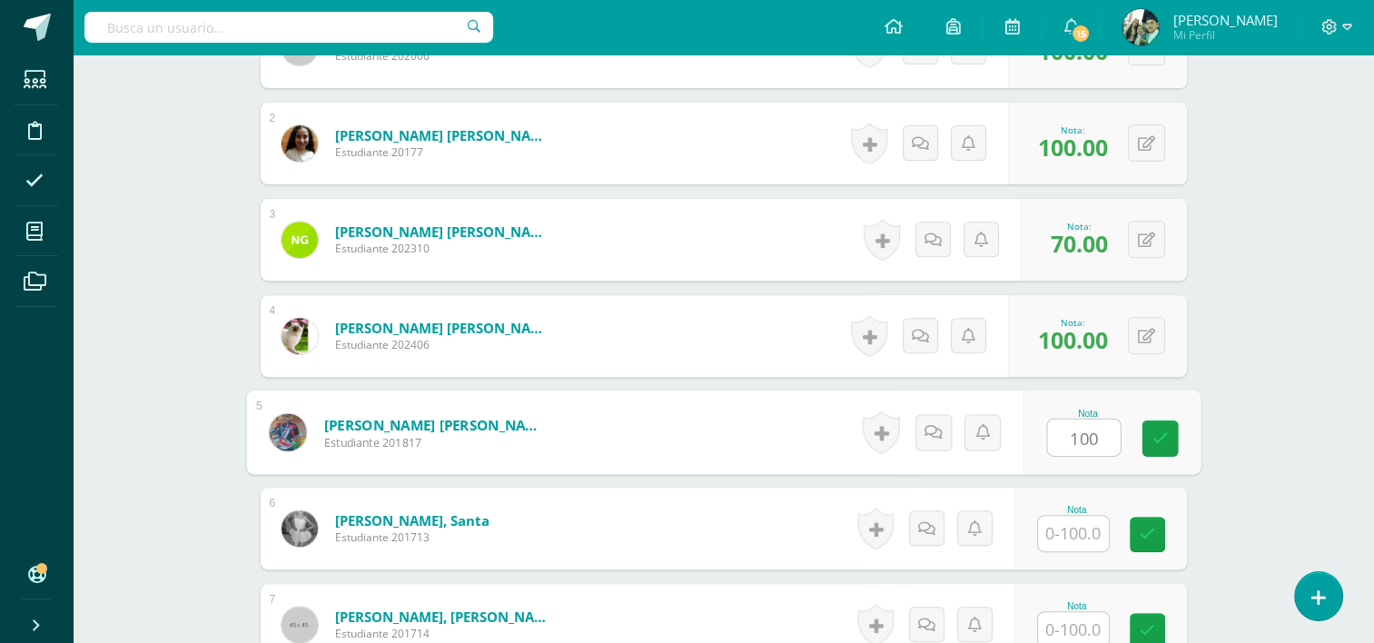
type input "100"
click at [1068, 538] on input "text" at bounding box center [1073, 533] width 71 height 35
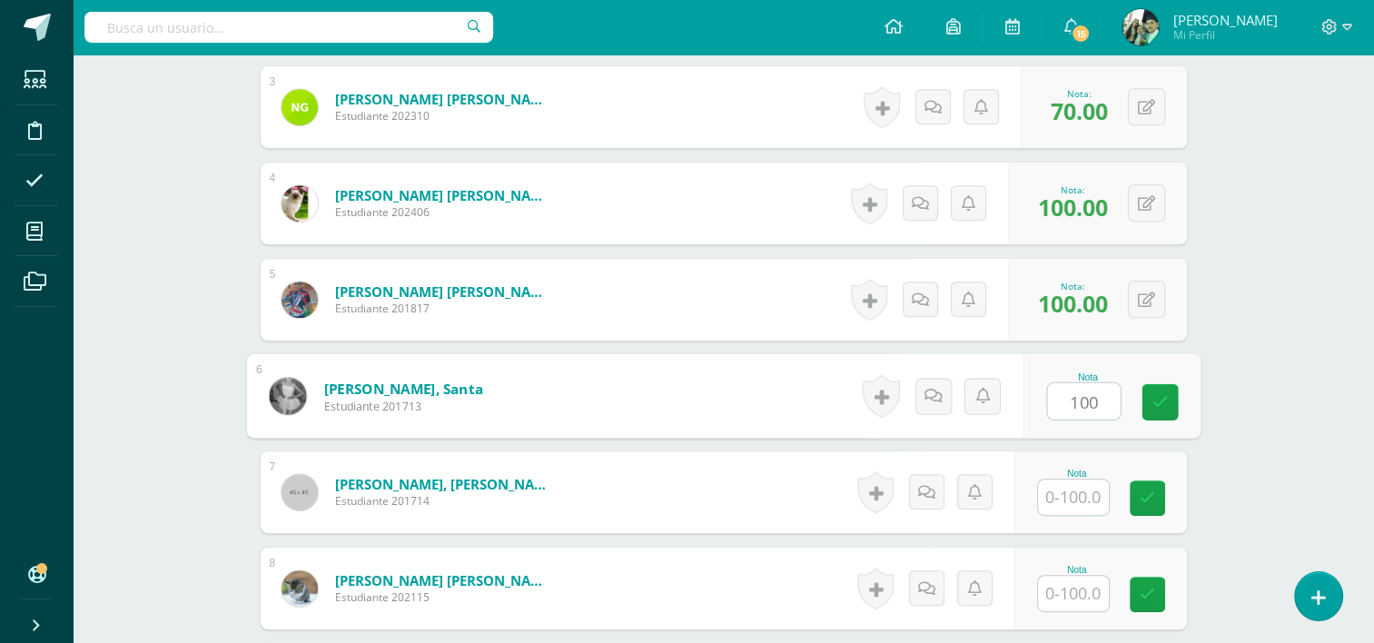
scroll to position [821, 0]
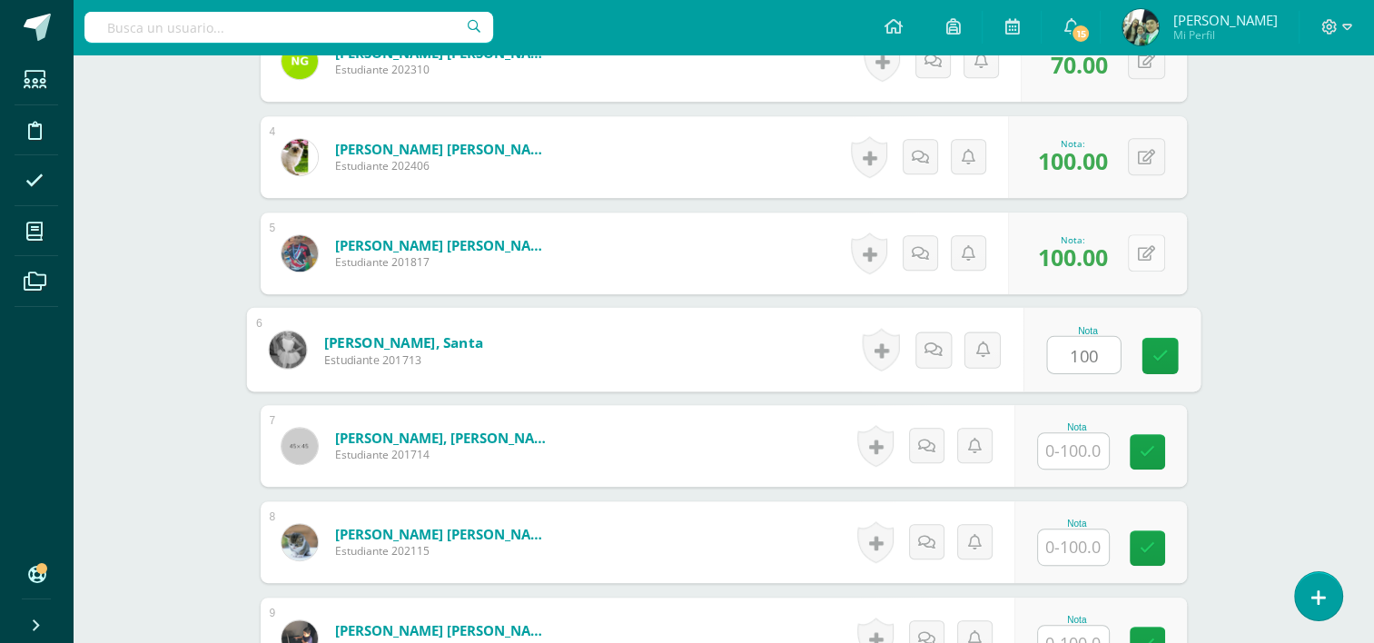
type input "100"
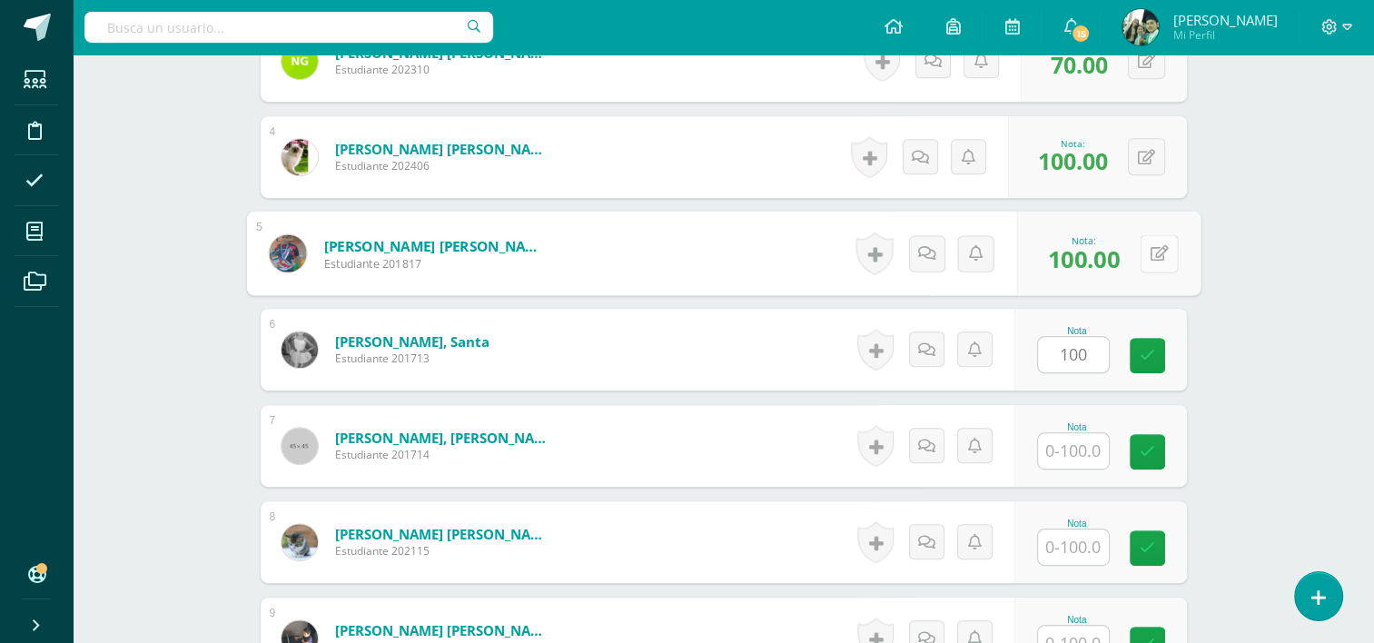
click at [1144, 253] on button at bounding box center [1159, 253] width 38 height 38
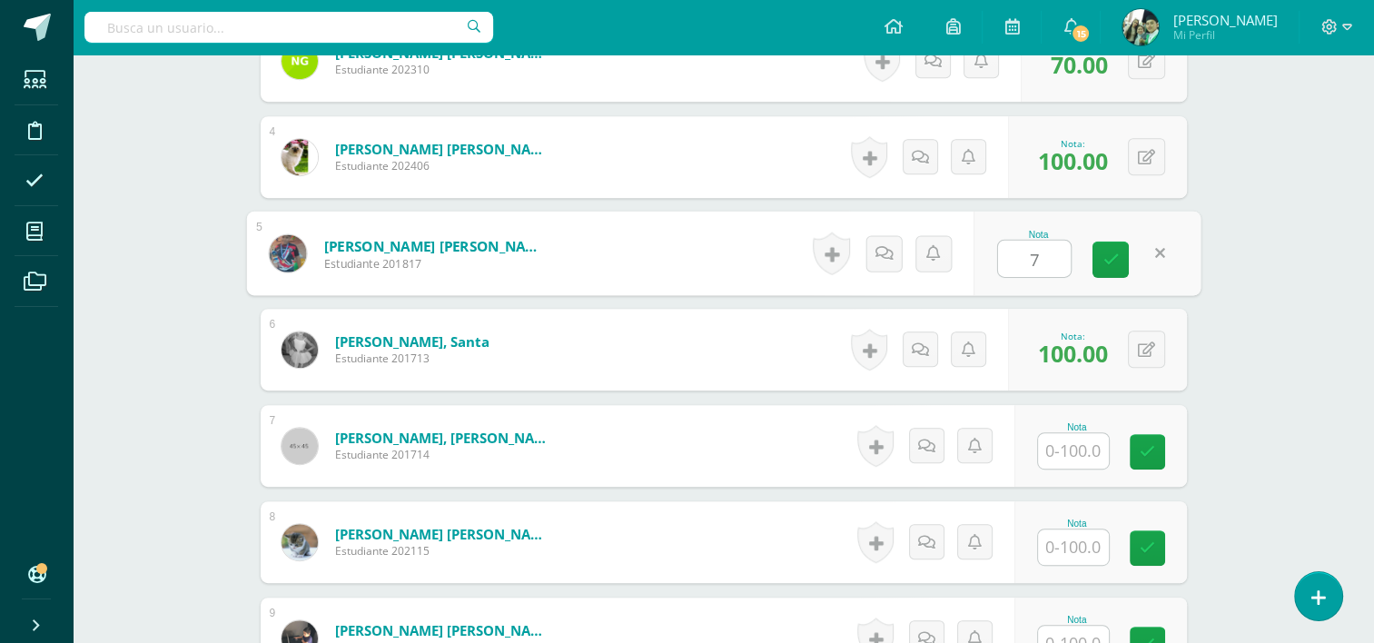
type input "70"
click at [1117, 263] on link at bounding box center [1111, 260] width 36 height 36
click at [1117, 263] on div "0 Logros Logros obtenidos Aún no hay logros agregados Nota: 70.00" at bounding box center [1104, 254] width 166 height 82
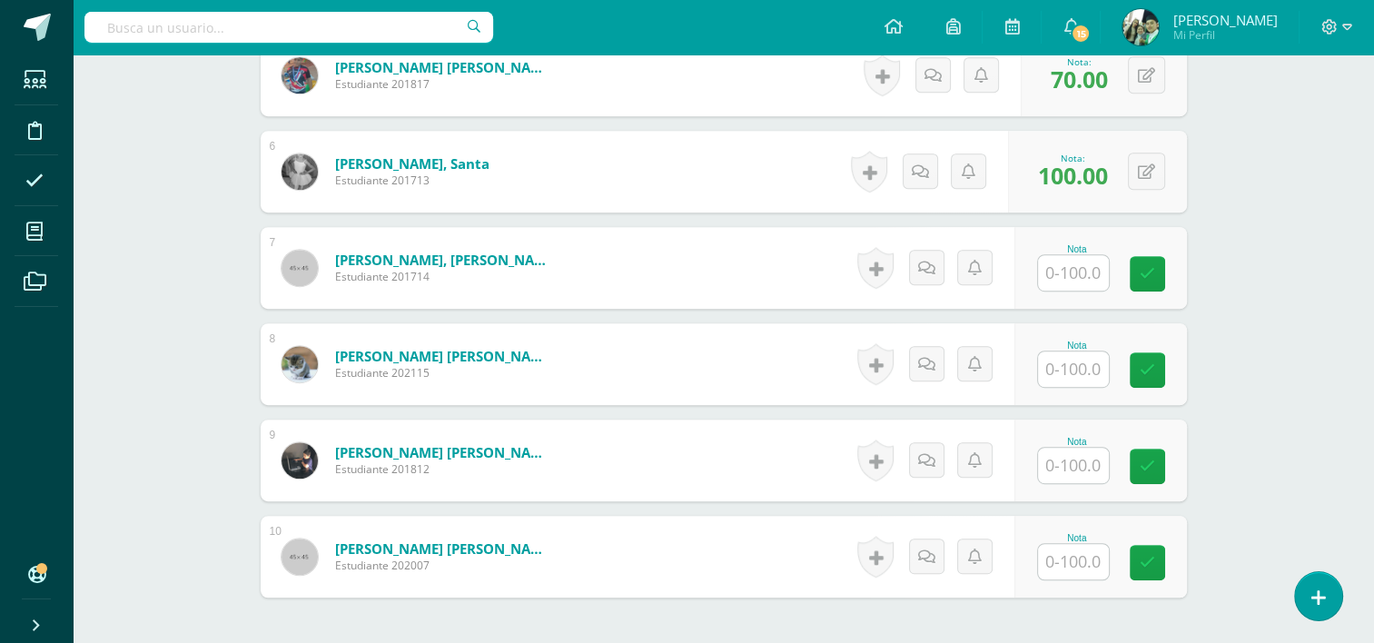
scroll to position [999, 0]
click at [1069, 280] on input "text" at bounding box center [1083, 273] width 73 height 36
type input "100"
click at [1072, 364] on input "text" at bounding box center [1083, 370] width 73 height 36
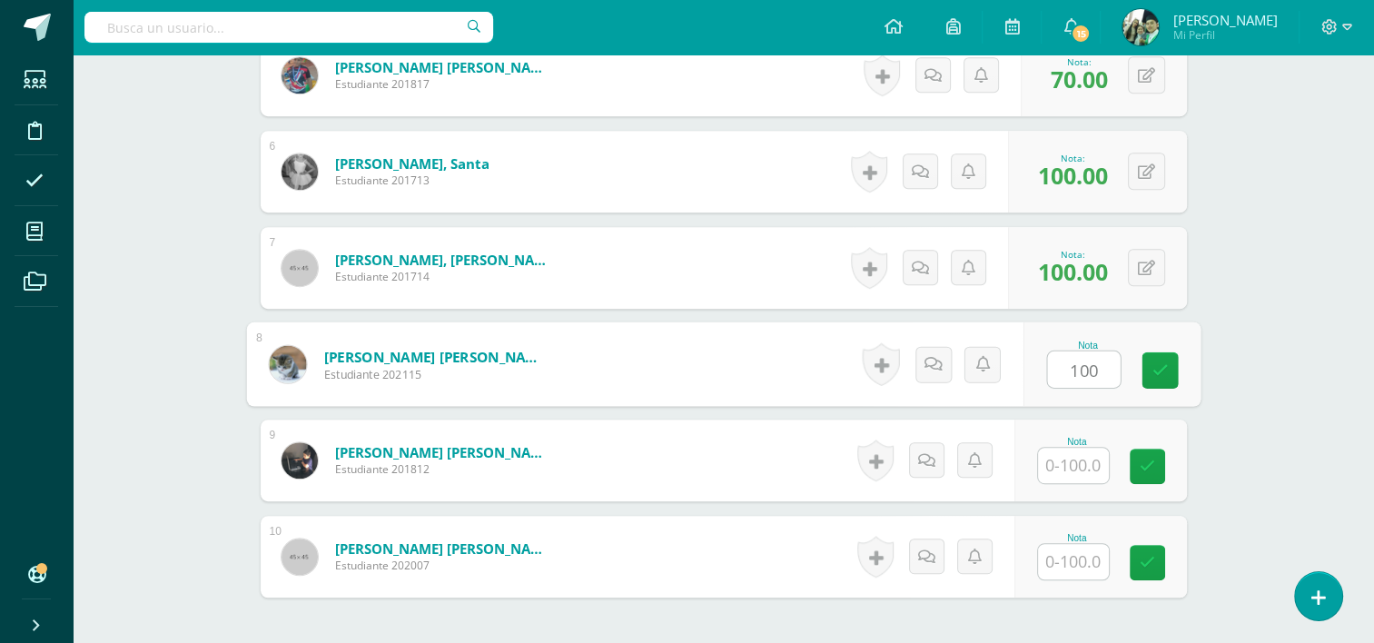
type input "100"
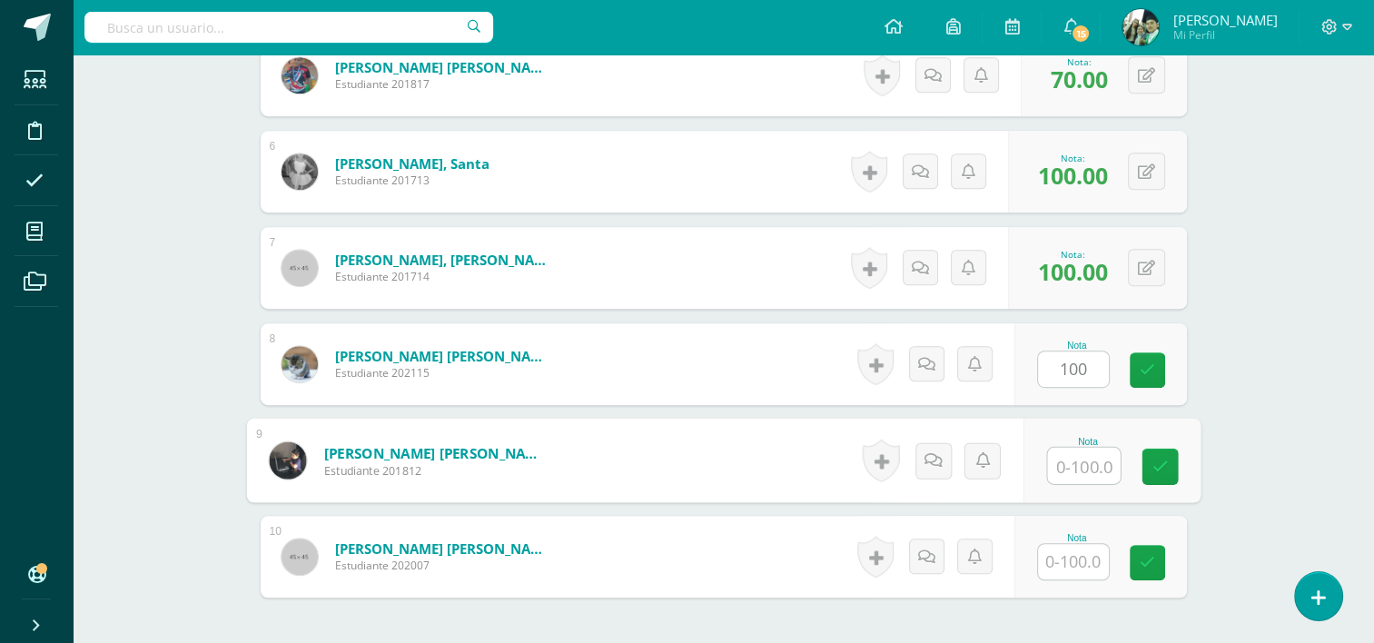
click at [1071, 465] on input "text" at bounding box center [1083, 466] width 73 height 36
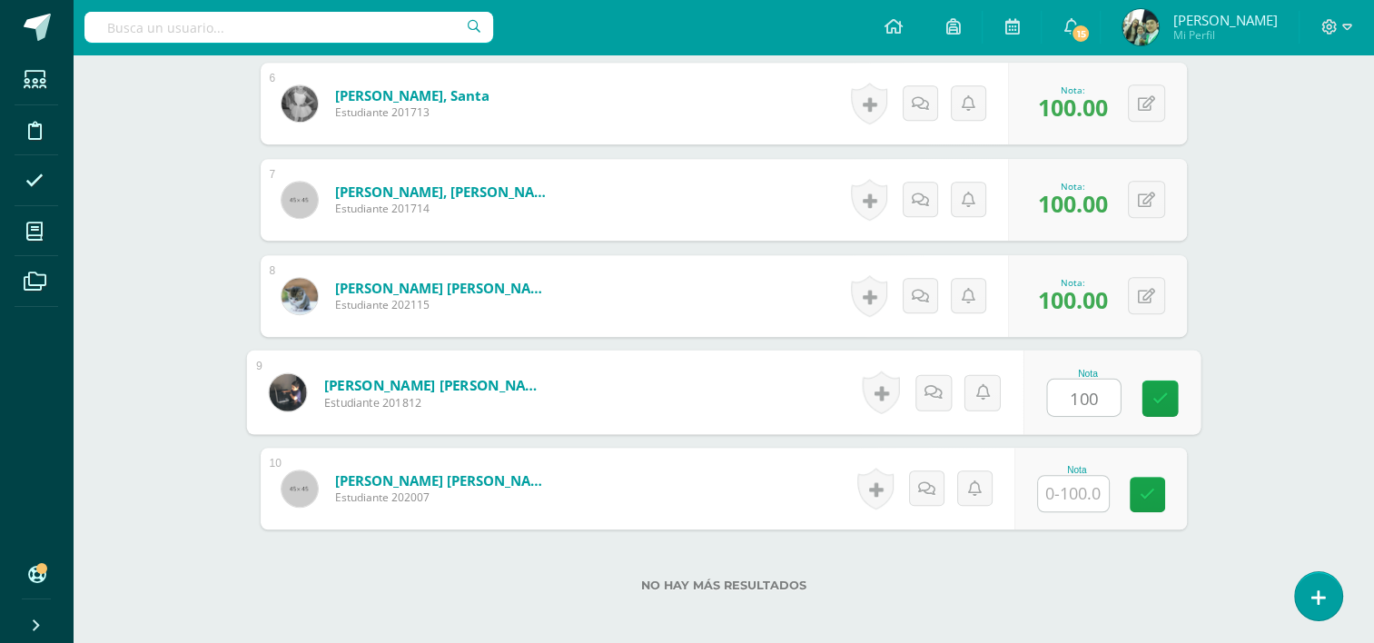
scroll to position [1068, 0]
type input "100"
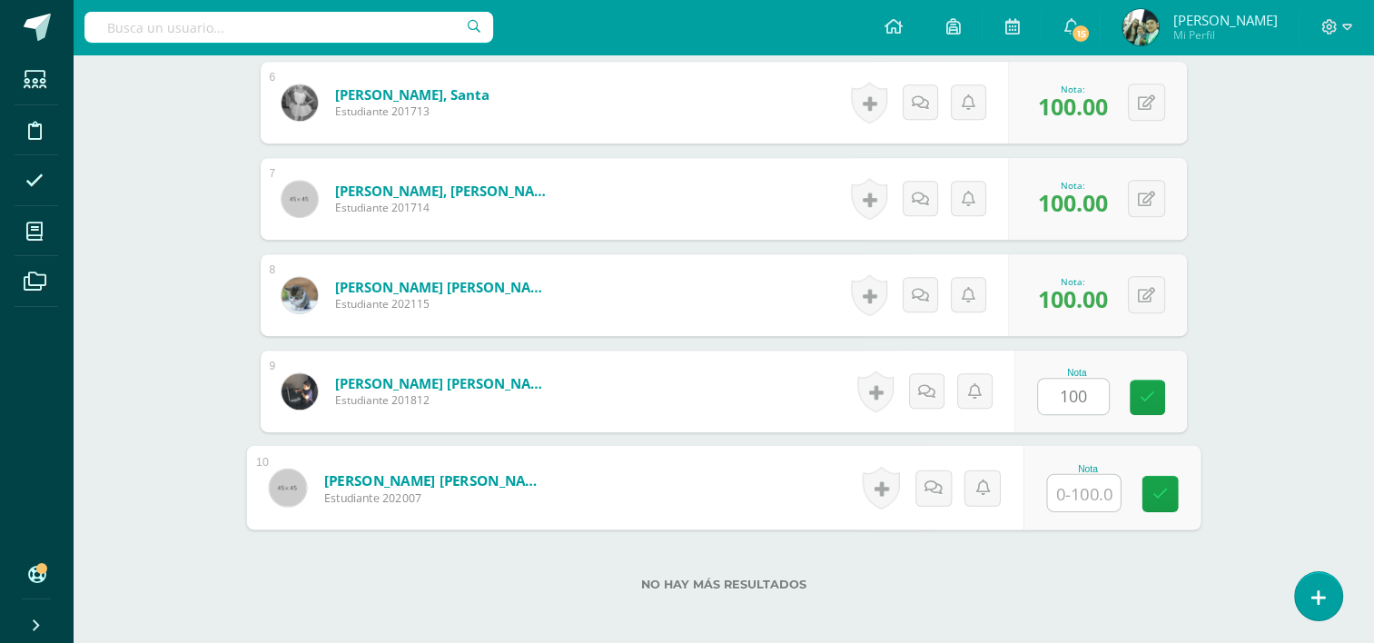
click at [1068, 501] on input "text" at bounding box center [1083, 493] width 73 height 36
type input "1"
type input "80"
click at [1160, 494] on icon at bounding box center [1160, 493] width 16 height 15
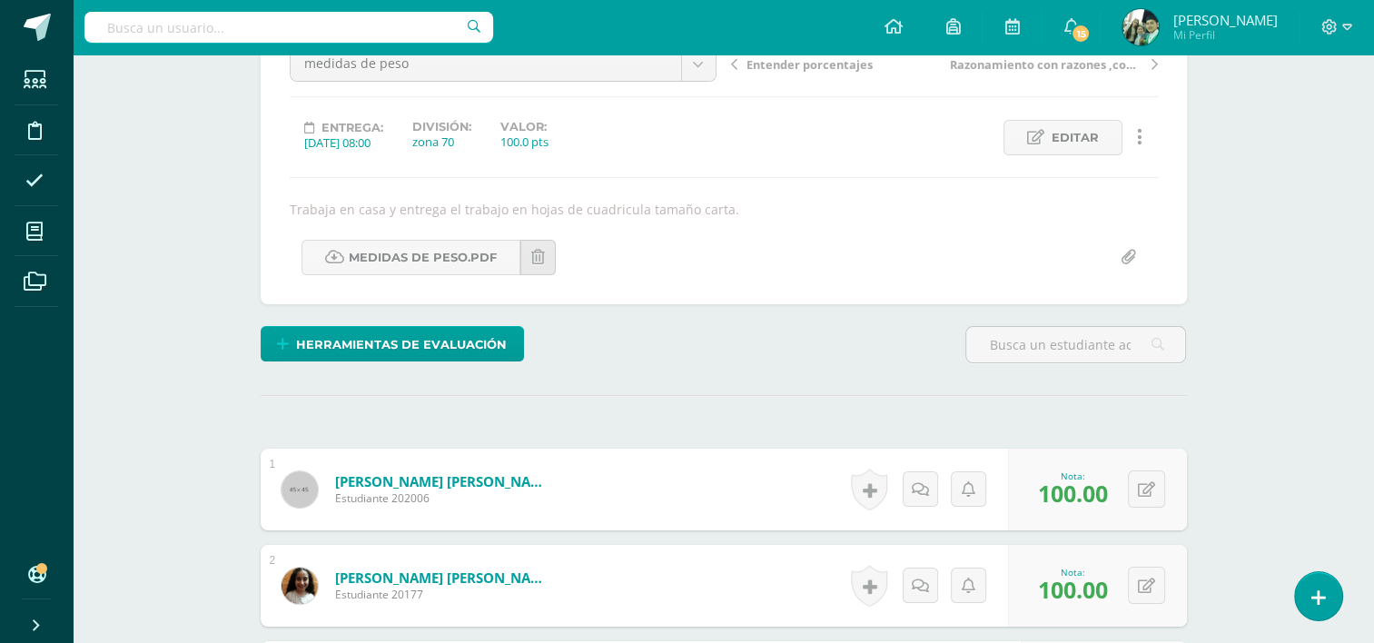
scroll to position [0, 0]
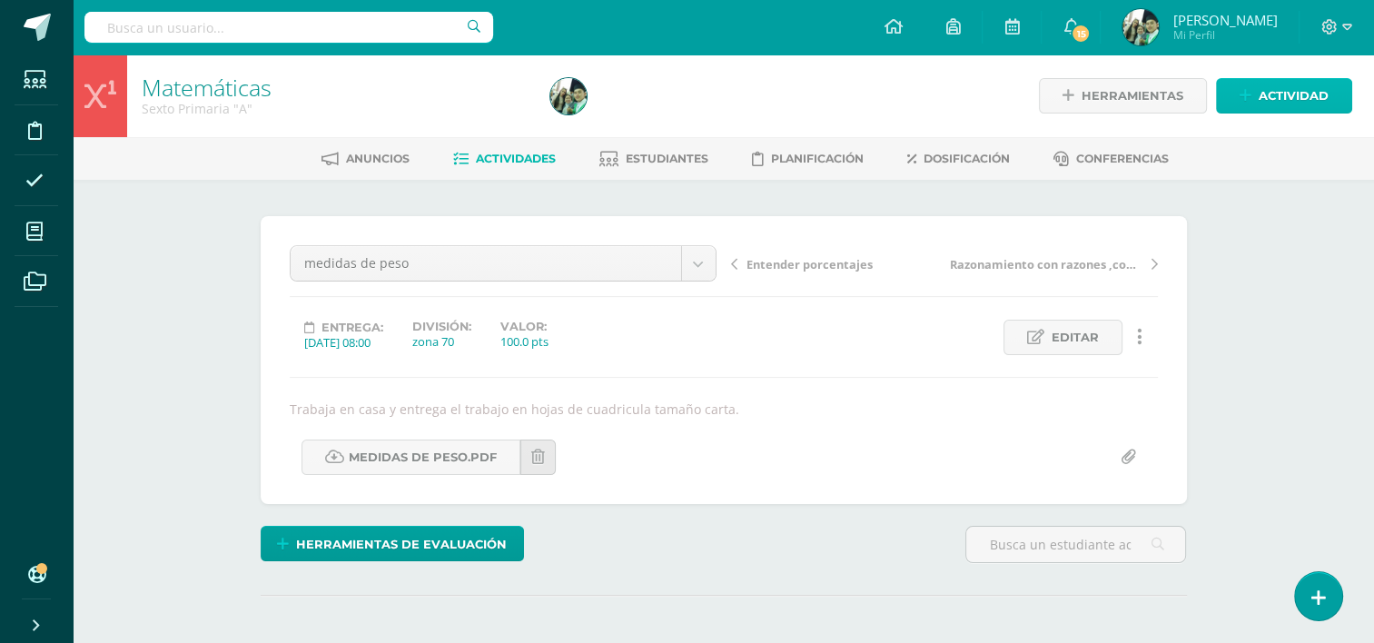
click at [1286, 93] on span "Actividad" at bounding box center [1294, 96] width 70 height 34
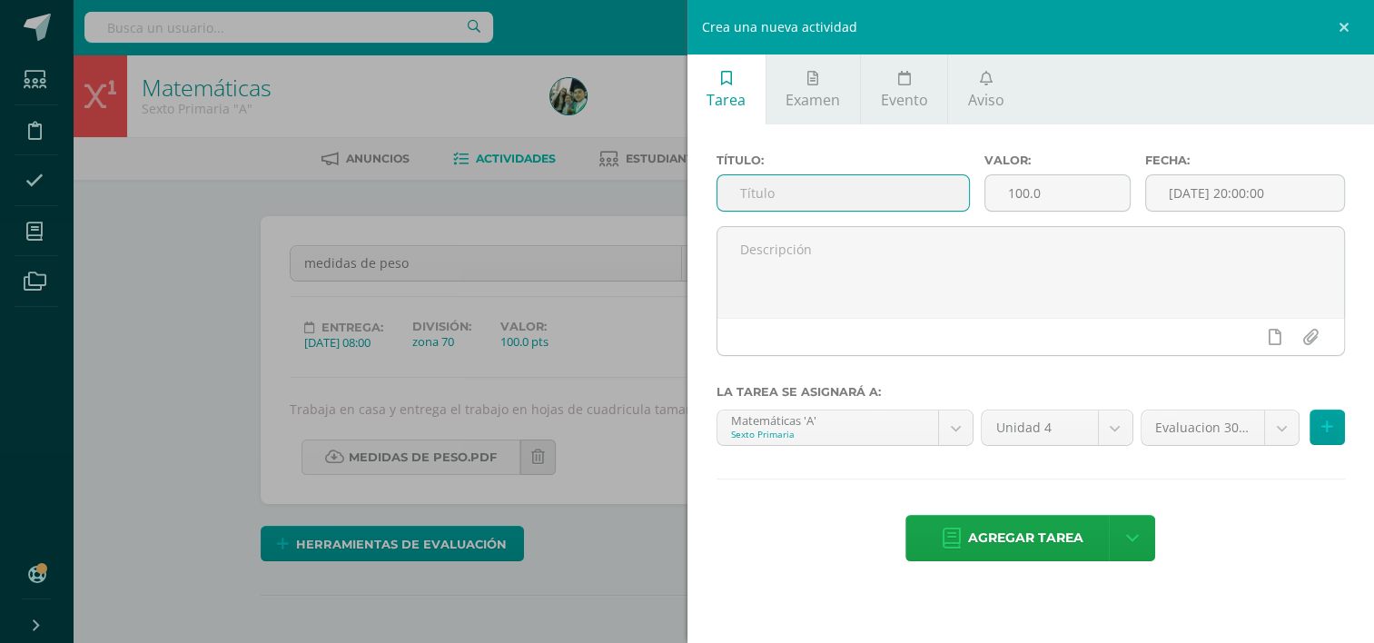
click at [872, 183] on input "text" at bounding box center [844, 192] width 252 height 35
type input "e"
type input "Evaluacion Final"
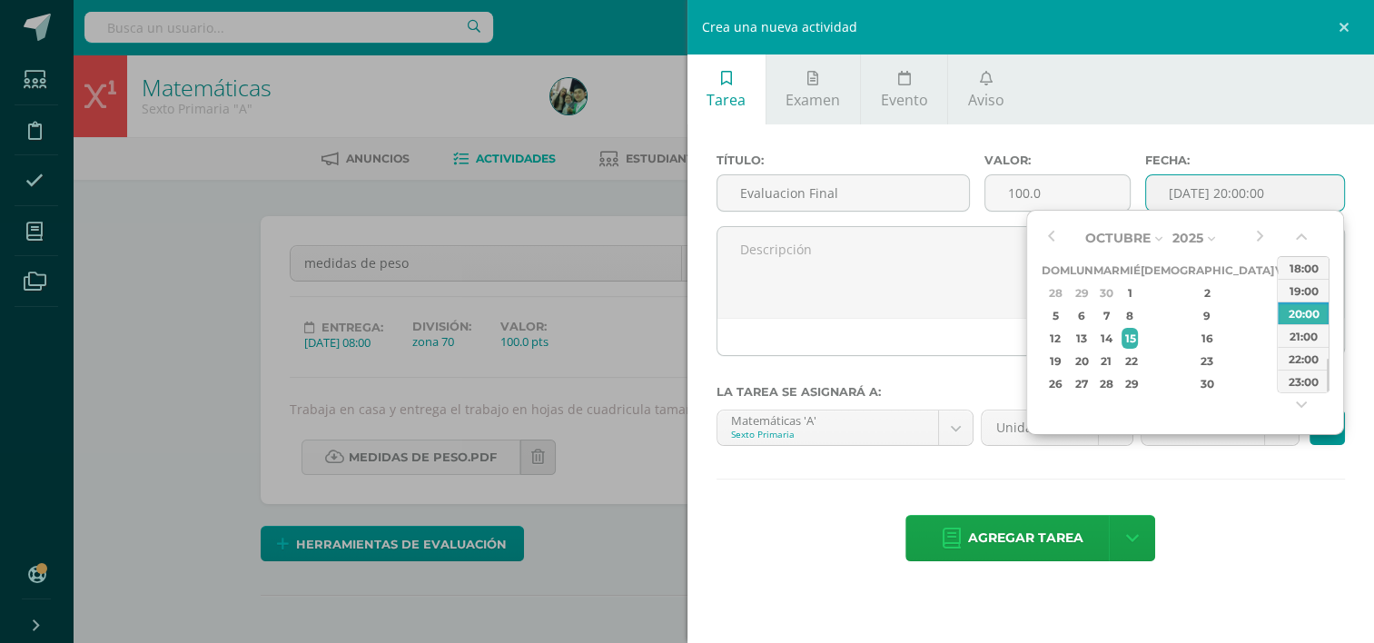
click at [1309, 197] on input "[DATE] 20:00:00" at bounding box center [1245, 192] width 198 height 35
click at [1086, 335] on div "13" at bounding box center [1081, 338] width 19 height 21
click at [1089, 339] on div "13" at bounding box center [1081, 338] width 19 height 21
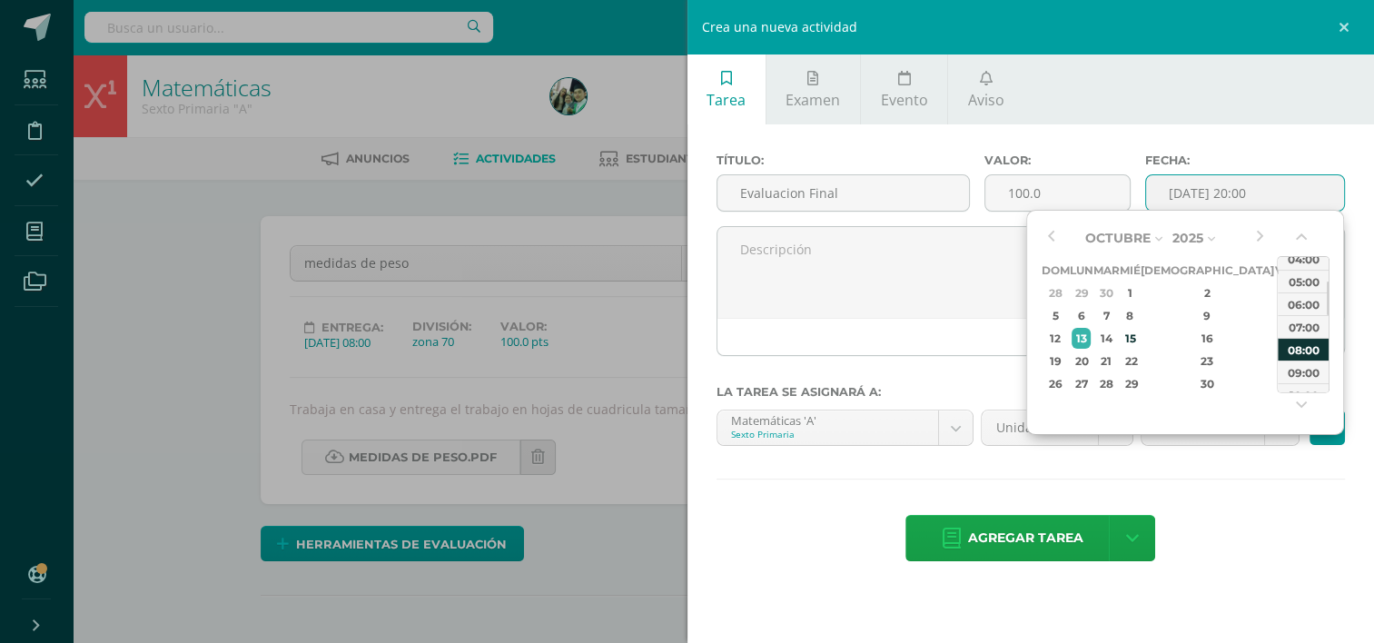
click at [1301, 349] on div "08:00" at bounding box center [1303, 349] width 51 height 23
type input "2025-10-13 08:00"
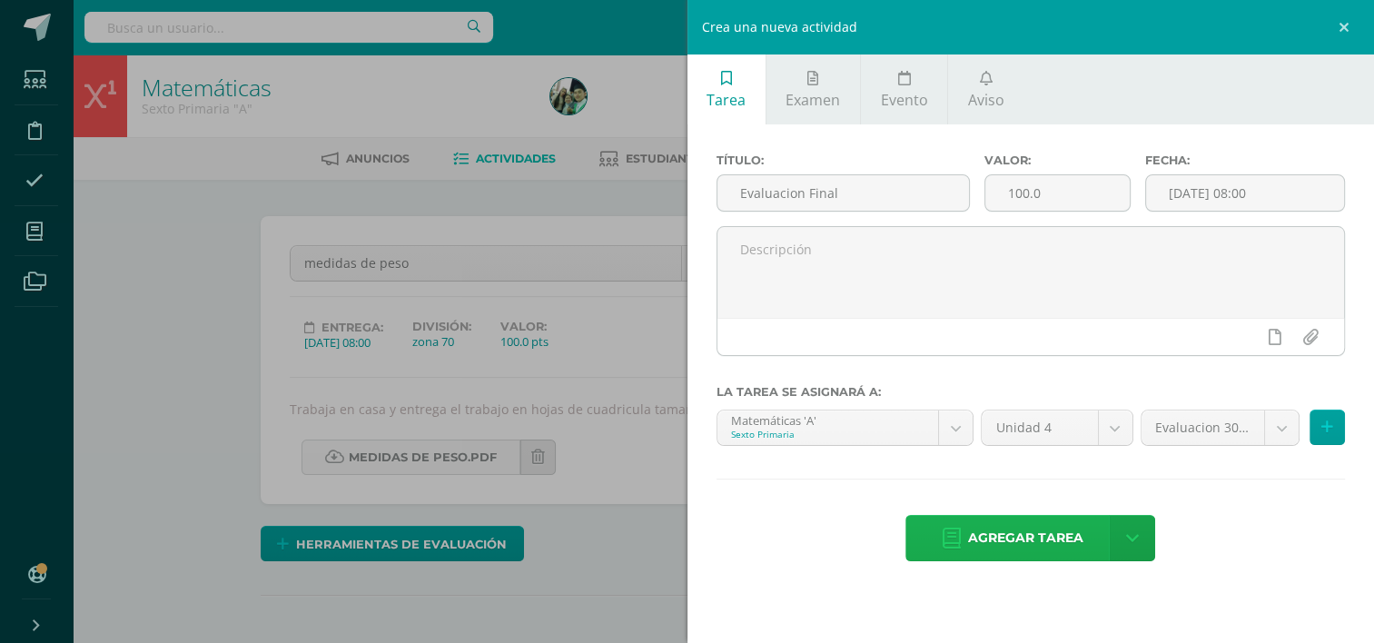
click at [1070, 532] on span "Agregar tarea" at bounding box center [1025, 538] width 115 height 45
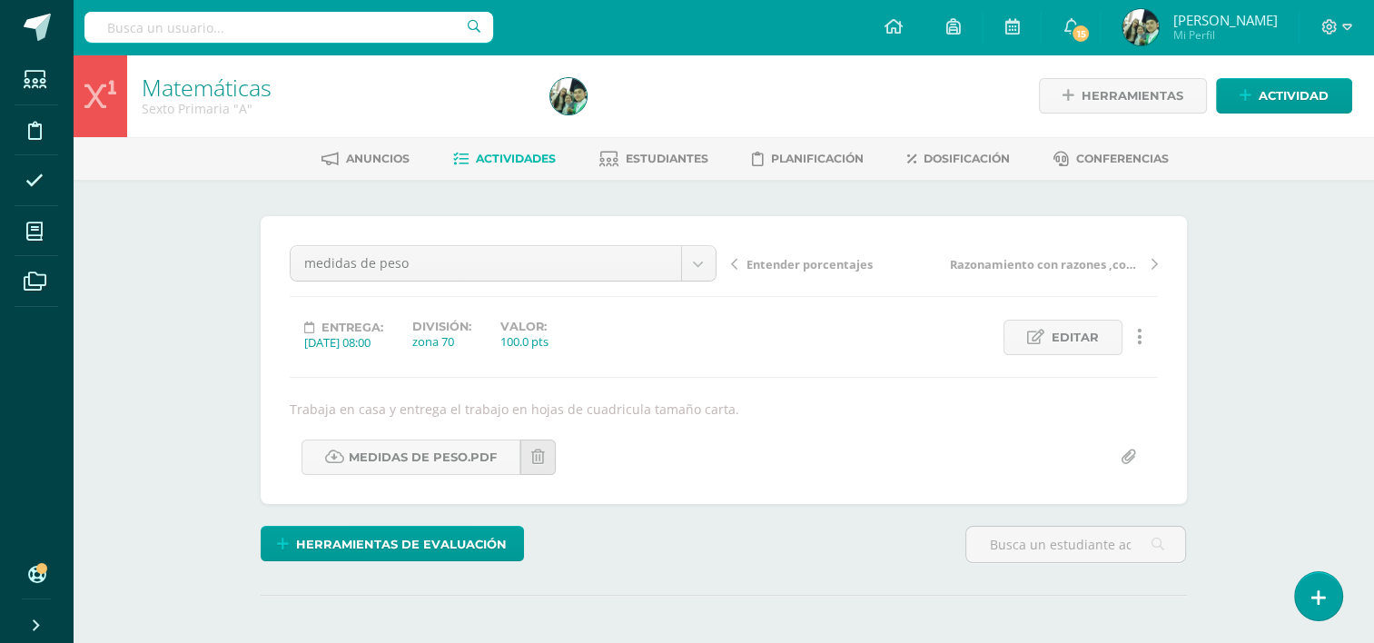
scroll to position [1, 0]
click at [510, 154] on span "Actividades" at bounding box center [516, 158] width 80 height 14
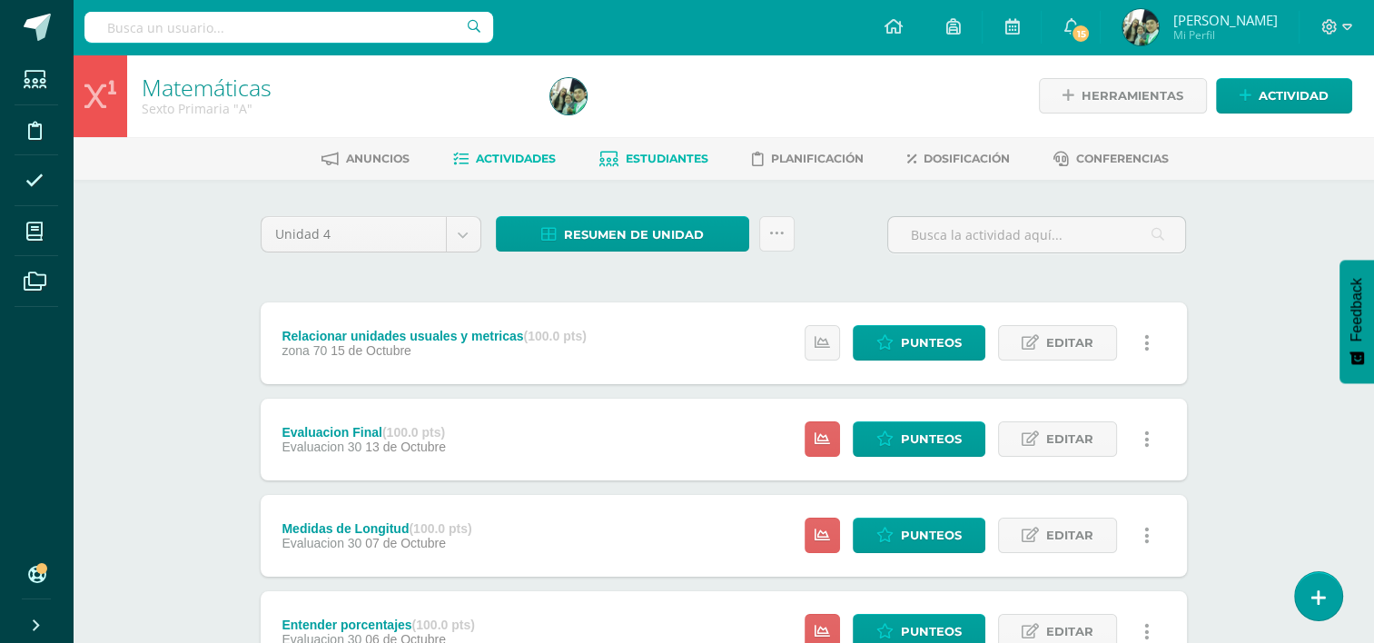
click at [638, 152] on span "Estudiantes" at bounding box center [667, 159] width 83 height 14
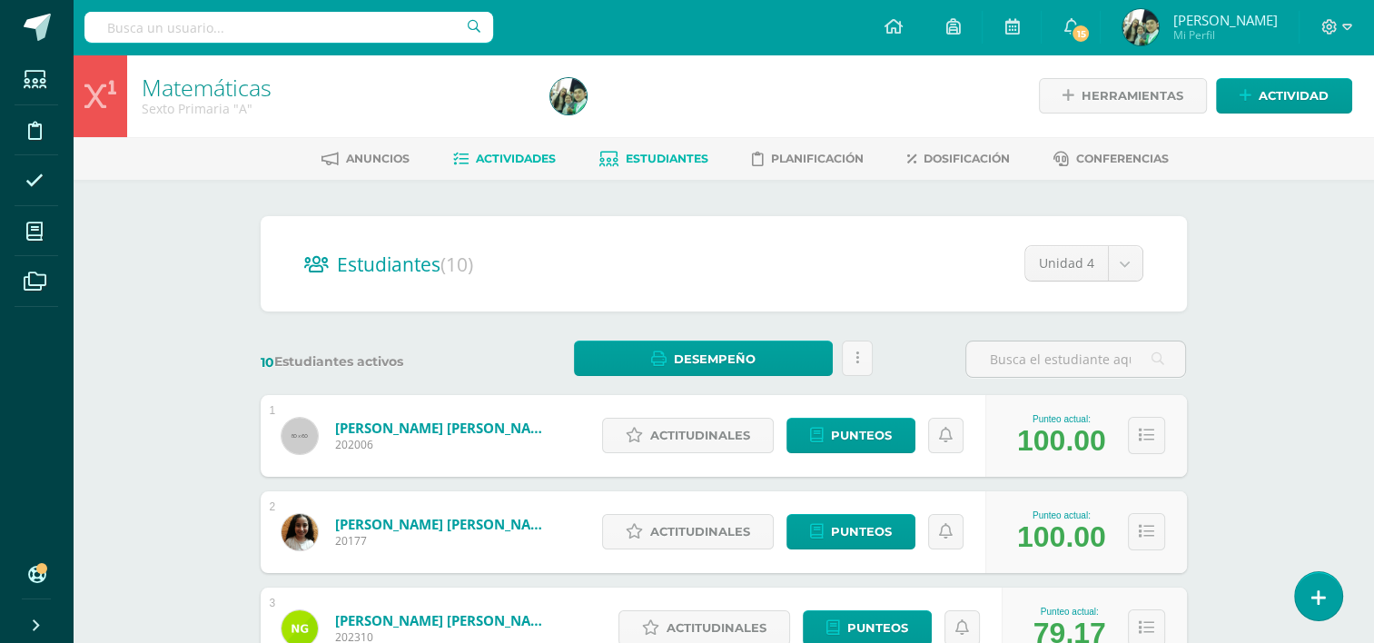
click at [493, 158] on span "Actividades" at bounding box center [516, 159] width 80 height 14
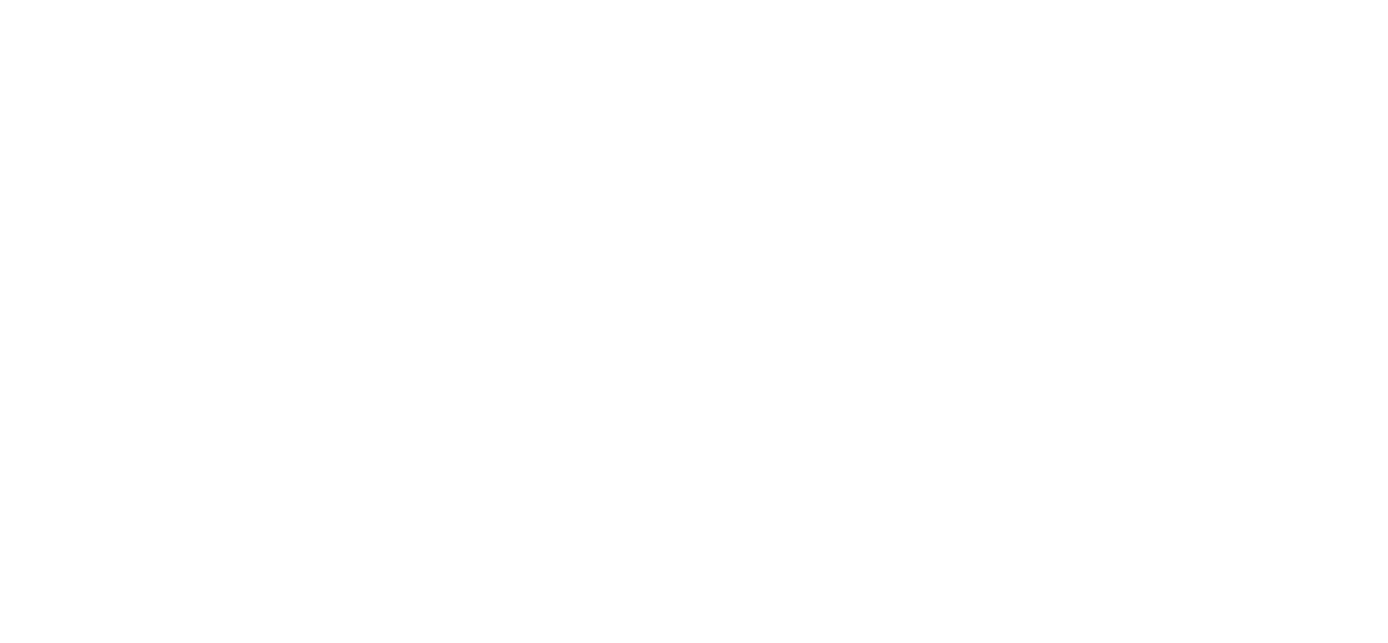
click at [0, 0] on html at bounding box center [0, 0] width 0 height 0
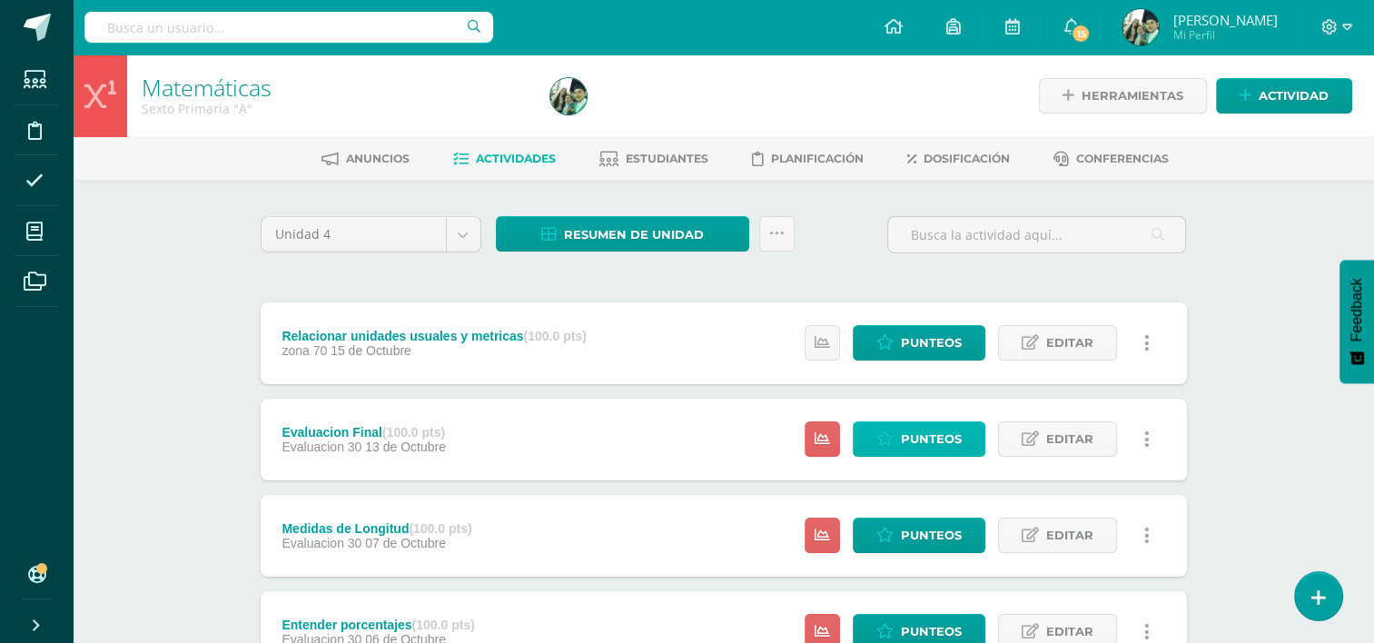
click at [934, 431] on span "Punteos" at bounding box center [931, 439] width 61 height 34
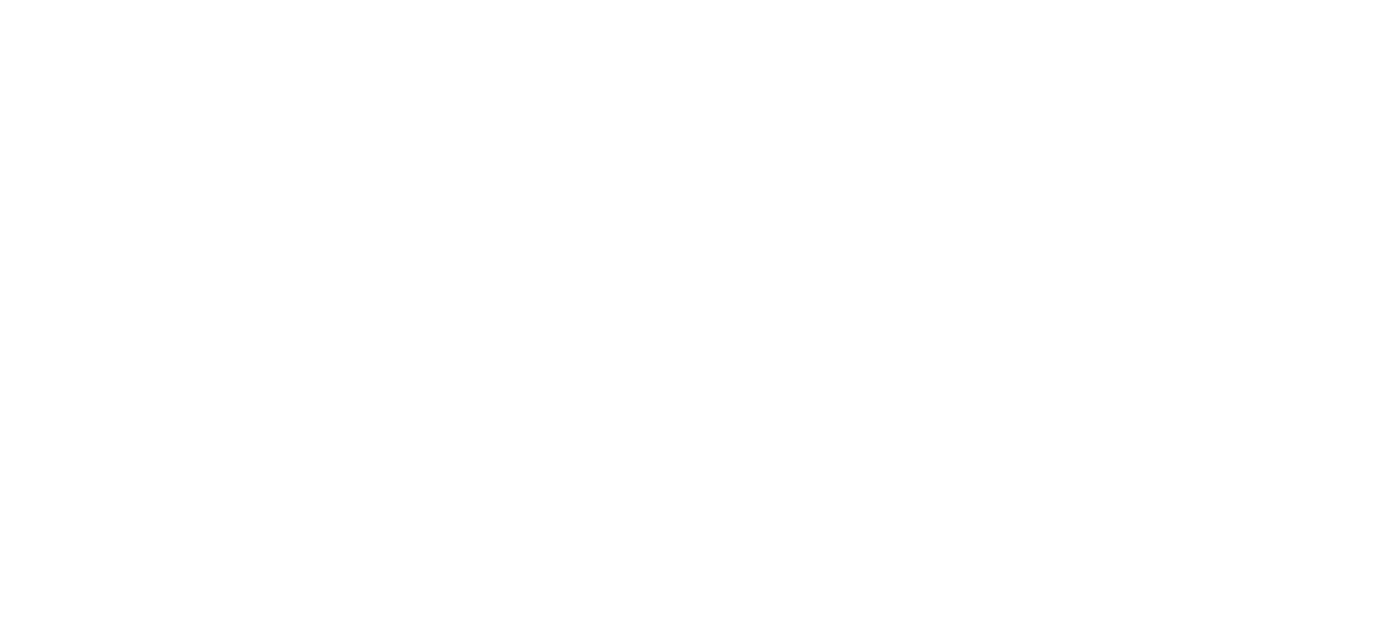
click at [0, 0] on html at bounding box center [0, 0] width 0 height 0
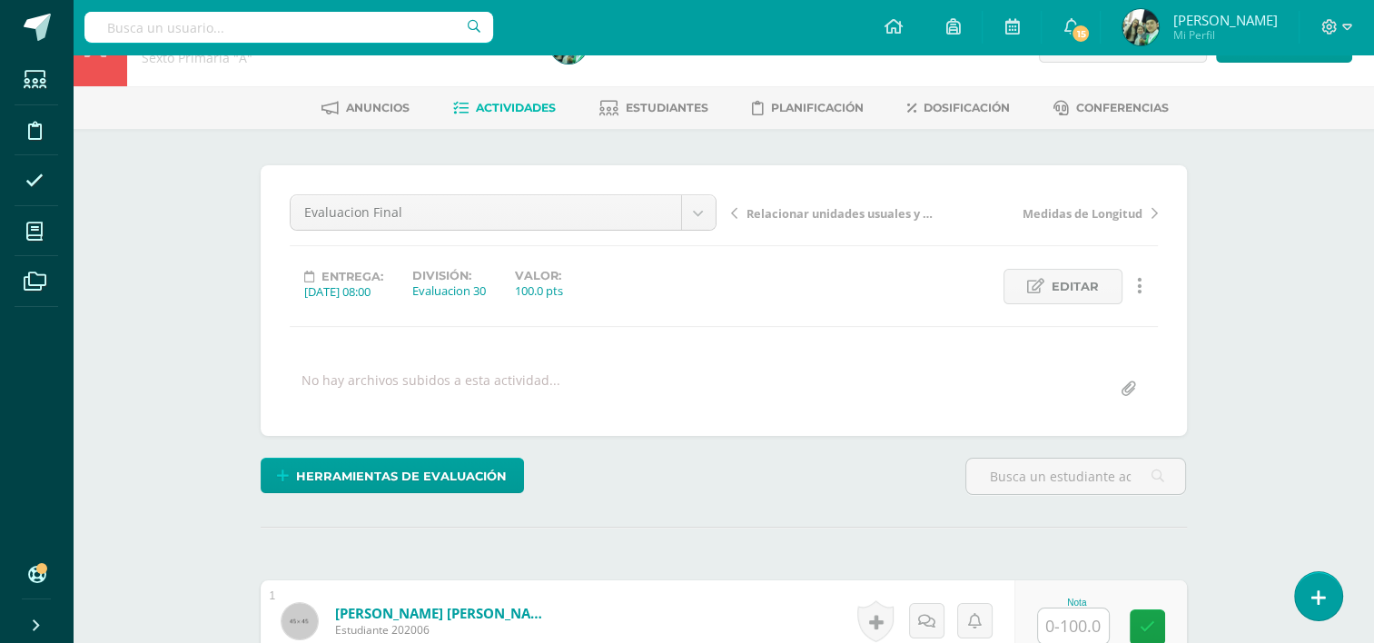
scroll to position [50, 0]
click at [497, 106] on span "Actividades" at bounding box center [516, 109] width 80 height 14
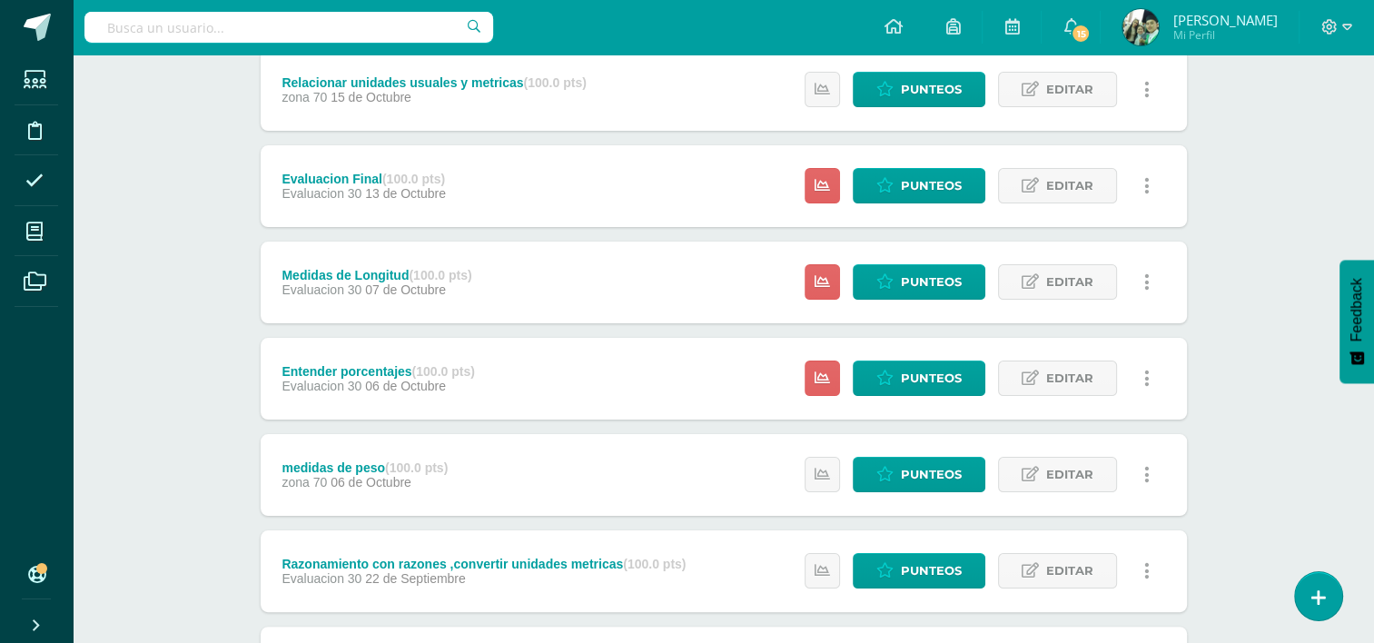
scroll to position [257, 0]
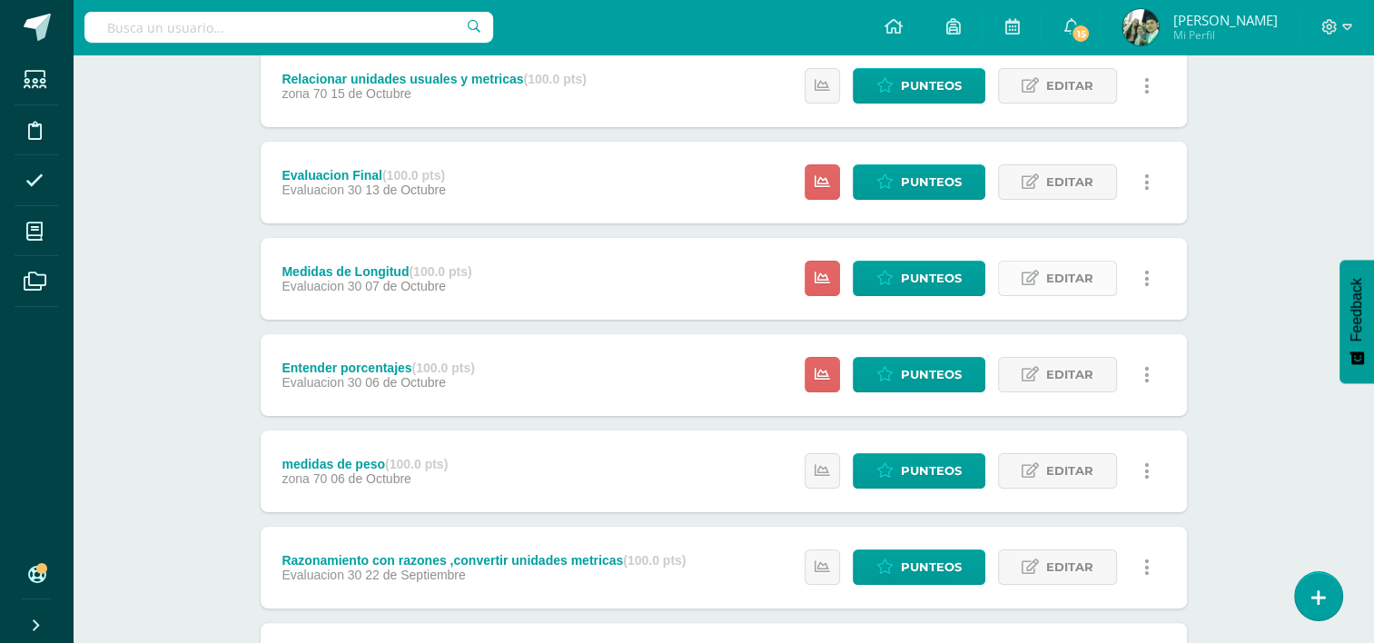
click at [1072, 282] on span "Editar" at bounding box center [1069, 279] width 47 height 34
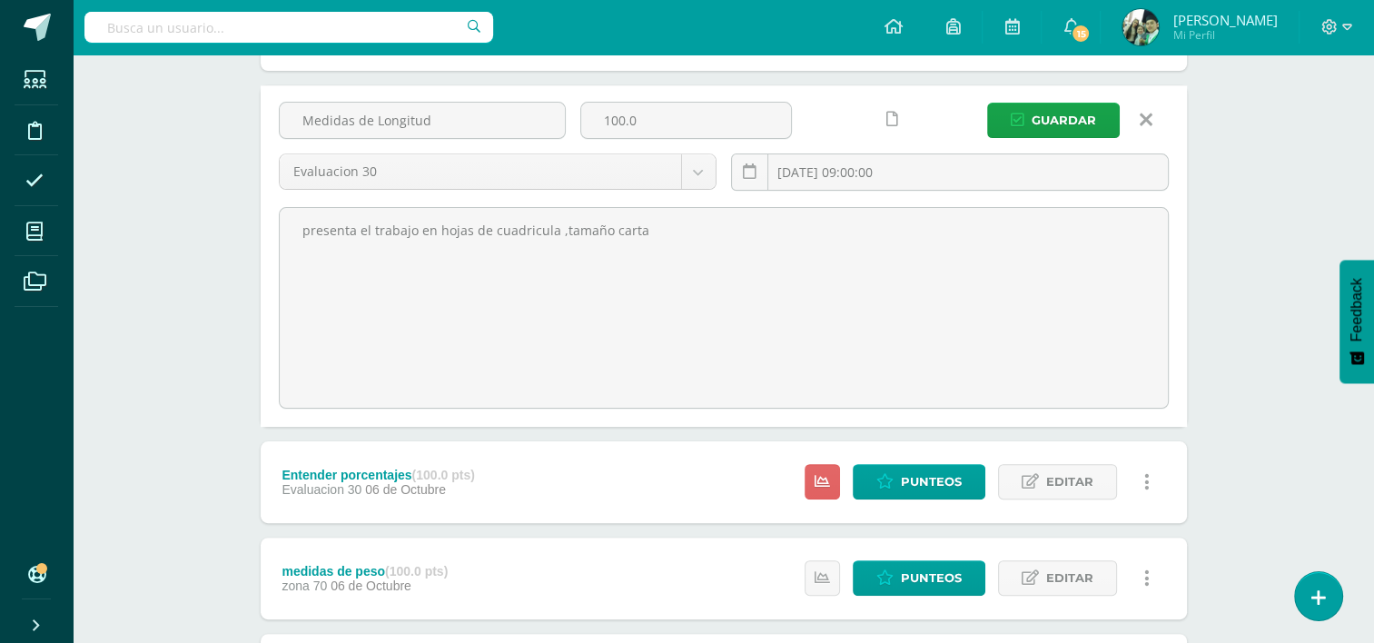
scroll to position [401, 0]
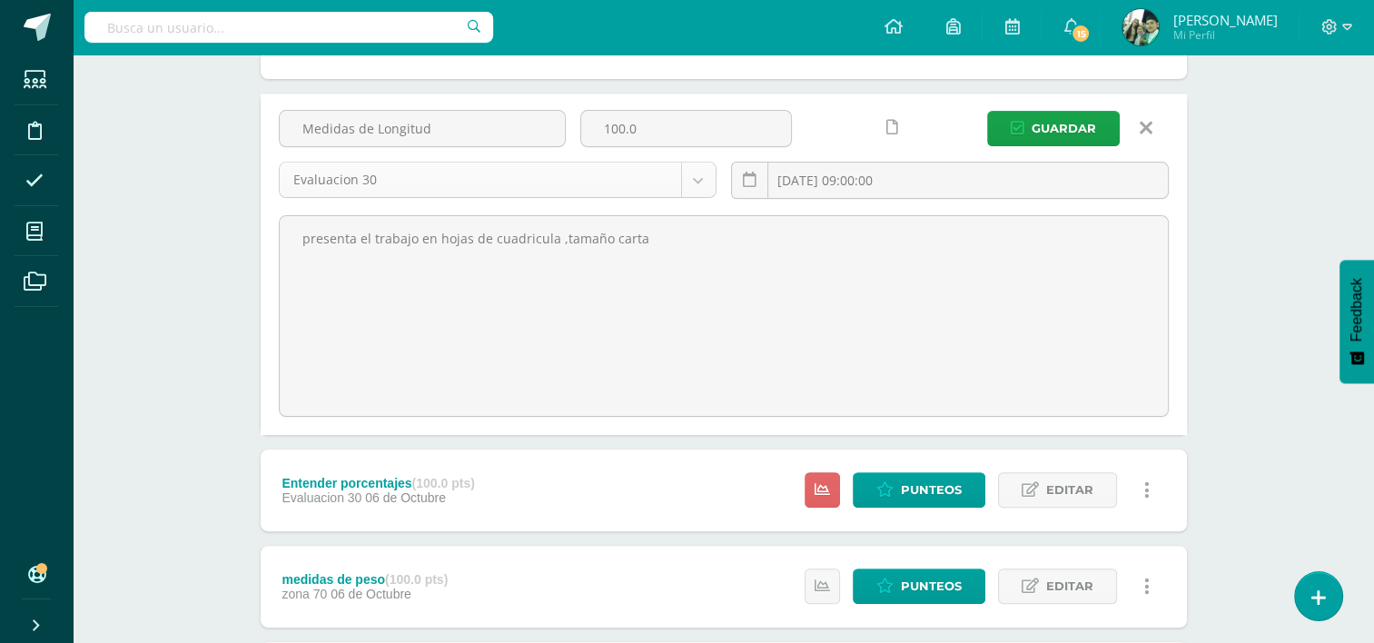
click at [699, 174] on body "Estudiantes Disciplina Asistencia Mis cursos Archivos Soporte Ayuda Reportar un…" at bounding box center [687, 366] width 1374 height 1535
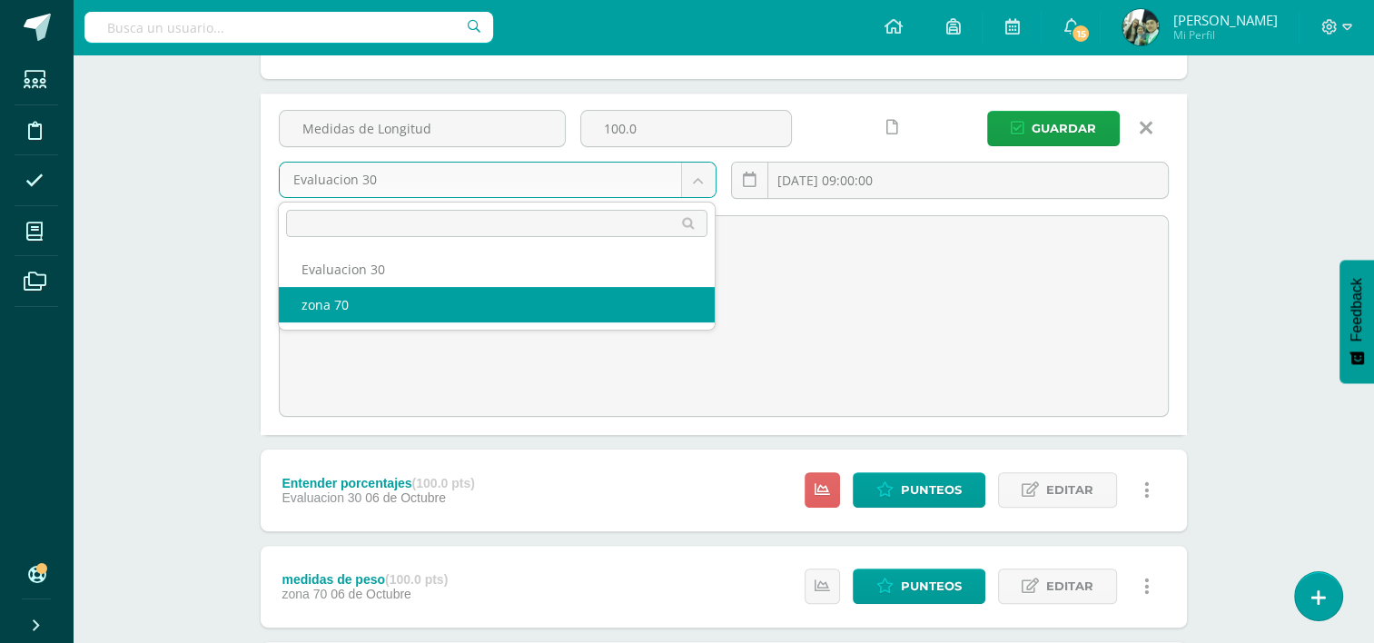
select select "36596"
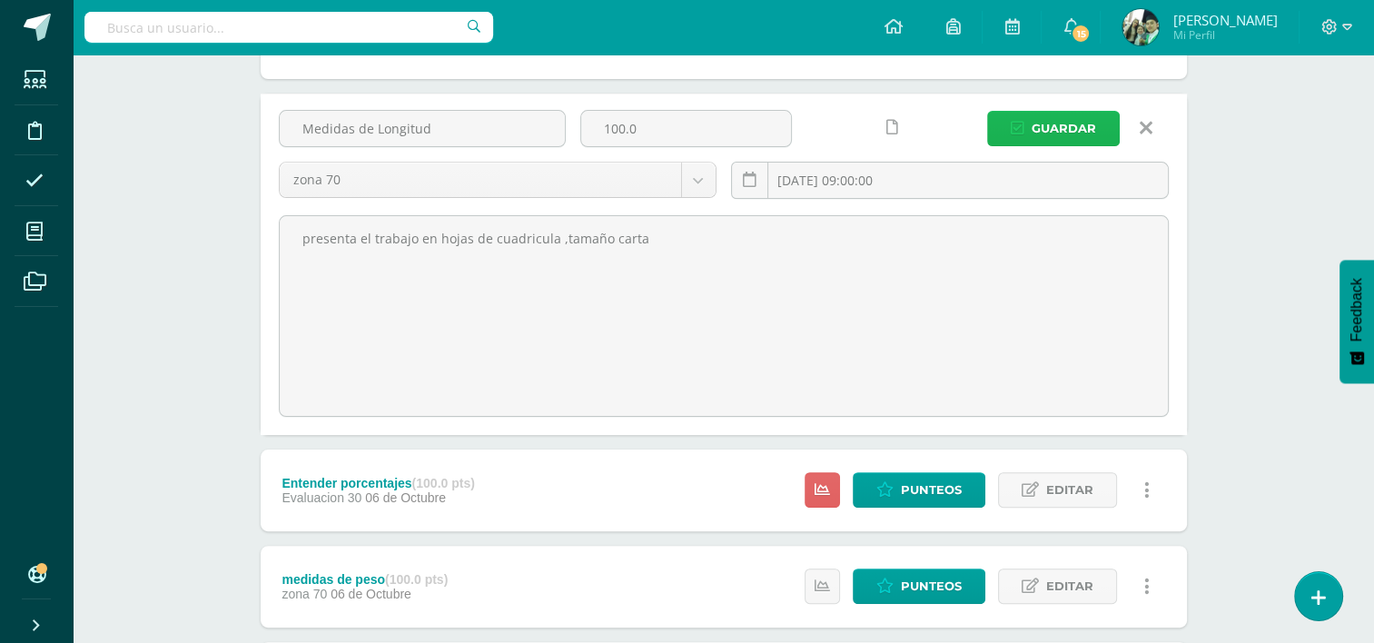
click at [1027, 124] on button "Guardar" at bounding box center [1053, 128] width 133 height 35
click at [1062, 120] on span "Guardar" at bounding box center [1064, 129] width 64 height 34
click at [1059, 128] on span "Guardar" at bounding box center [1064, 129] width 64 height 34
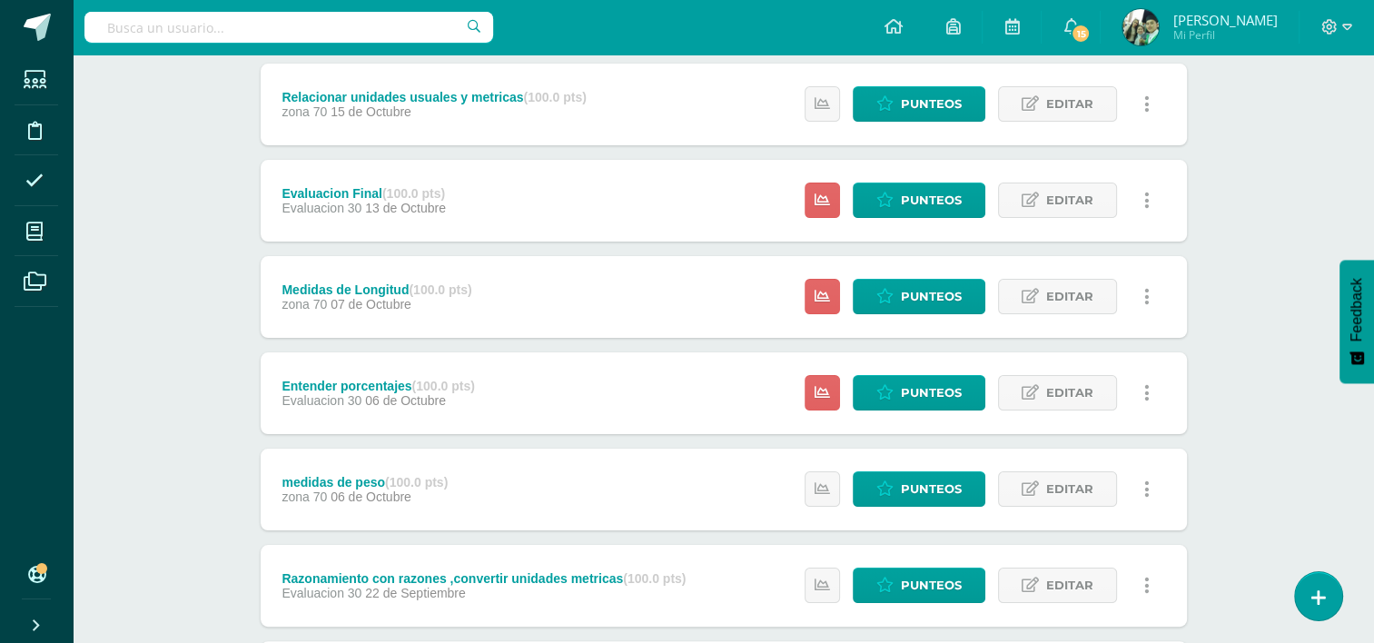
scroll to position [240, 0]
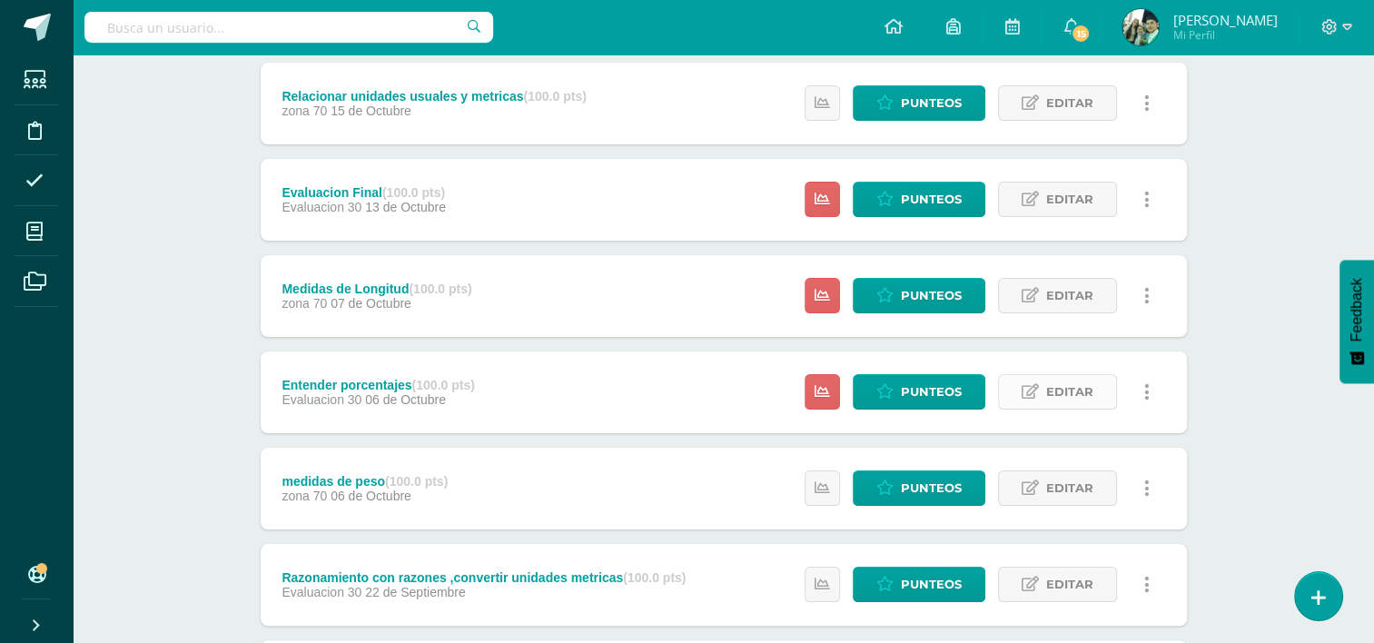
click at [1054, 391] on span "Editar" at bounding box center [1069, 392] width 47 height 34
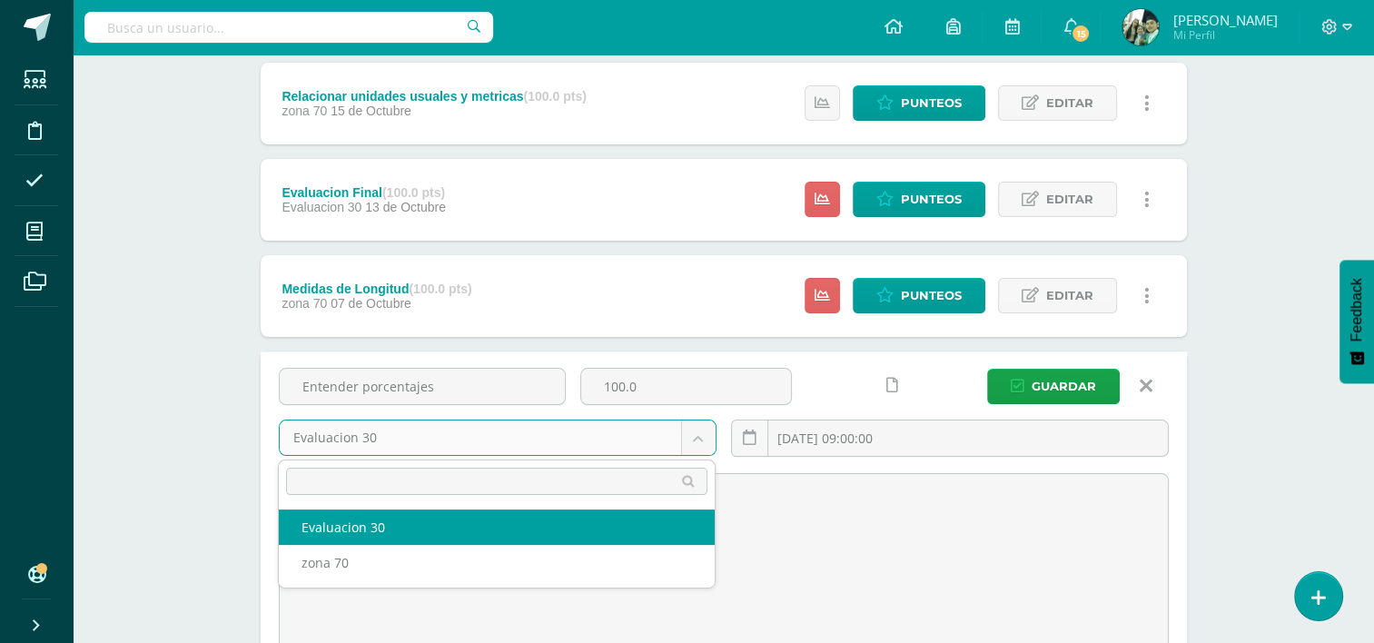
click at [701, 436] on body "La tarea Medidas de Longitud fue editada exitosamente. La tarea Medidas de Long…" at bounding box center [687, 527] width 1374 height 1535
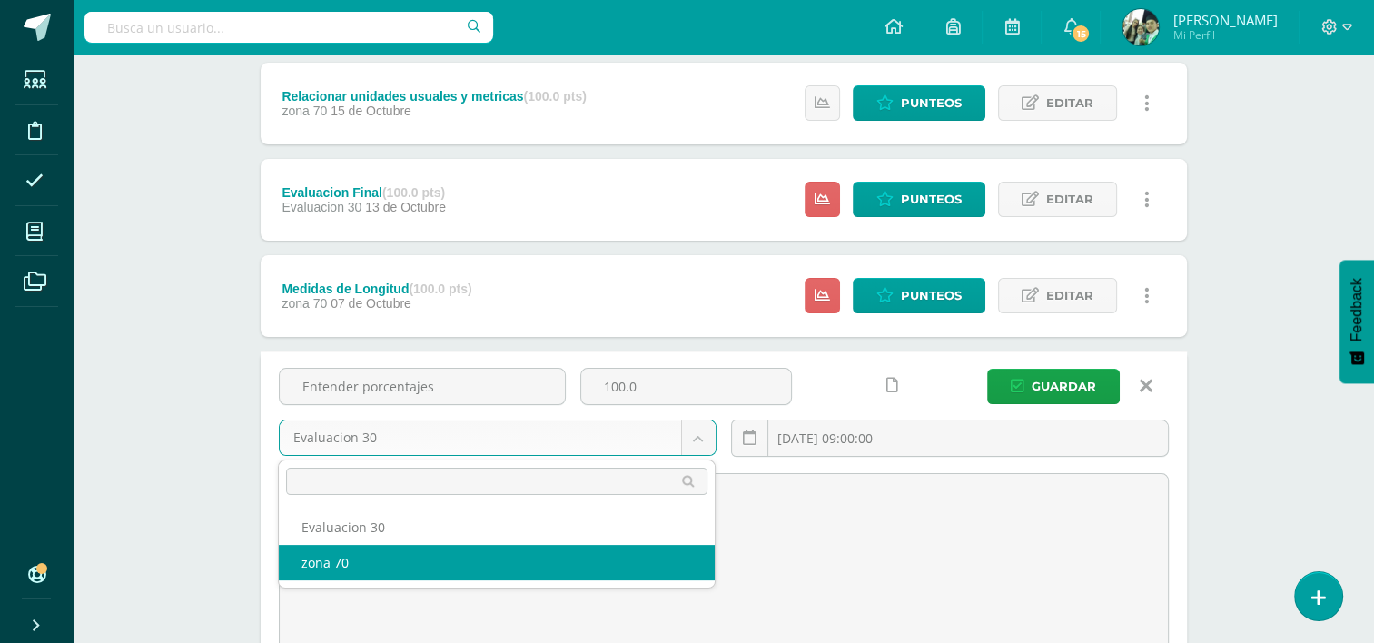
select select "36596"
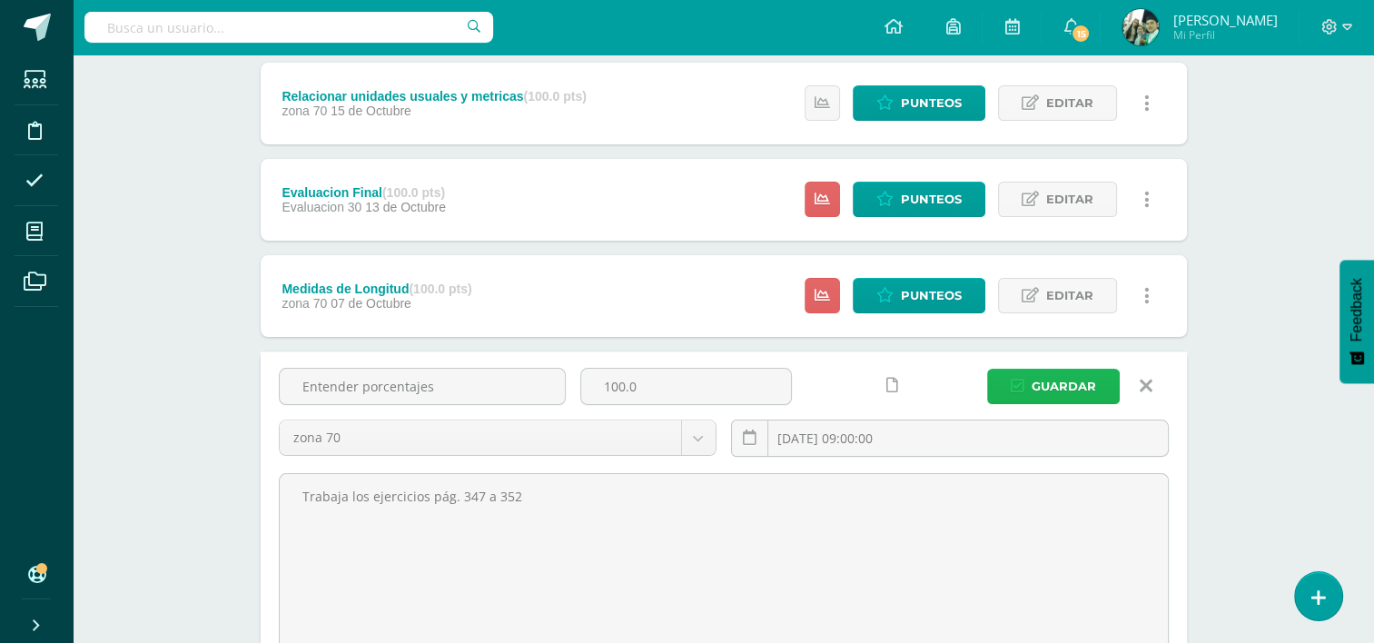
click at [1046, 391] on span "Guardar" at bounding box center [1064, 387] width 64 height 34
click at [1058, 385] on span "Guardar" at bounding box center [1064, 387] width 64 height 34
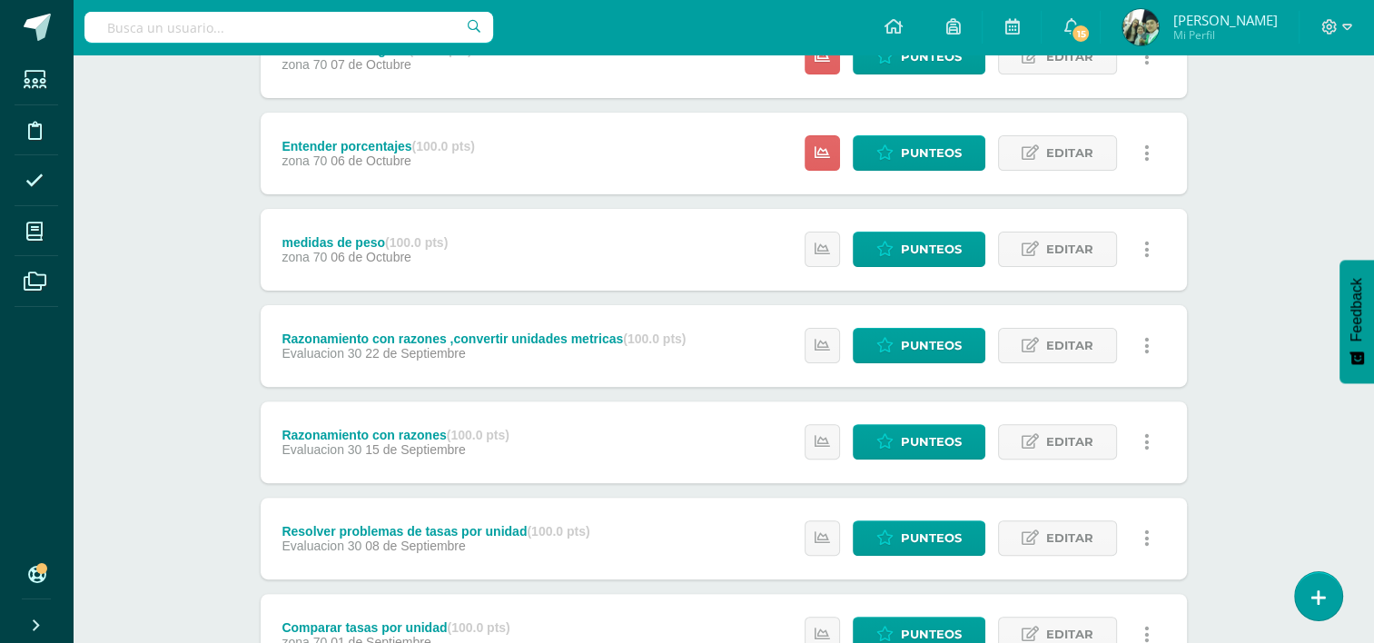
scroll to position [480, 0]
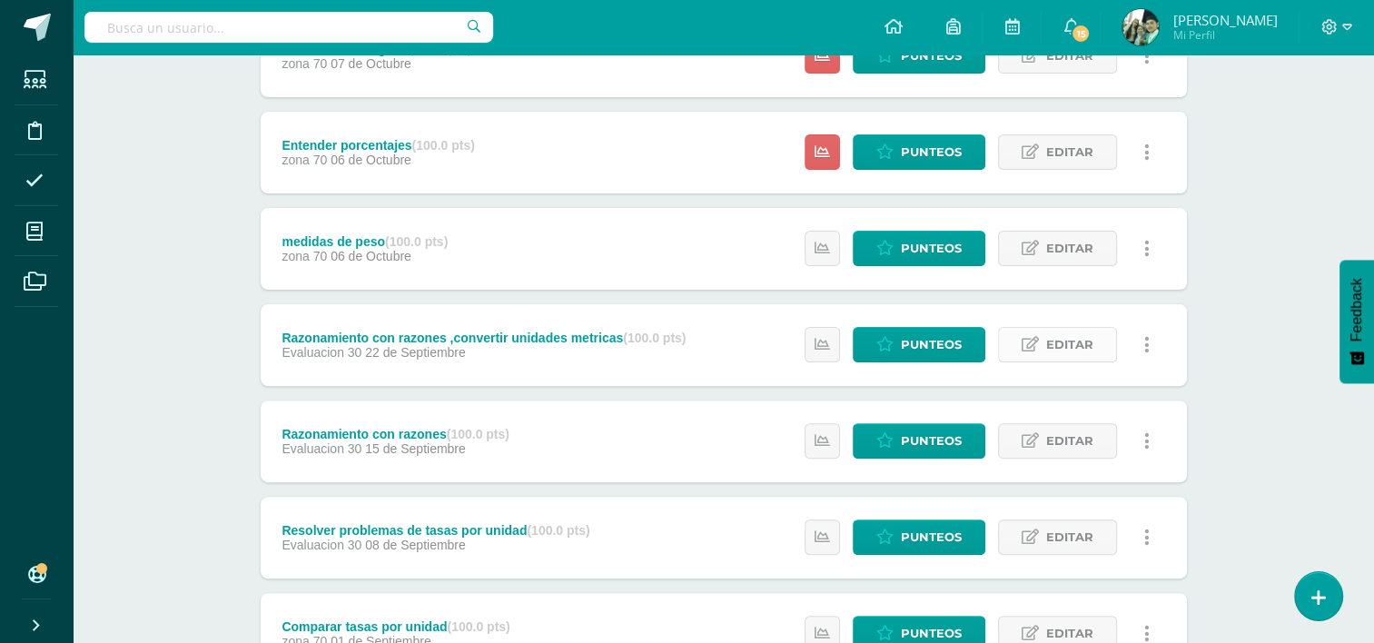
click at [1063, 345] on span "Editar" at bounding box center [1069, 345] width 47 height 34
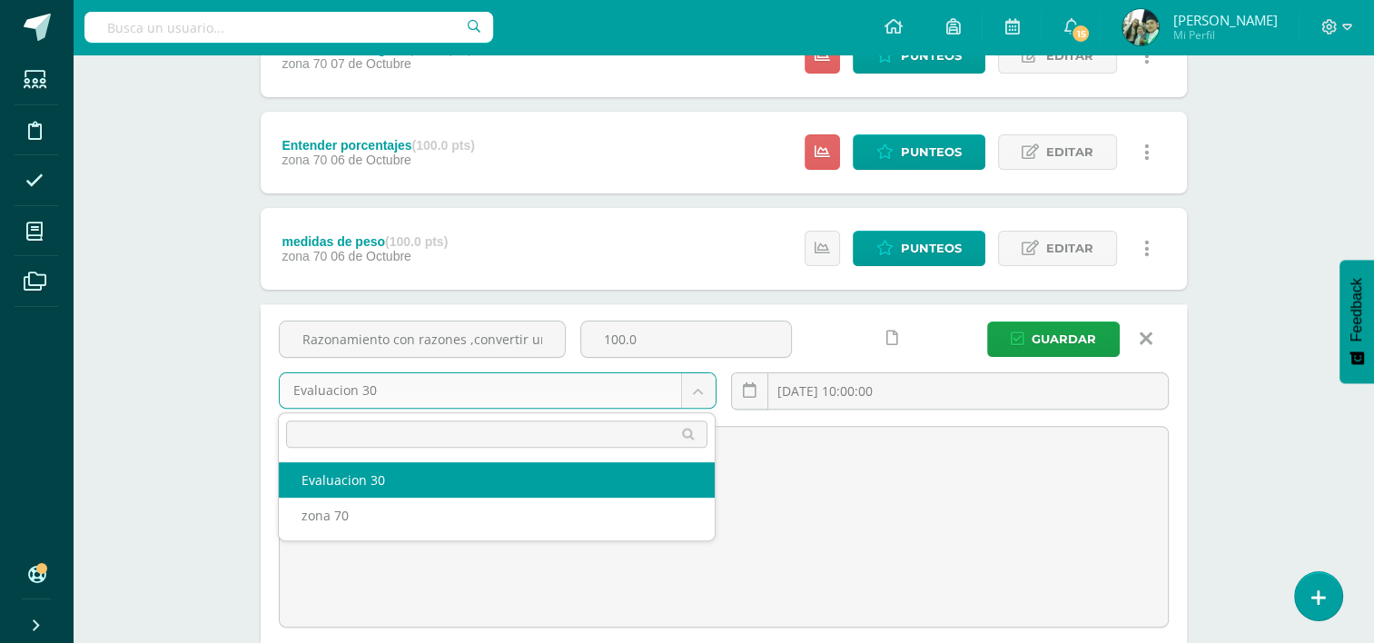
click at [689, 387] on body "La tarea Entender porcentajes fue editada exitosamente. La tarea Entender porce…" at bounding box center [687, 287] width 1374 height 1535
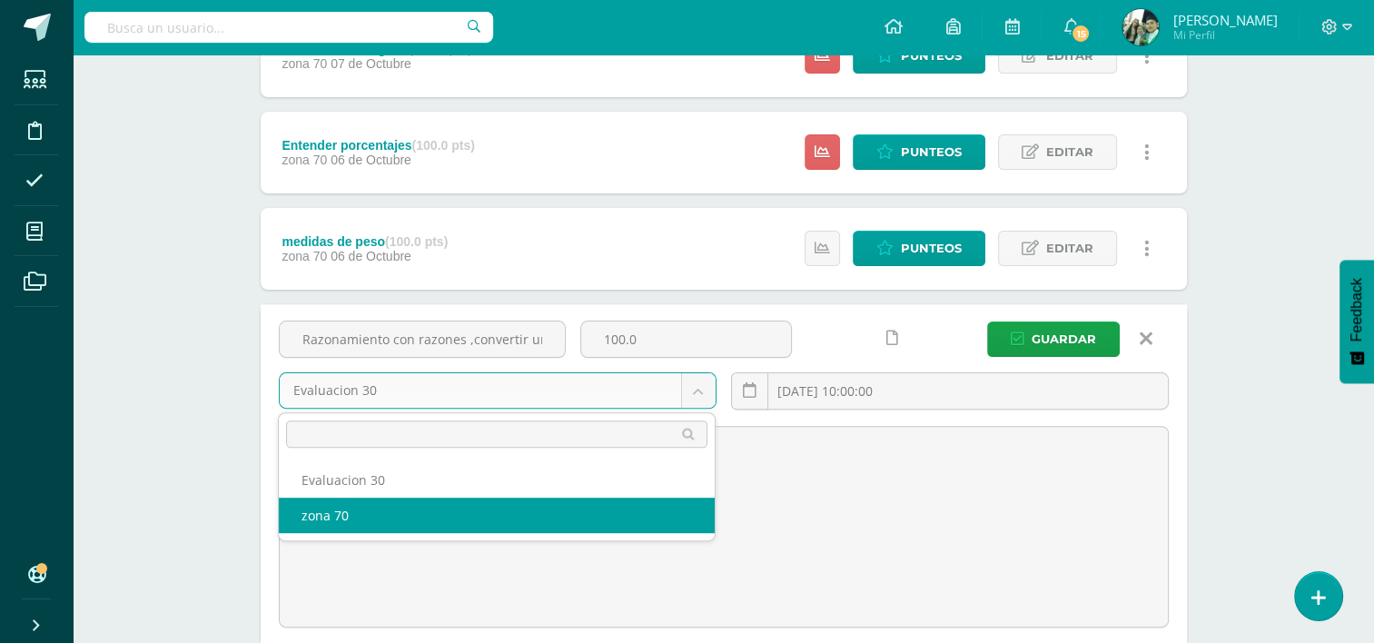
select select "36596"
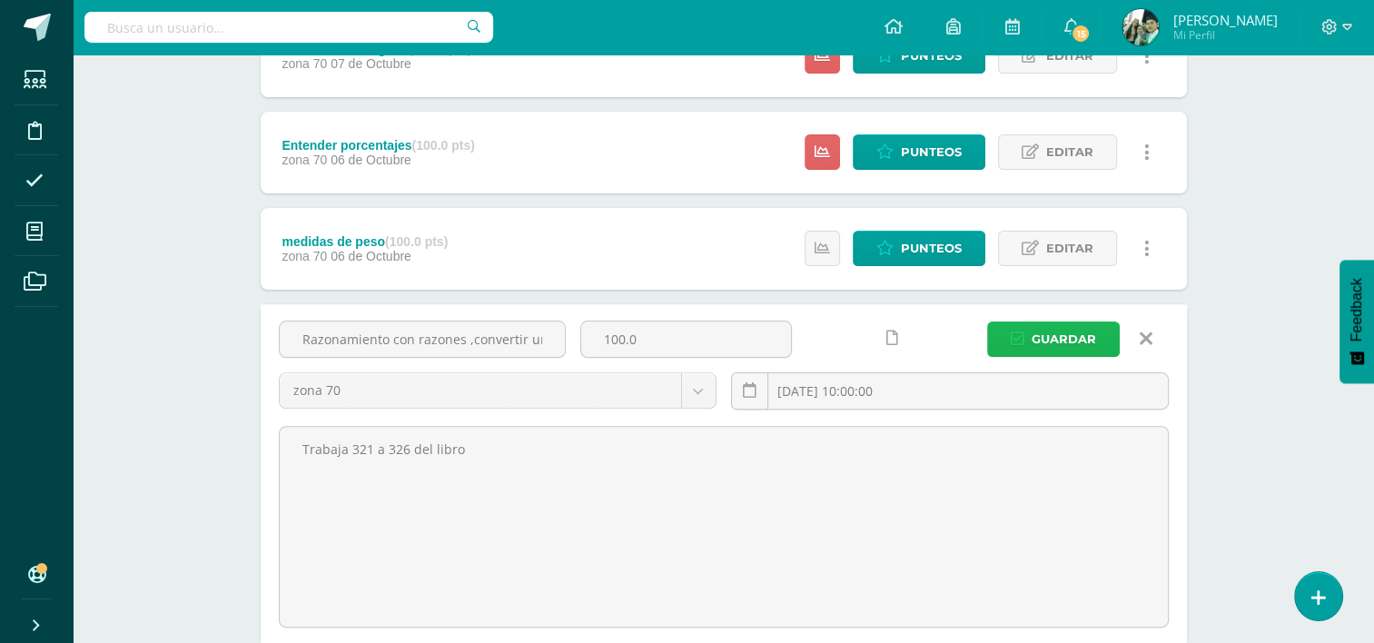
click at [1057, 330] on span "Guardar" at bounding box center [1064, 339] width 64 height 34
click at [1057, 342] on span "Guardar" at bounding box center [1064, 339] width 64 height 34
click at [1062, 339] on span "Guardar" at bounding box center [1064, 339] width 64 height 34
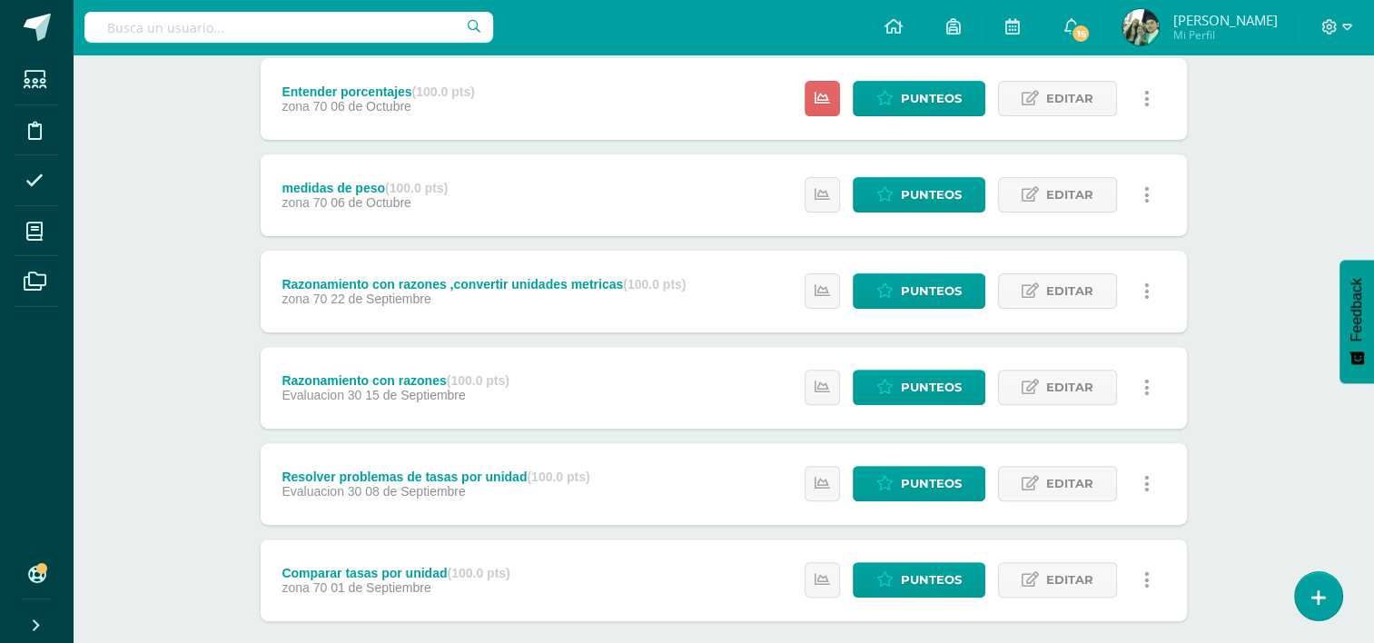
scroll to position [534, 0]
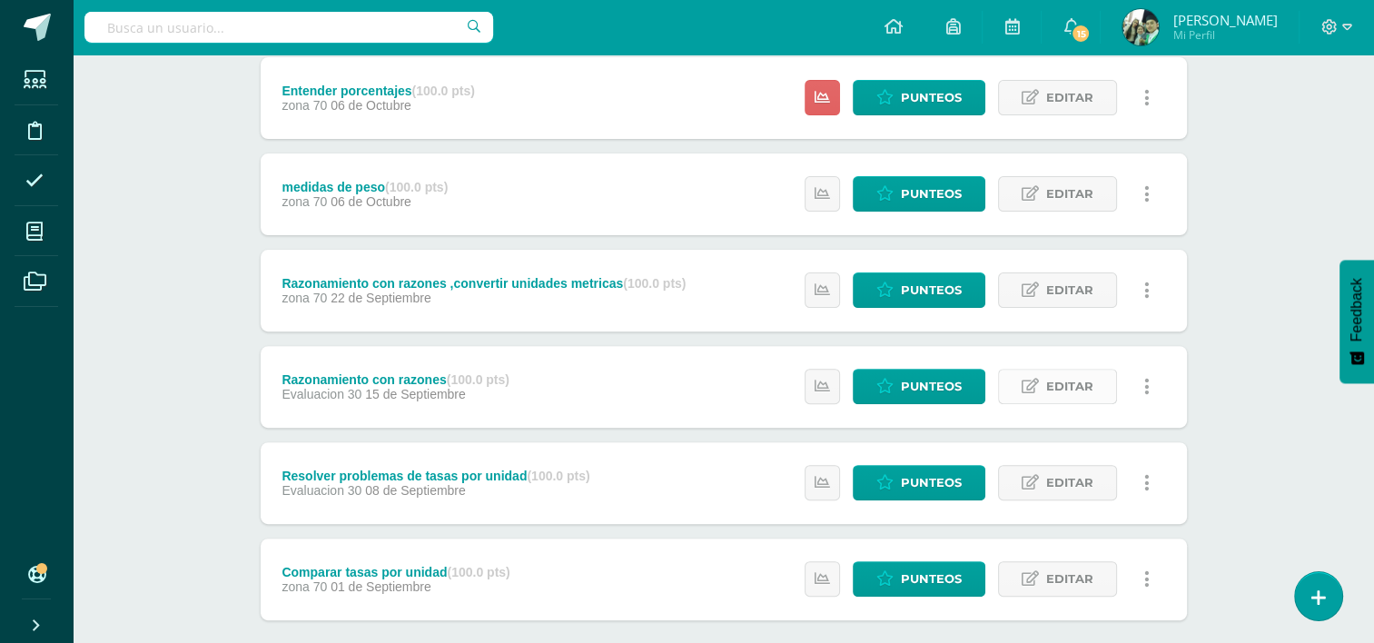
click at [1058, 383] on span "Editar" at bounding box center [1069, 387] width 47 height 34
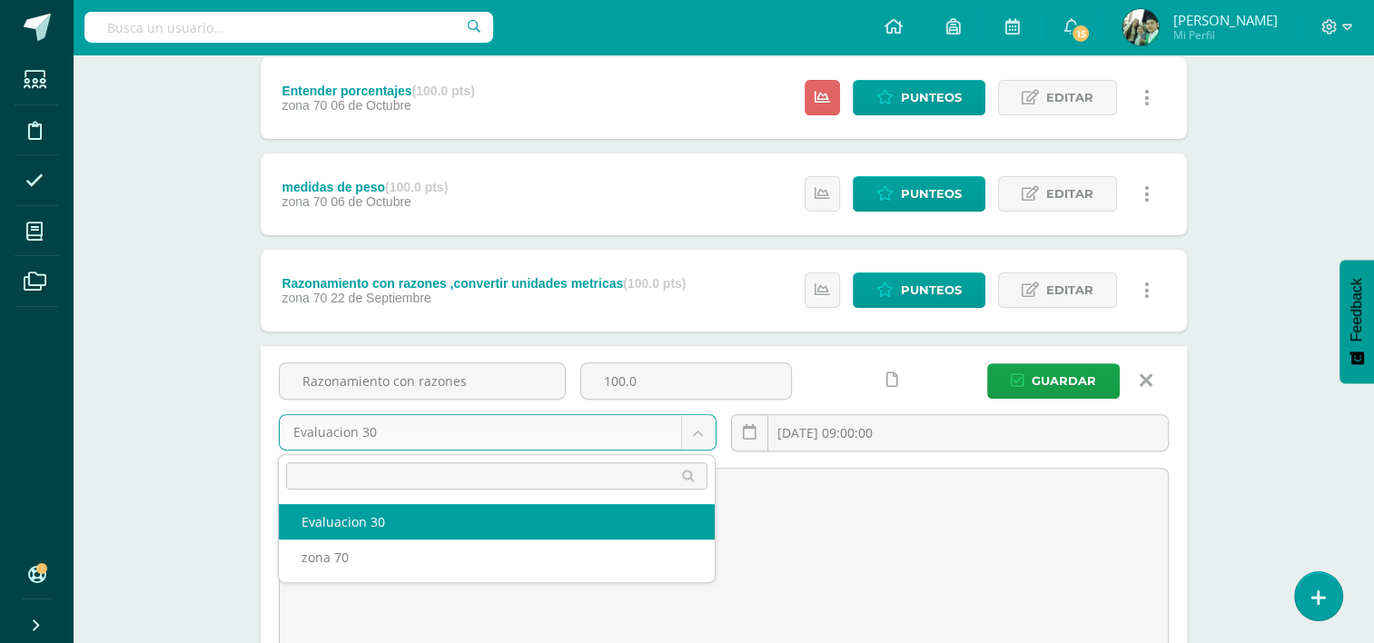
click at [698, 432] on body "La tarea Razonamiento con razones ,convertir unidades metricas fue editada exit…" at bounding box center [687, 233] width 1374 height 1535
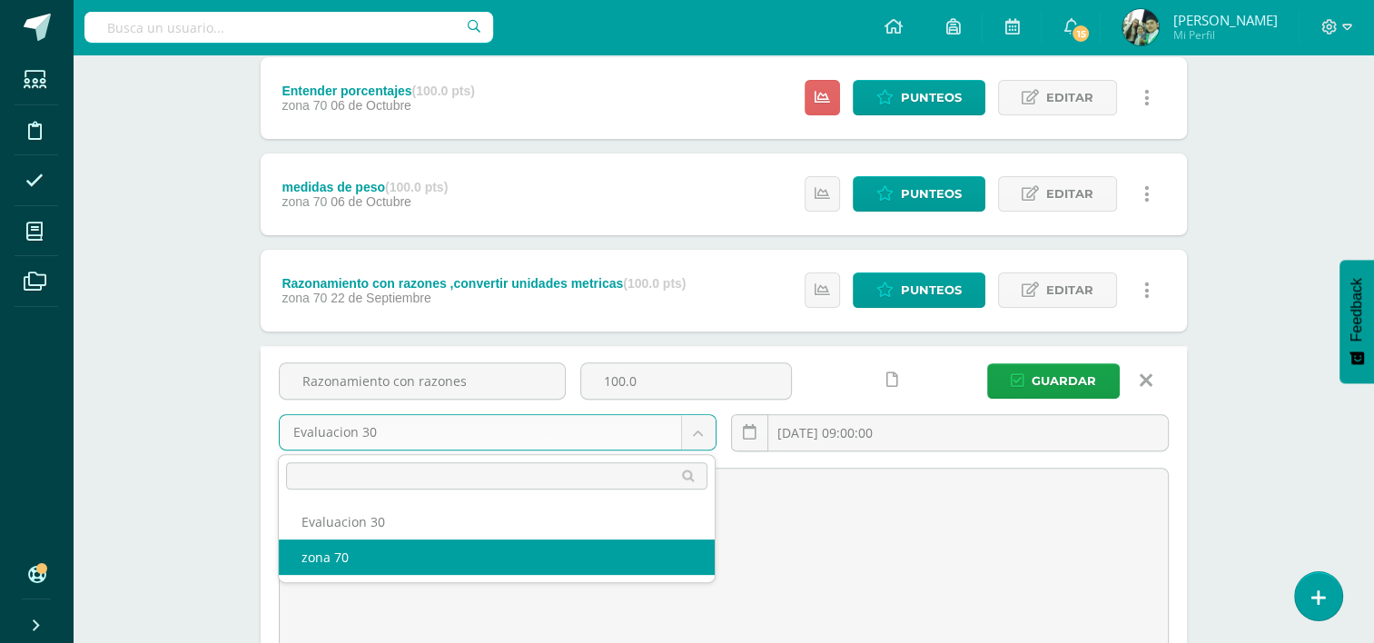
select select "36596"
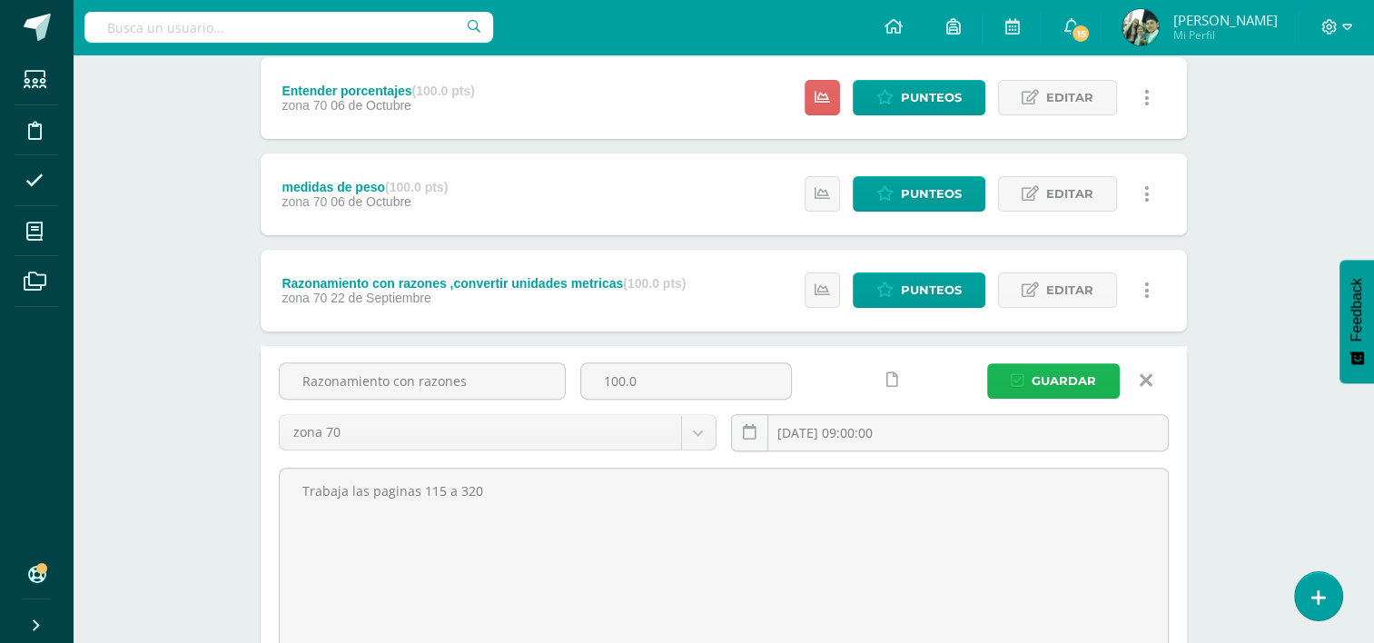
click at [1052, 379] on span "Guardar" at bounding box center [1064, 381] width 64 height 34
click at [1059, 378] on span "Guardar" at bounding box center [1064, 381] width 64 height 34
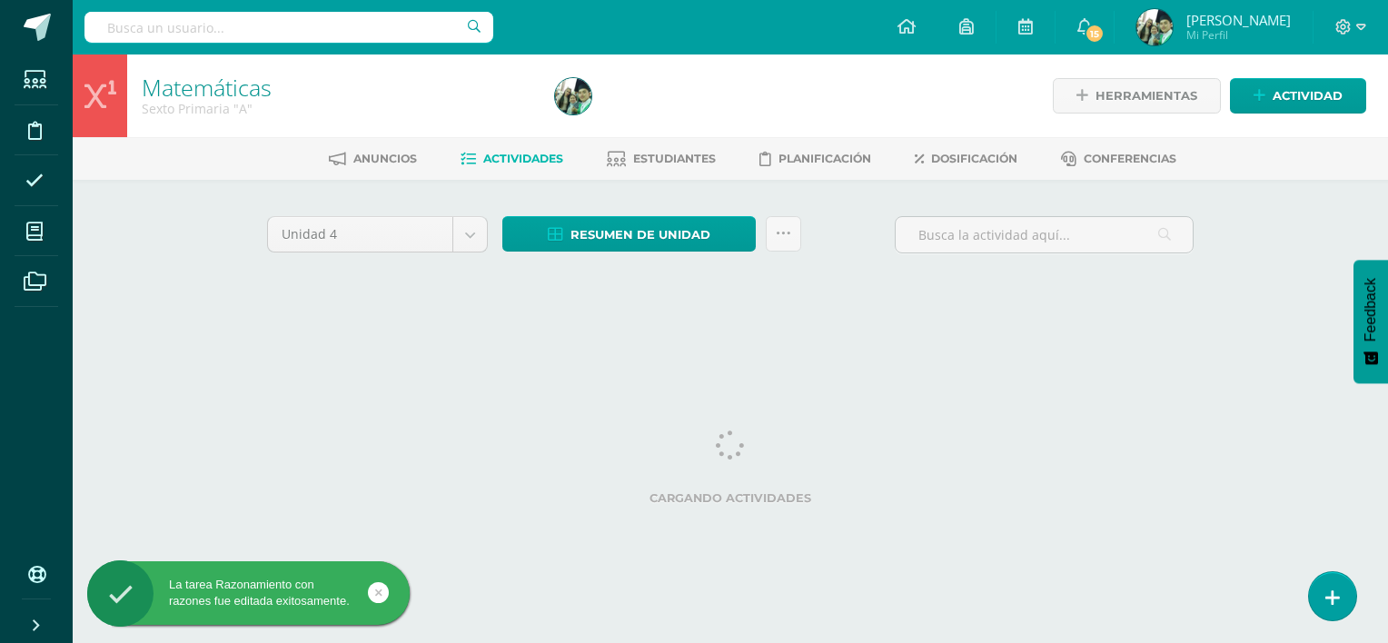
drag, startPoint x: 0, startPoint y: 0, endPoint x: 581, endPoint y: 350, distance: 678.4
click at [581, 339] on html "La tarea Razonamiento con razones fue editada exitosamente. La tarea Razonamien…" at bounding box center [694, 169] width 1388 height 339
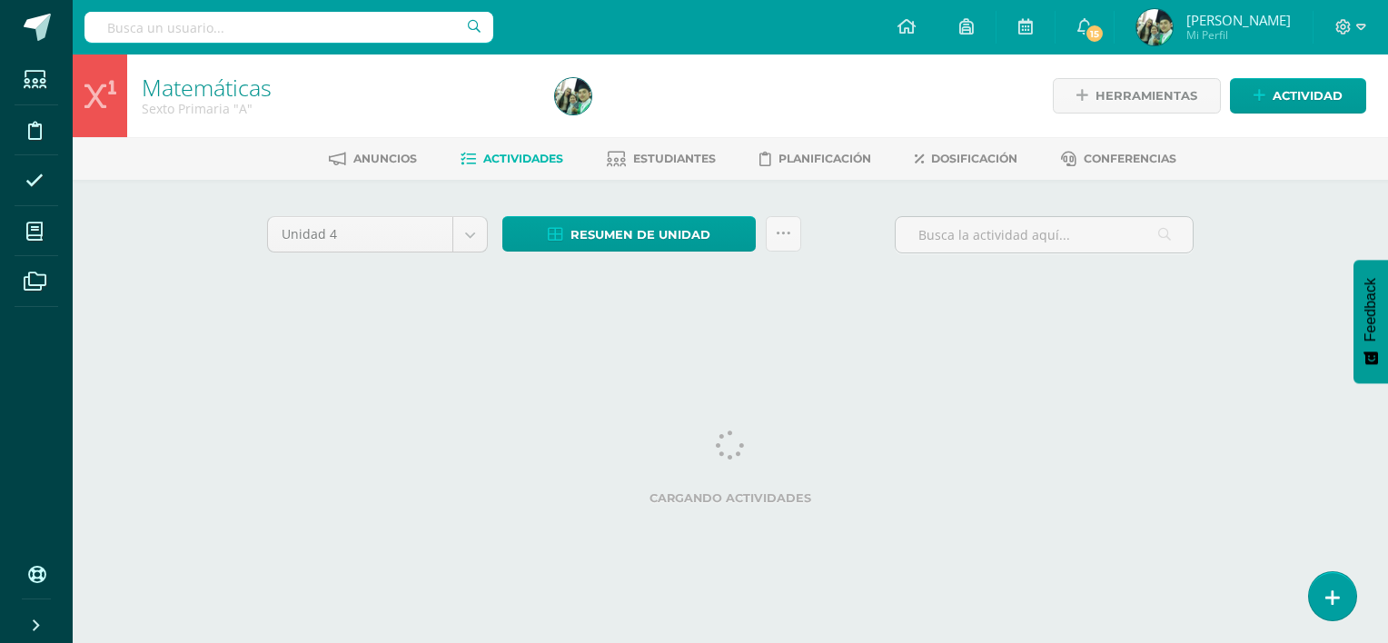
click at [507, 161] on span "Actividades" at bounding box center [523, 159] width 80 height 14
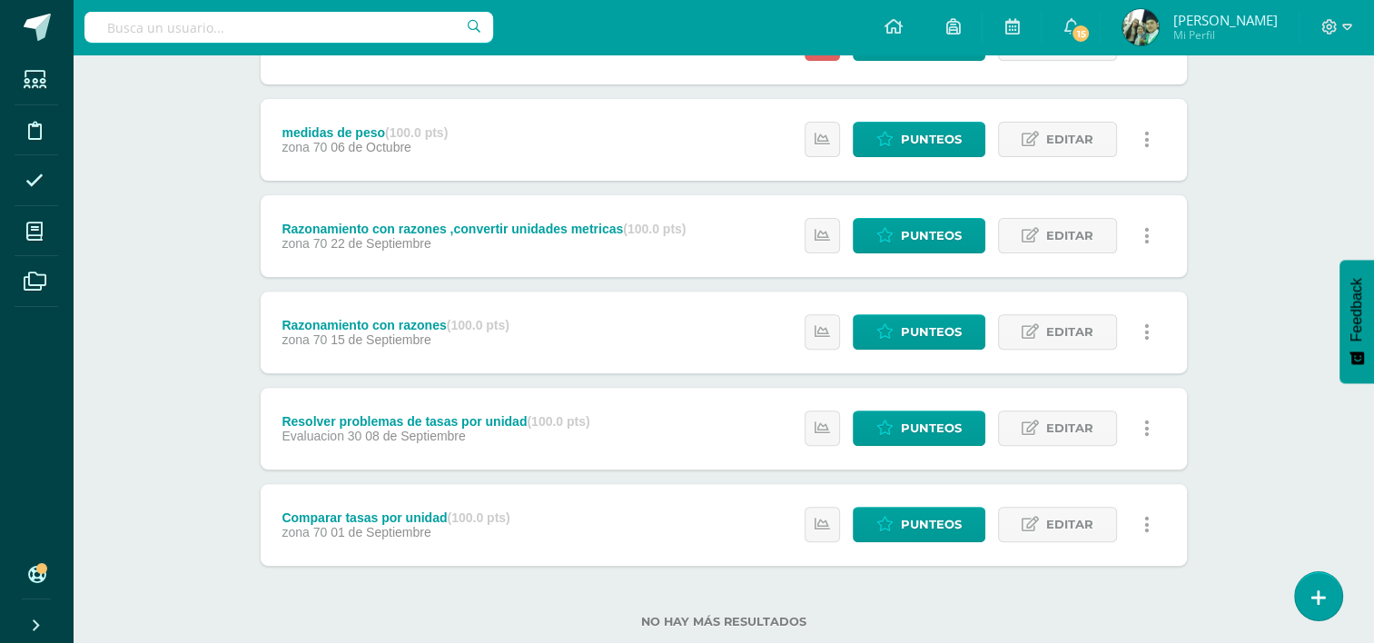
scroll to position [632, 0]
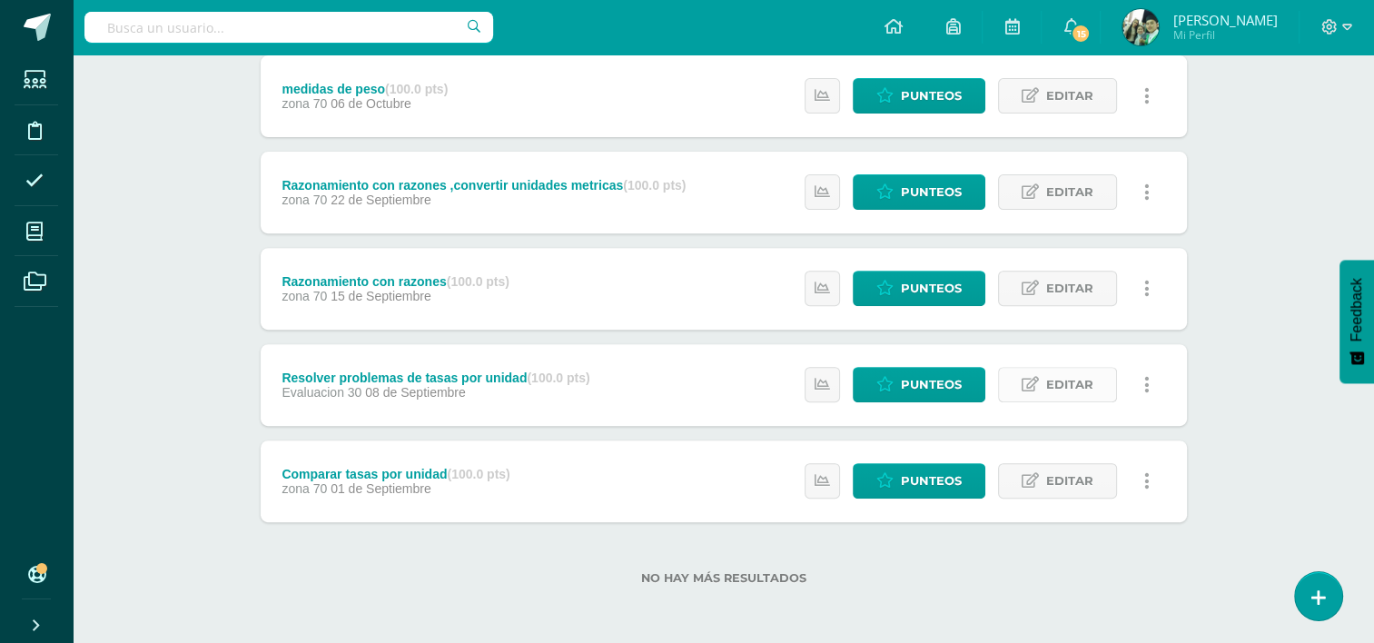
click at [1061, 385] on span "Editar" at bounding box center [1069, 385] width 47 height 34
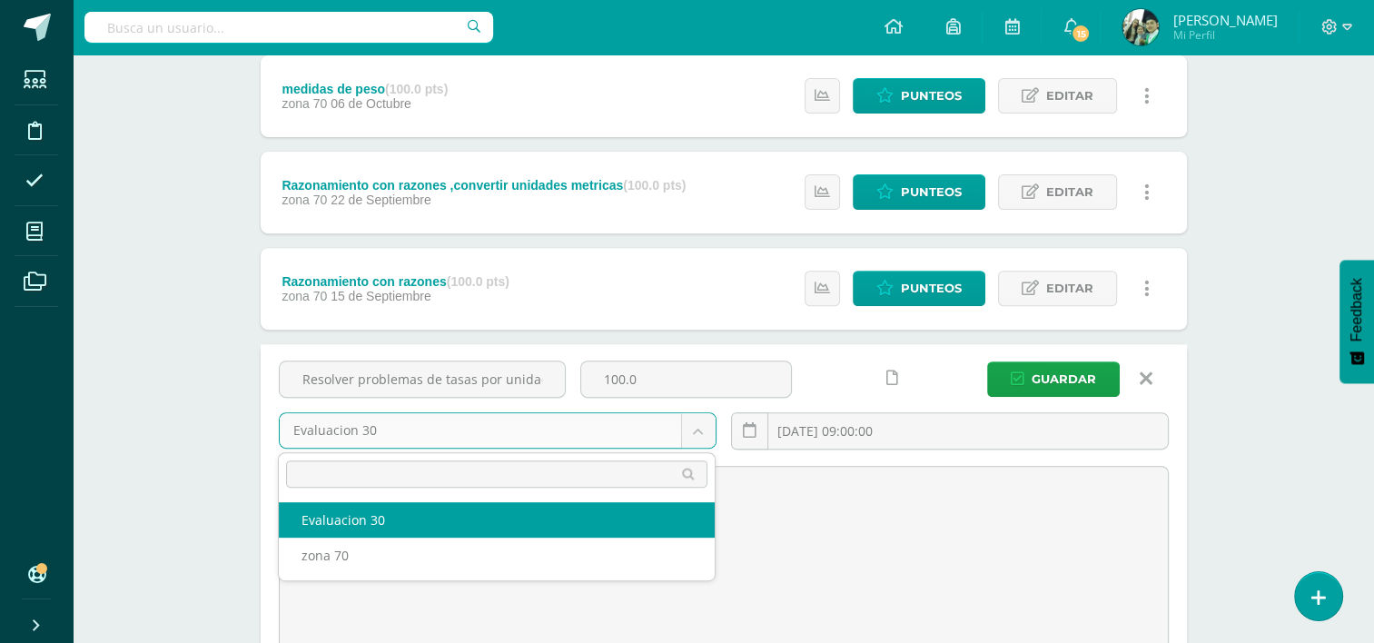
click at [697, 432] on body "Estudiantes Disciplina Asistencia Mis cursos Archivos Soporte Ayuda Reportar un…" at bounding box center [687, 135] width 1374 height 1535
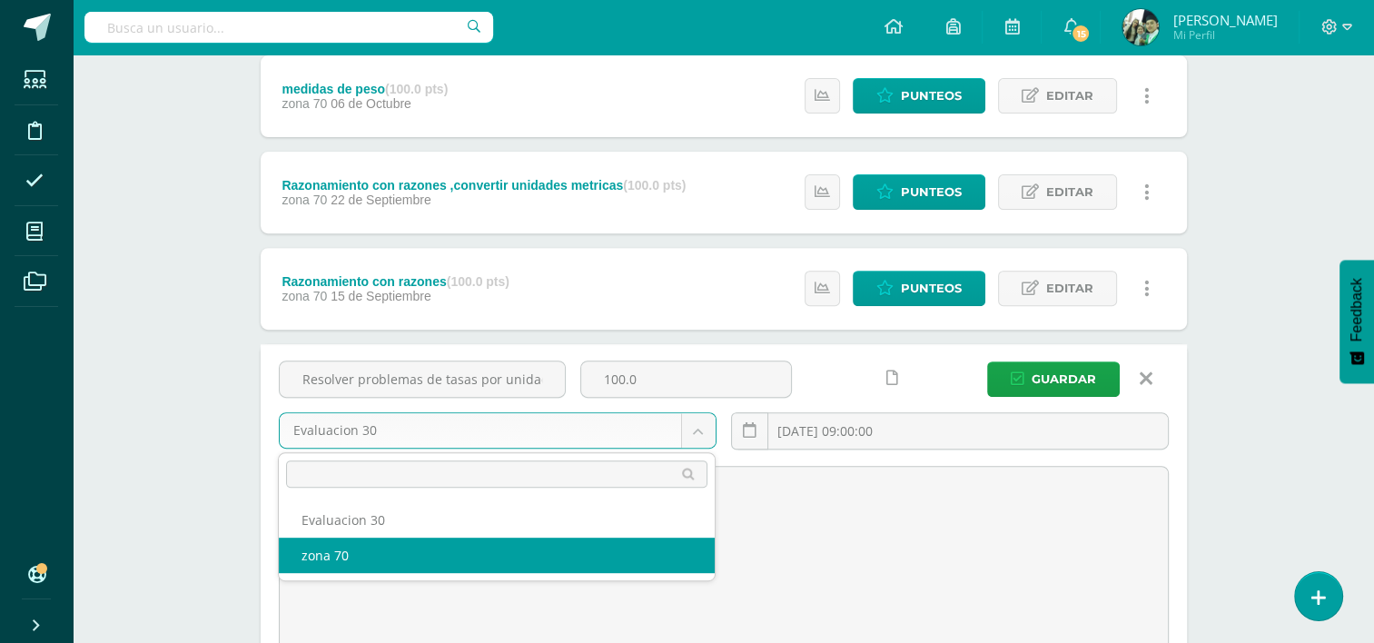
select select "36596"
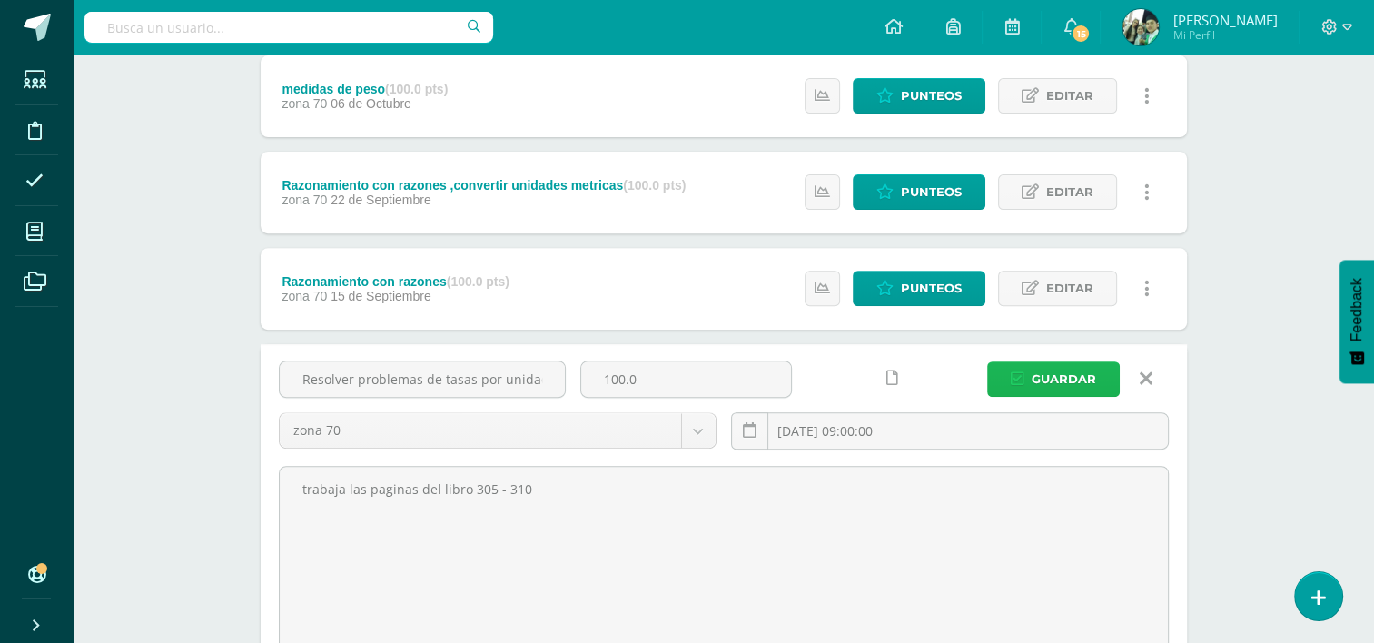
click at [1055, 378] on span "Guardar" at bounding box center [1064, 379] width 64 height 34
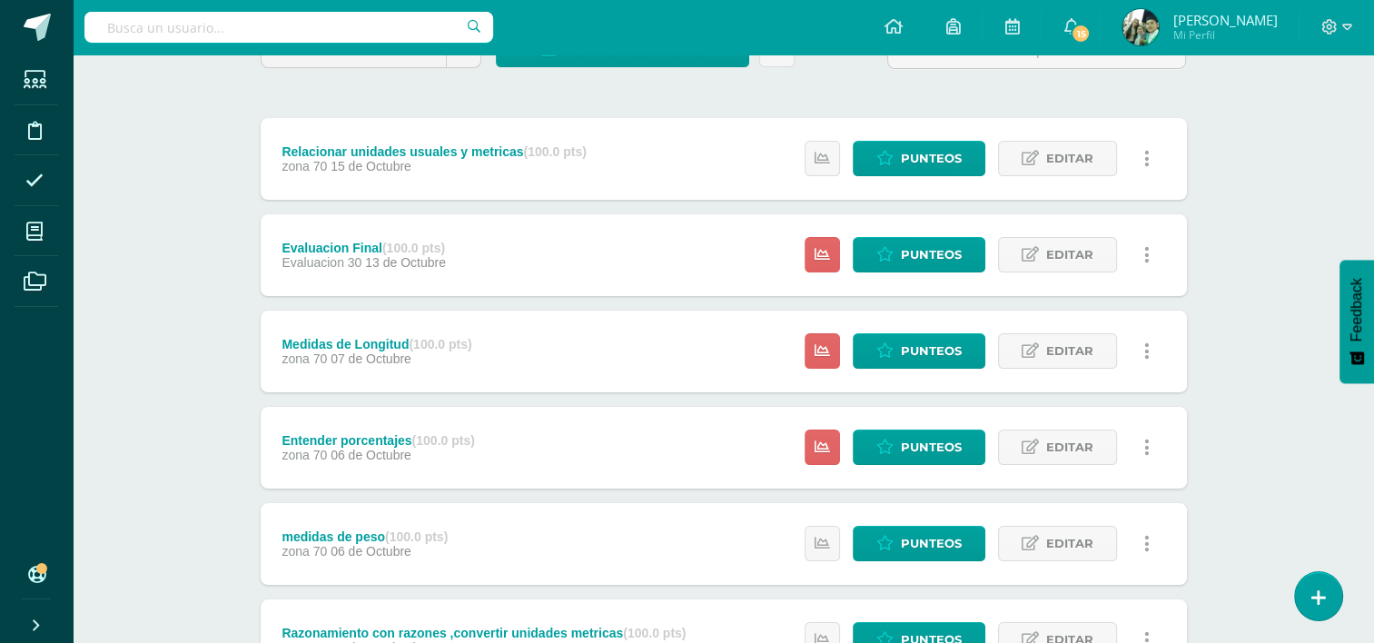
scroll to position [182, 0]
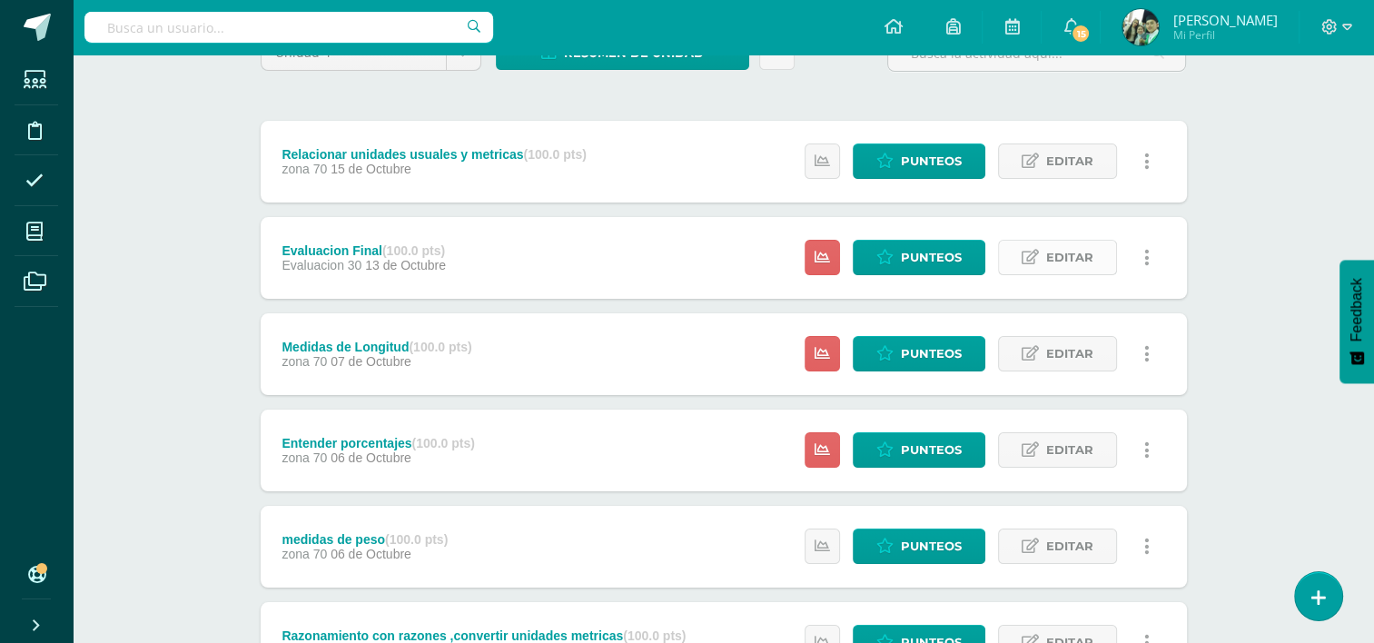
click at [1079, 255] on span "Editar" at bounding box center [1069, 258] width 47 height 34
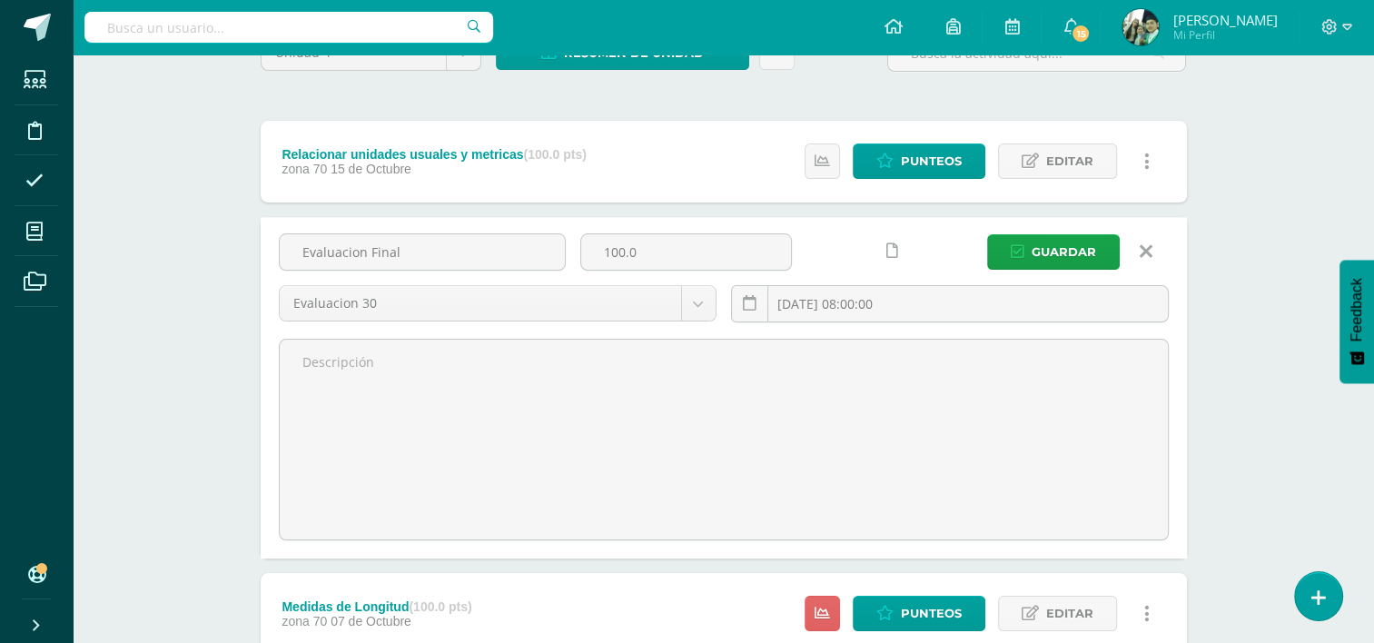
click at [1151, 248] on icon at bounding box center [1146, 252] width 13 height 20
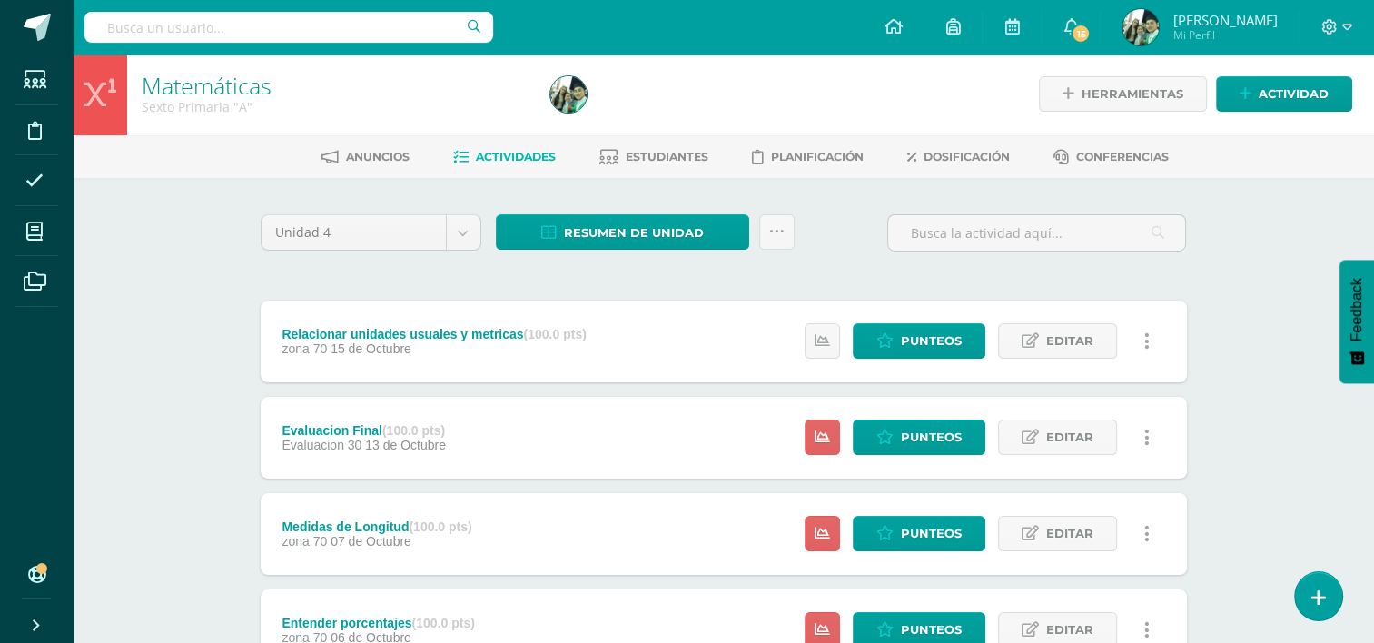
scroll to position [0, 0]
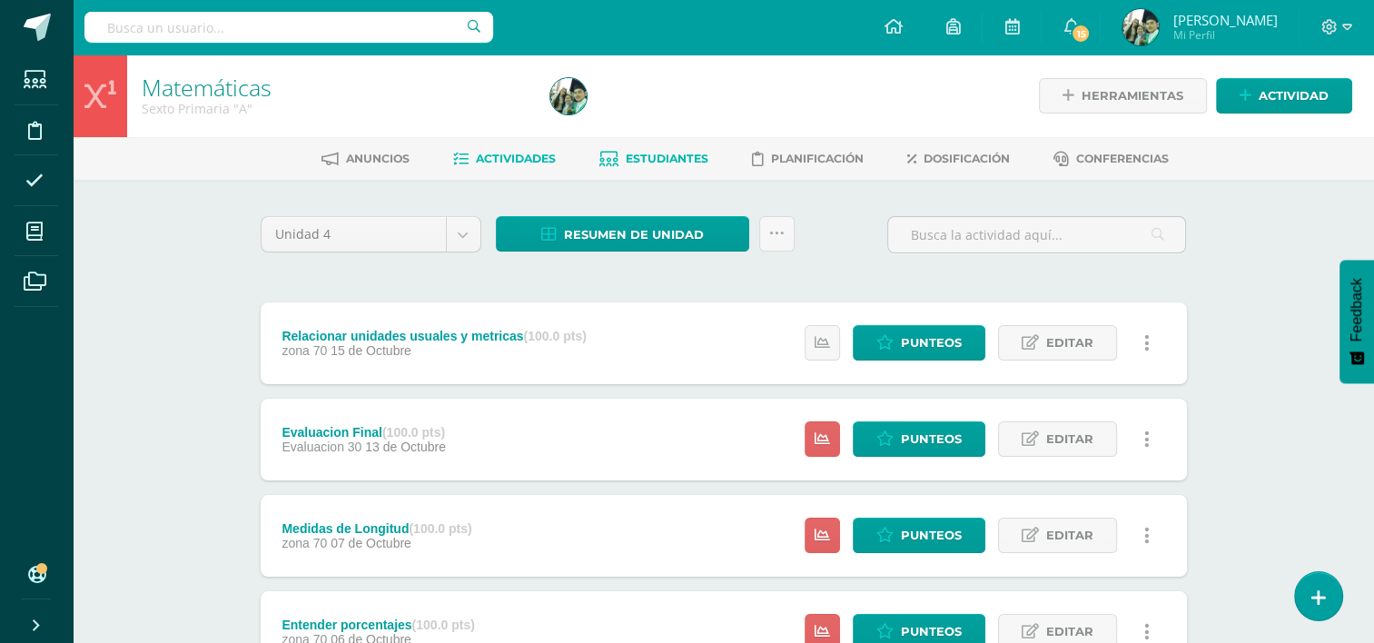
click at [665, 157] on span "Estudiantes" at bounding box center [667, 159] width 83 height 14
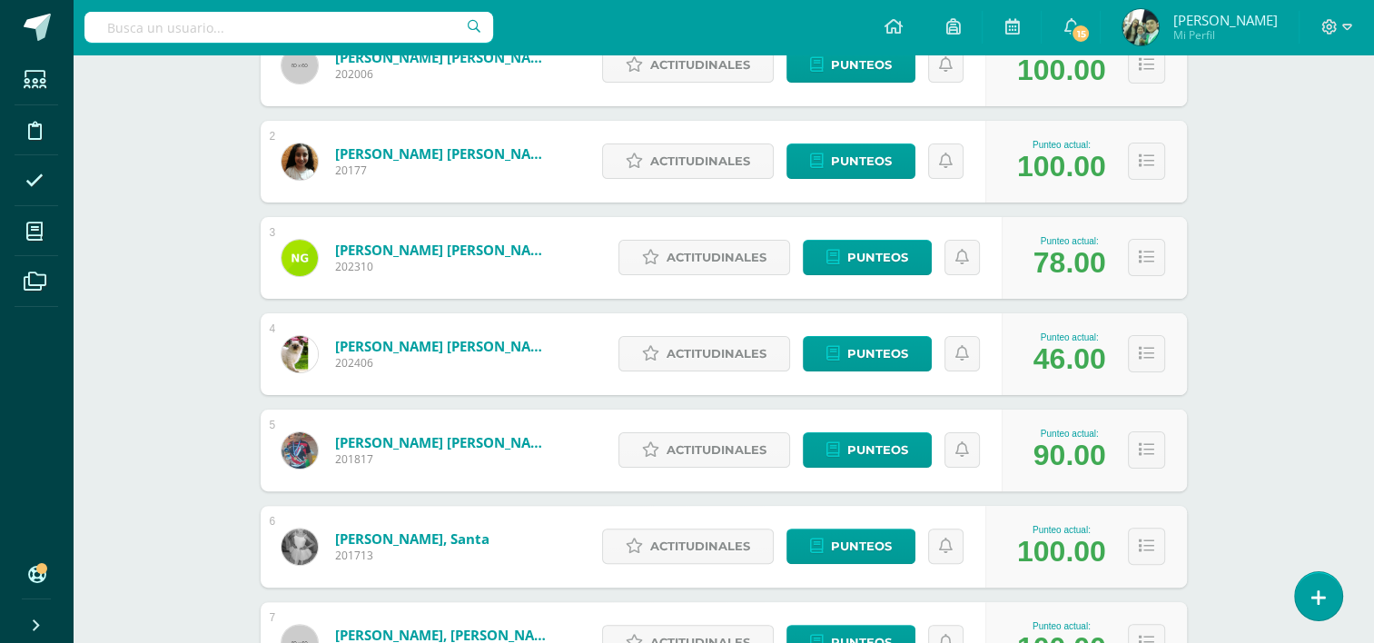
scroll to position [371, 0]
click at [864, 350] on span "Punteos" at bounding box center [877, 354] width 61 height 34
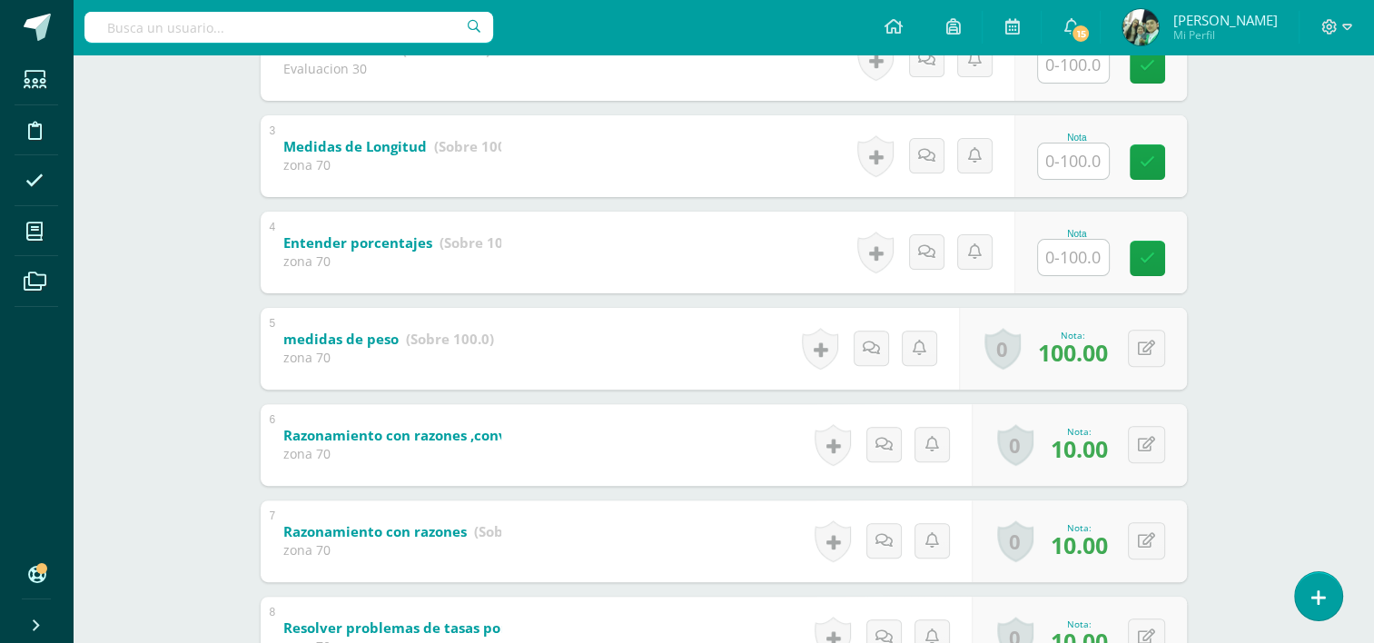
scroll to position [533, 0]
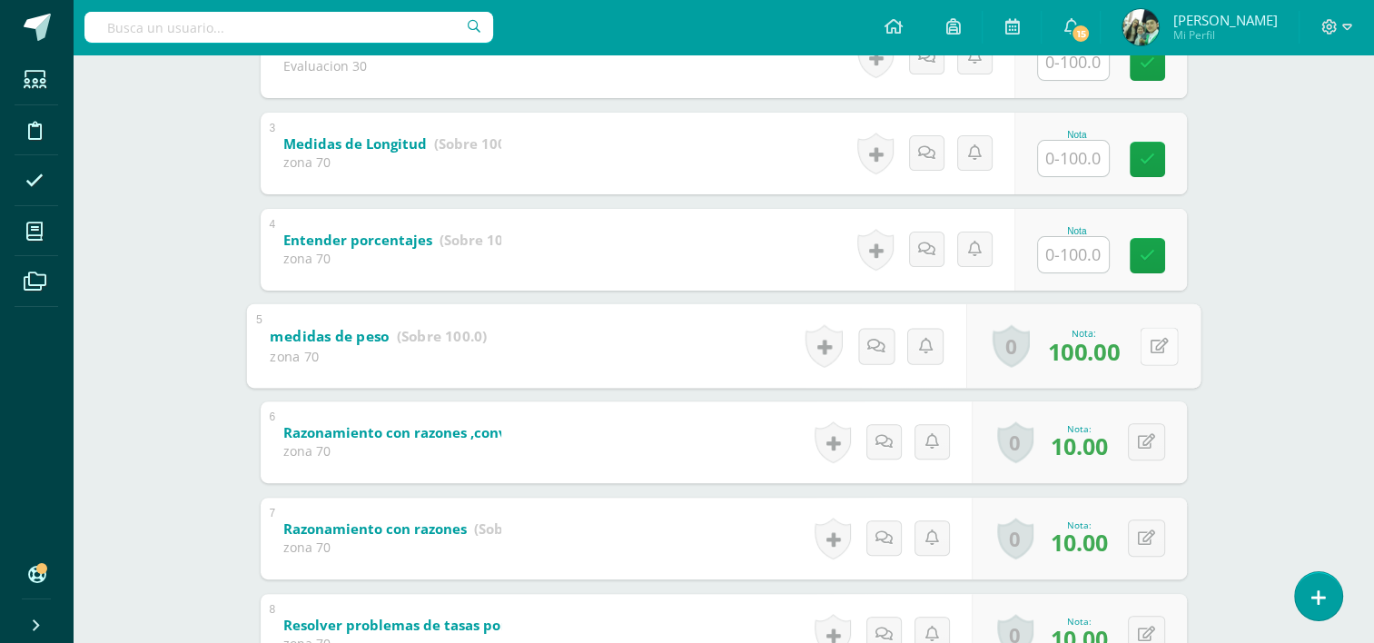
click at [1152, 345] on icon at bounding box center [1159, 345] width 18 height 15
type input "10"
click at [1105, 345] on icon at bounding box center [1111, 351] width 16 height 15
click at [1105, 345] on span "10.00" at bounding box center [1079, 349] width 57 height 31
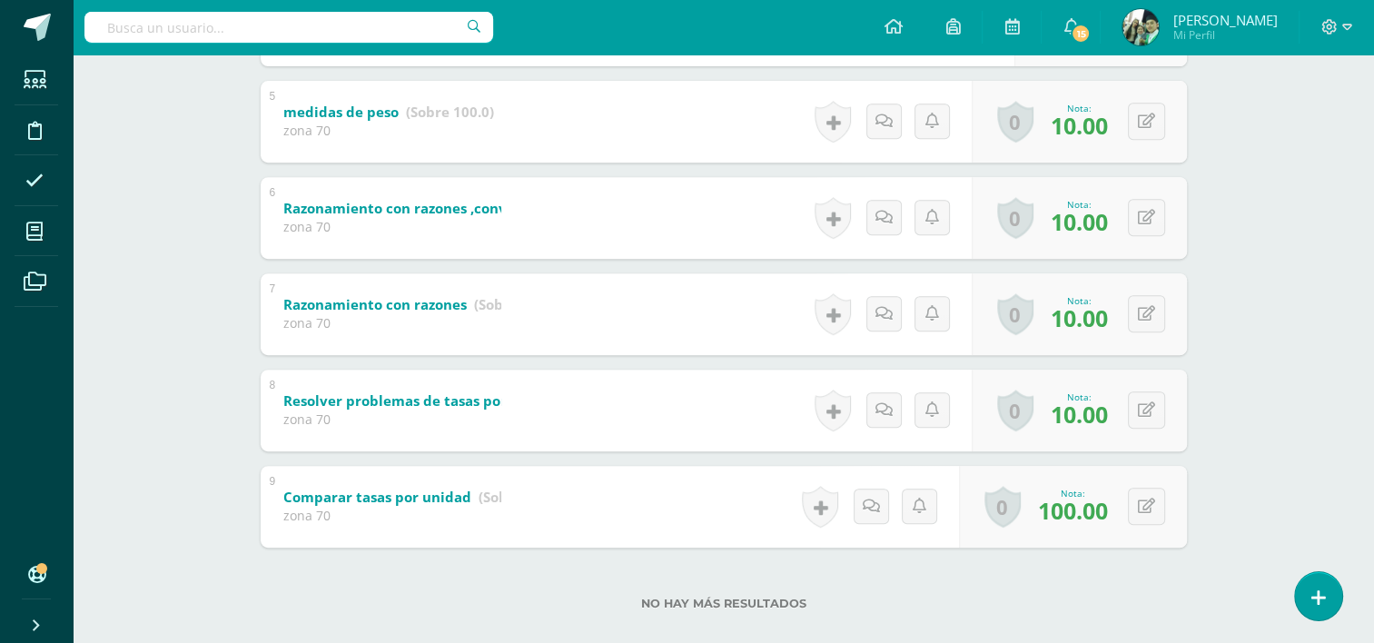
scroll to position [782, 0]
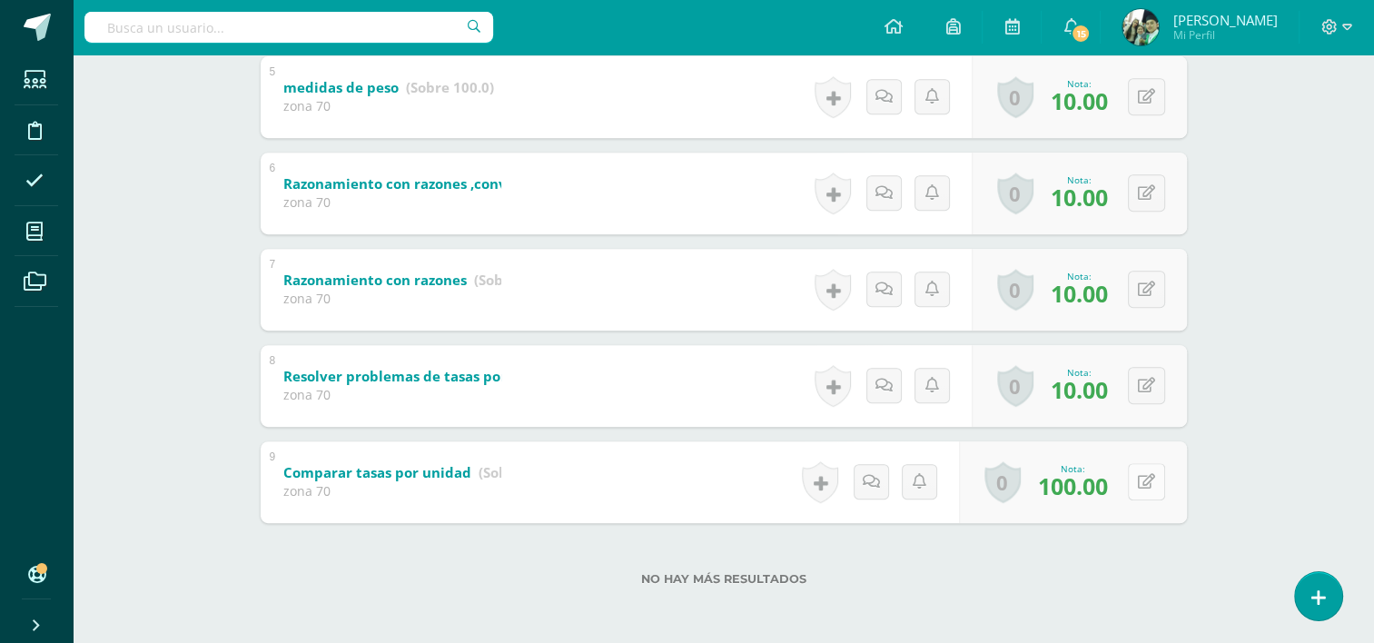
click at [1147, 482] on button at bounding box center [1146, 481] width 37 height 37
type input "10"
click at [1114, 483] on icon at bounding box center [1111, 488] width 16 height 15
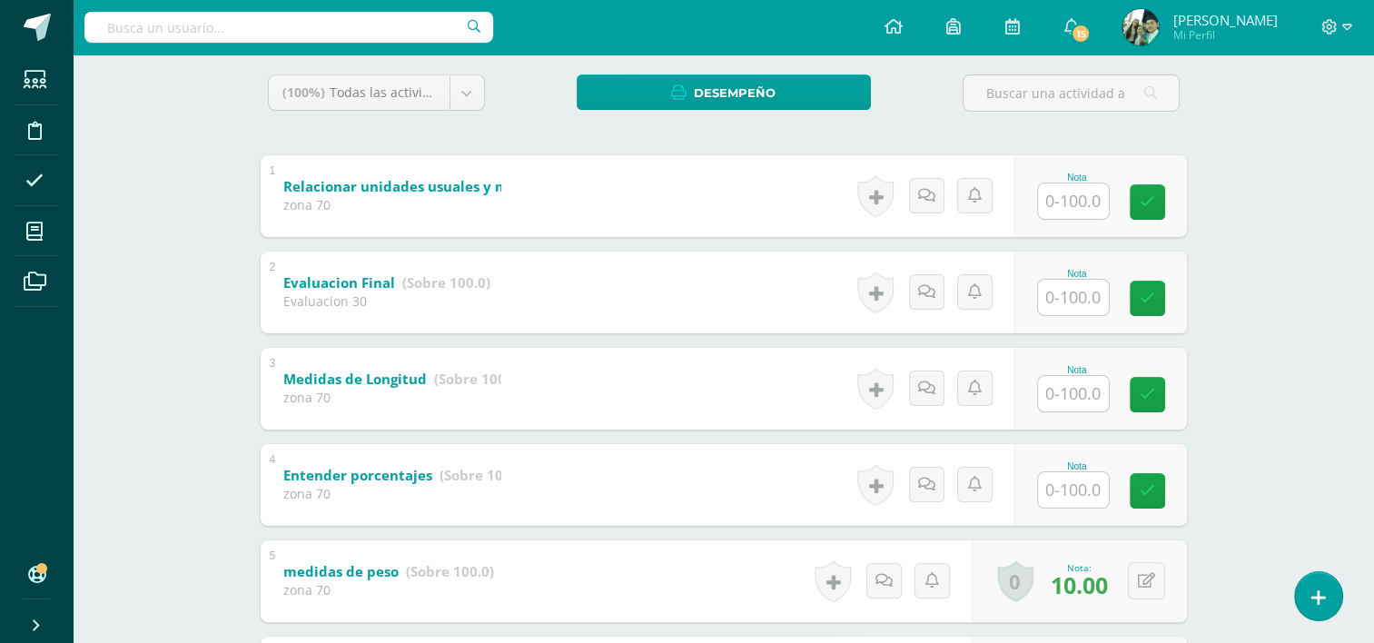
scroll to position [294, 0]
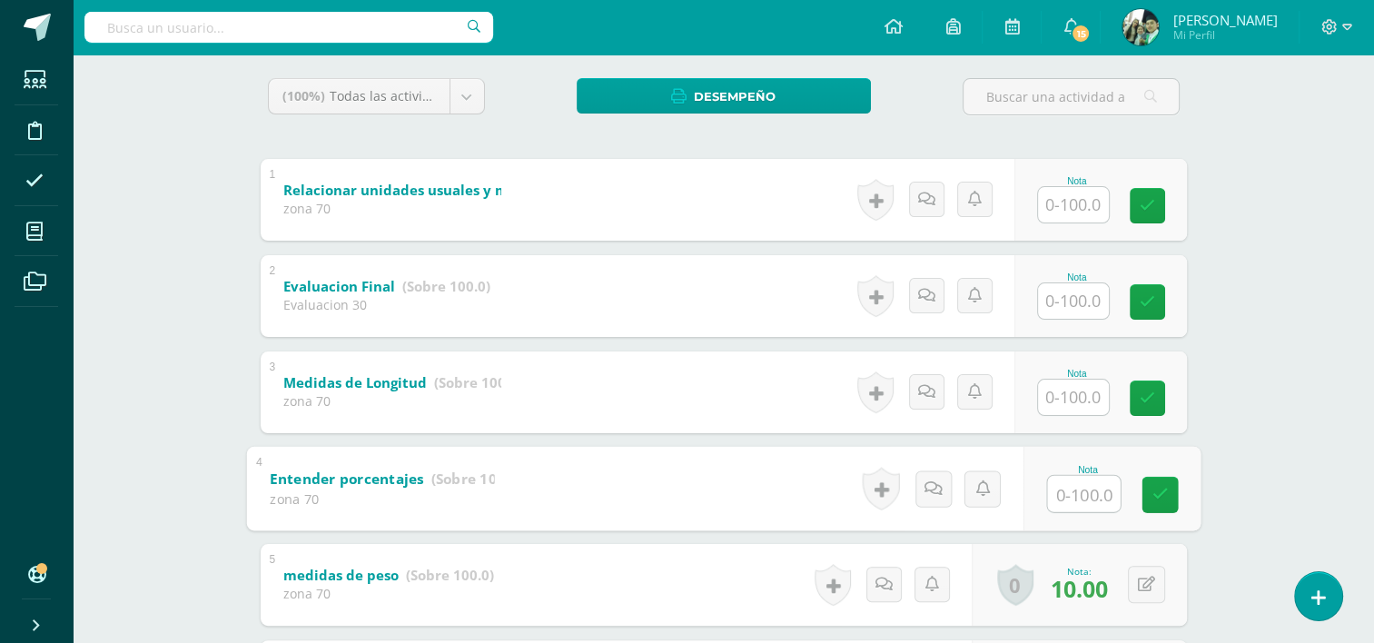
click at [1079, 484] on input "text" at bounding box center [1083, 493] width 73 height 36
type input "10"
click at [1147, 500] on link at bounding box center [1160, 494] width 36 height 36
click at [1144, 487] on button at bounding box center [1159, 489] width 38 height 38
type input "1"
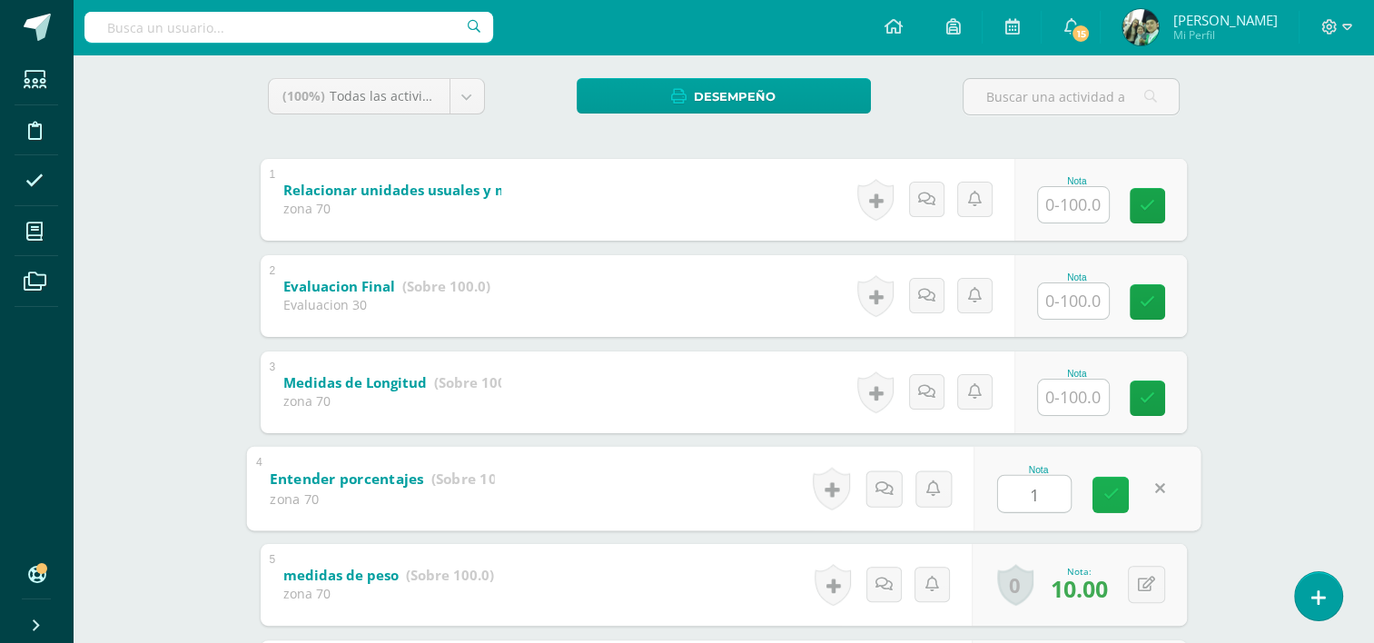
click at [1098, 498] on link at bounding box center [1111, 494] width 36 height 36
click at [1112, 496] on icon at bounding box center [1111, 494] width 16 height 15
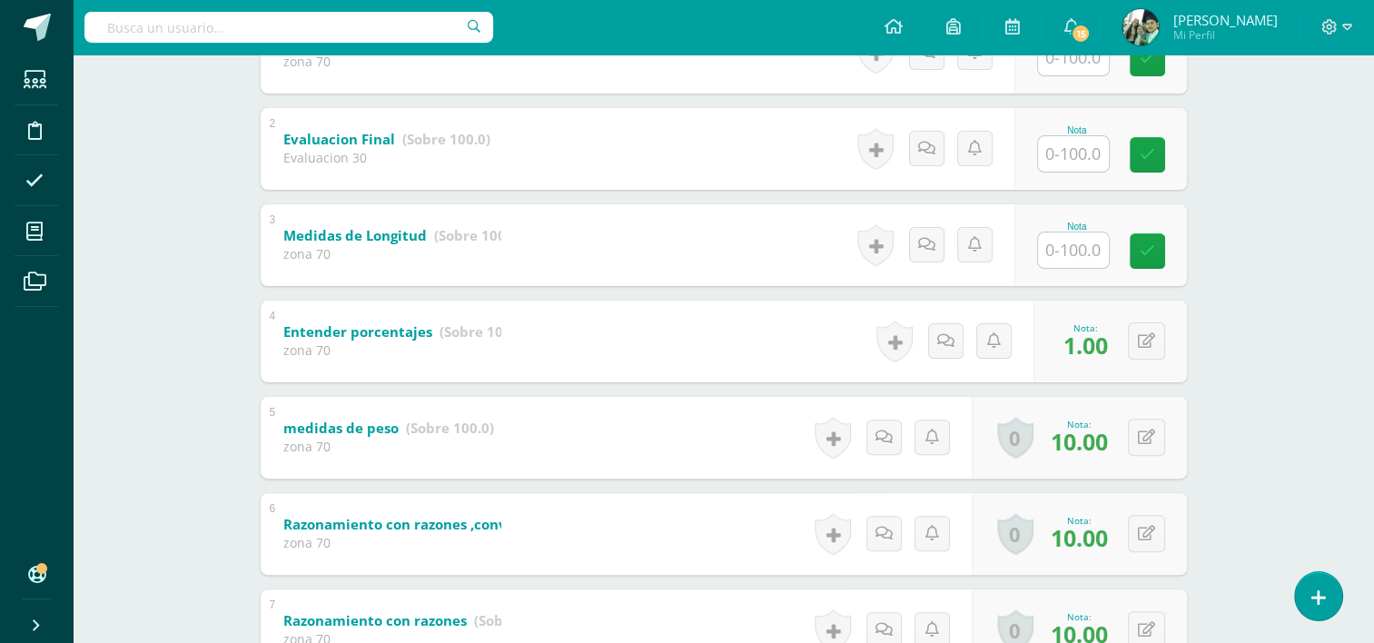
scroll to position [448, 0]
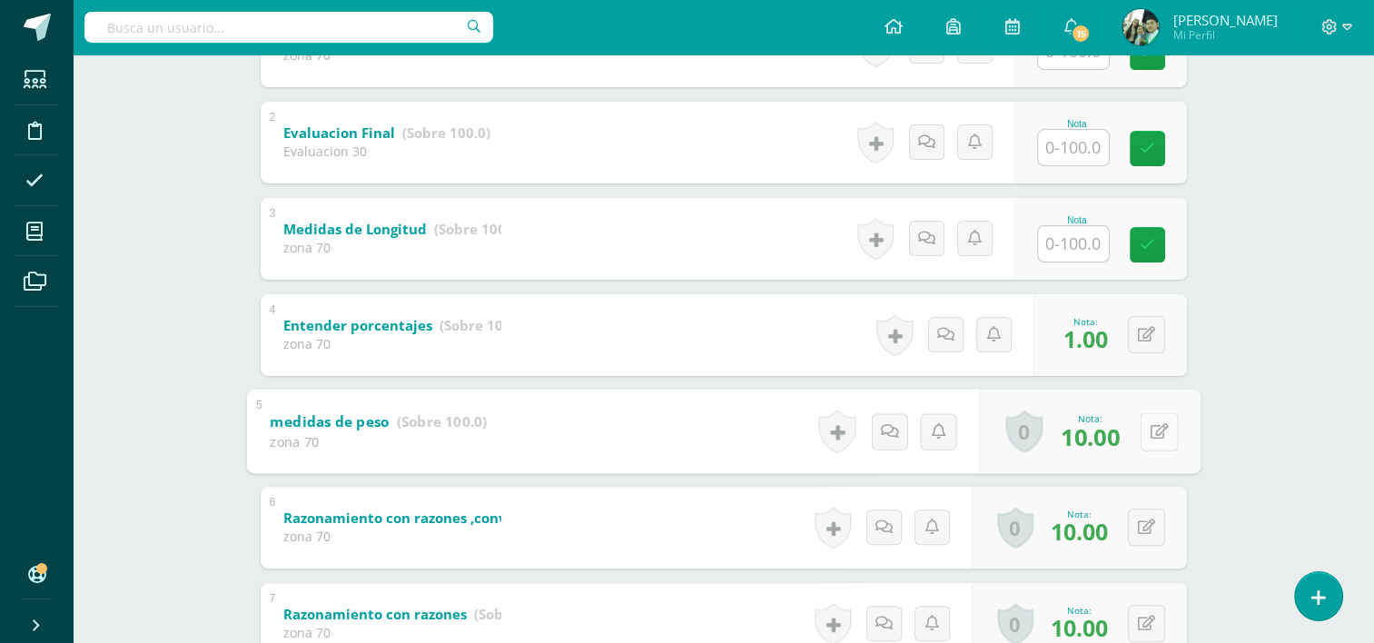
click at [1147, 428] on button at bounding box center [1159, 431] width 38 height 38
type input "1"
click at [1112, 444] on link at bounding box center [1111, 437] width 36 height 36
click at [1150, 527] on icon at bounding box center [1159, 527] width 18 height 15
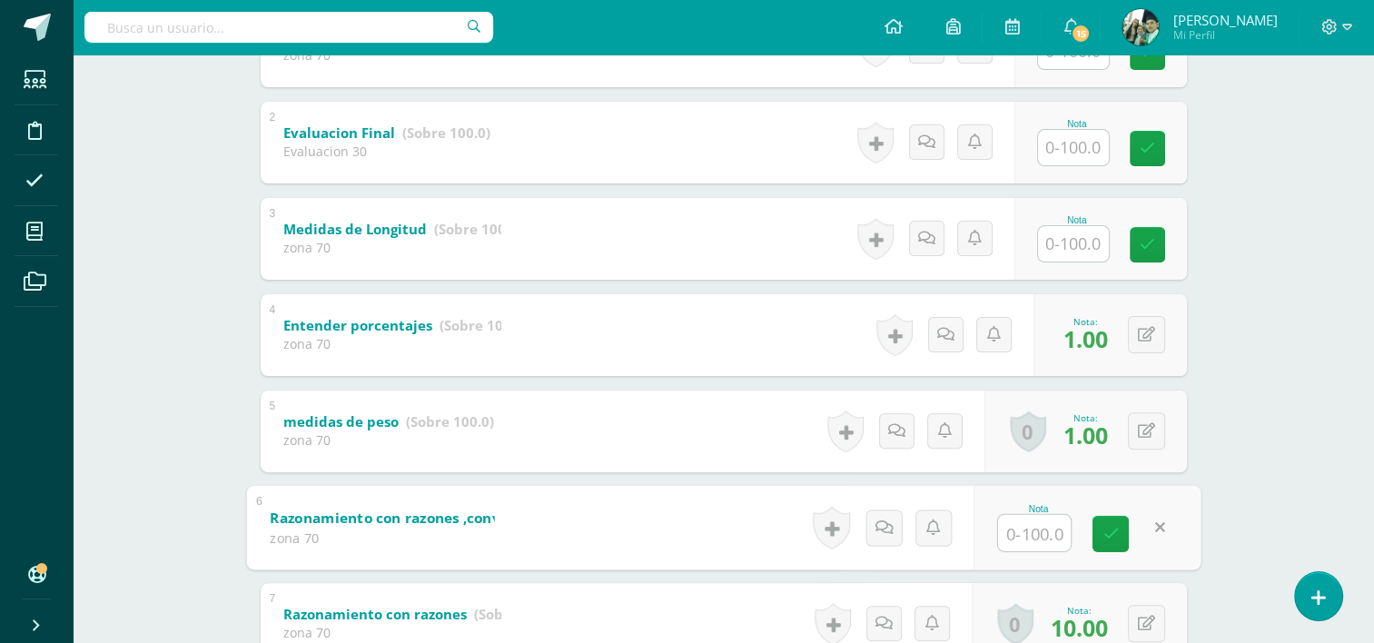
type input "1"
click at [1108, 534] on icon at bounding box center [1111, 533] width 16 height 15
click at [1108, 534] on div "Nota: 1.00" at bounding box center [1085, 527] width 59 height 39
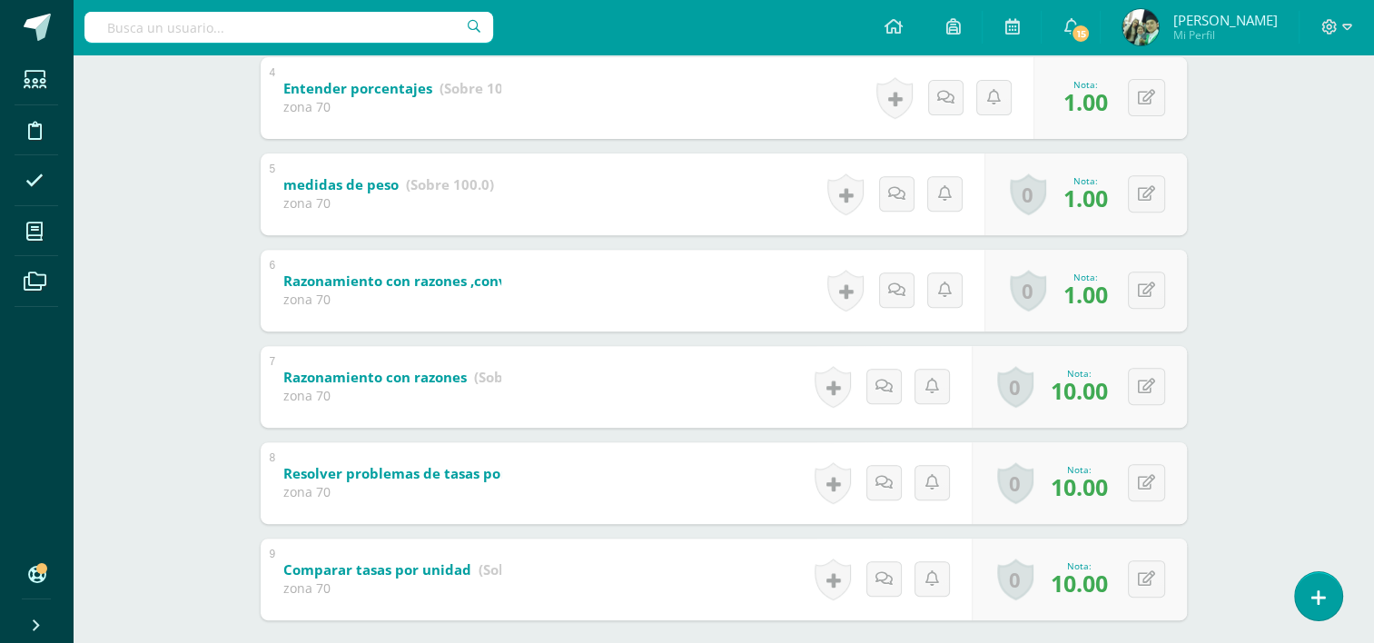
scroll to position [728, 0]
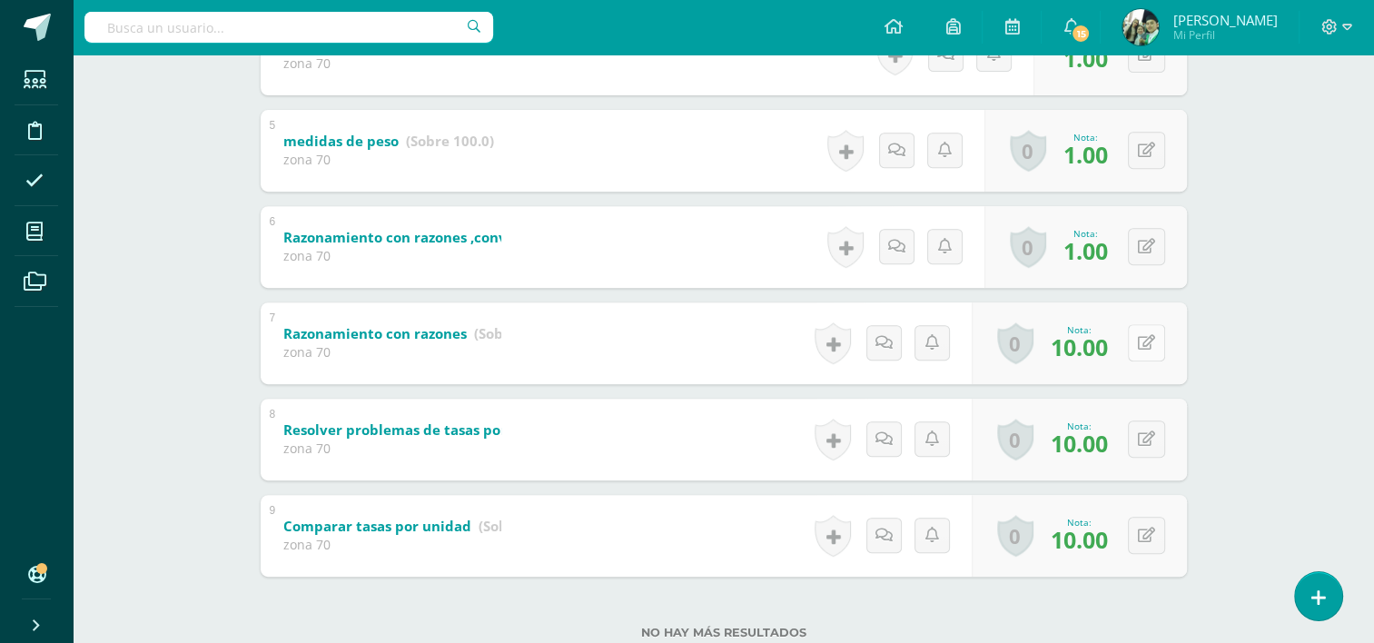
click at [1143, 342] on button at bounding box center [1146, 342] width 37 height 37
type input "1"
click at [1115, 347] on icon at bounding box center [1111, 349] width 16 height 15
click at [1152, 438] on icon at bounding box center [1159, 438] width 18 height 15
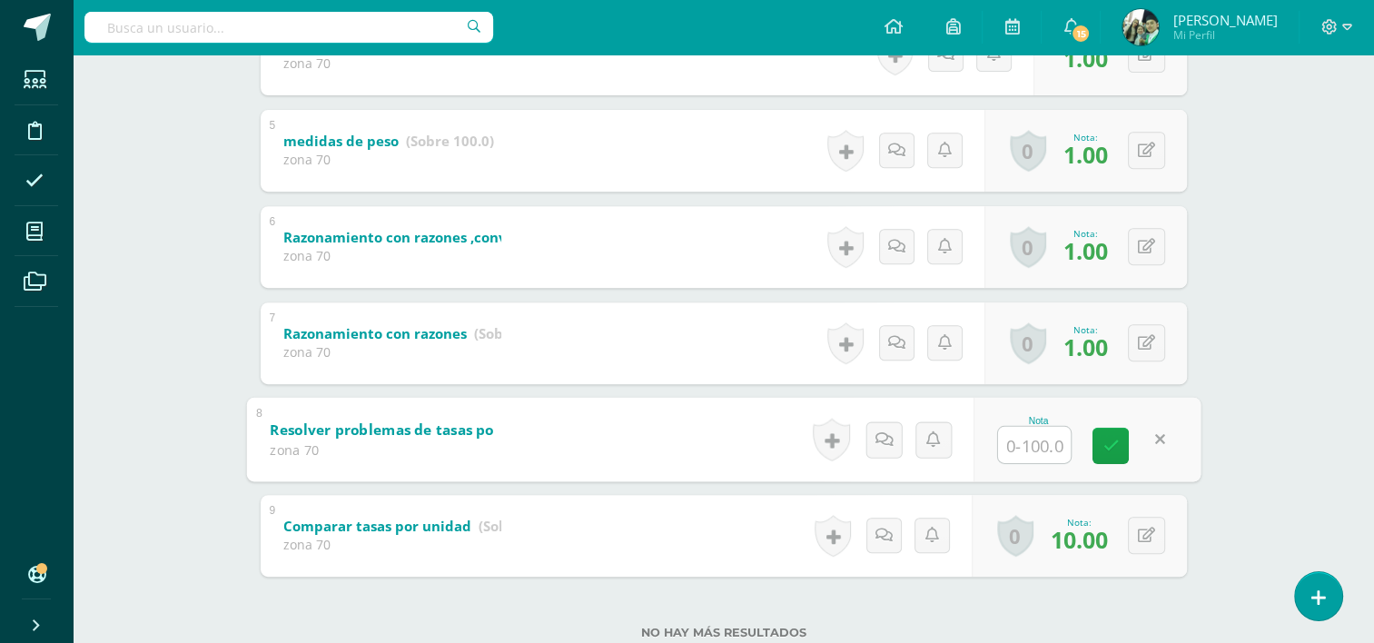
type input "3"
click at [1112, 444] on icon at bounding box center [1111, 445] width 16 height 15
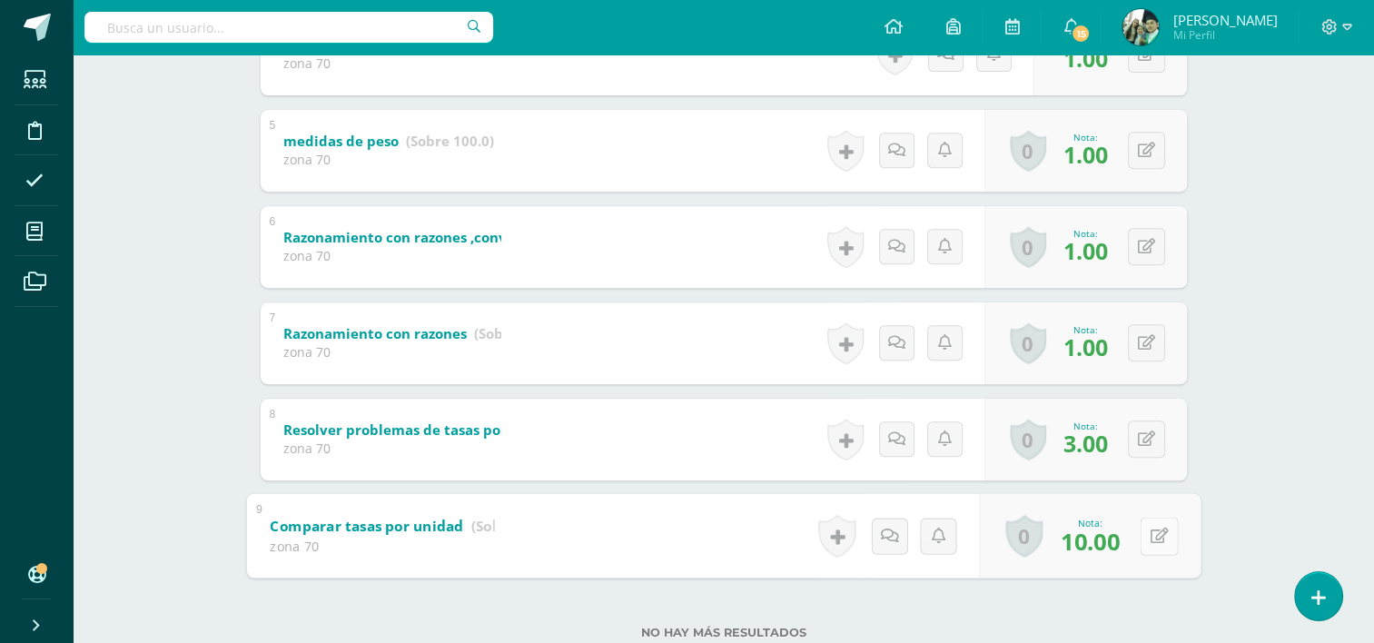
click at [1141, 541] on button at bounding box center [1159, 536] width 38 height 38
type input "3"
type input "5"
click at [1115, 542] on icon at bounding box center [1111, 541] width 16 height 15
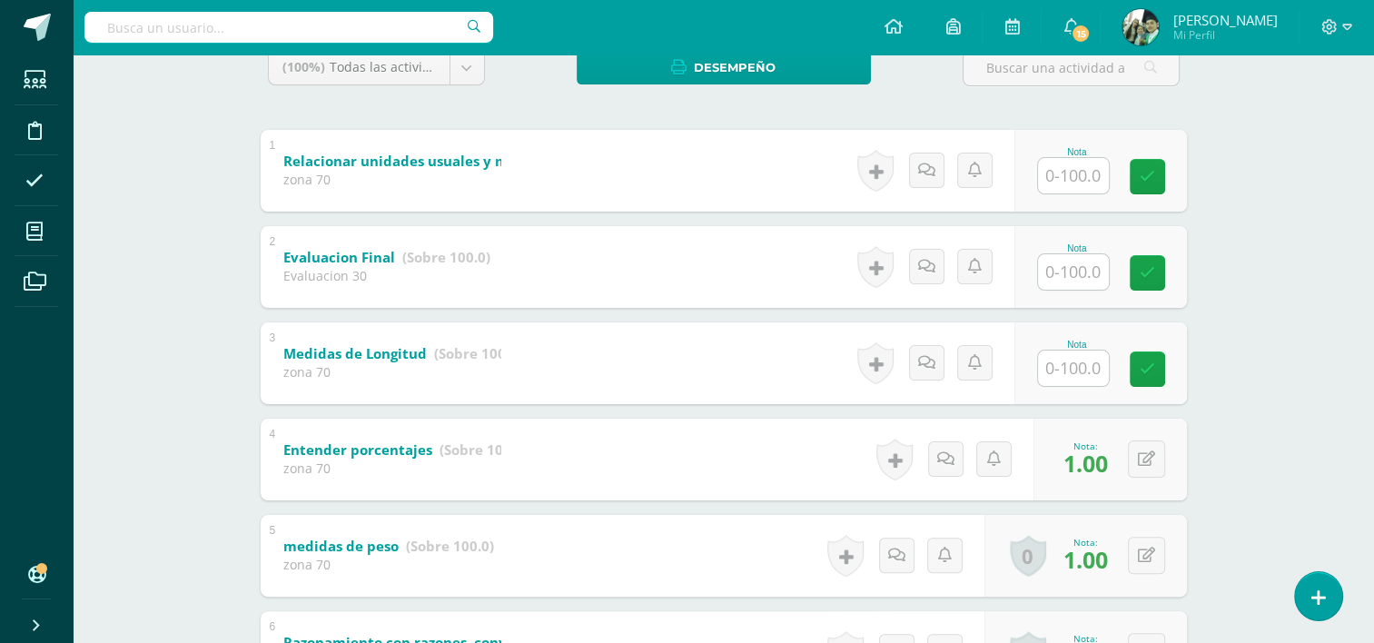
scroll to position [323, 0]
click at [1064, 365] on input "text" at bounding box center [1083, 368] width 73 height 36
type input "1"
click at [1158, 372] on icon at bounding box center [1160, 369] width 16 height 15
click at [1082, 178] on input "text" at bounding box center [1073, 175] width 71 height 35
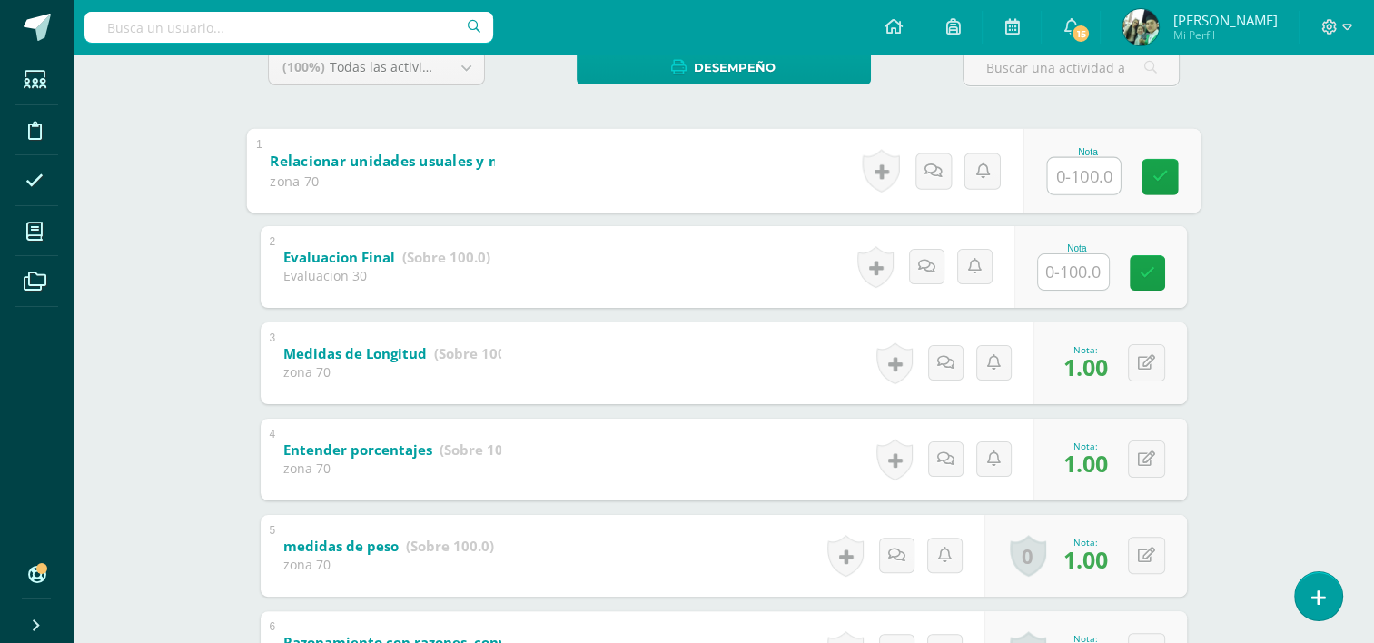
type input "1"
click at [1158, 173] on icon at bounding box center [1160, 176] width 16 height 15
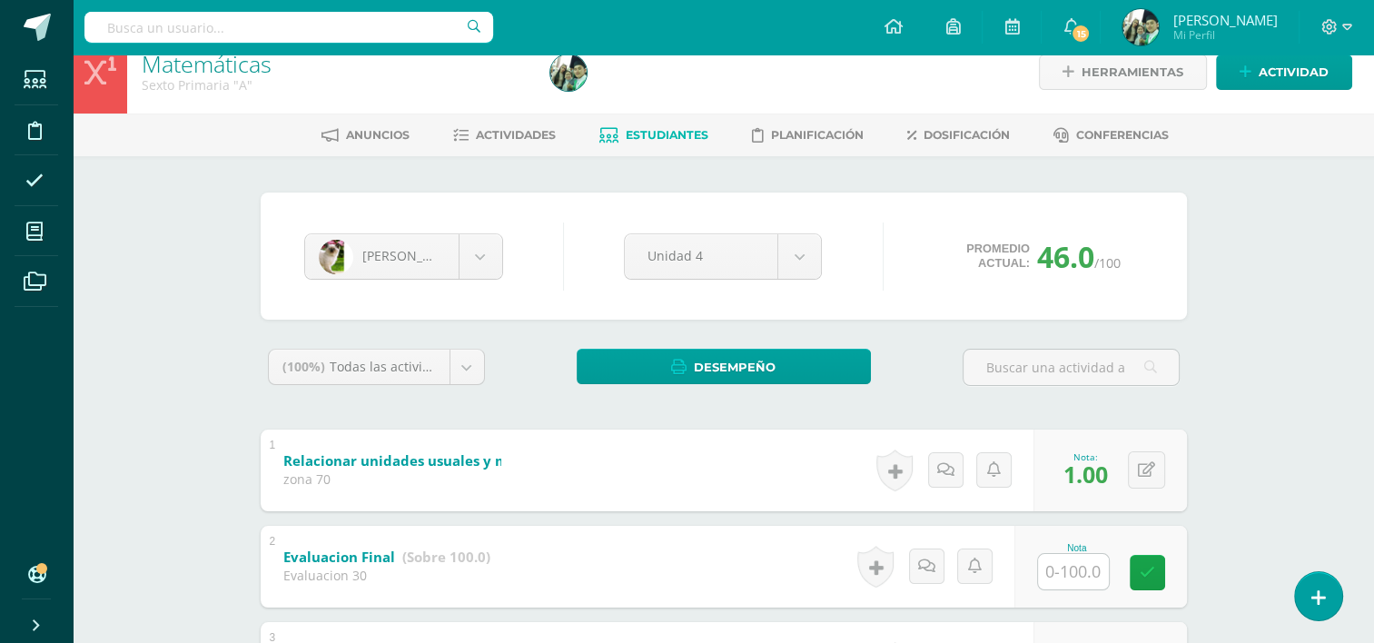
scroll to position [0, 0]
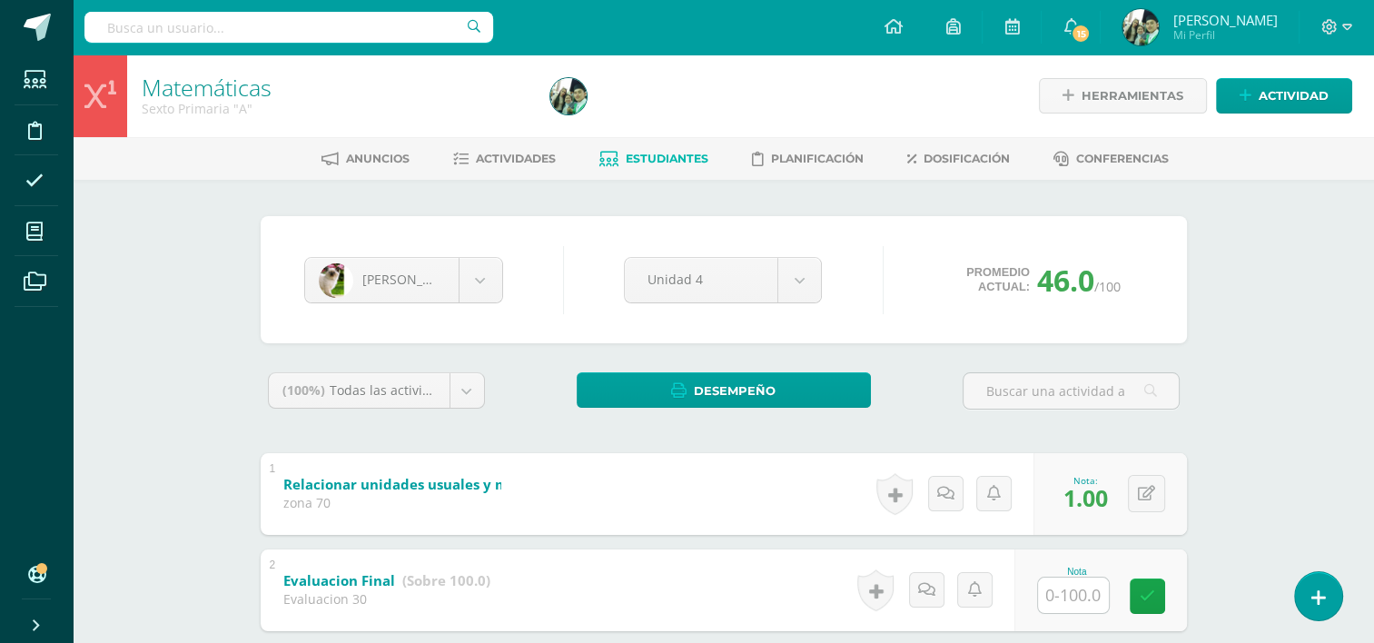
click at [1065, 590] on input "text" at bounding box center [1073, 595] width 71 height 35
type input "1"
click at [1161, 593] on icon at bounding box center [1160, 596] width 16 height 15
click at [507, 158] on span "Actividades" at bounding box center [516, 159] width 80 height 14
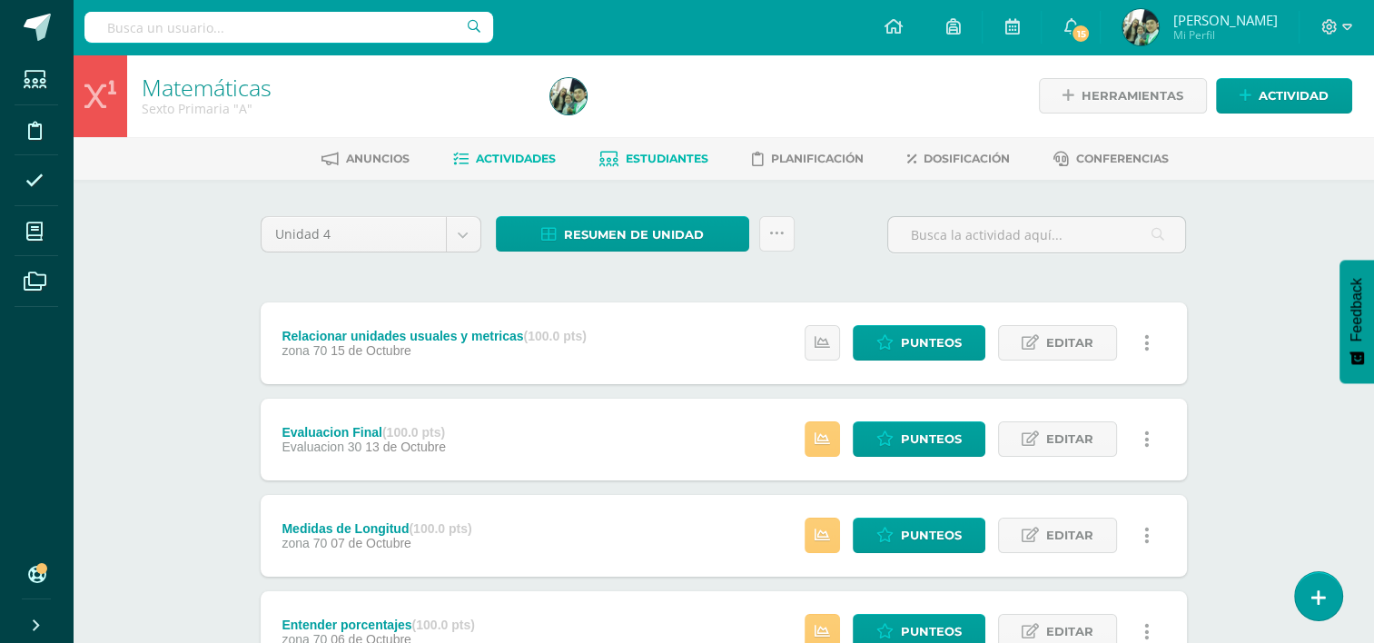
click at [648, 152] on span "Estudiantes" at bounding box center [667, 159] width 83 height 14
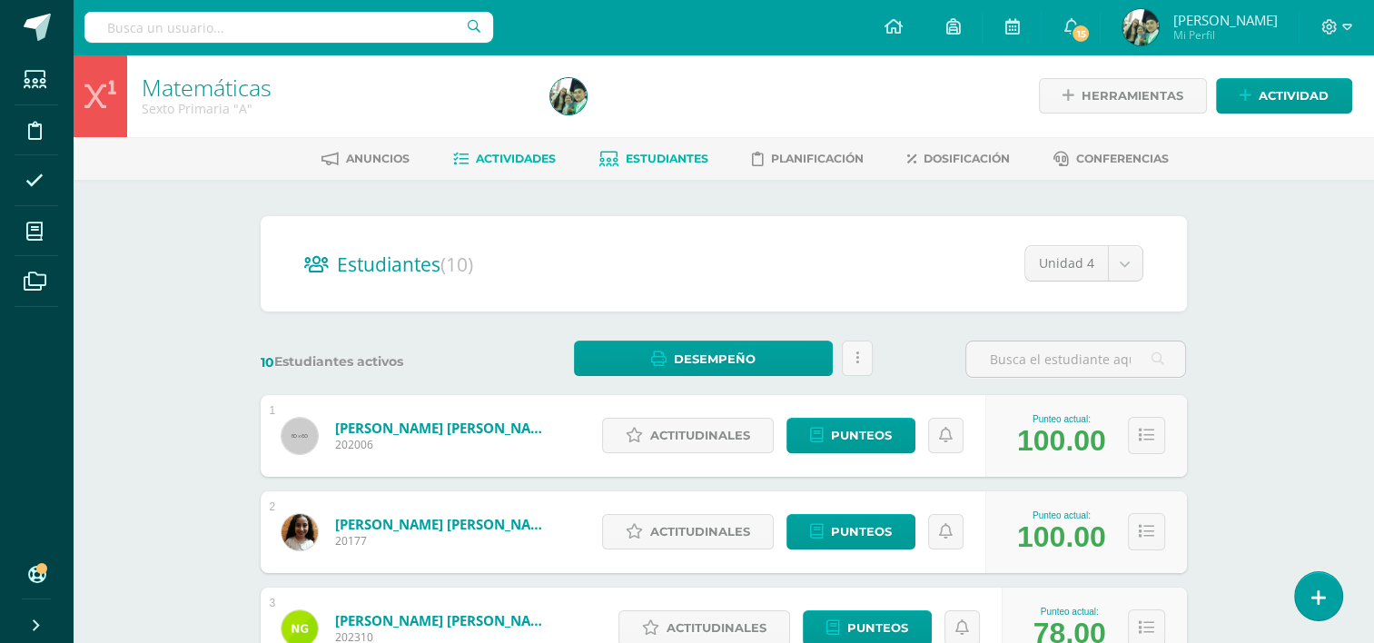
click at [492, 158] on span "Actividades" at bounding box center [516, 159] width 80 height 14
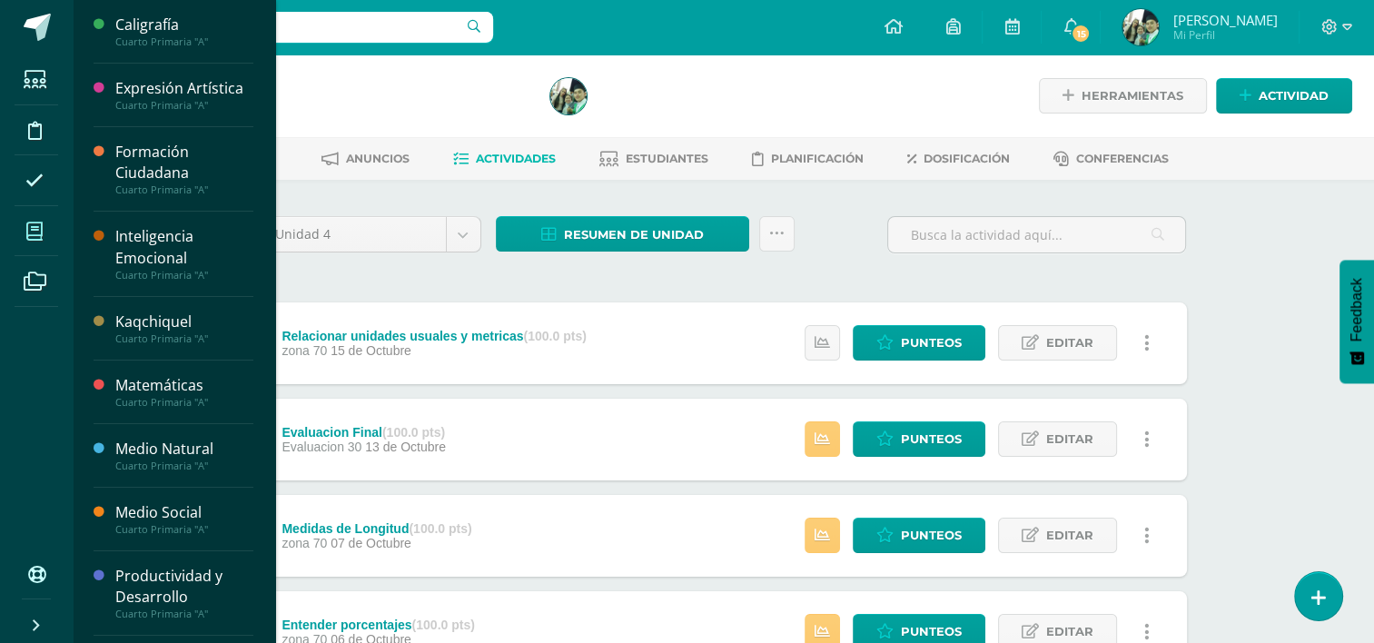
click at [36, 233] on icon at bounding box center [34, 232] width 16 height 18
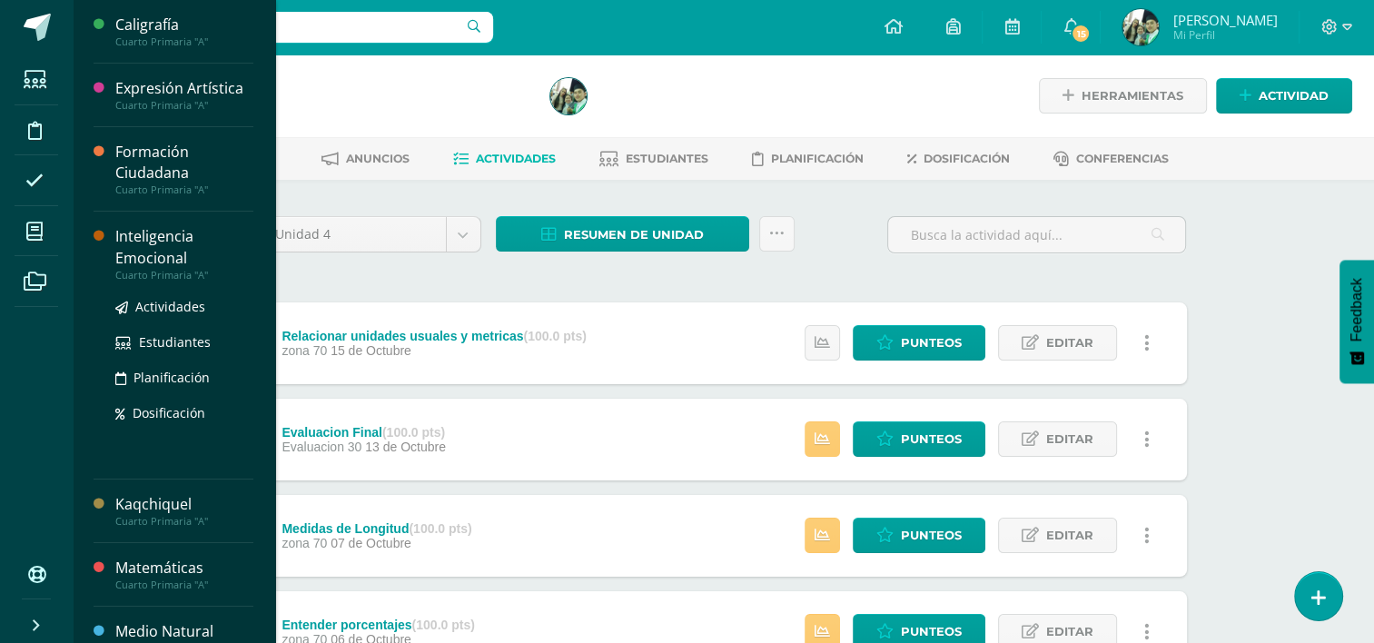
click at [142, 236] on div "Inteligencia Emocional" at bounding box center [184, 247] width 138 height 42
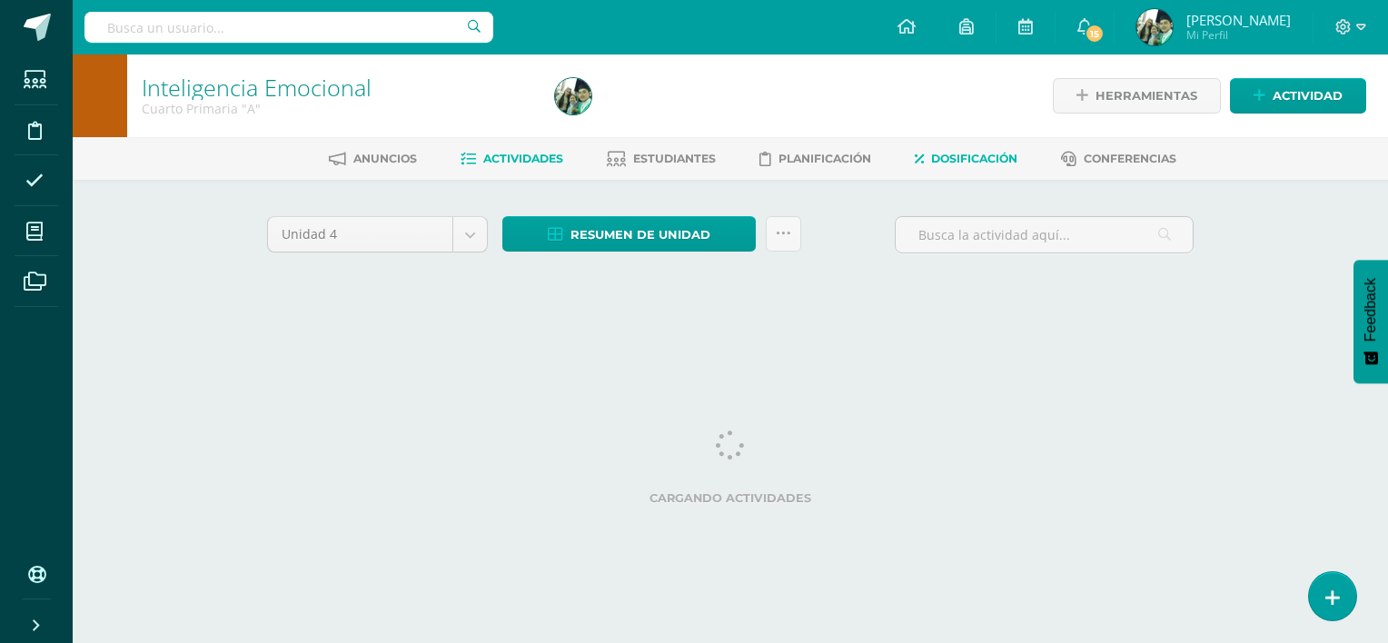
click at [968, 163] on span "Dosificación" at bounding box center [974, 159] width 86 height 14
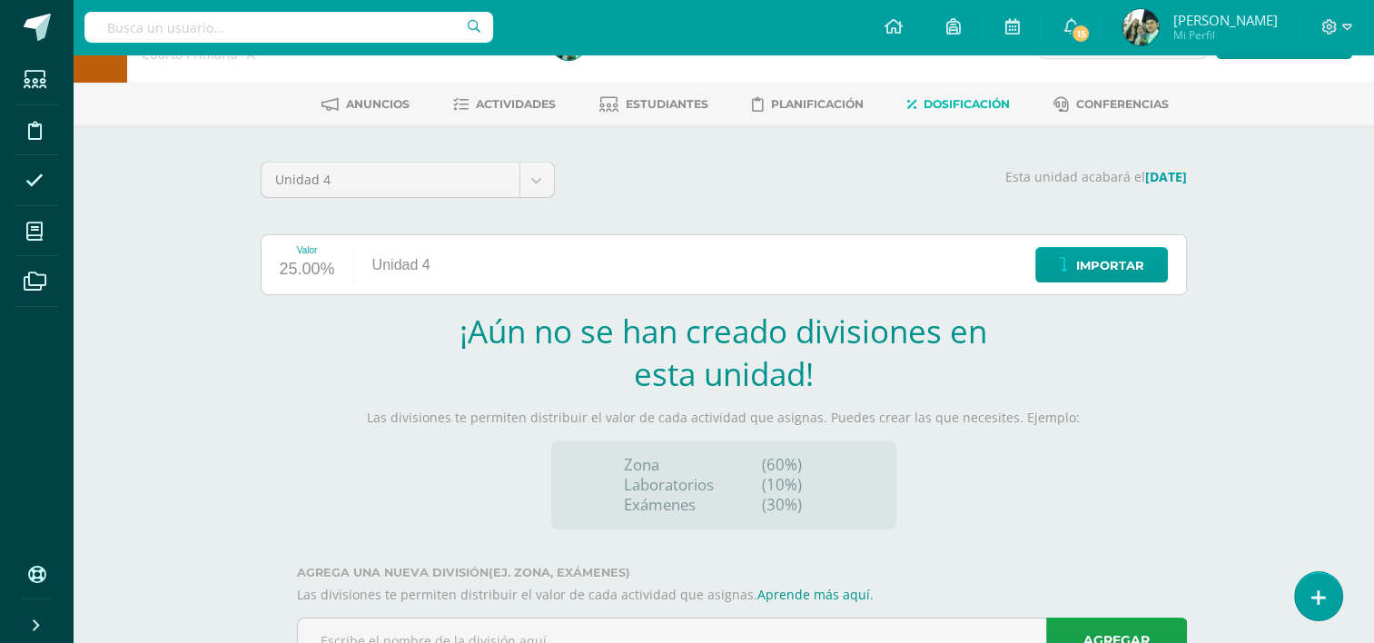
scroll to position [126, 0]
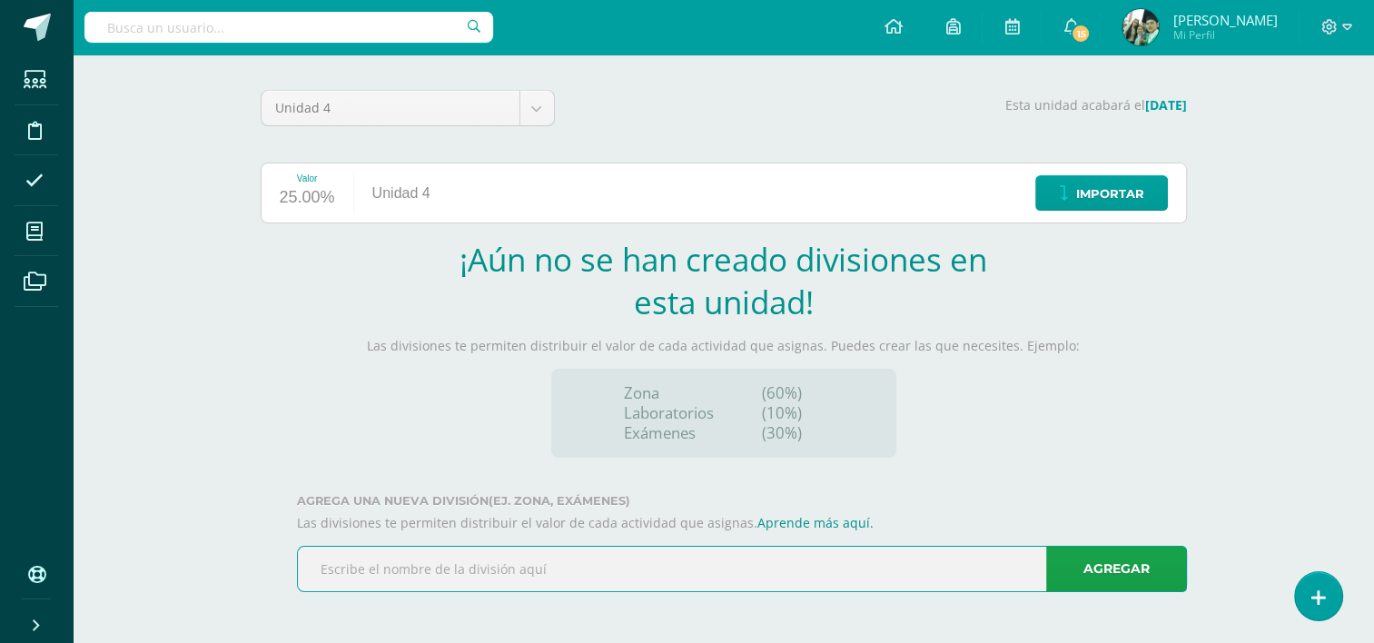
click at [384, 577] on input "text" at bounding box center [742, 569] width 888 height 45
type input "zona 100"
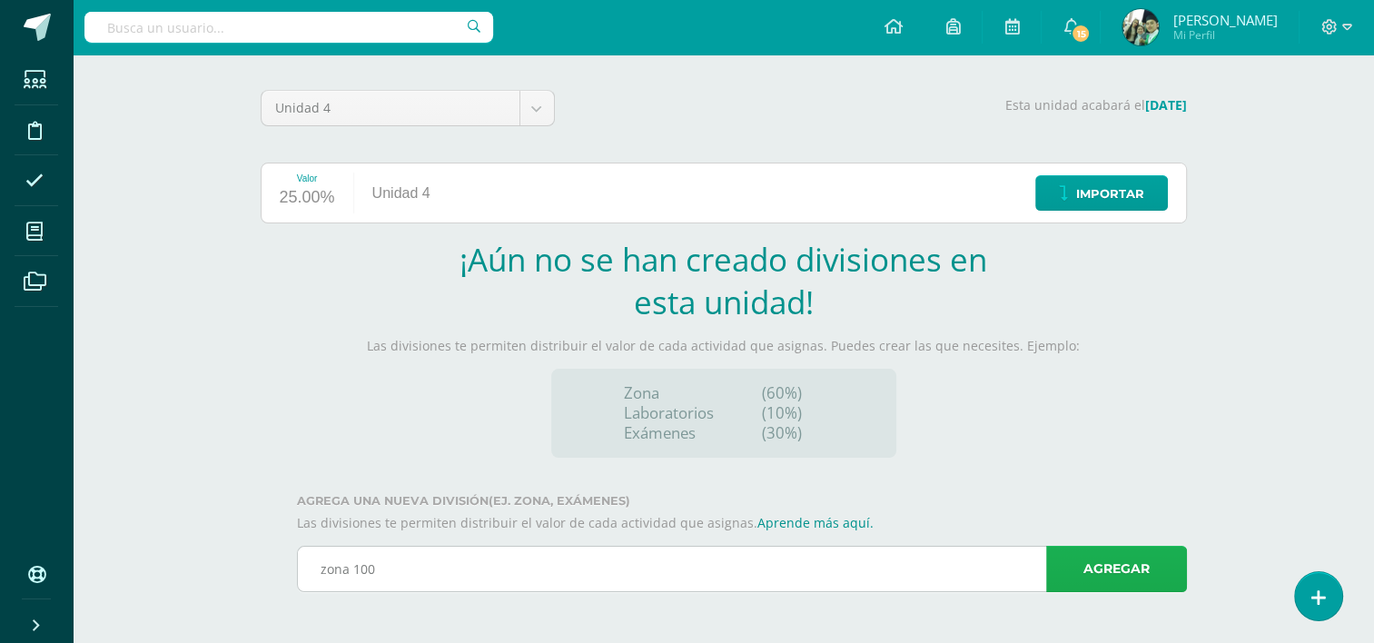
click at [1095, 564] on link "Agregar" at bounding box center [1116, 569] width 141 height 46
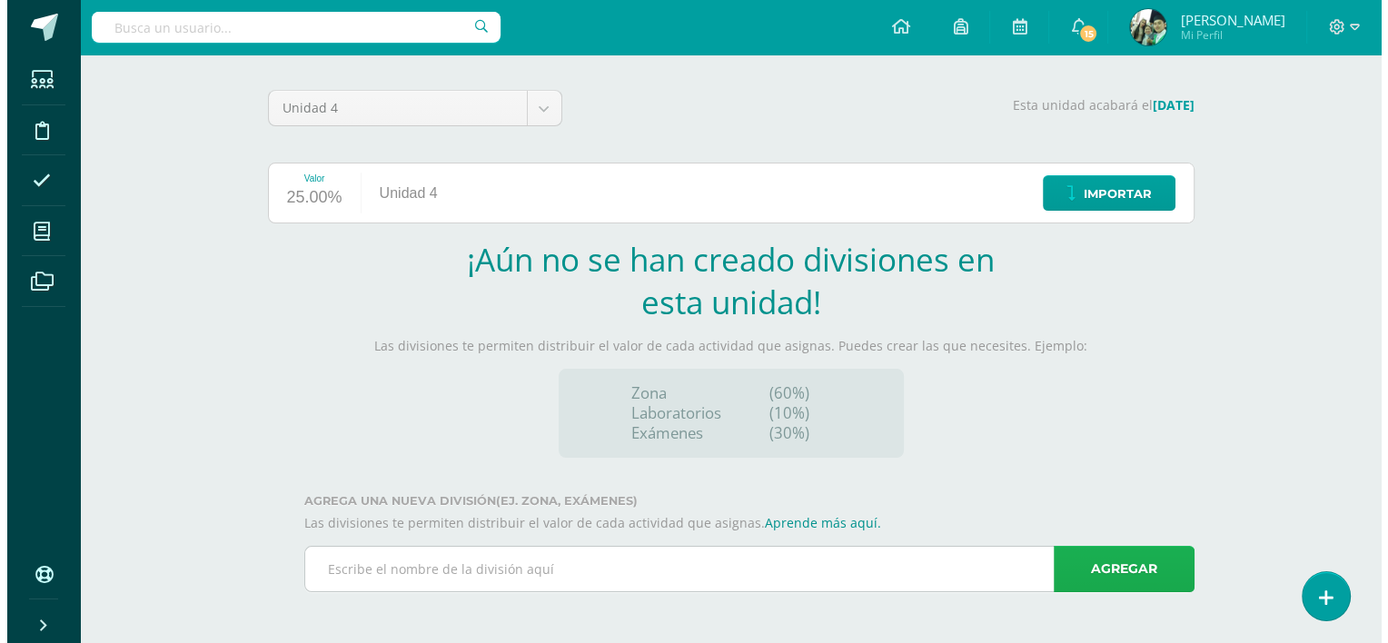
scroll to position [0, 0]
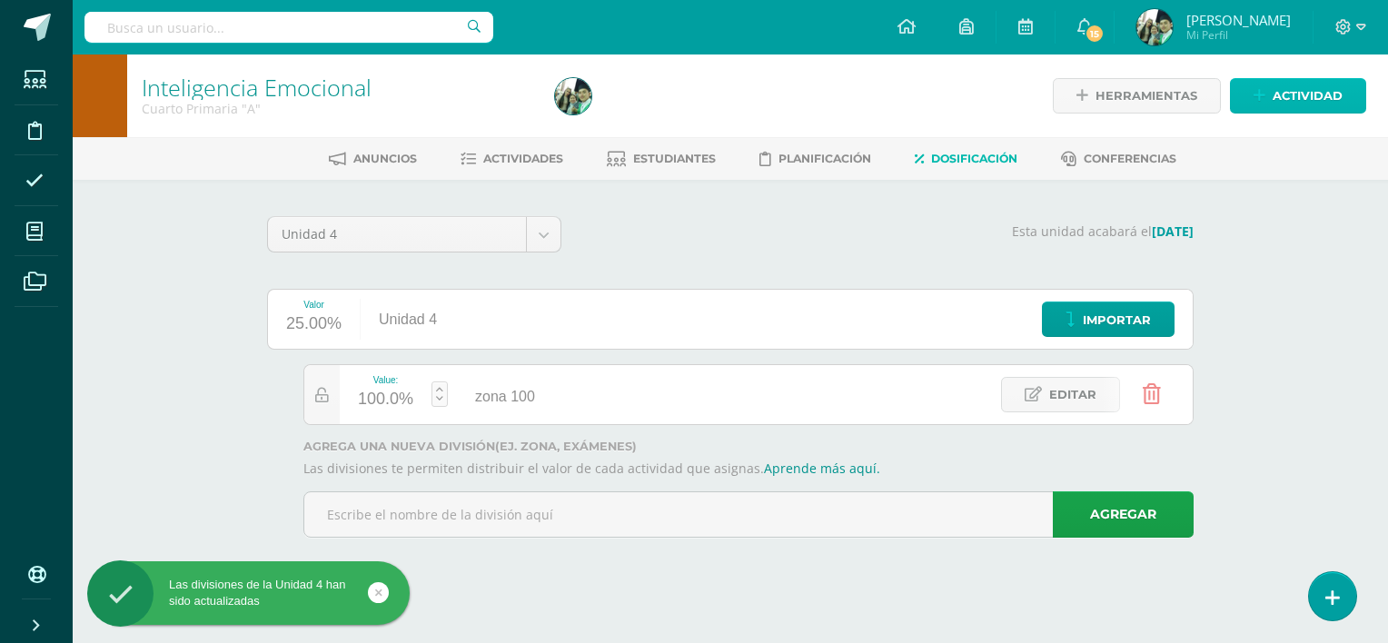
click at [1293, 98] on span "Actividad" at bounding box center [1308, 96] width 70 height 34
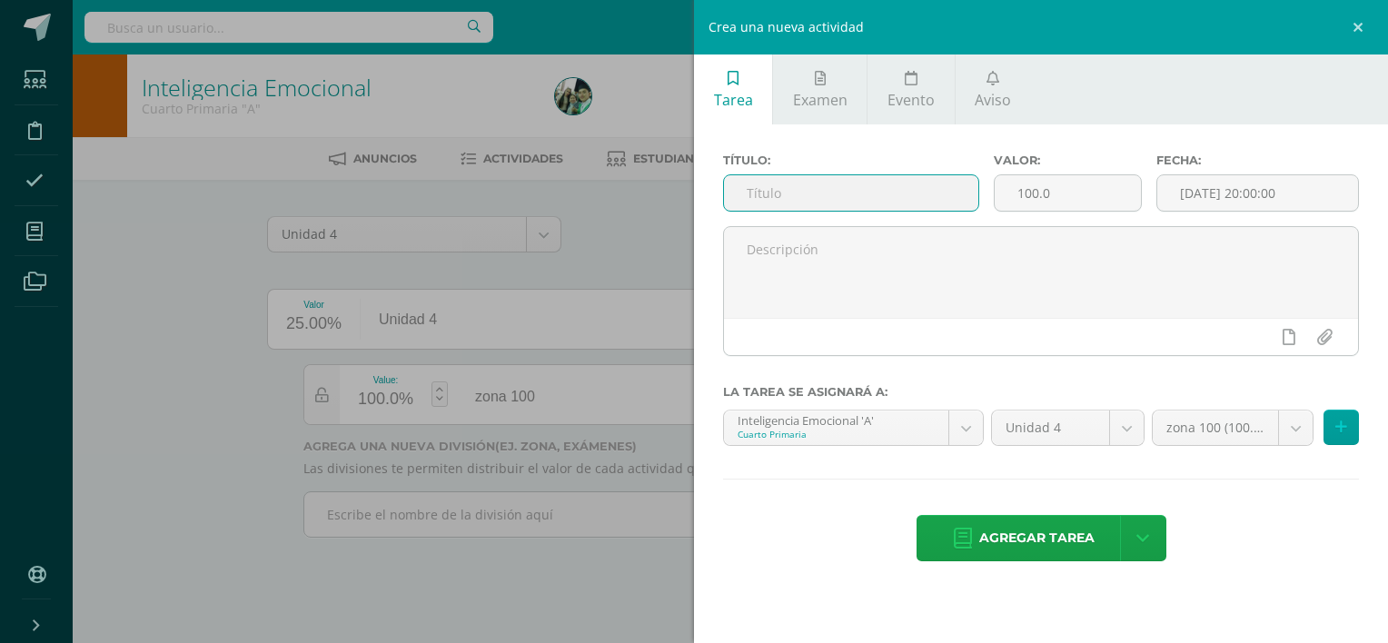
click at [809, 196] on input "text" at bounding box center [851, 192] width 254 height 35
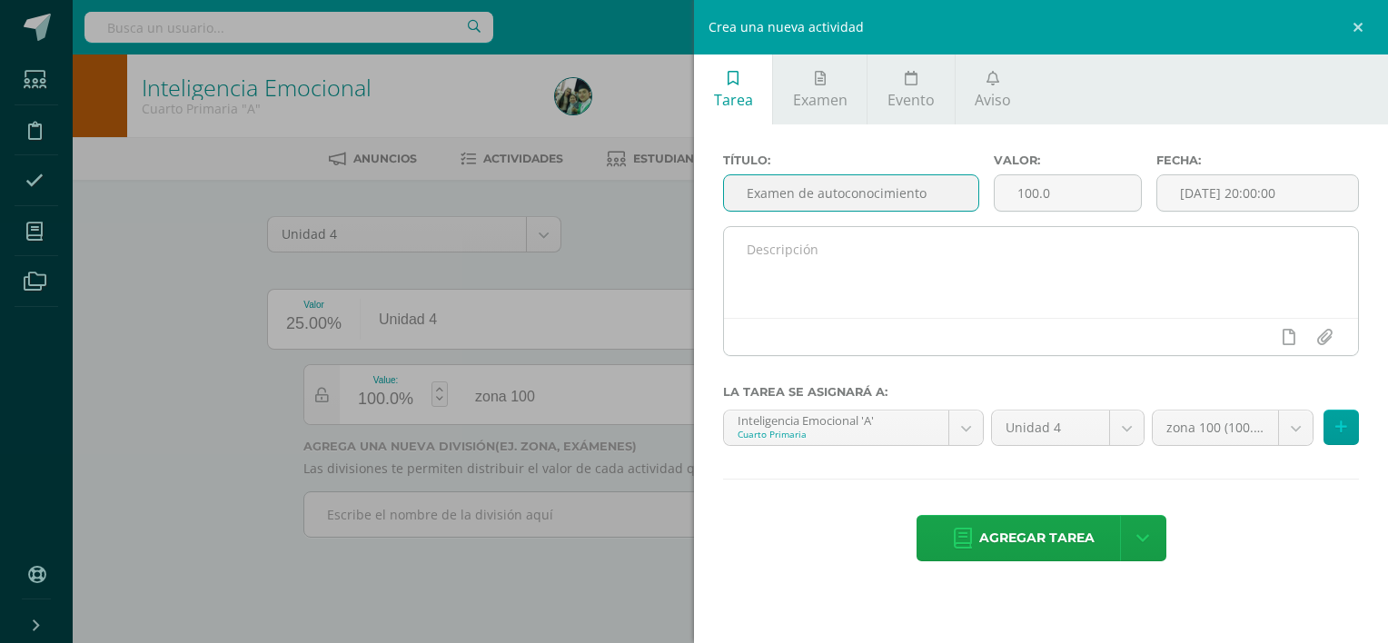
type input "Examen de autoconocimiento"
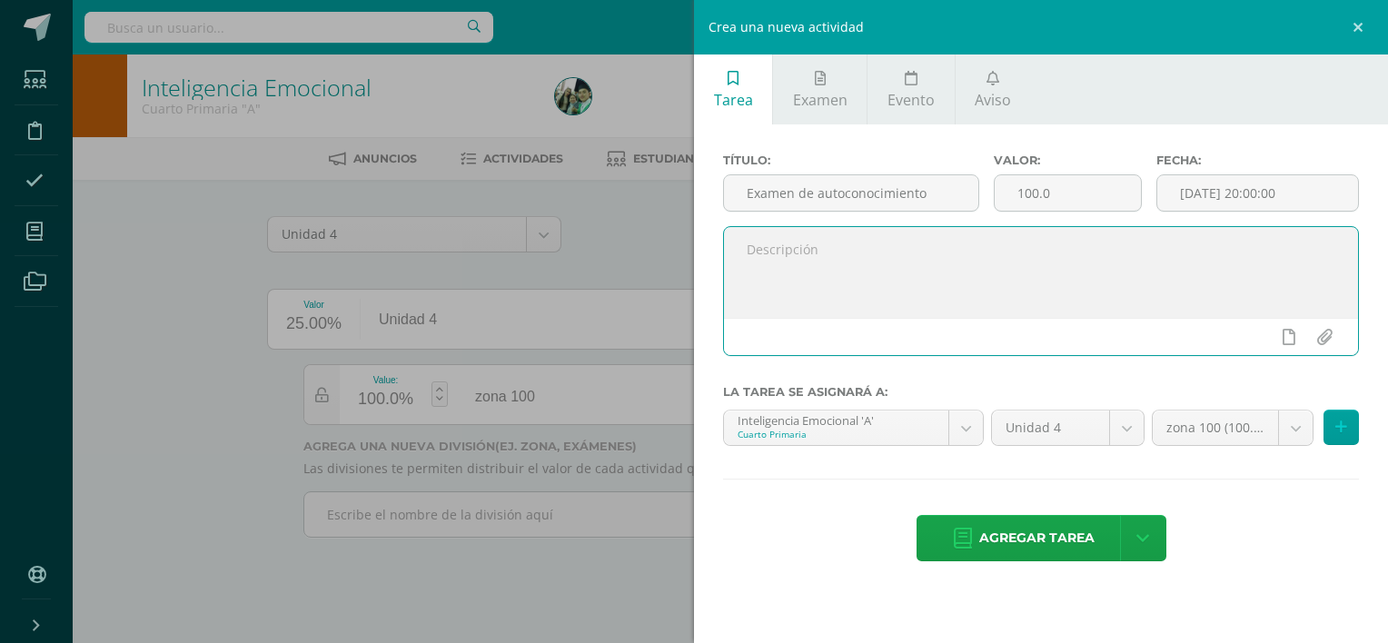
click at [809, 250] on textarea at bounding box center [1041, 272] width 634 height 91
type textarea "trabaja en clase"
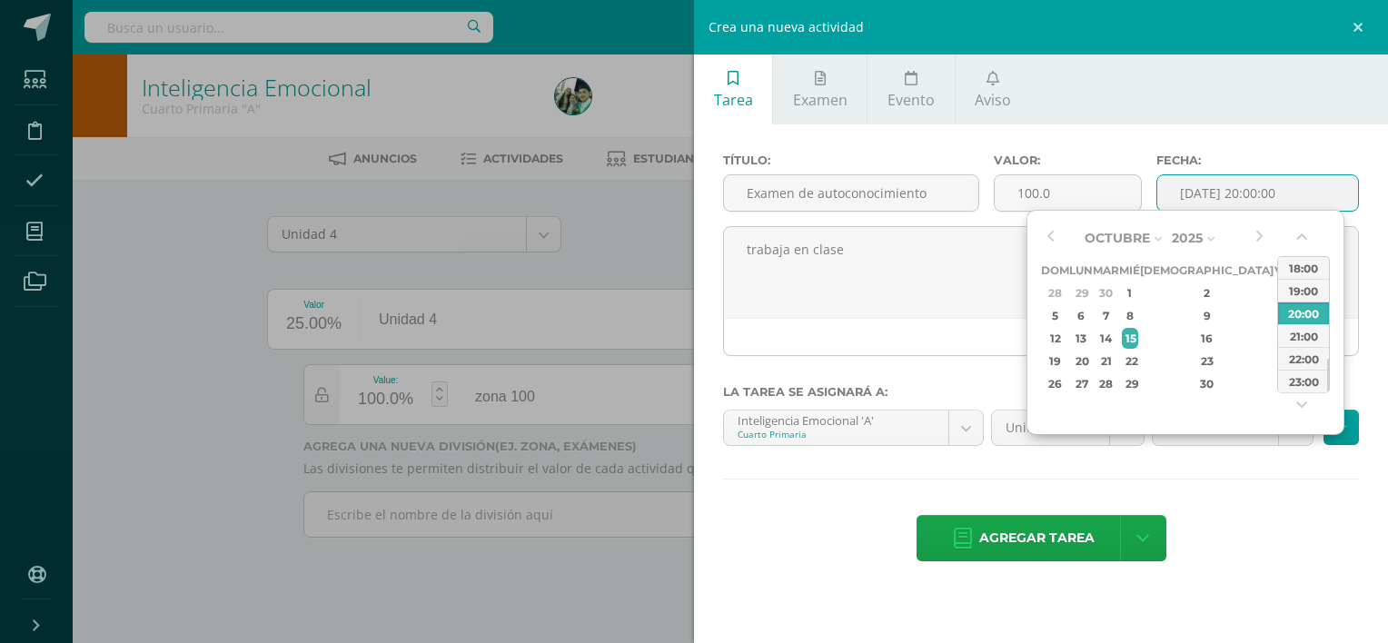
click at [1308, 196] on input "[DATE] 20:00:00" at bounding box center [1257, 192] width 201 height 35
click at [1053, 235] on button "button" at bounding box center [1050, 237] width 18 height 27
click at [1084, 294] on div "1" at bounding box center [1081, 292] width 19 height 21
click at [1302, 239] on button "button" at bounding box center [1303, 240] width 18 height 27
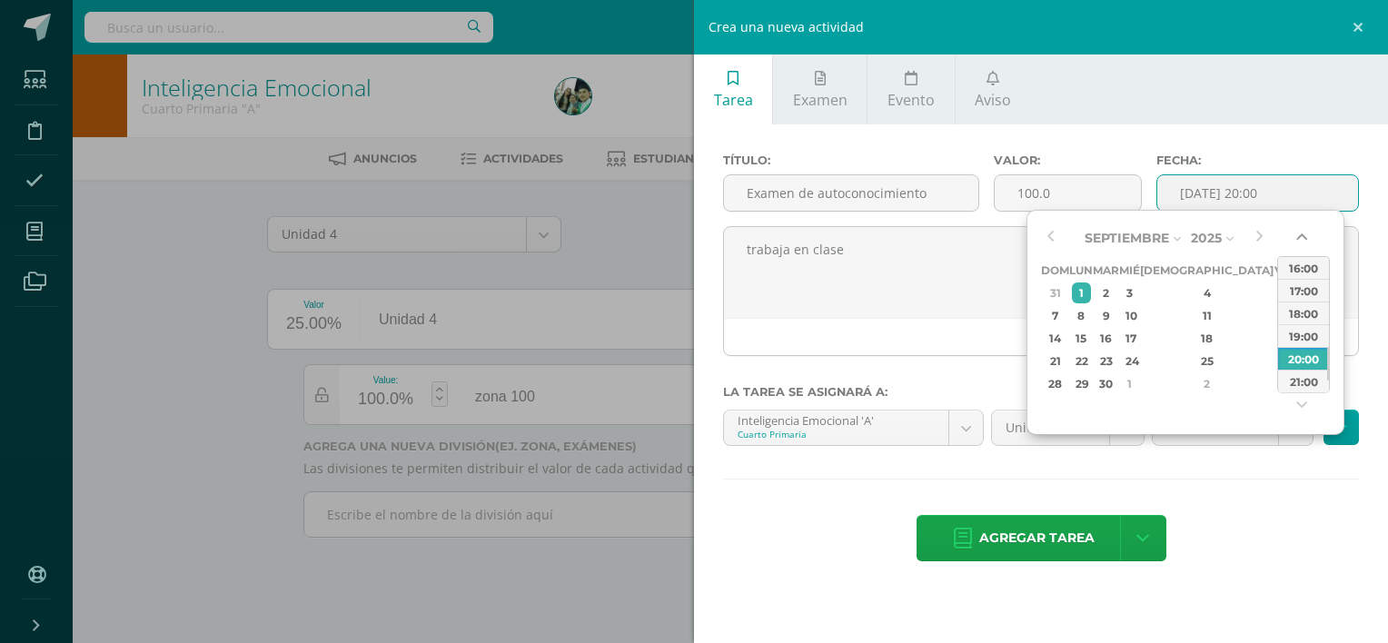
click at [1302, 239] on button "button" at bounding box center [1303, 240] width 18 height 27
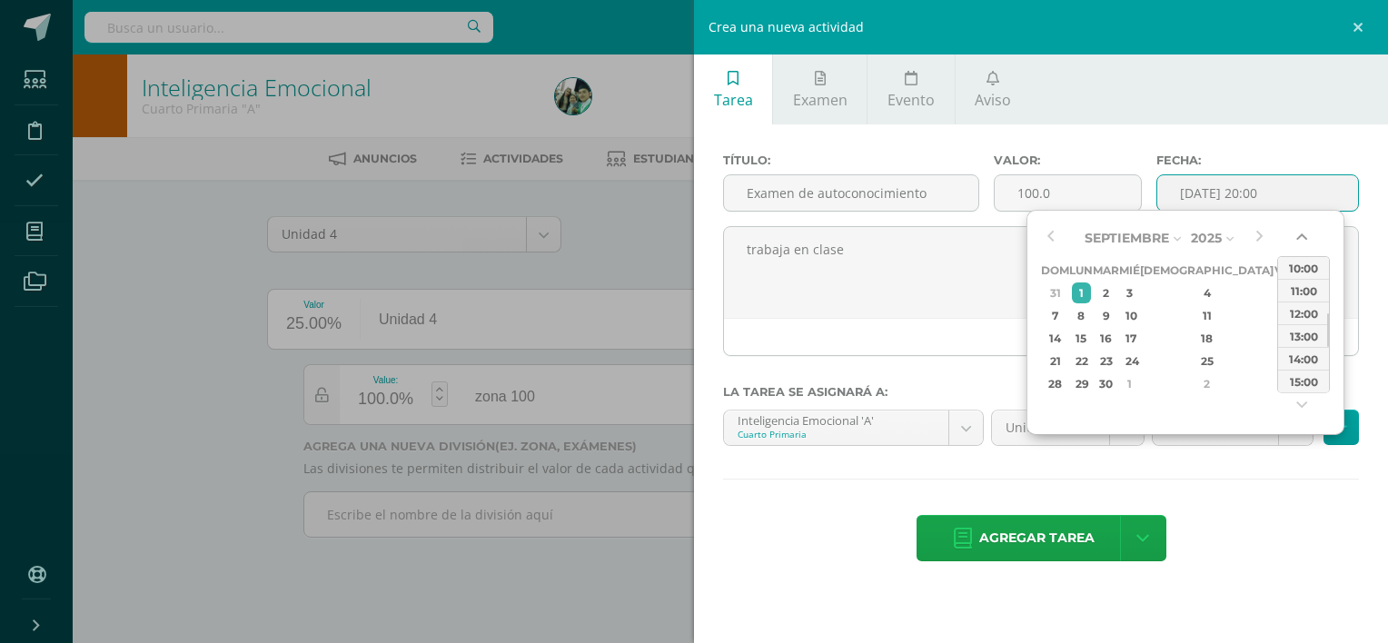
click at [1302, 239] on button "button" at bounding box center [1303, 240] width 18 height 27
click at [1311, 283] on div "09:00" at bounding box center [1303, 290] width 51 height 23
type input "2025-09-01 09:00"
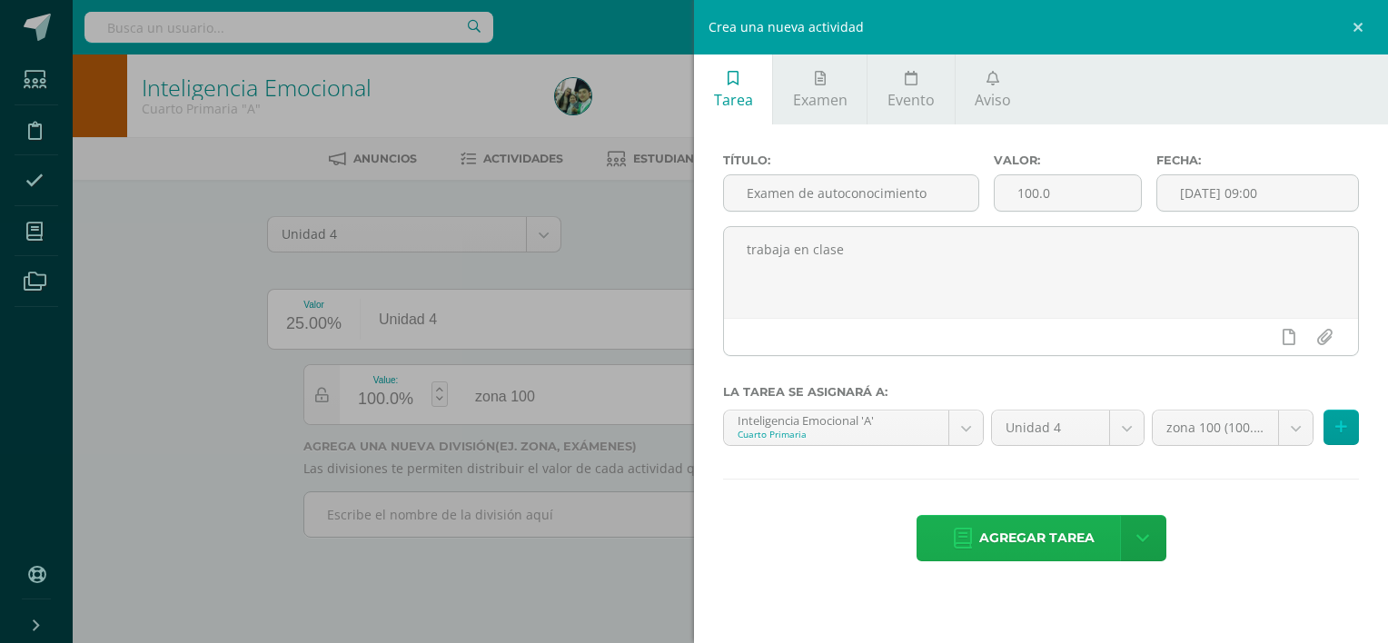
click at [1012, 540] on span "Agregar tarea" at bounding box center [1036, 538] width 115 height 45
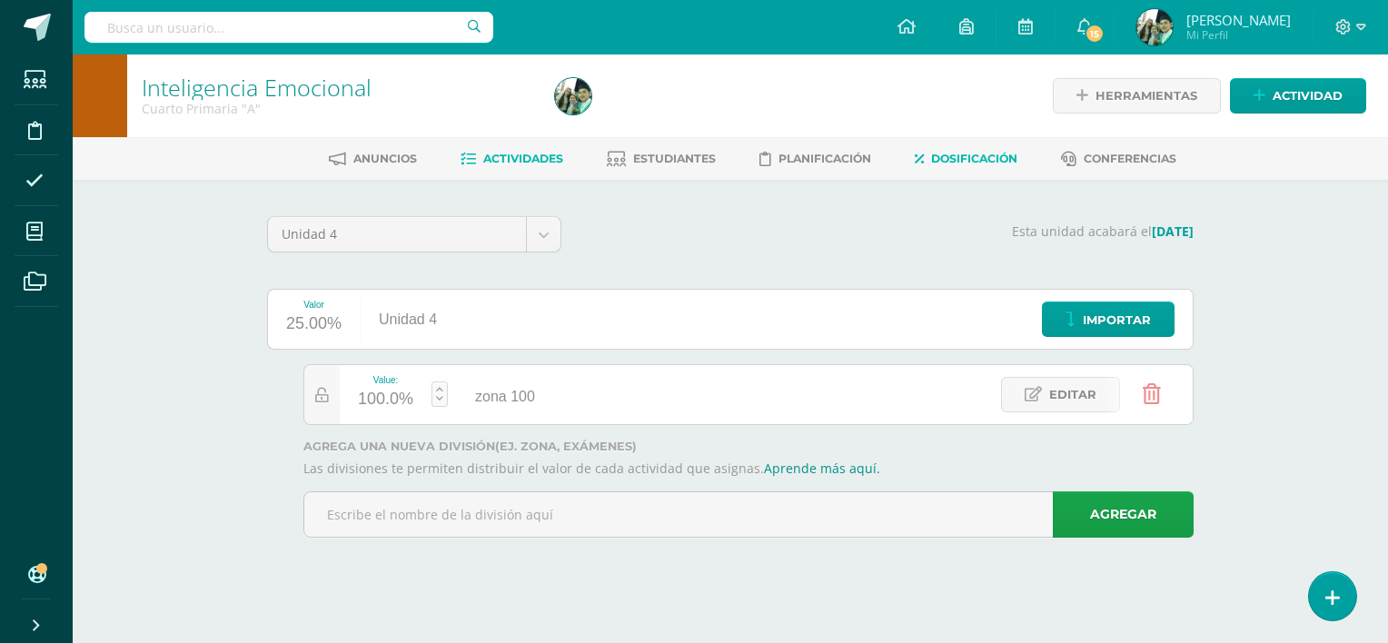
click at [521, 160] on span "Actividades" at bounding box center [523, 159] width 80 height 14
click at [521, 157] on span "Actividades" at bounding box center [523, 159] width 80 height 14
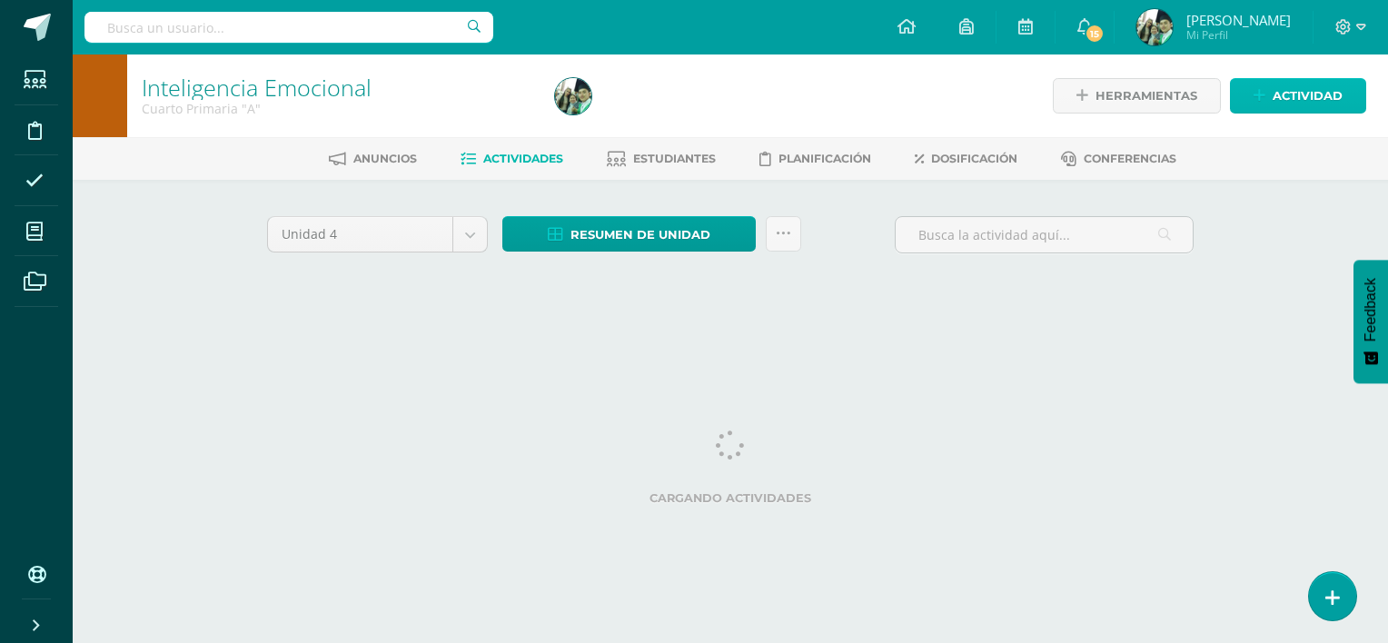
click at [1299, 96] on span "Actividad" at bounding box center [1308, 96] width 70 height 34
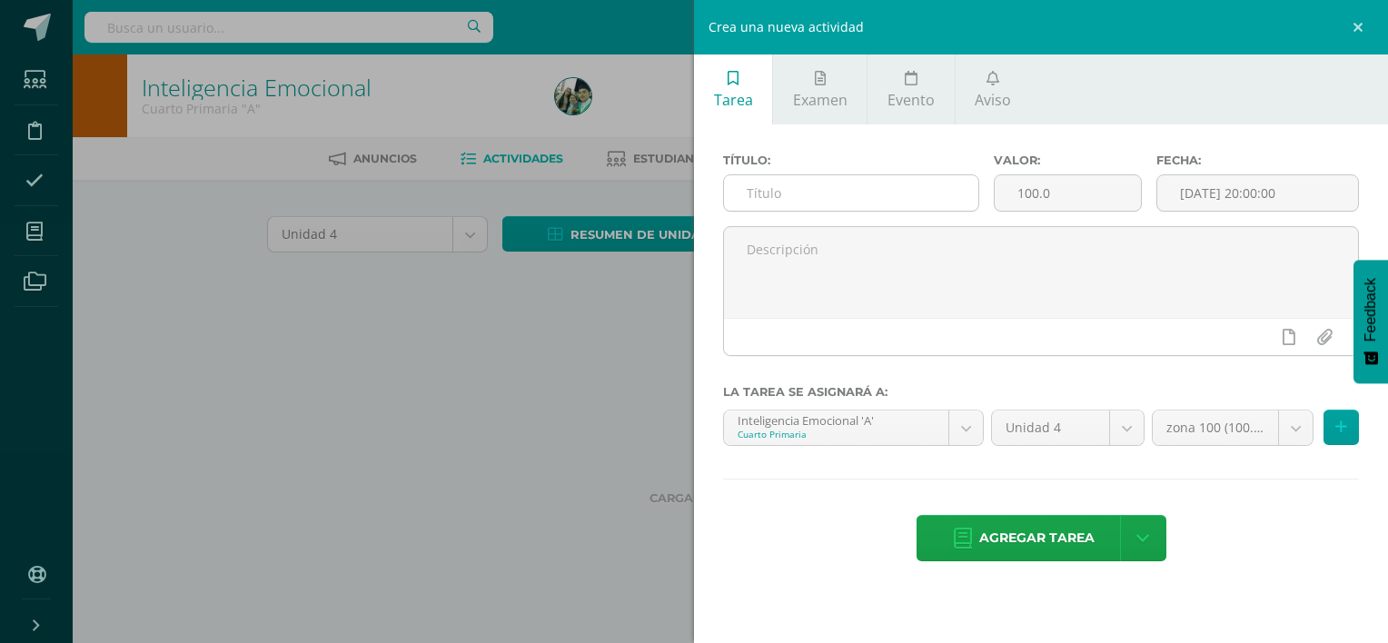
click at [865, 198] on input "text" at bounding box center [851, 192] width 254 height 35
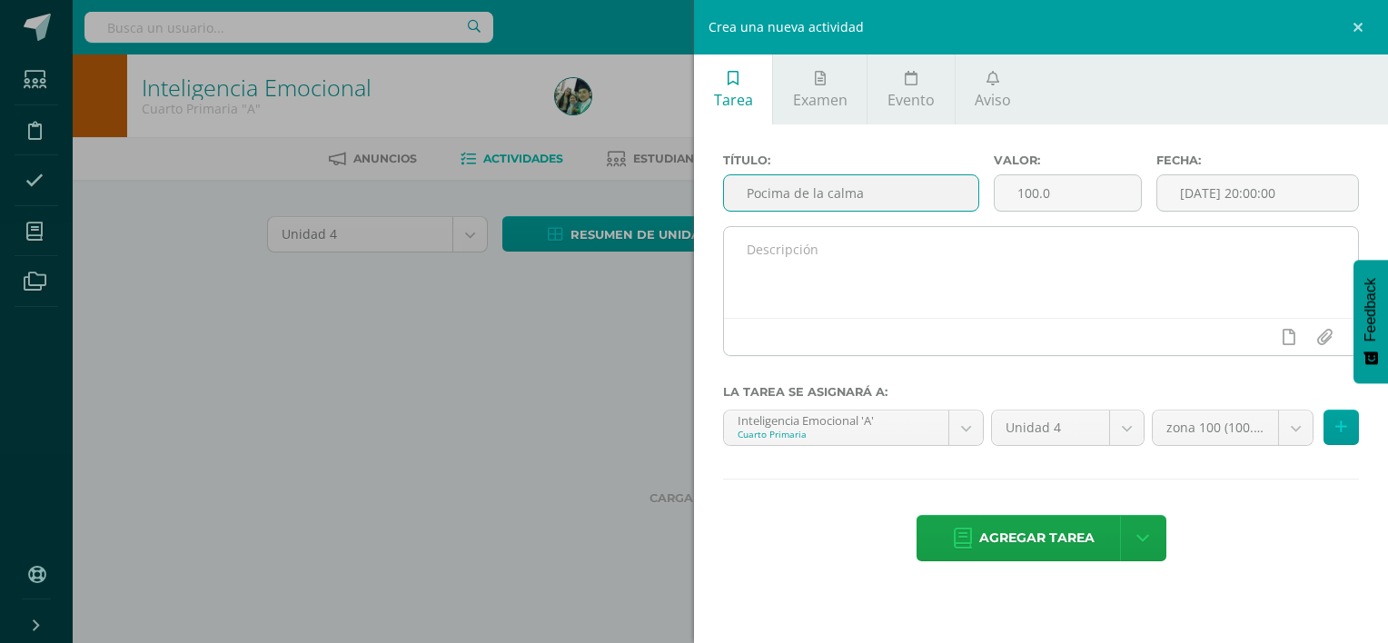
type input "Pocima de la calma"
click at [803, 249] on textarea at bounding box center [1041, 272] width 634 height 91
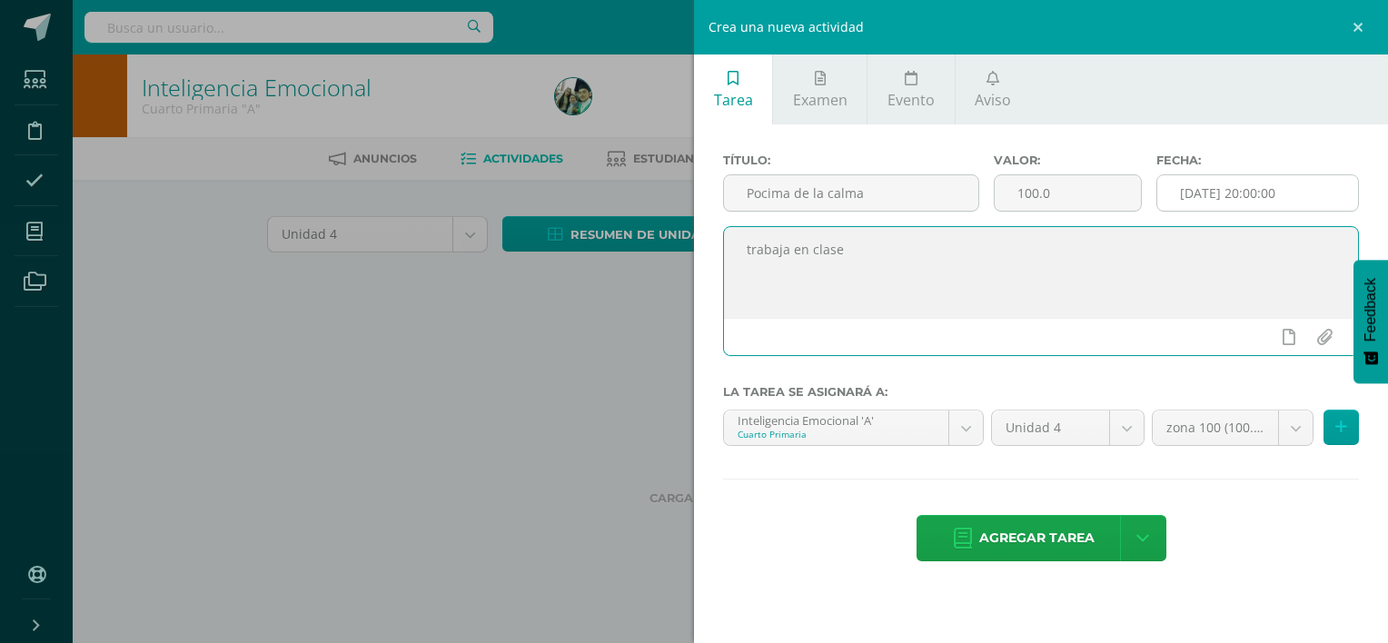
type textarea "trabaja en clase"
click at [1316, 187] on input "[DATE] 20:00:00" at bounding box center [1257, 192] width 201 height 35
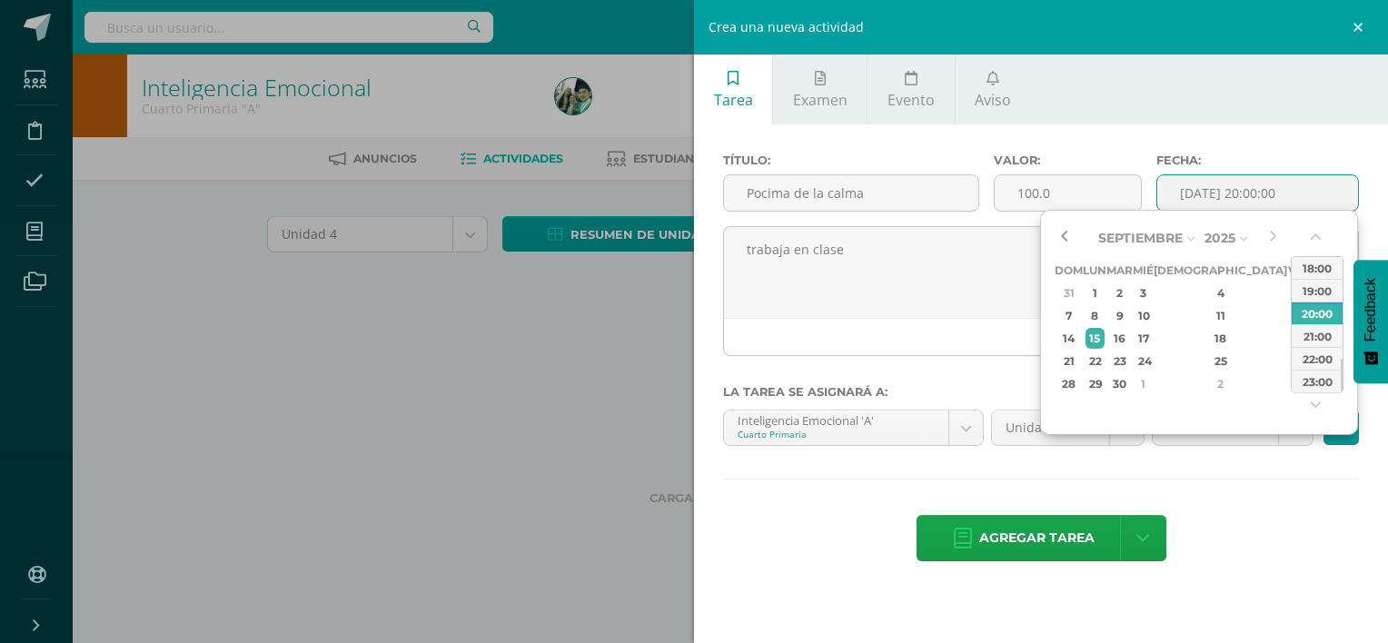
click at [1068, 230] on button "button" at bounding box center [1064, 237] width 18 height 27
click at [1105, 338] on div "15" at bounding box center [1094, 338] width 19 height 21
click at [1312, 250] on button "button" at bounding box center [1317, 240] width 18 height 27
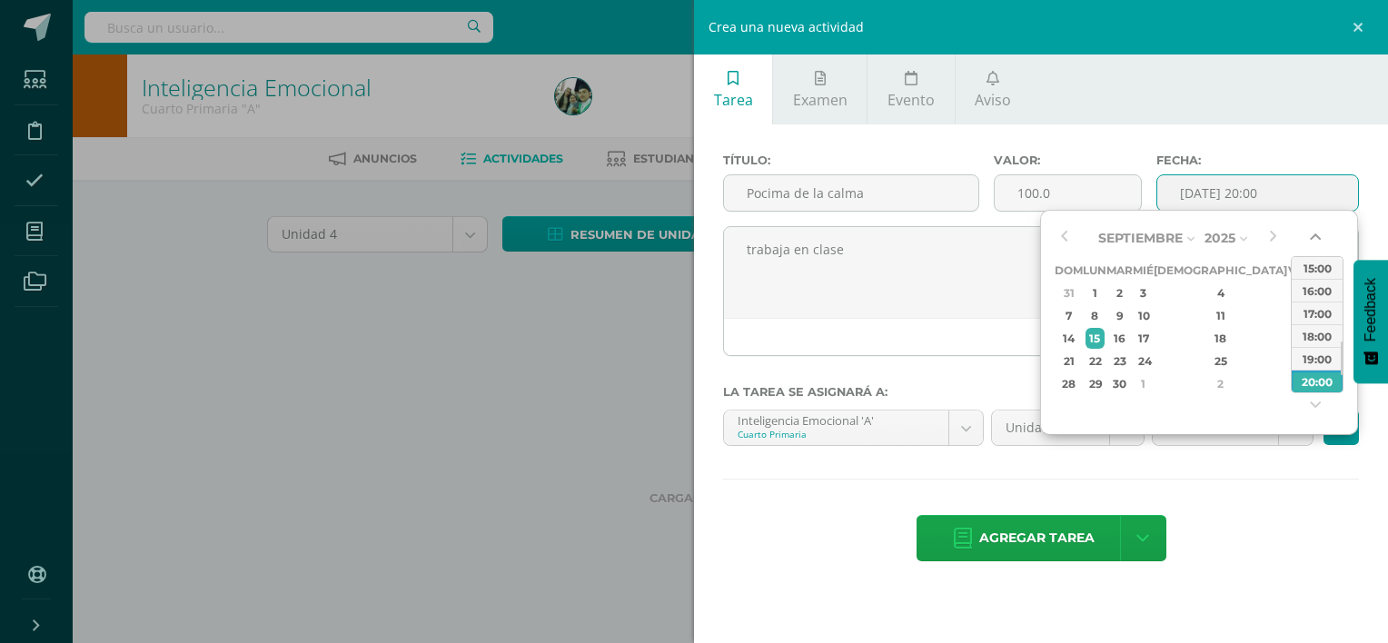
click at [1312, 250] on button "button" at bounding box center [1317, 240] width 18 height 27
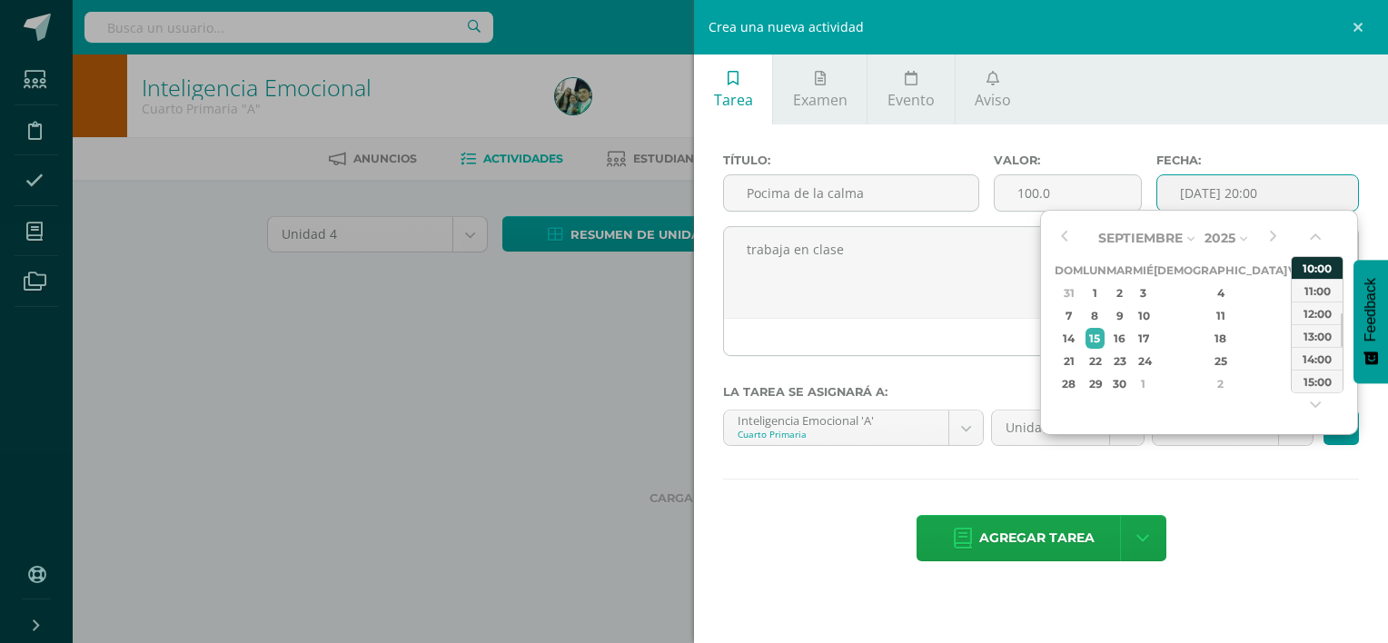
click at [1313, 263] on div "10:00" at bounding box center [1317, 267] width 51 height 23
type input "[DATE] 10:00"
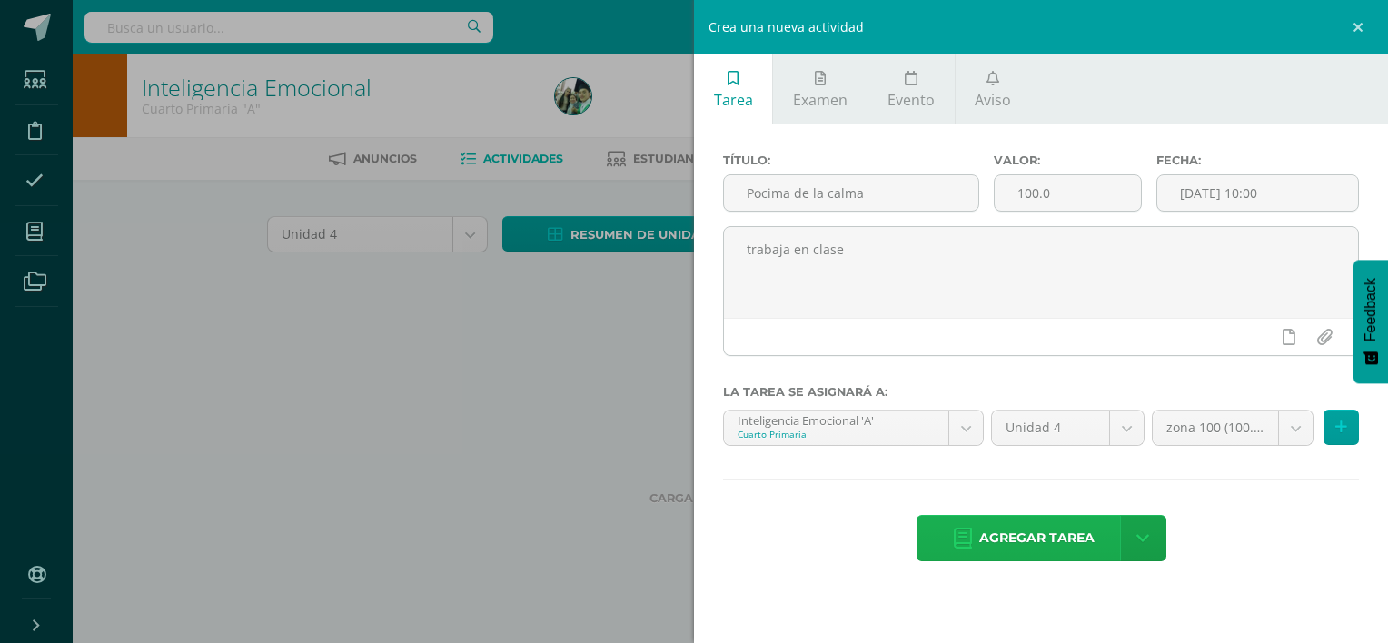
click at [1044, 540] on span "Agregar tarea" at bounding box center [1036, 538] width 115 height 45
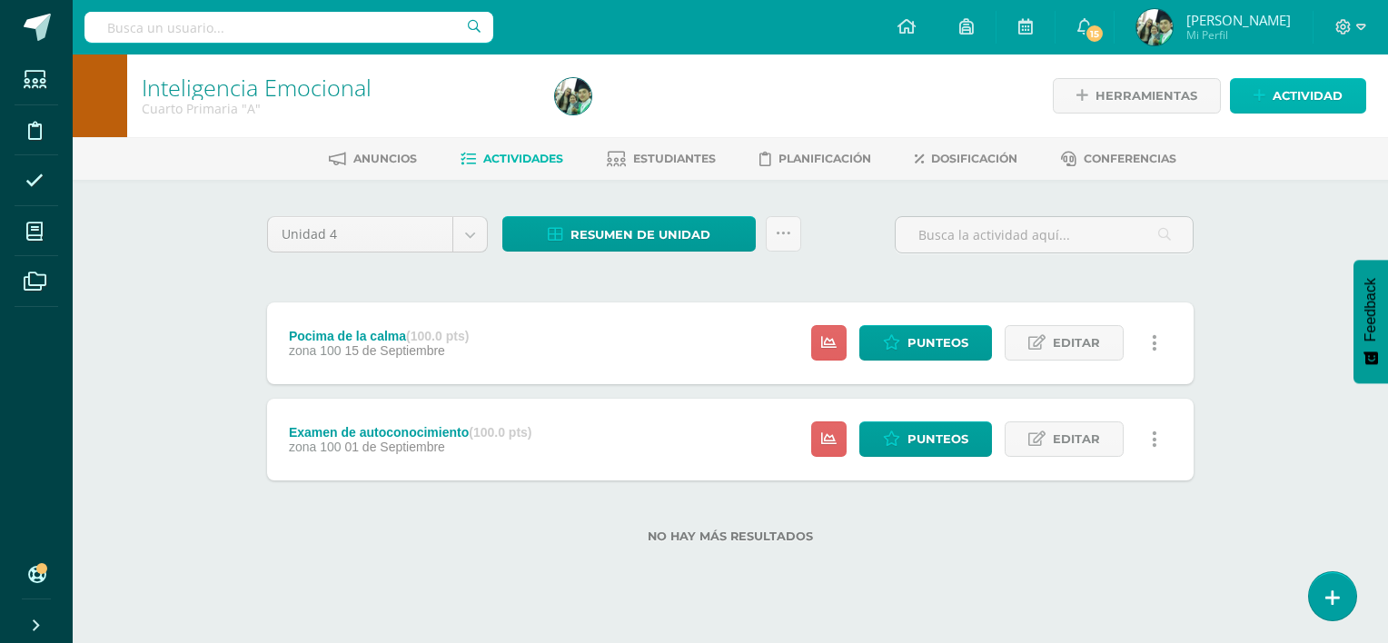
click at [1298, 102] on span "Actividad" at bounding box center [1308, 96] width 70 height 34
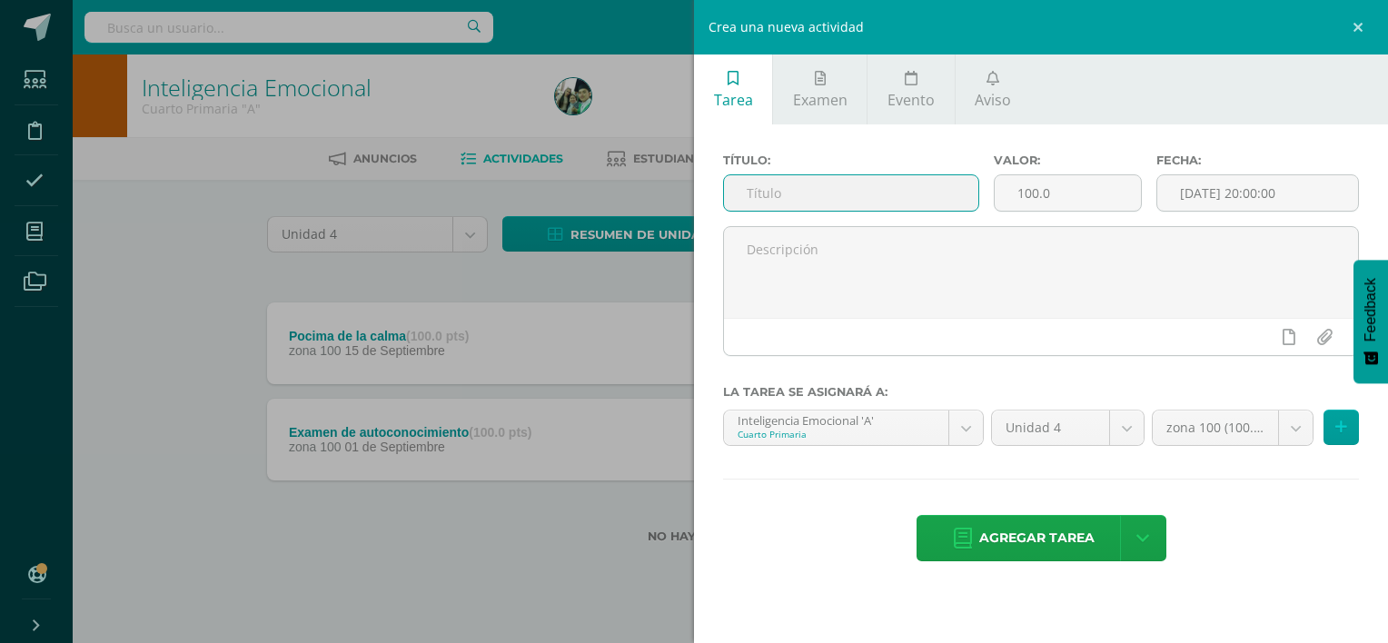
click at [807, 190] on input "text" at bounding box center [851, 192] width 254 height 35
click at [754, 198] on input "caja de la calma" at bounding box center [851, 192] width 254 height 35
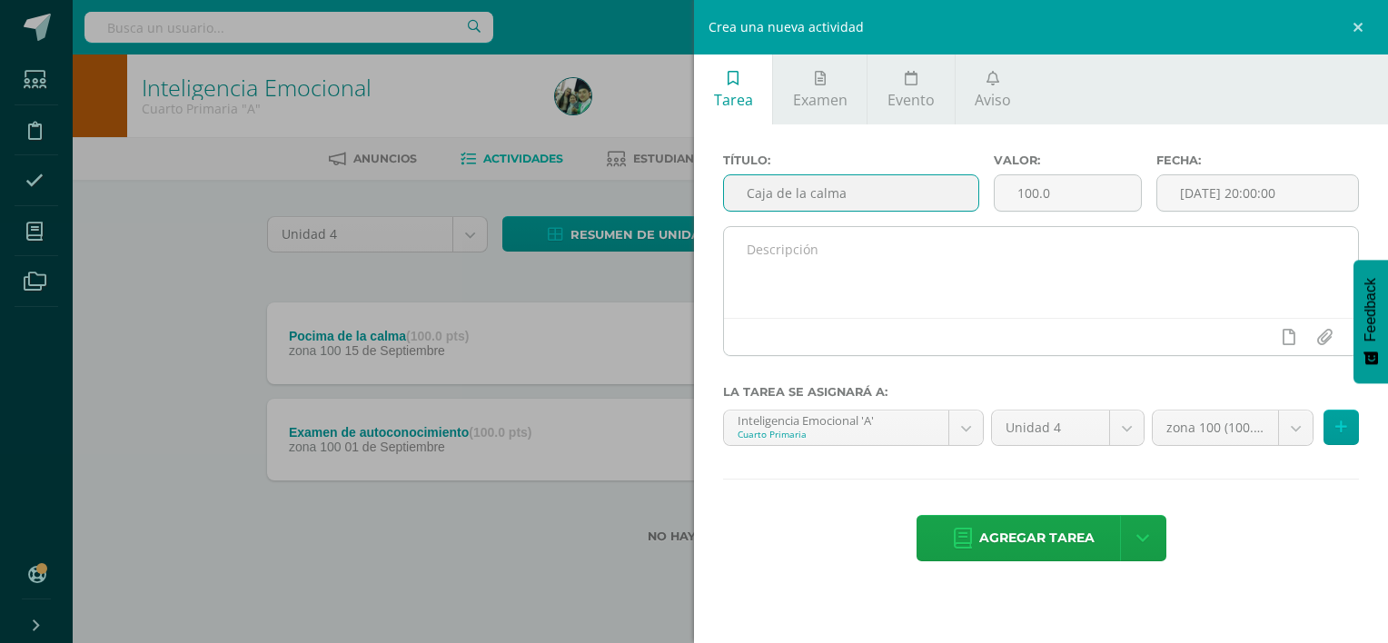
type input "Caja de la calma"
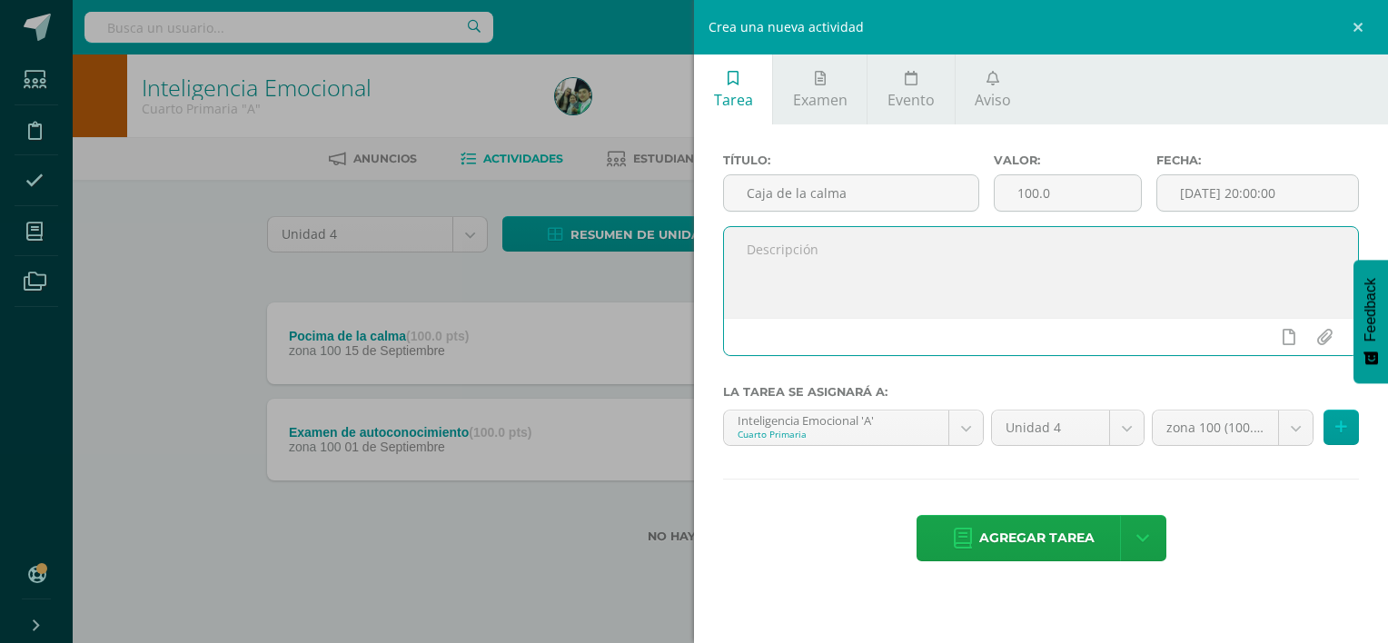
click at [791, 269] on textarea at bounding box center [1041, 272] width 634 height 91
type textarea "trabaja en clase"
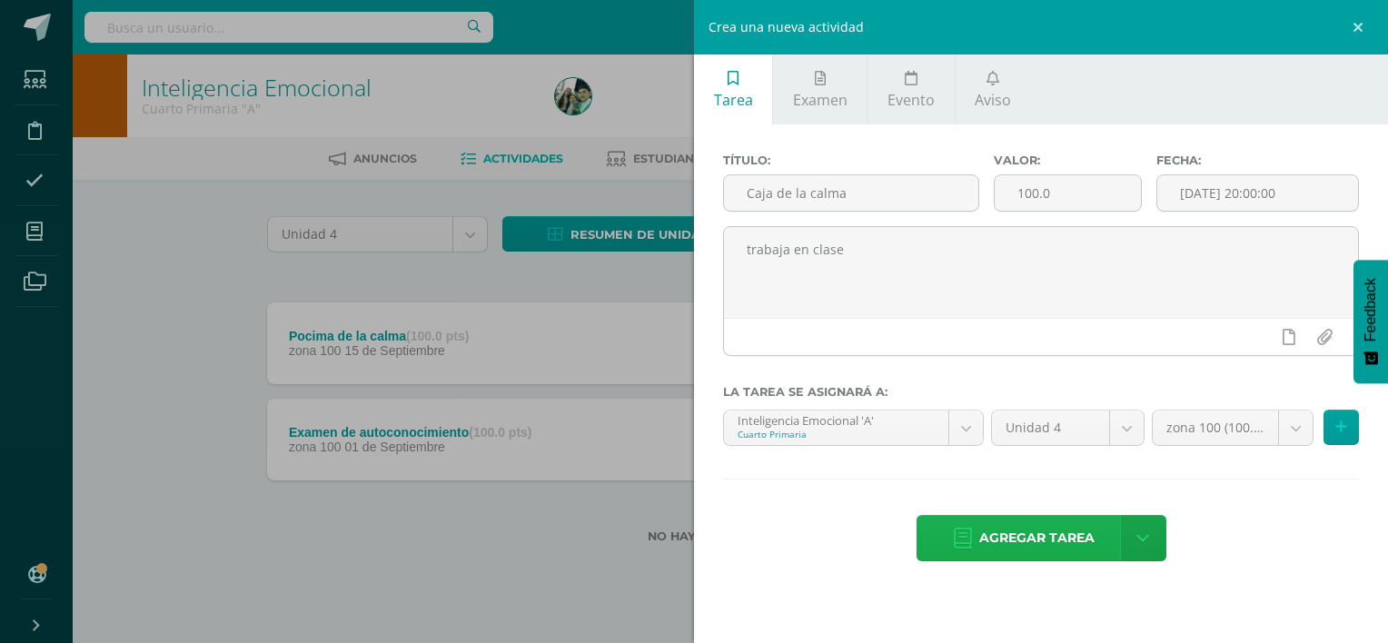
click at [1064, 530] on span "Agregar tarea" at bounding box center [1036, 538] width 115 height 45
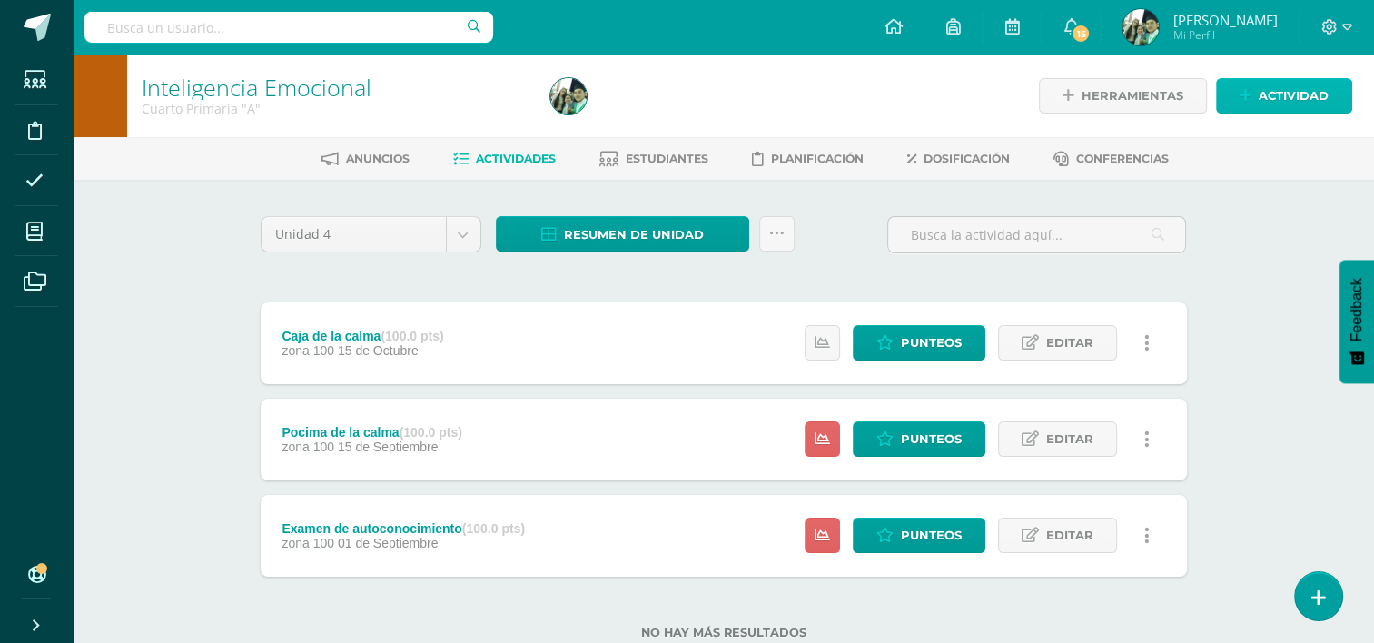
click at [1291, 87] on span "Actividad" at bounding box center [1294, 96] width 70 height 34
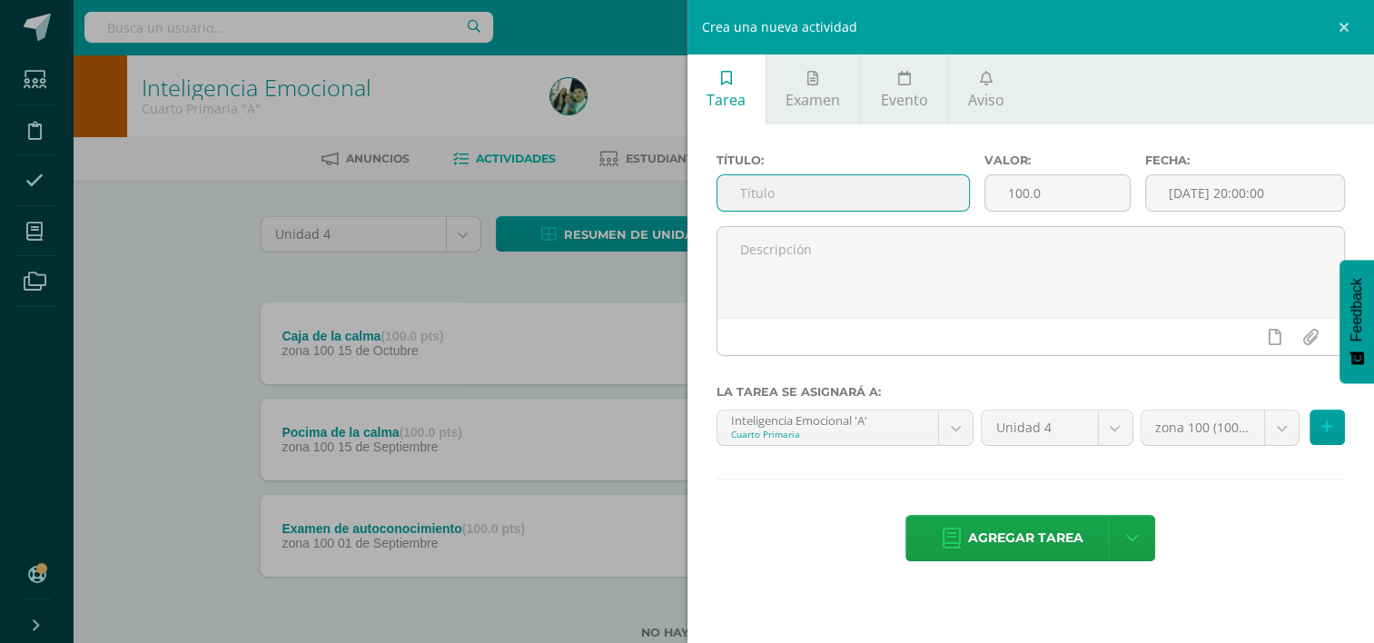
click at [836, 202] on input "text" at bounding box center [844, 192] width 252 height 35
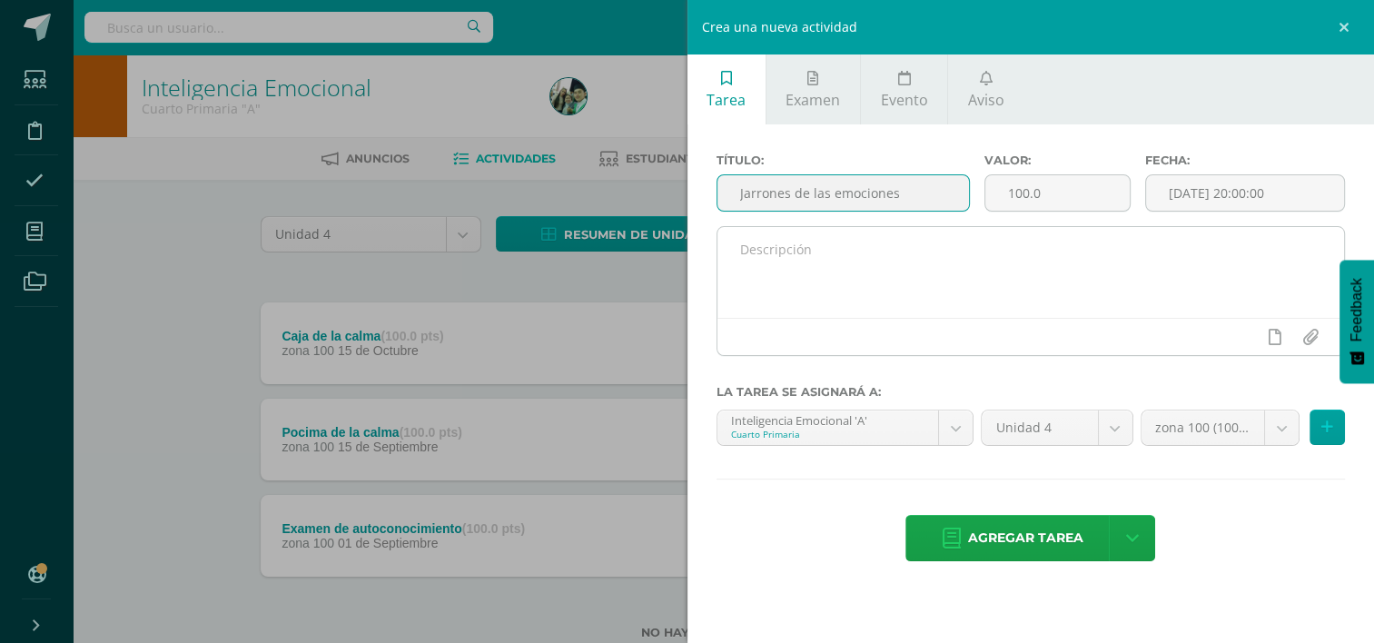
type input "Jarrones de las emociones"
click at [820, 259] on textarea at bounding box center [1032, 272] width 628 height 91
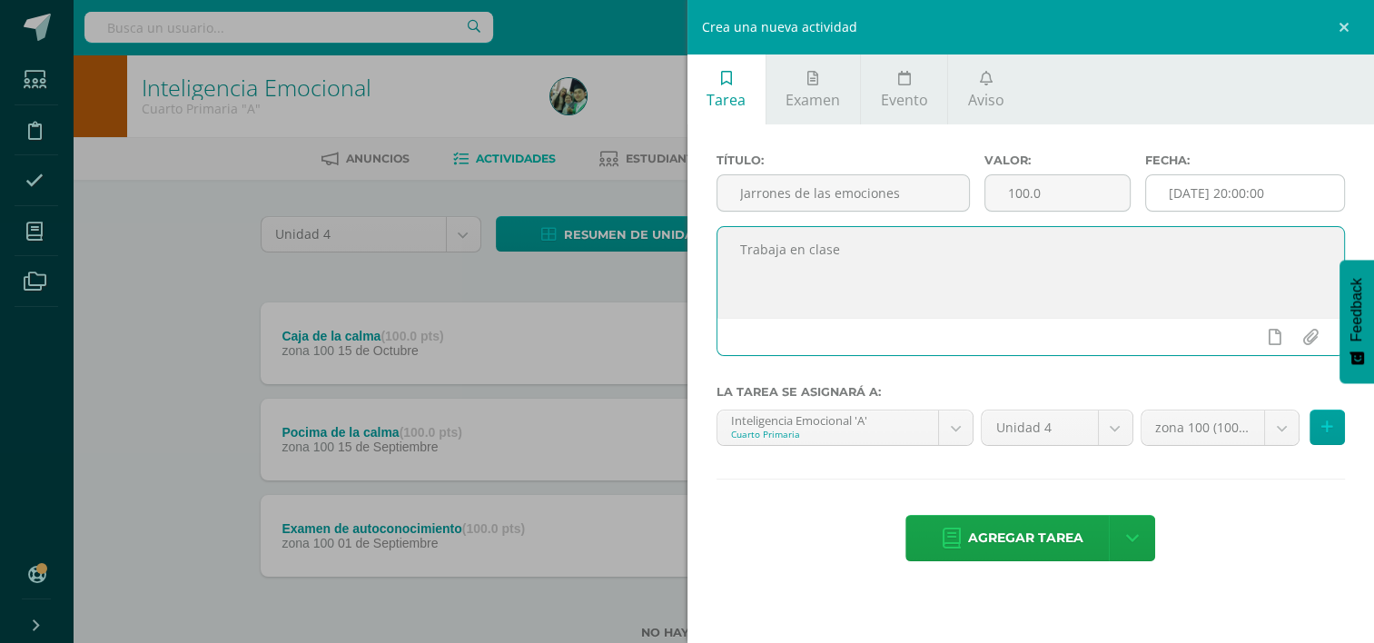
type textarea "Trabaja en clase"
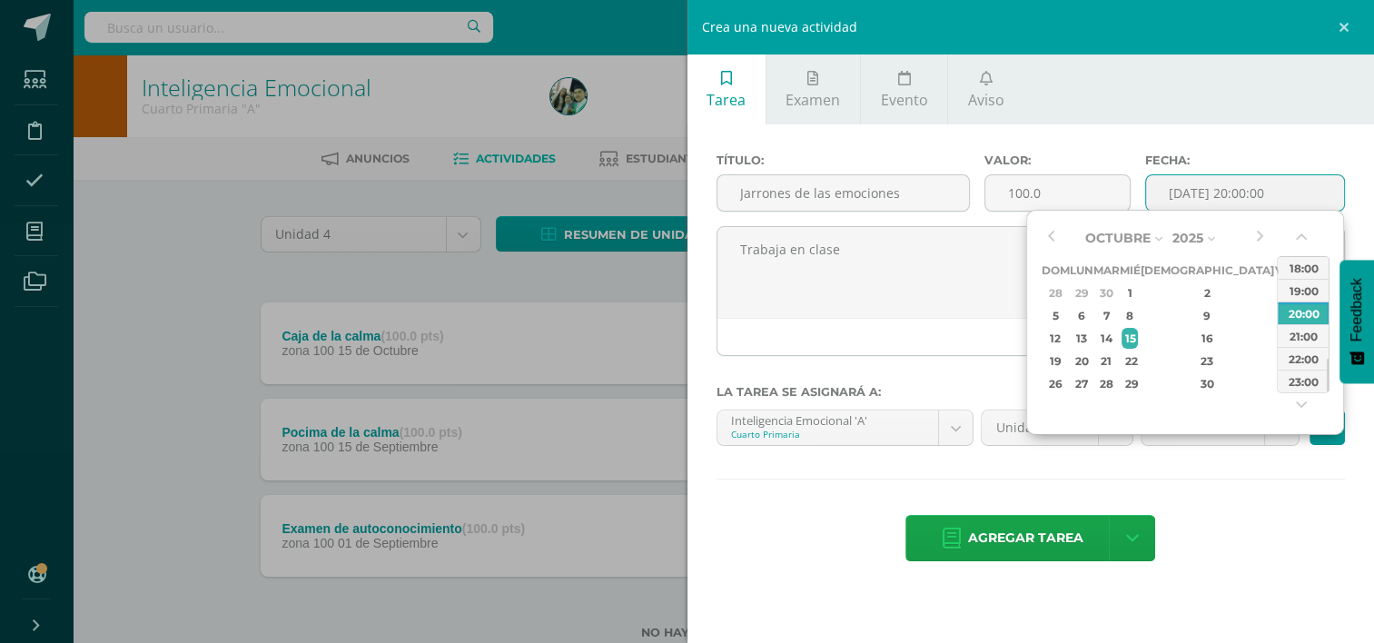
click at [1313, 193] on input "[DATE] 20:00:00" at bounding box center [1245, 192] width 198 height 35
click at [1056, 238] on button "button" at bounding box center [1050, 237] width 18 height 27
click at [1087, 378] on div "29" at bounding box center [1081, 383] width 19 height 21
type input "2025-09-29 20:00"
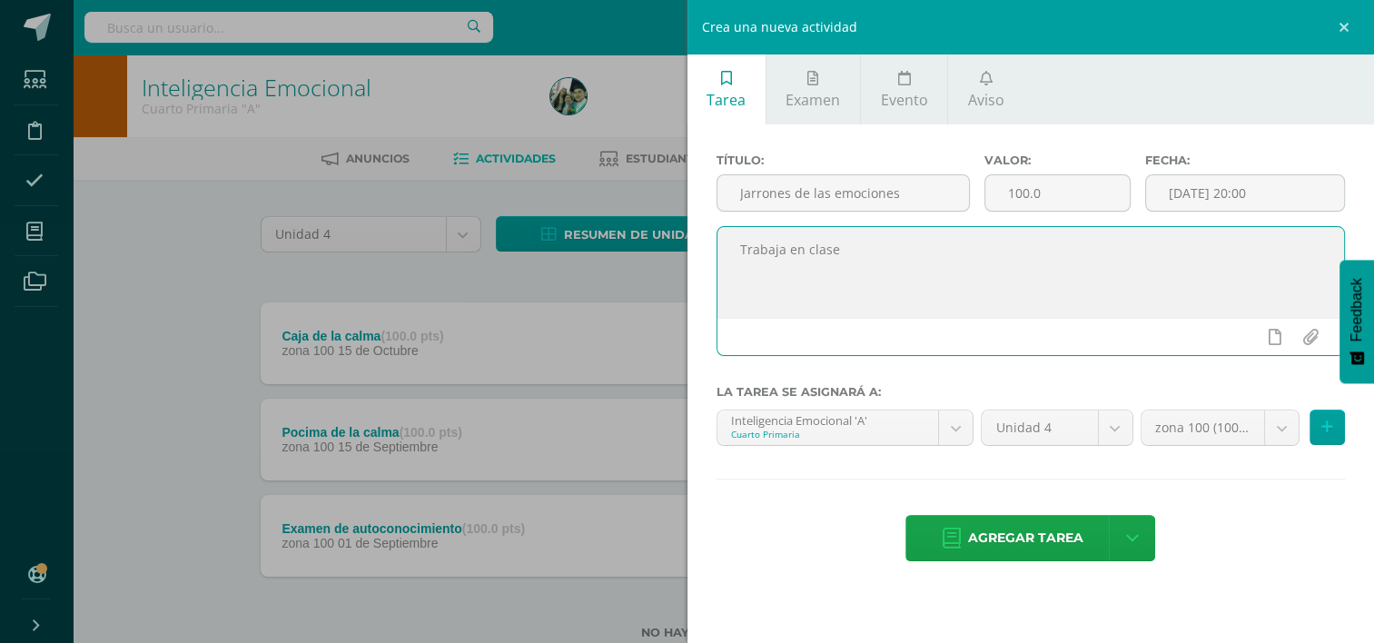
click at [936, 313] on textarea "Trabaja en clase" at bounding box center [1032, 272] width 628 height 91
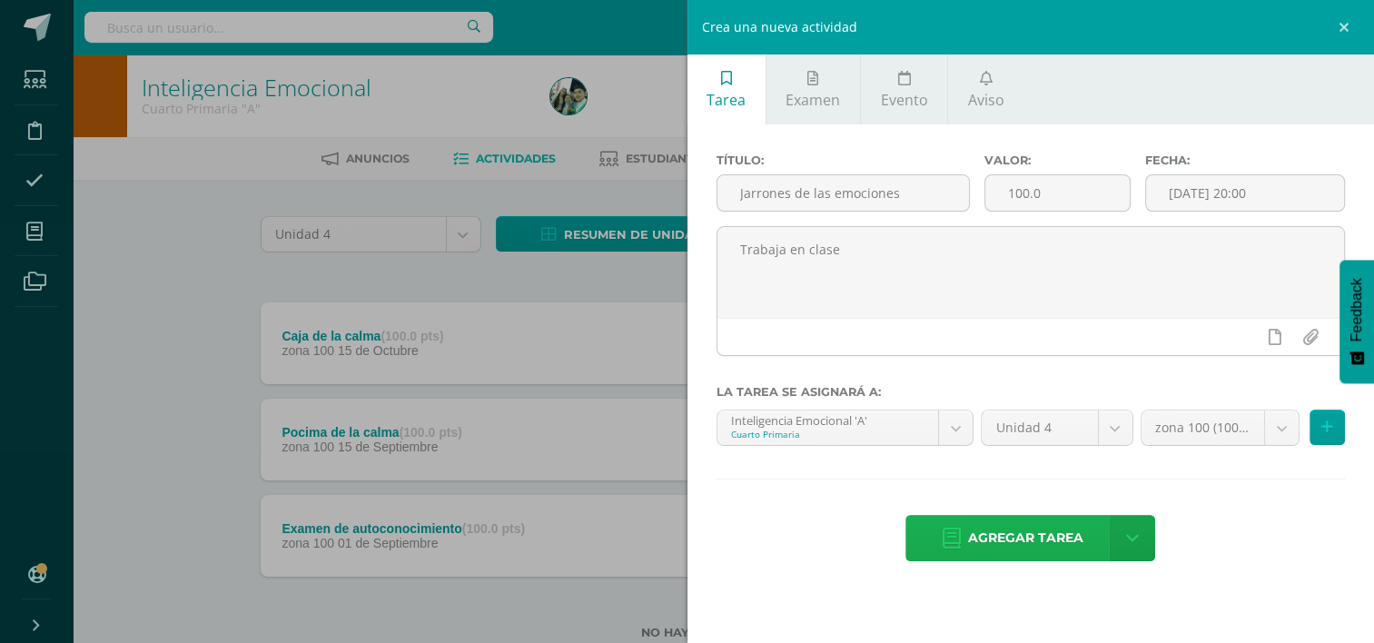
click at [1015, 530] on span "Agregar tarea" at bounding box center [1025, 538] width 115 height 45
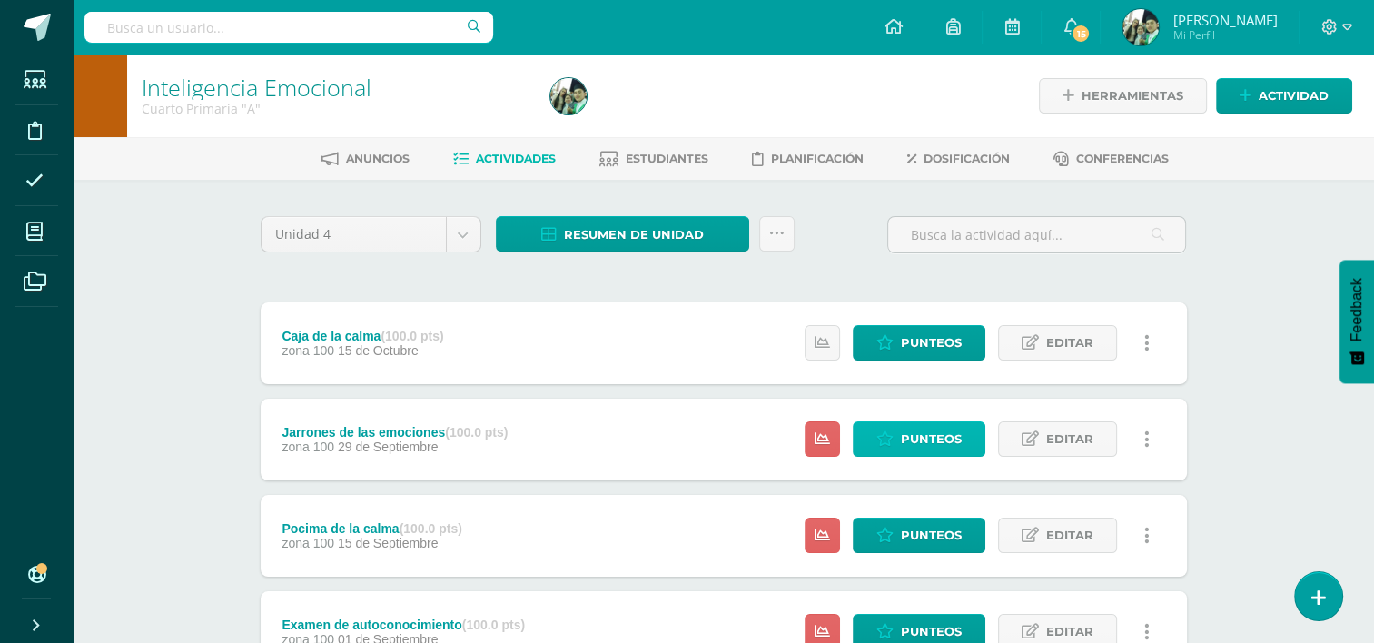
click at [916, 439] on span "Punteos" at bounding box center [931, 439] width 61 height 34
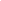
click at [0, 0] on html at bounding box center [0, 0] width 0 height 0
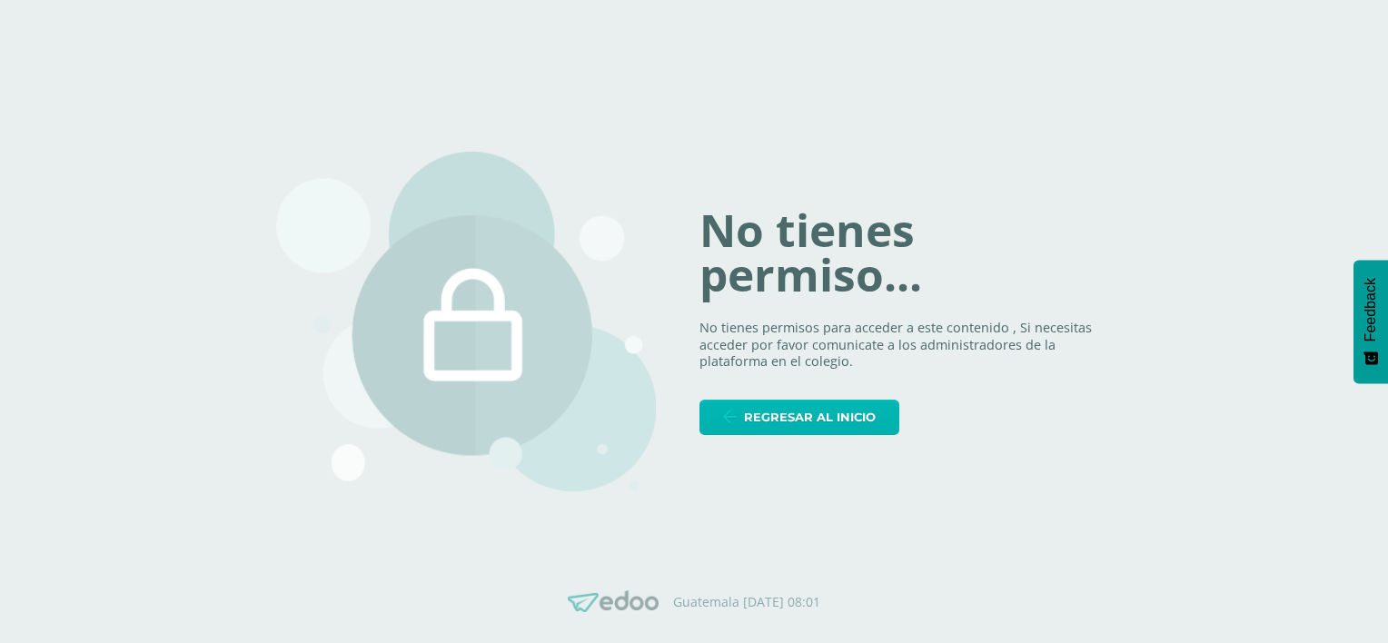
click at [817, 414] on span "Regresar al inicio" at bounding box center [810, 418] width 132 height 34
click at [798, 424] on span "Regresar al inicio" at bounding box center [810, 418] width 132 height 34
click at [814, 411] on span "Regresar al inicio" at bounding box center [810, 418] width 132 height 34
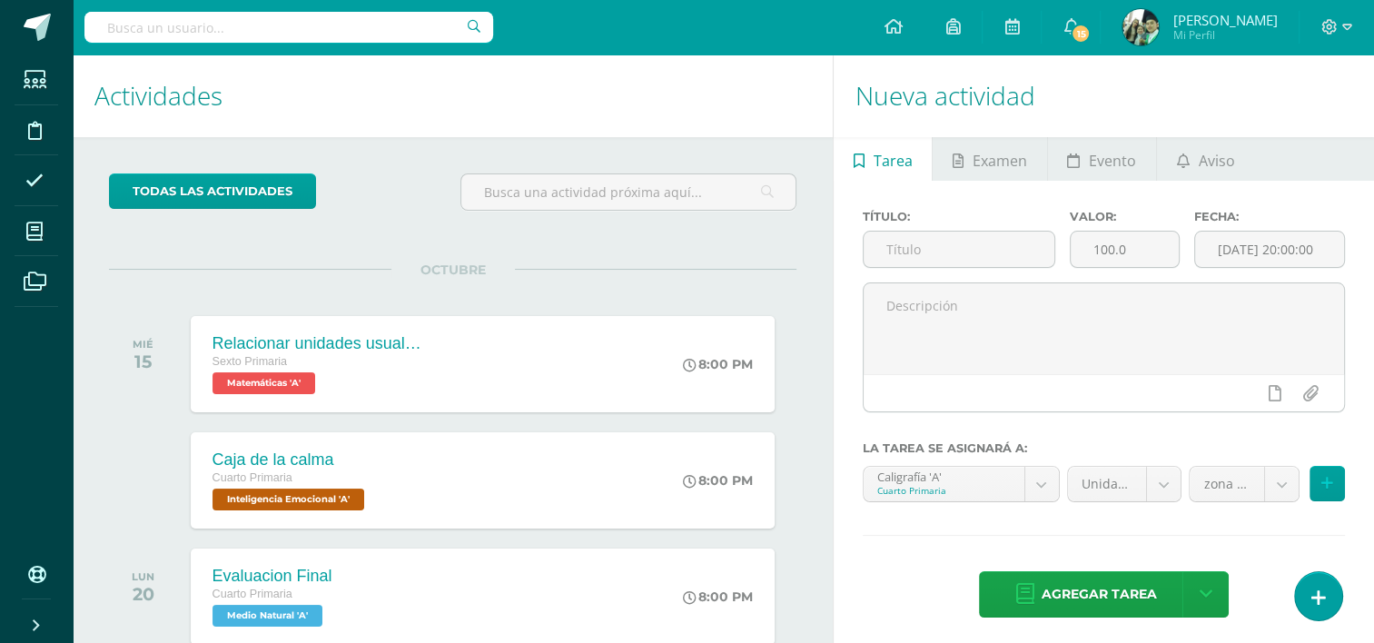
click at [729, 287] on div "OCTUBRE MIÉ 15 Relacionar unidades usuales y metricas Sexto Primaria Matemática…" at bounding box center [453, 342] width 688 height 146
click at [46, 379] on ul "Estudiantes Disciplina Asistencia Mis cursos Archivos" at bounding box center [36, 303] width 73 height 498
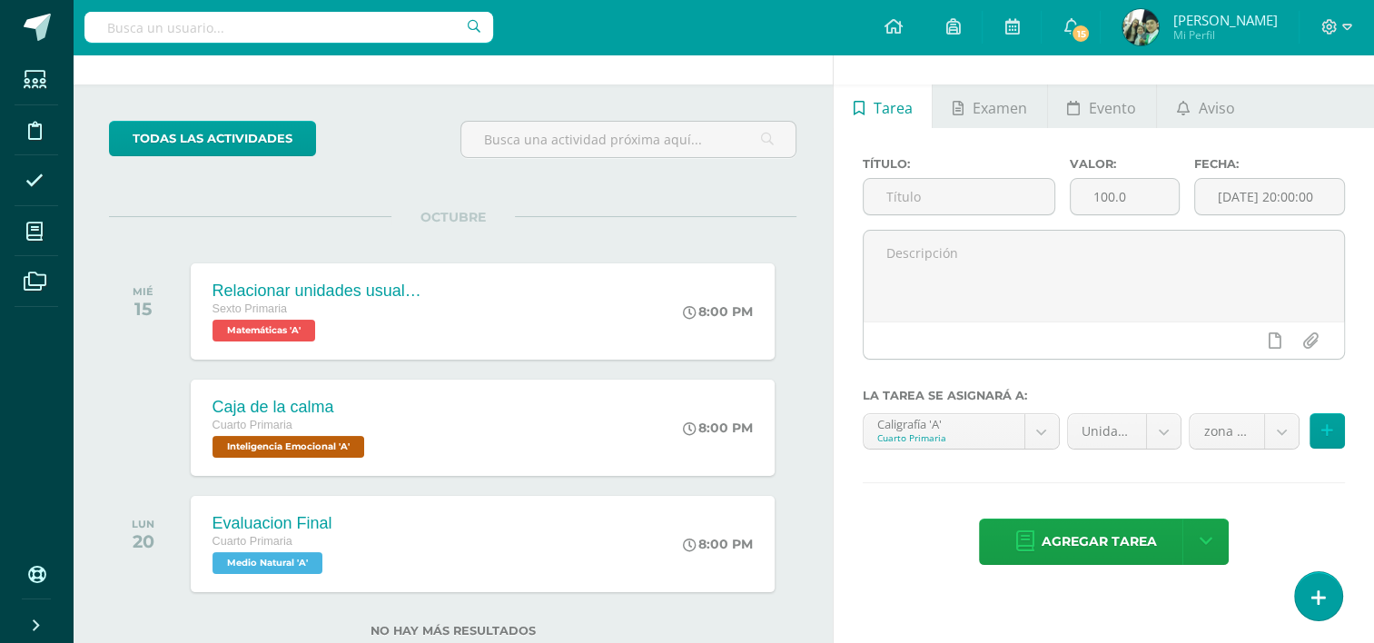
scroll to position [54, 0]
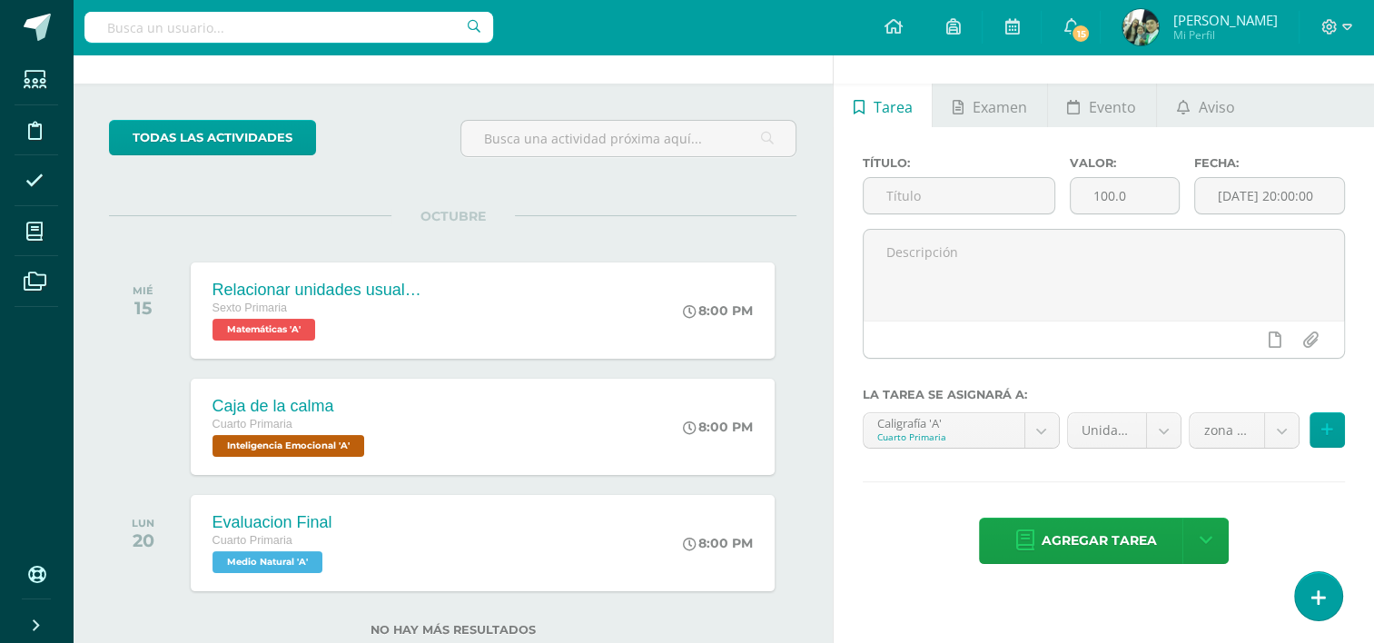
click at [1318, 67] on h1 "Nueva actividad" at bounding box center [1104, 42] width 497 height 83
click at [585, 233] on div "OCTUBRE MIÉ 15 Relacionar unidades usuales y metricas Sexto Primaria Matemática…" at bounding box center [453, 288] width 688 height 146
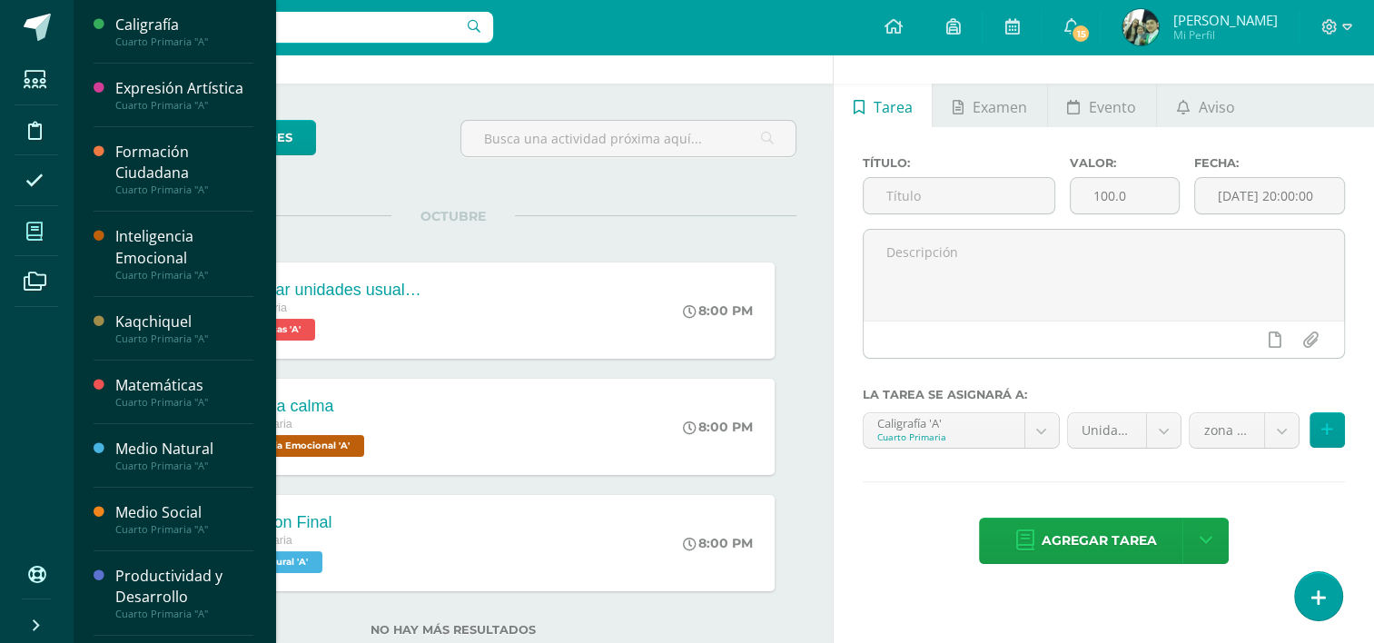
click at [32, 232] on icon at bounding box center [34, 232] width 16 height 18
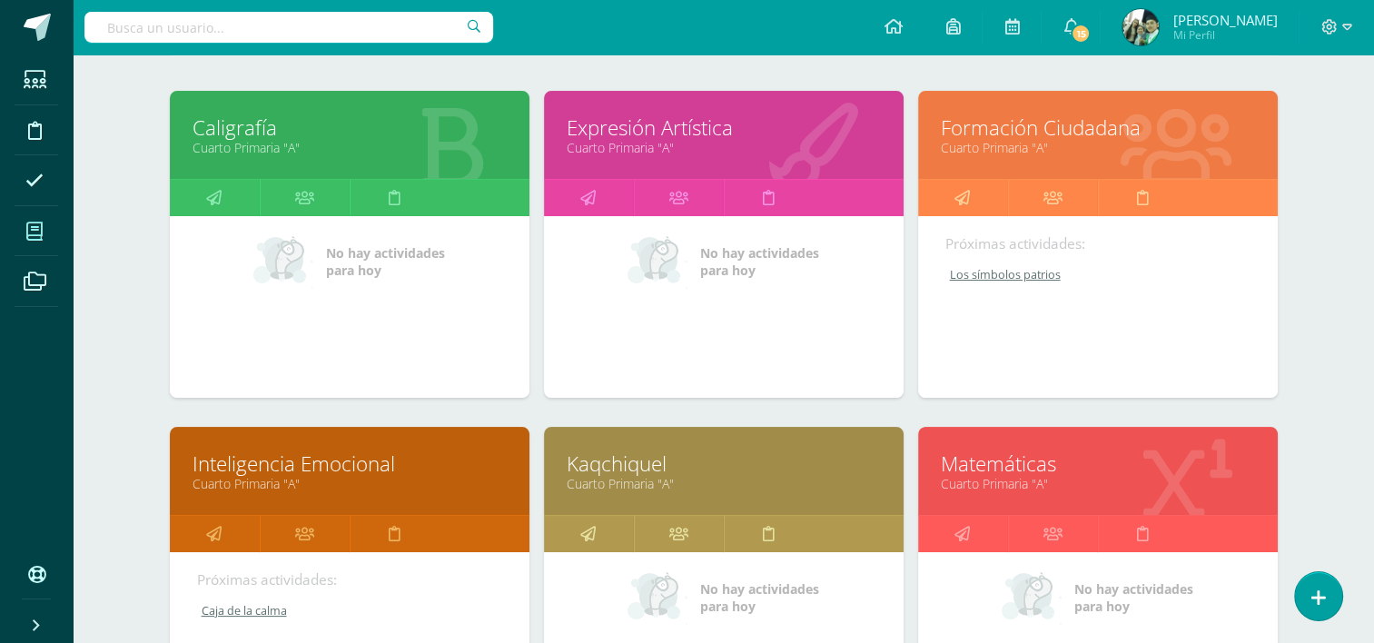
scroll to position [247, 0]
click at [1048, 132] on link "Formación Ciudadana" at bounding box center [1098, 128] width 314 height 28
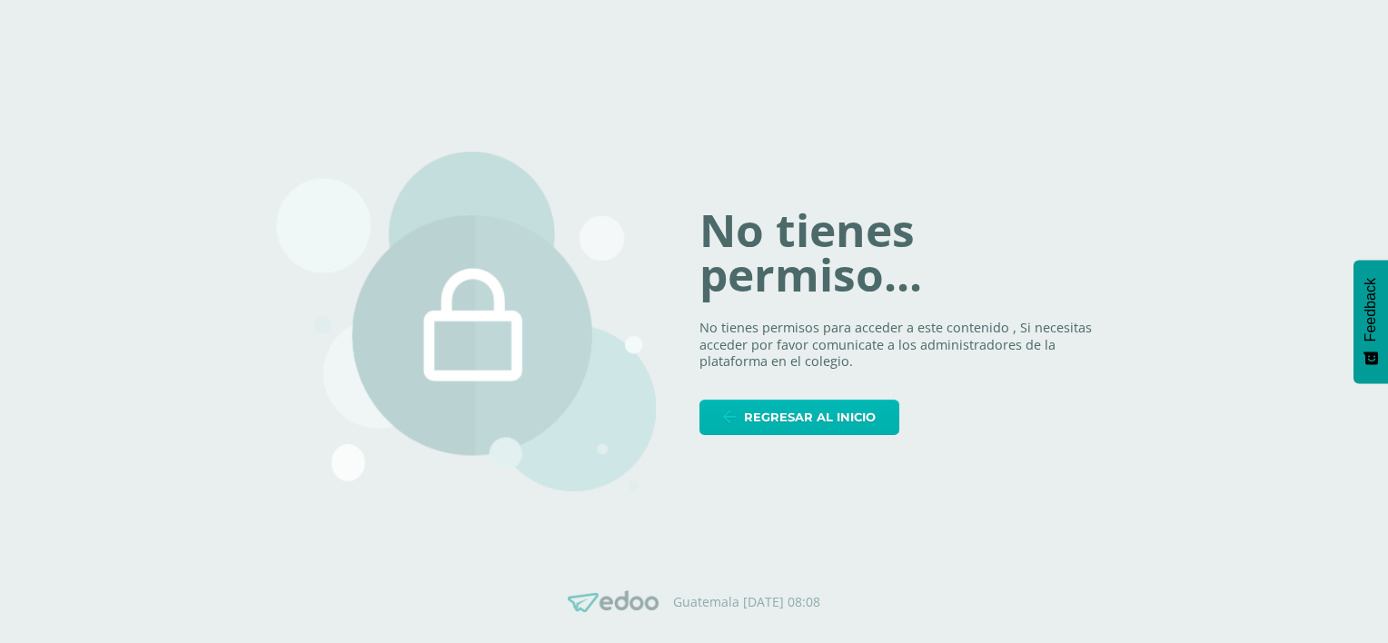
drag, startPoint x: 0, startPoint y: 0, endPoint x: 799, endPoint y: 419, distance: 902.4
click at [799, 419] on span "Regresar al inicio" at bounding box center [810, 418] width 132 height 34
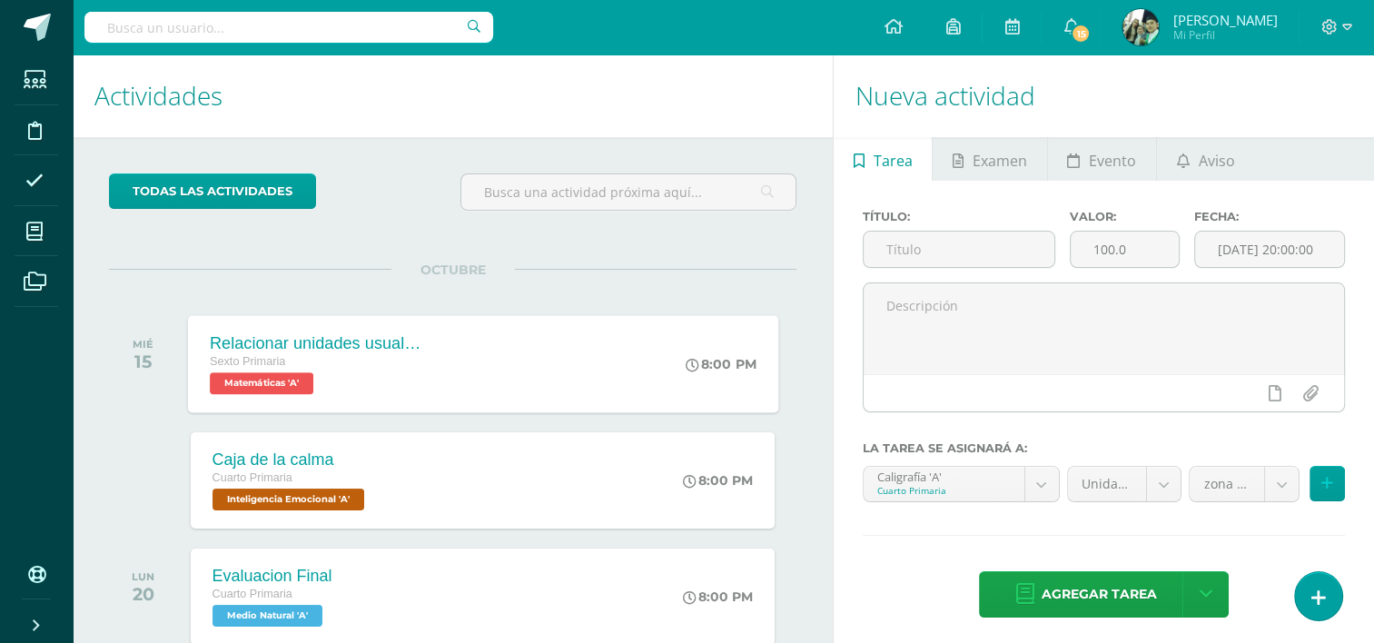
click at [286, 357] on div "Sexto Primaria" at bounding box center [320, 363] width 220 height 20
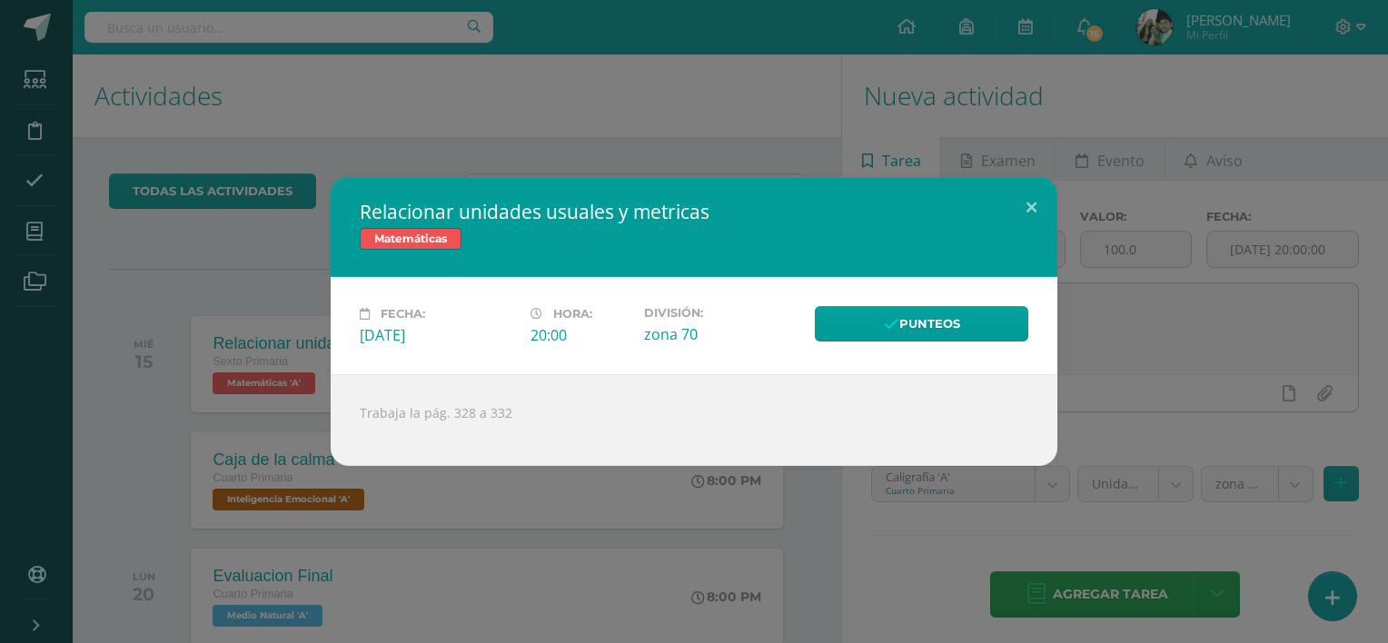
click at [124, 404] on div "Relacionar unidades usuales y metricas Matemáticas Fecha: [DATE] Hora: 20:00 Di…" at bounding box center [693, 321] width 1373 height 289
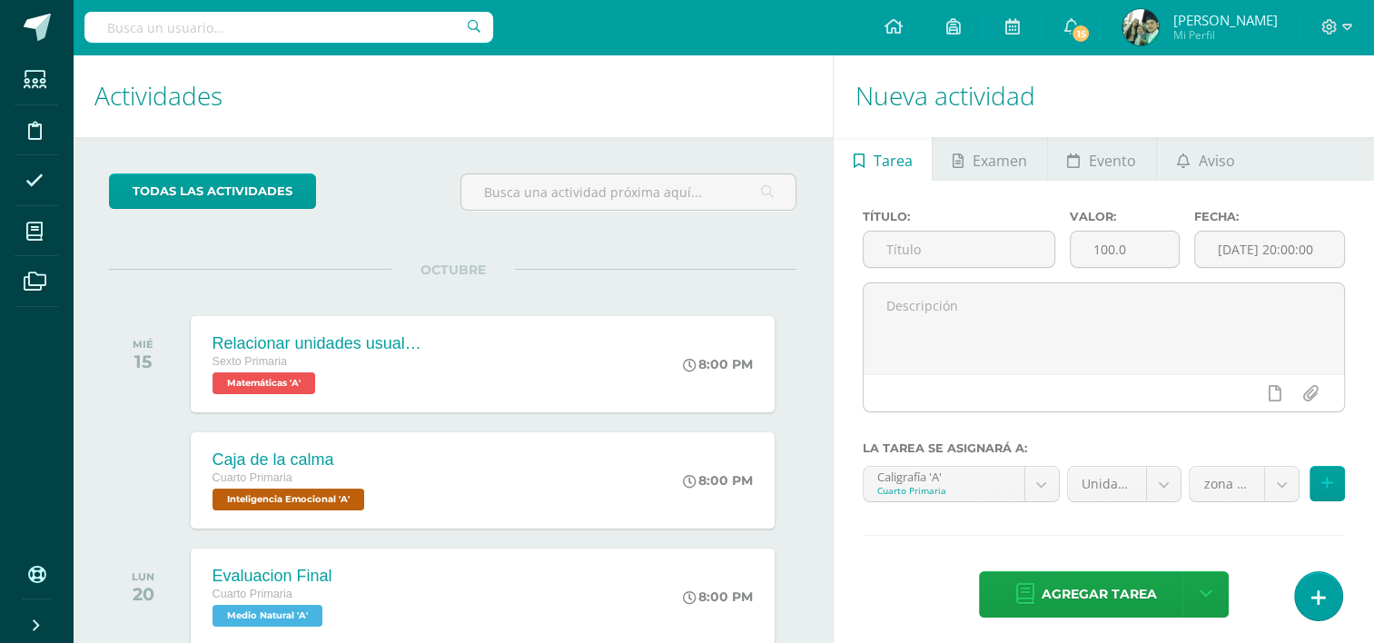
click at [1159, 23] on img at bounding box center [1141, 27] width 36 height 36
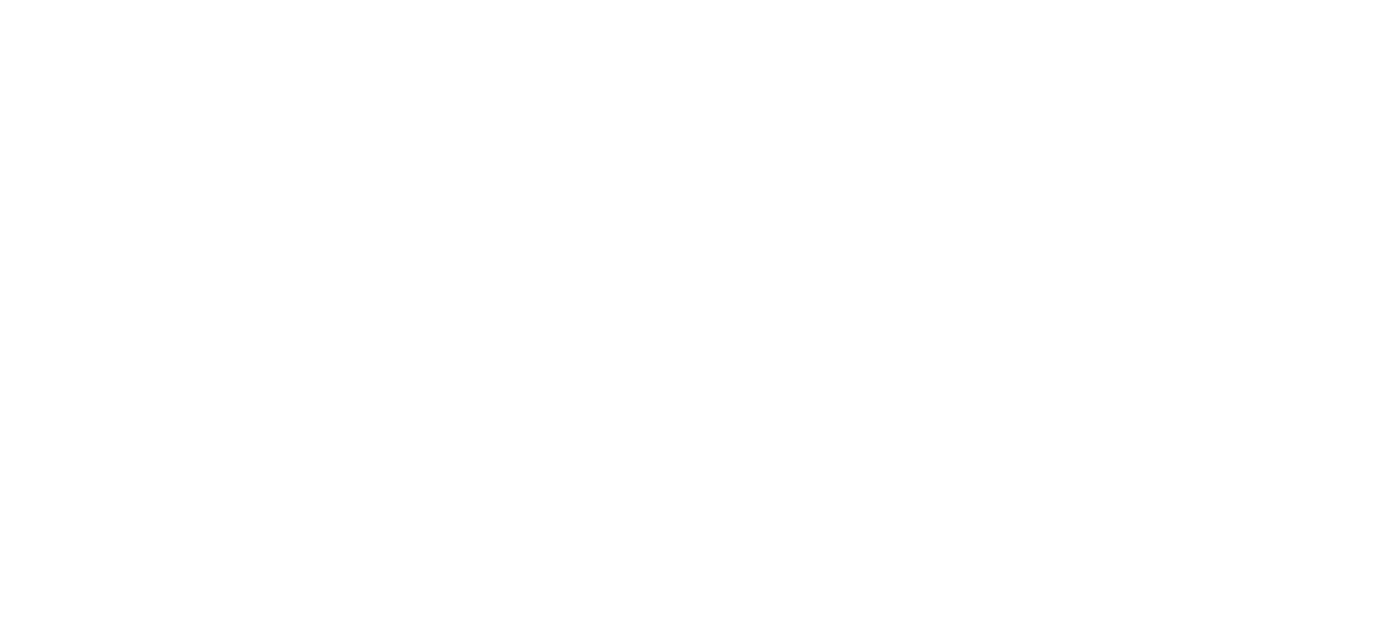
click at [0, 0] on html at bounding box center [0, 0] width 0 height 0
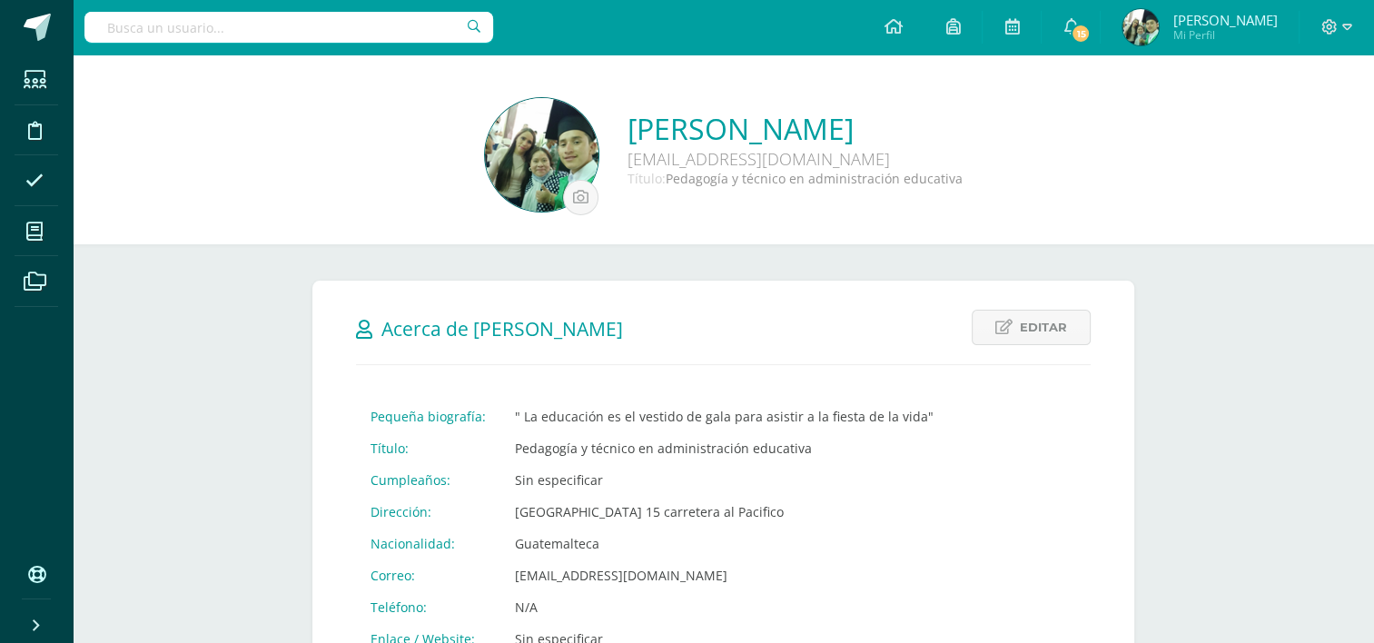
click at [1330, 28] on icon at bounding box center [1330, 26] width 15 height 15
click at [1283, 123] on span "Cerrar sesión" at bounding box center [1289, 122] width 82 height 17
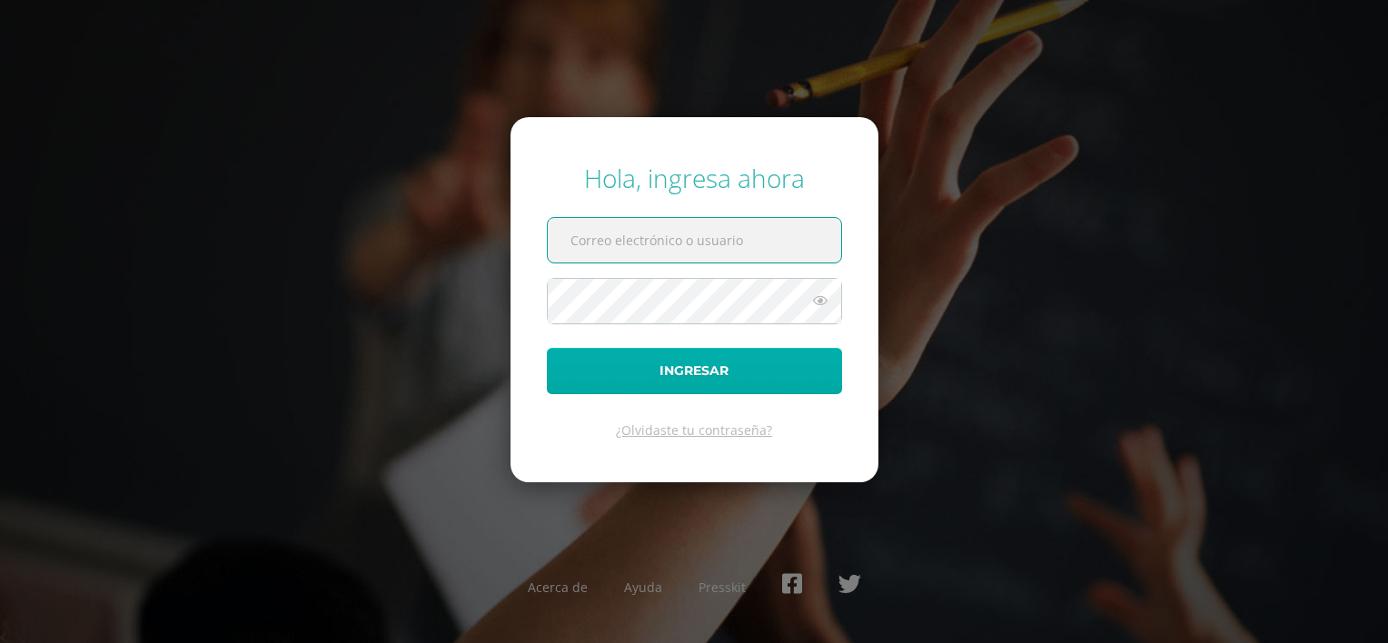
type input "[EMAIL_ADDRESS][DOMAIN_NAME]"
click at [673, 351] on button "Ingresar" at bounding box center [694, 371] width 295 height 46
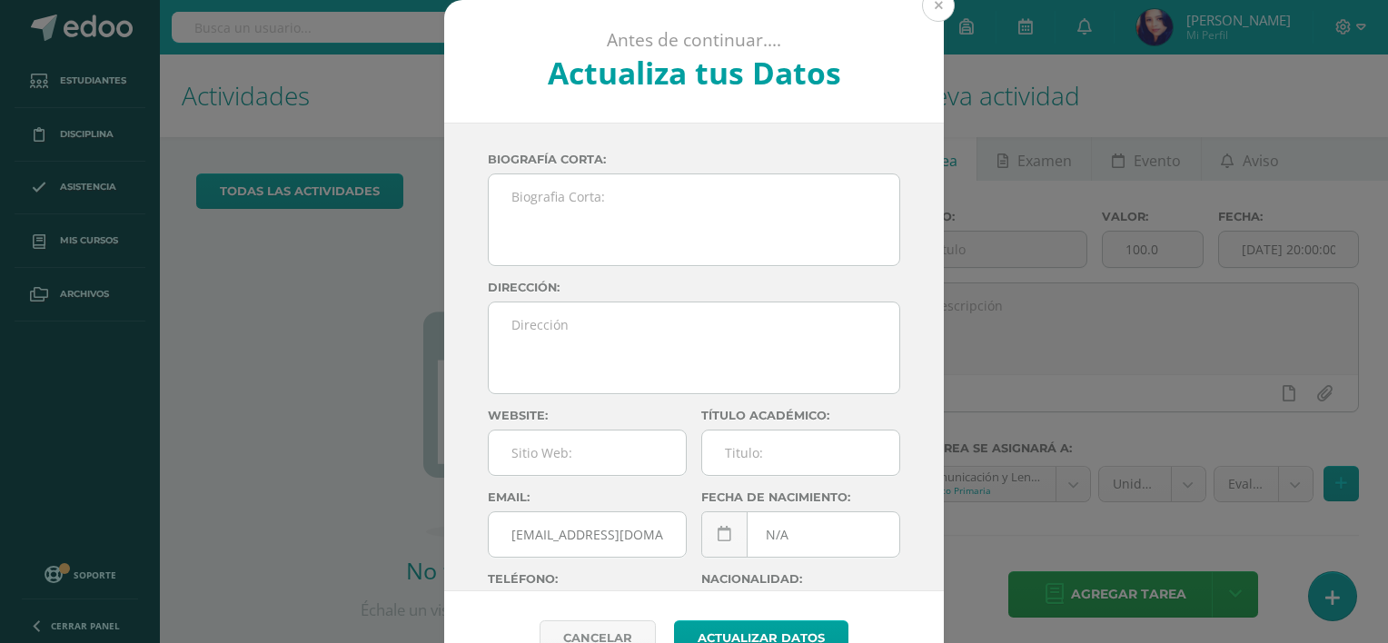
click at [939, 10] on button at bounding box center [938, 5] width 33 height 33
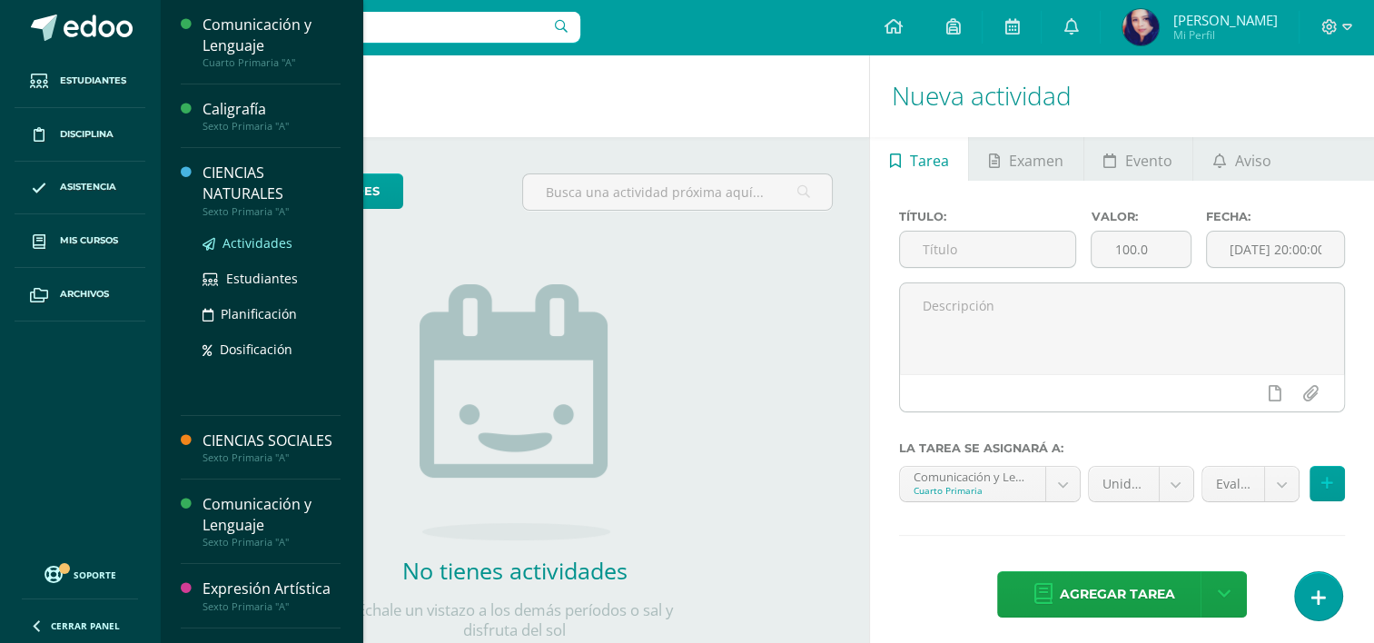
click at [257, 241] on span "Actividades" at bounding box center [258, 242] width 70 height 17
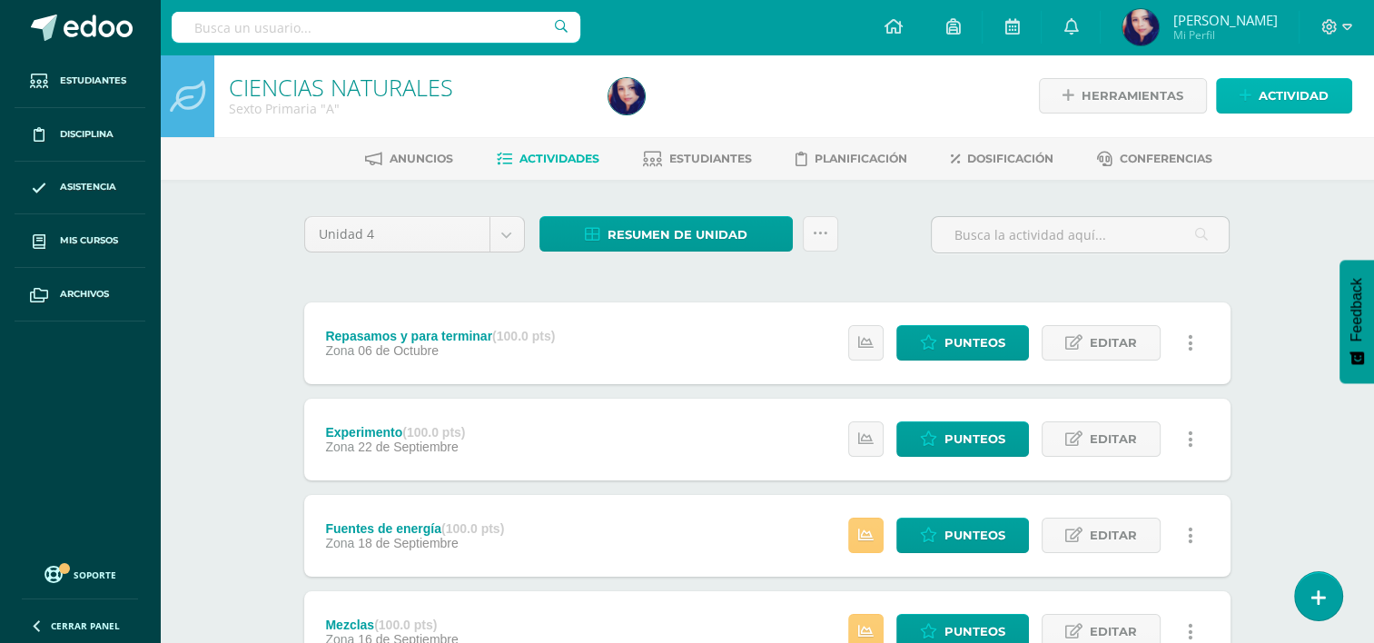
click at [1273, 104] on span "Actividad" at bounding box center [1294, 96] width 70 height 34
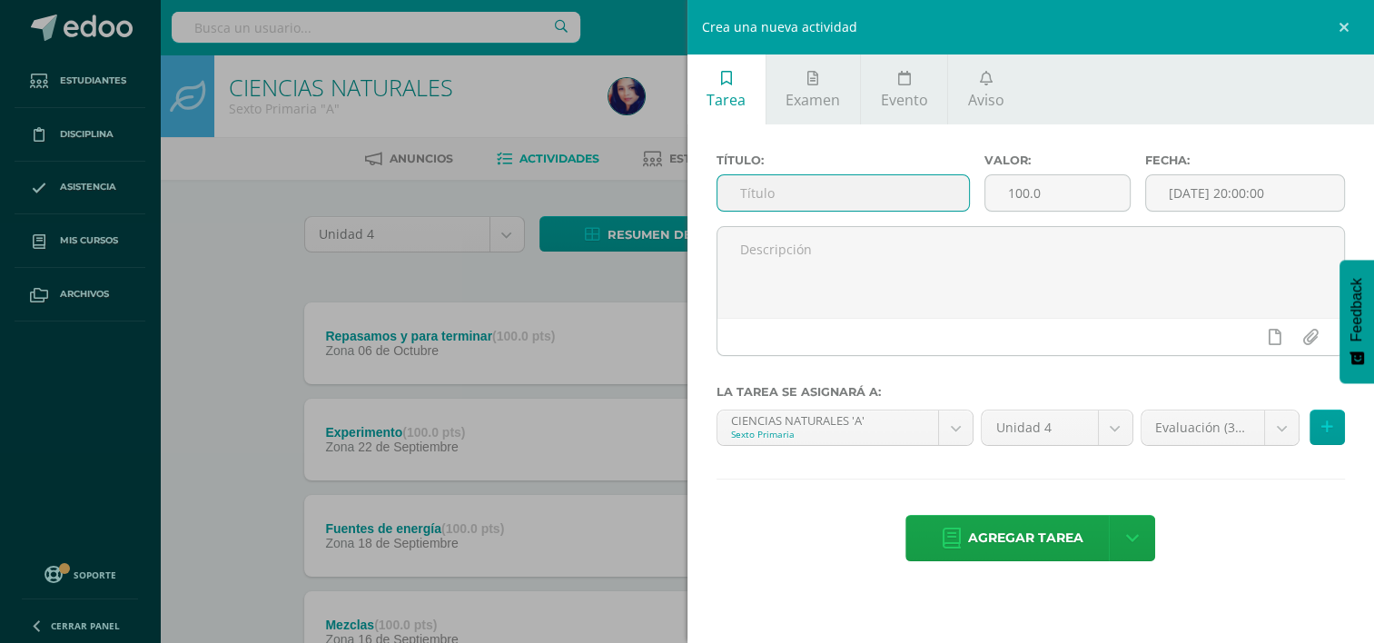
click at [868, 180] on input "text" at bounding box center [844, 192] width 252 height 35
type input "e"
type input "Evaluación"
click at [1001, 530] on span "Agregar tarea" at bounding box center [1025, 538] width 115 height 45
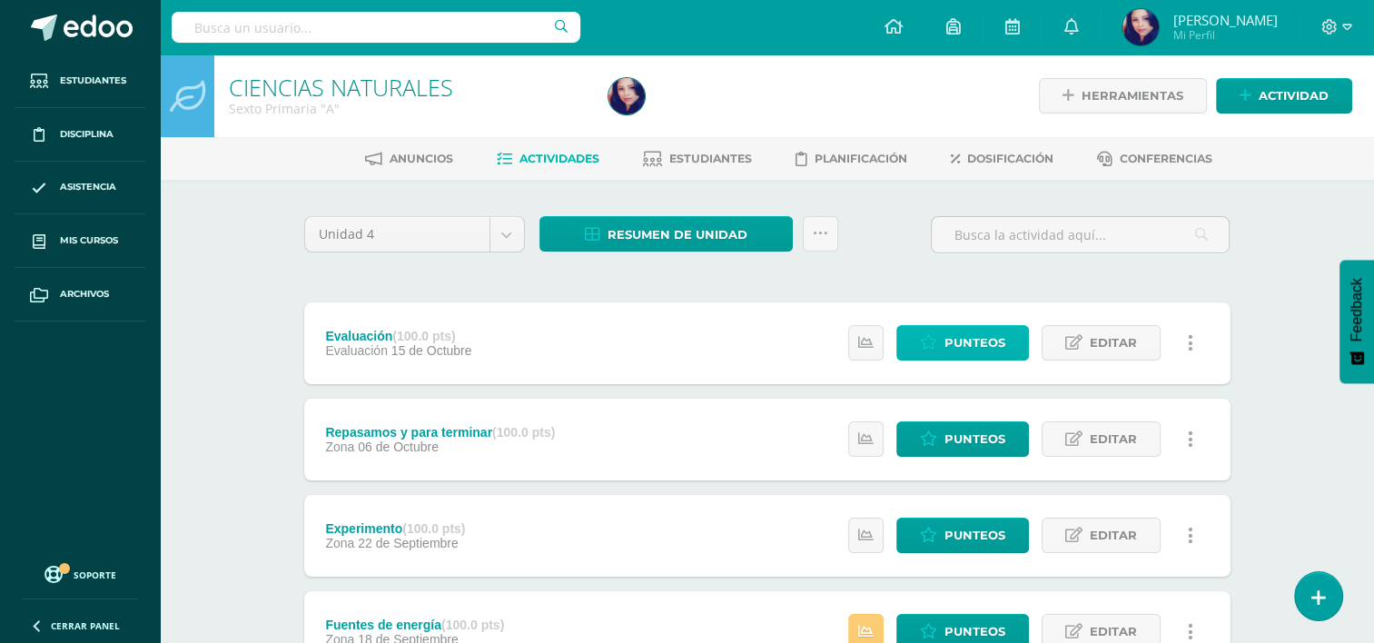
click at [972, 352] on span "Punteos" at bounding box center [975, 343] width 61 height 34
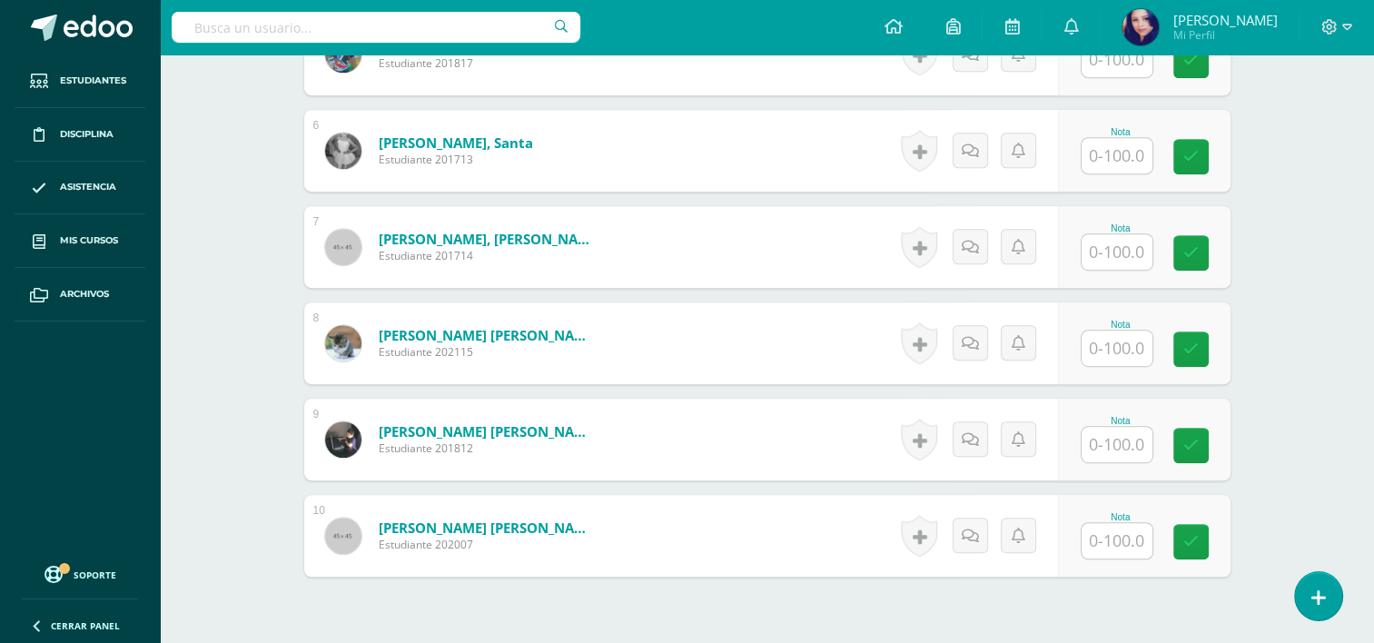
scroll to position [1004, 0]
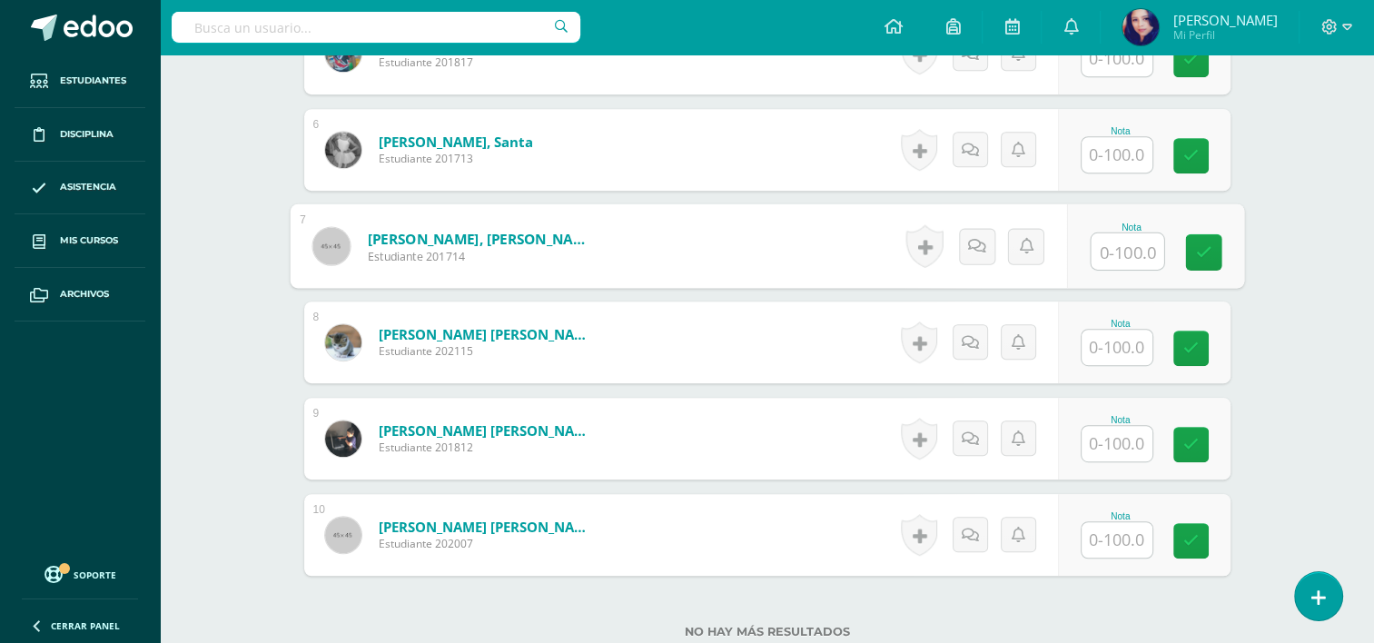
click at [1113, 253] on input "text" at bounding box center [1127, 251] width 73 height 36
type input "100"
click at [1202, 252] on icon at bounding box center [1203, 251] width 16 height 15
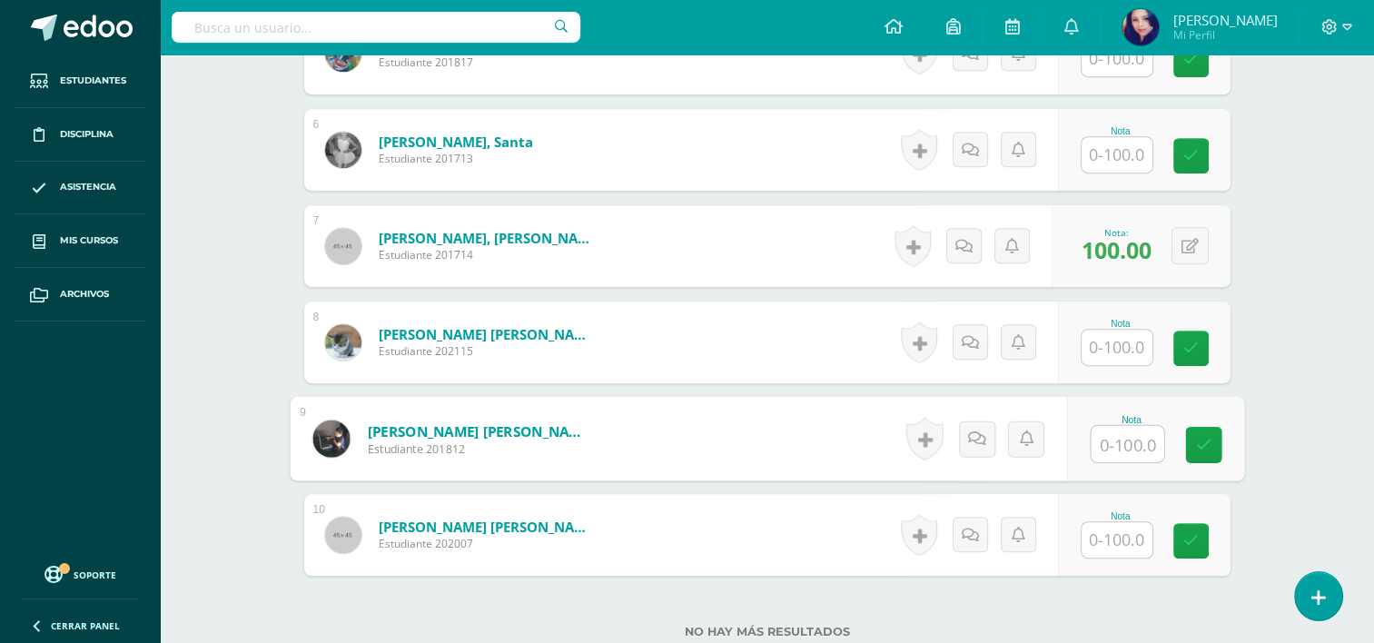
click at [1115, 451] on input "text" at bounding box center [1127, 444] width 73 height 36
type input "52.9"
click at [1203, 443] on icon at bounding box center [1203, 444] width 16 height 15
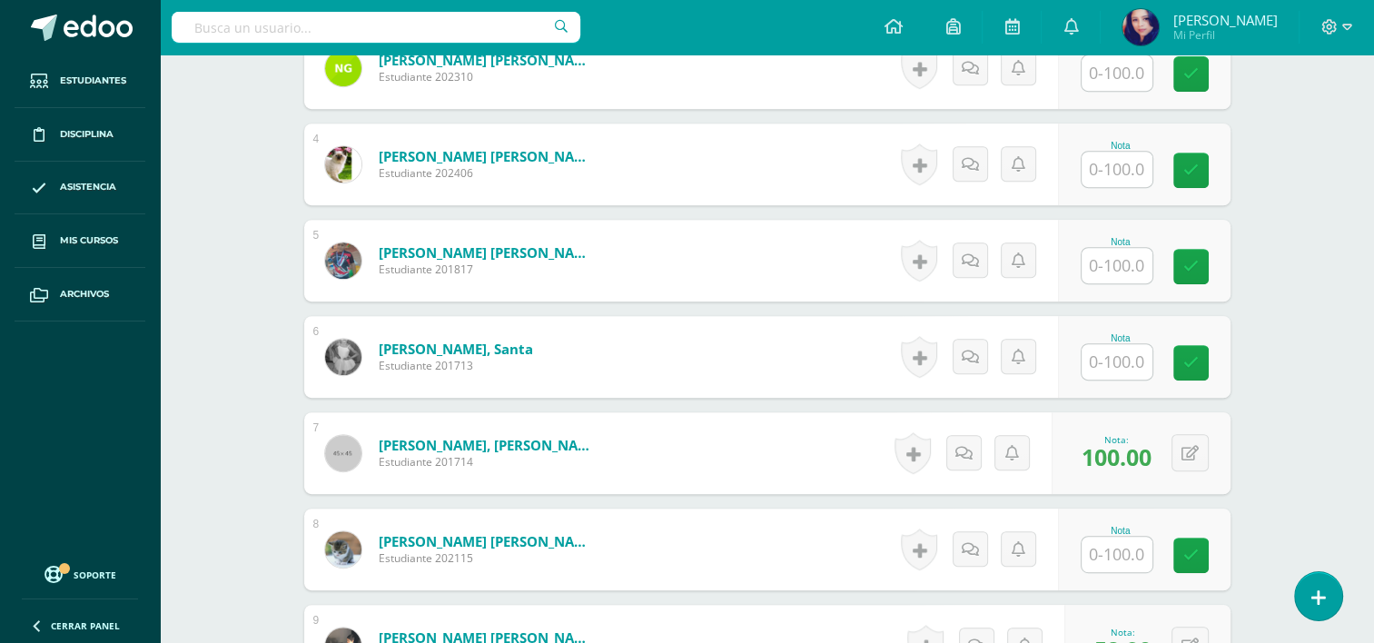
scroll to position [693, 0]
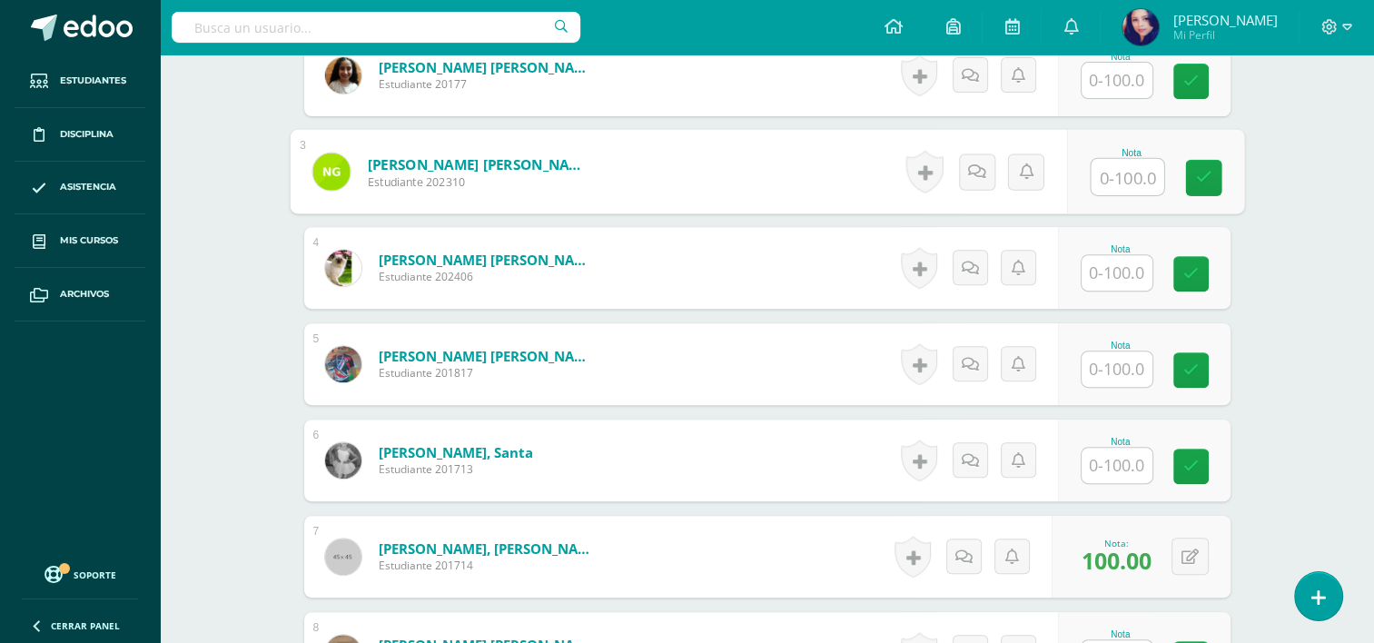
click at [1124, 178] on input "text" at bounding box center [1127, 177] width 73 height 36
type input "41.89"
click at [1195, 179] on icon at bounding box center [1203, 177] width 16 height 15
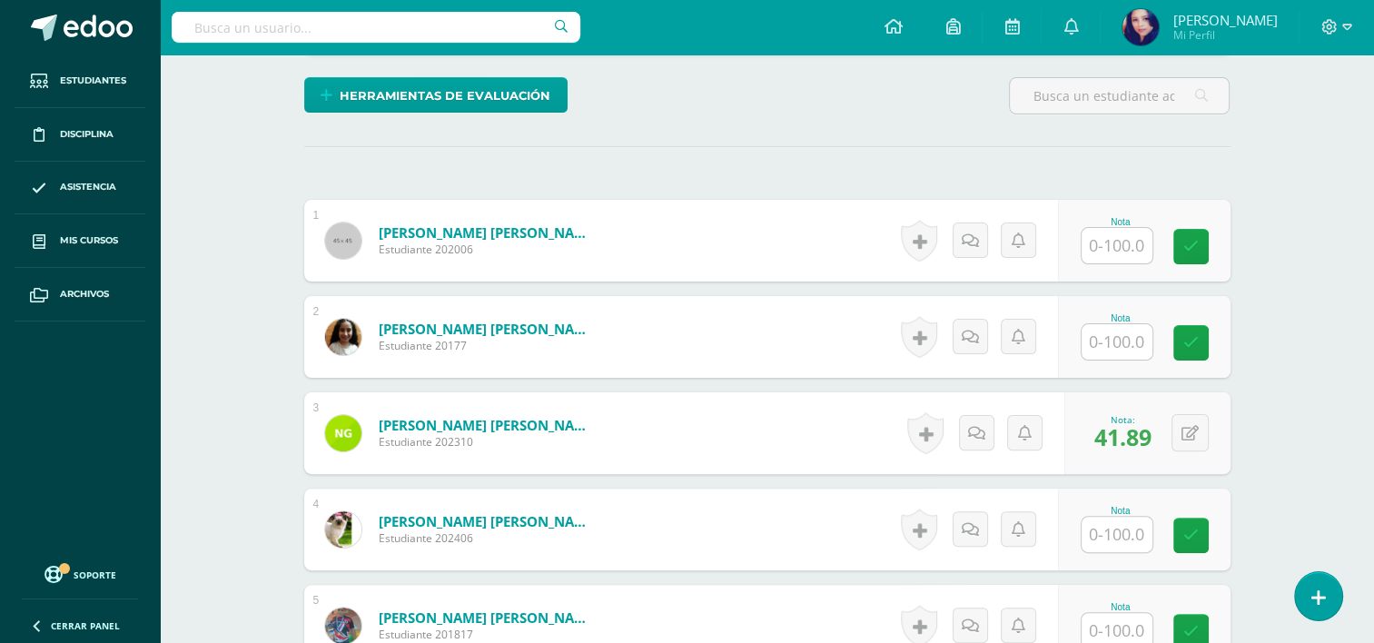
scroll to position [433, 0]
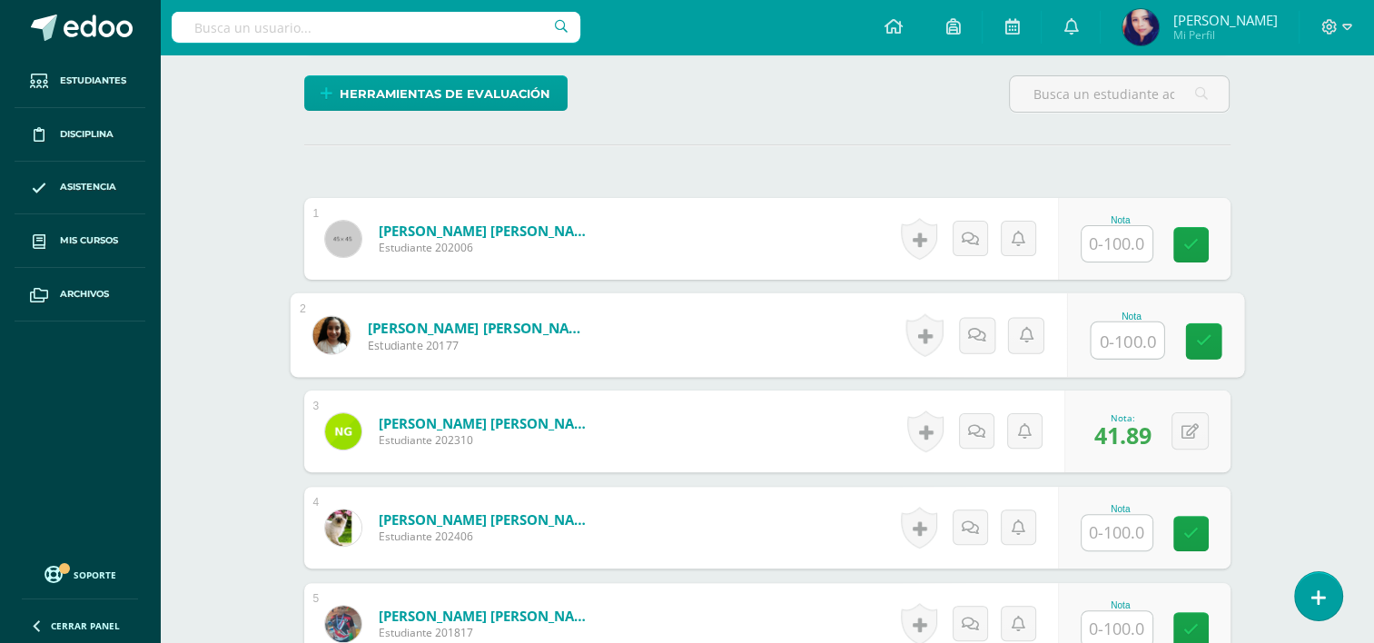
click at [1122, 338] on input "text" at bounding box center [1127, 340] width 73 height 36
type input "100"
click at [1195, 351] on link at bounding box center [1203, 341] width 36 height 36
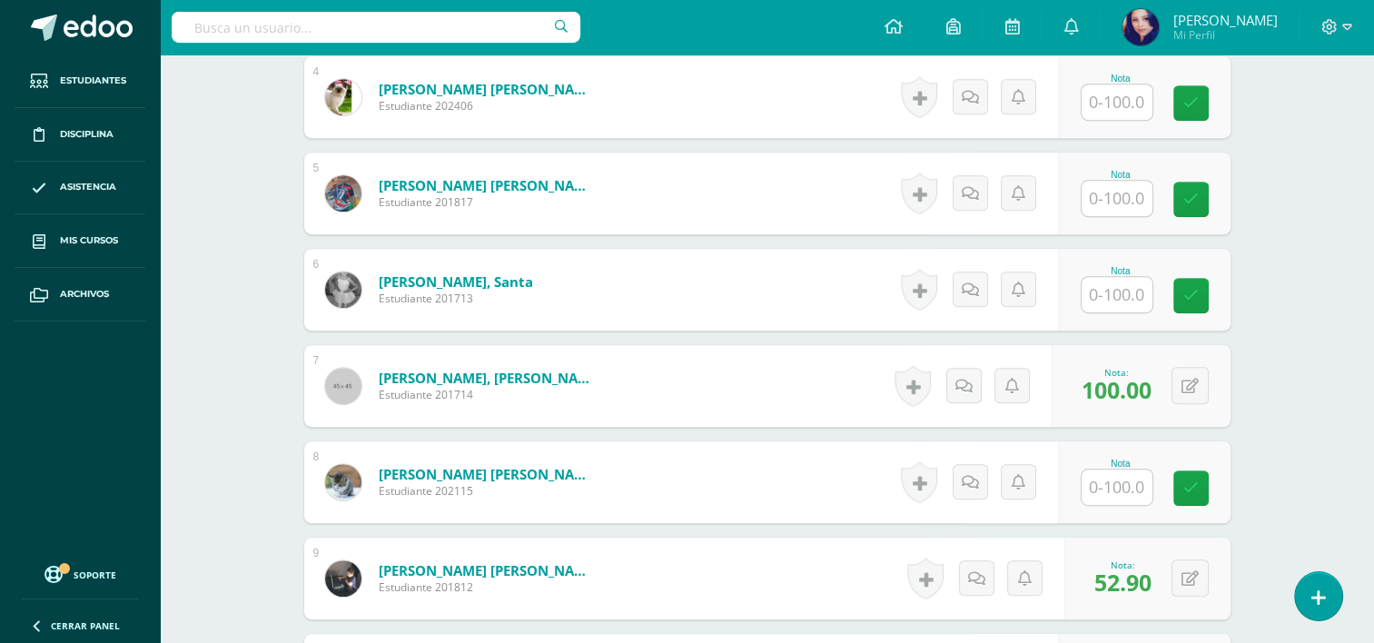
scroll to position [883, 0]
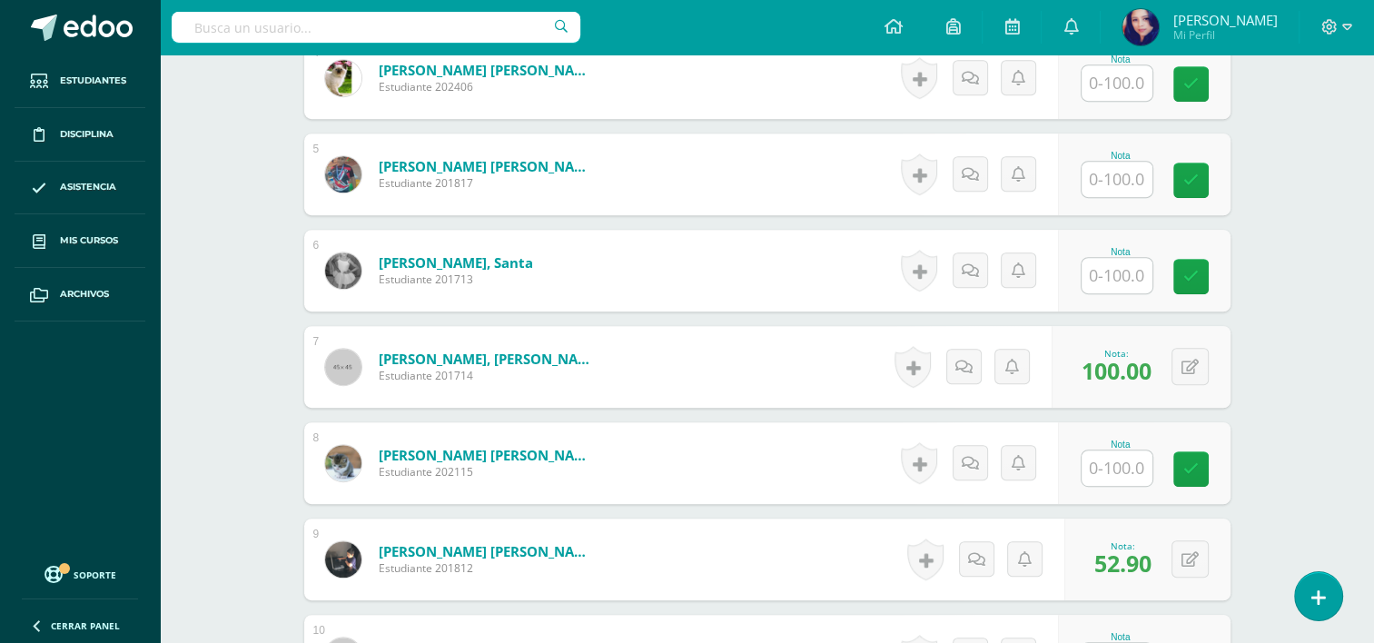
click at [1133, 171] on input "text" at bounding box center [1117, 179] width 71 height 35
type input "63.48"
click at [1213, 180] on link at bounding box center [1203, 181] width 36 height 36
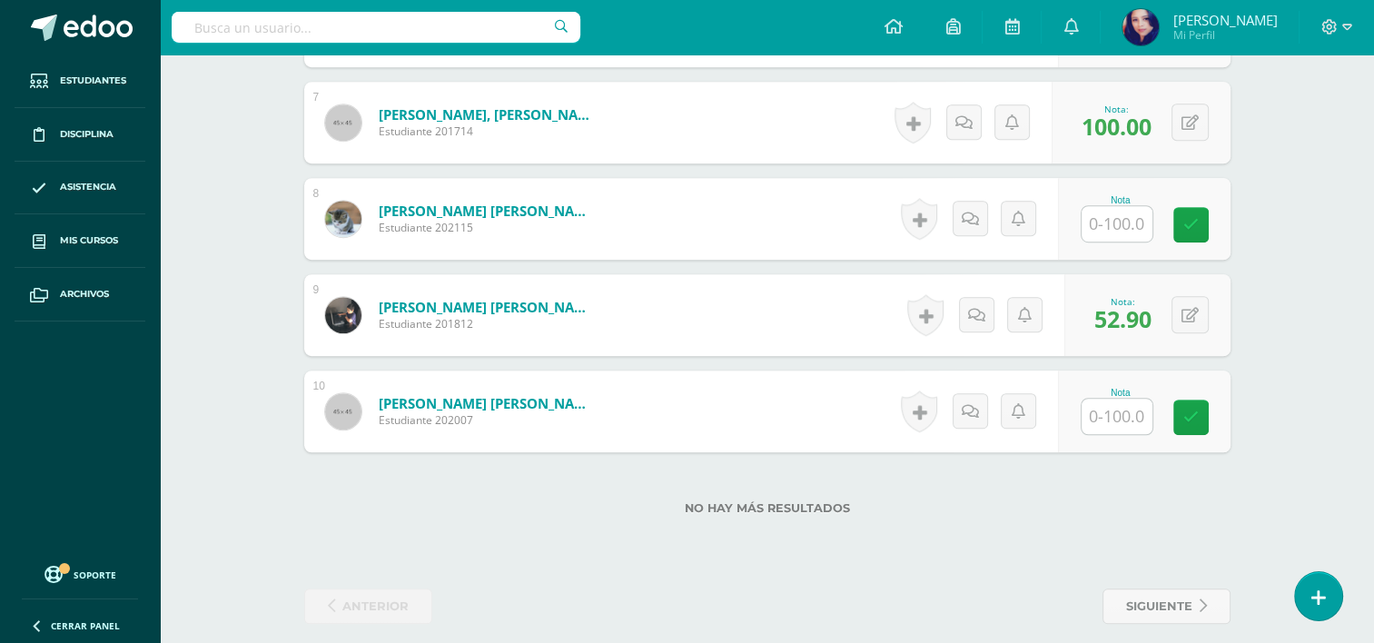
scroll to position [1132, 0]
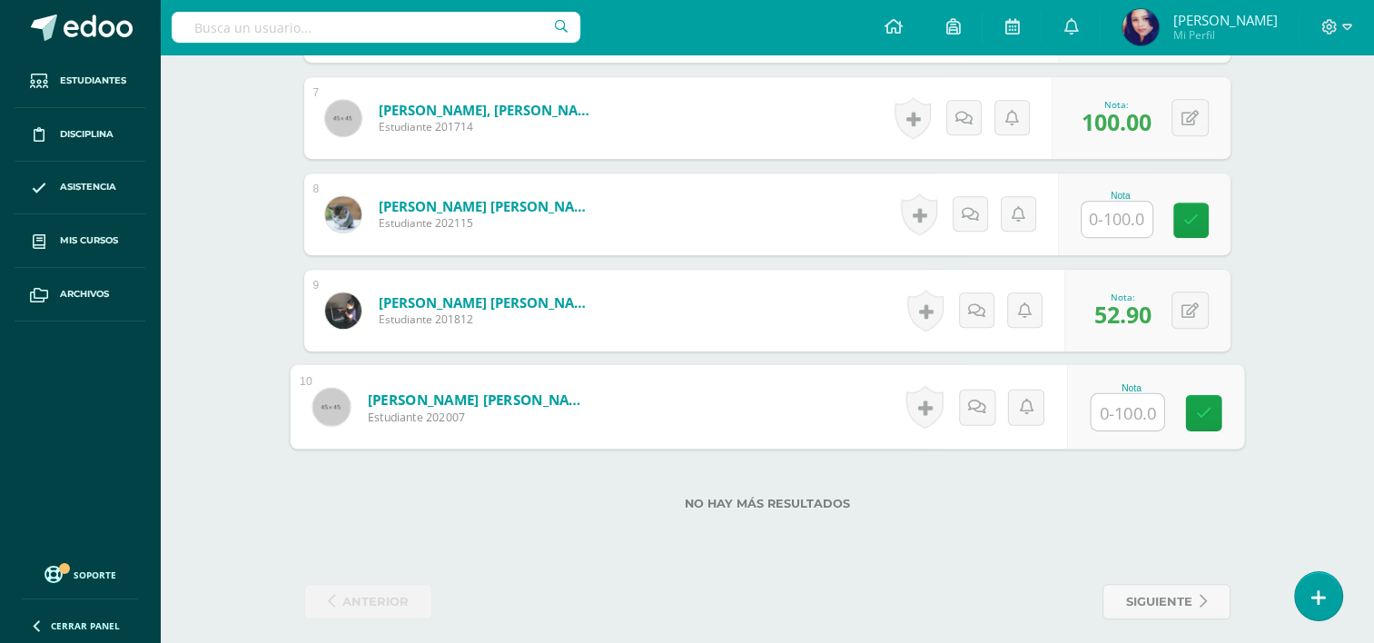
click at [1120, 407] on input "text" at bounding box center [1127, 412] width 73 height 36
type input "89.93"
click at [1215, 405] on link at bounding box center [1203, 413] width 36 height 36
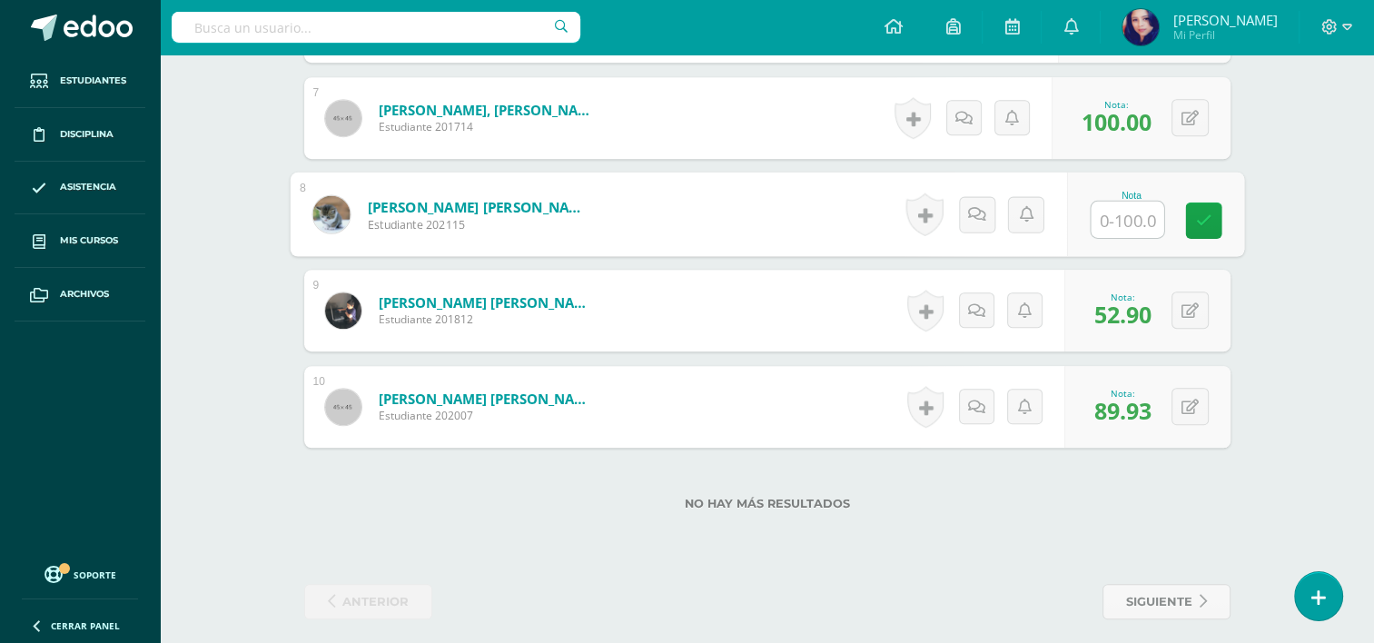
click at [1111, 215] on input "text" at bounding box center [1127, 220] width 73 height 36
type input "100"
click at [1200, 213] on icon at bounding box center [1203, 220] width 16 height 15
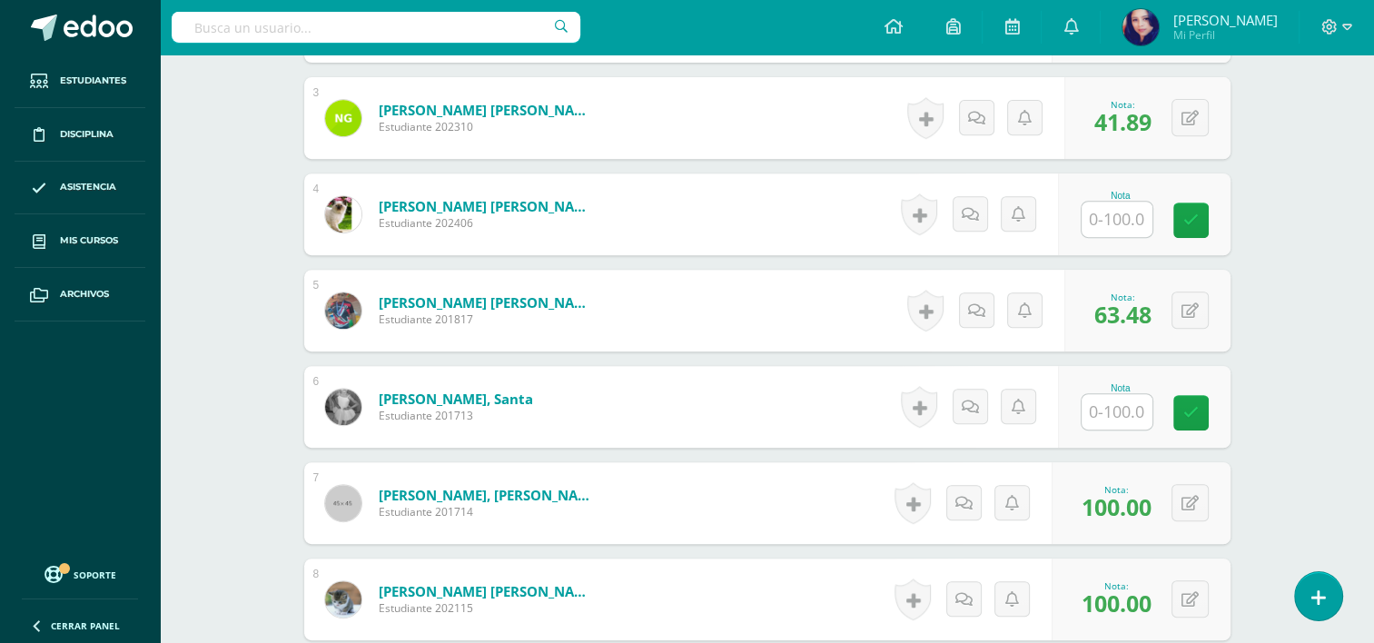
scroll to position [738, 0]
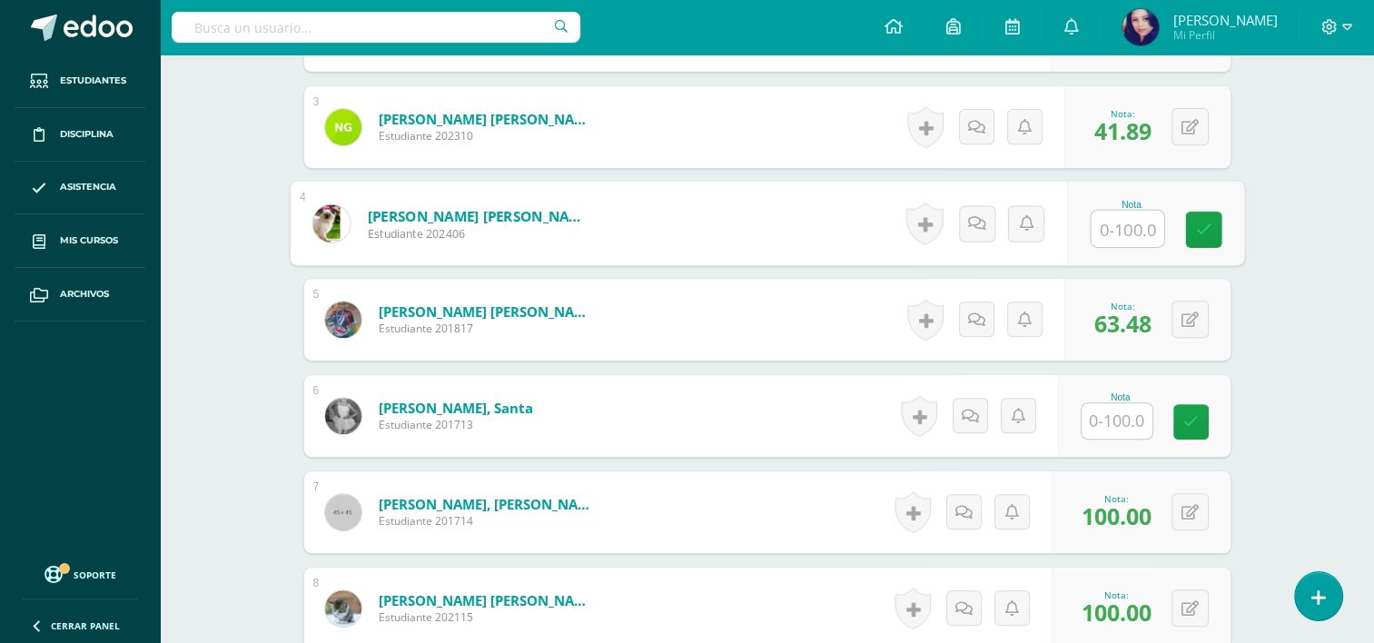
click at [1120, 220] on input "text" at bounding box center [1127, 229] width 73 height 36
type input "10.58"
click at [1201, 222] on icon at bounding box center [1203, 229] width 16 height 15
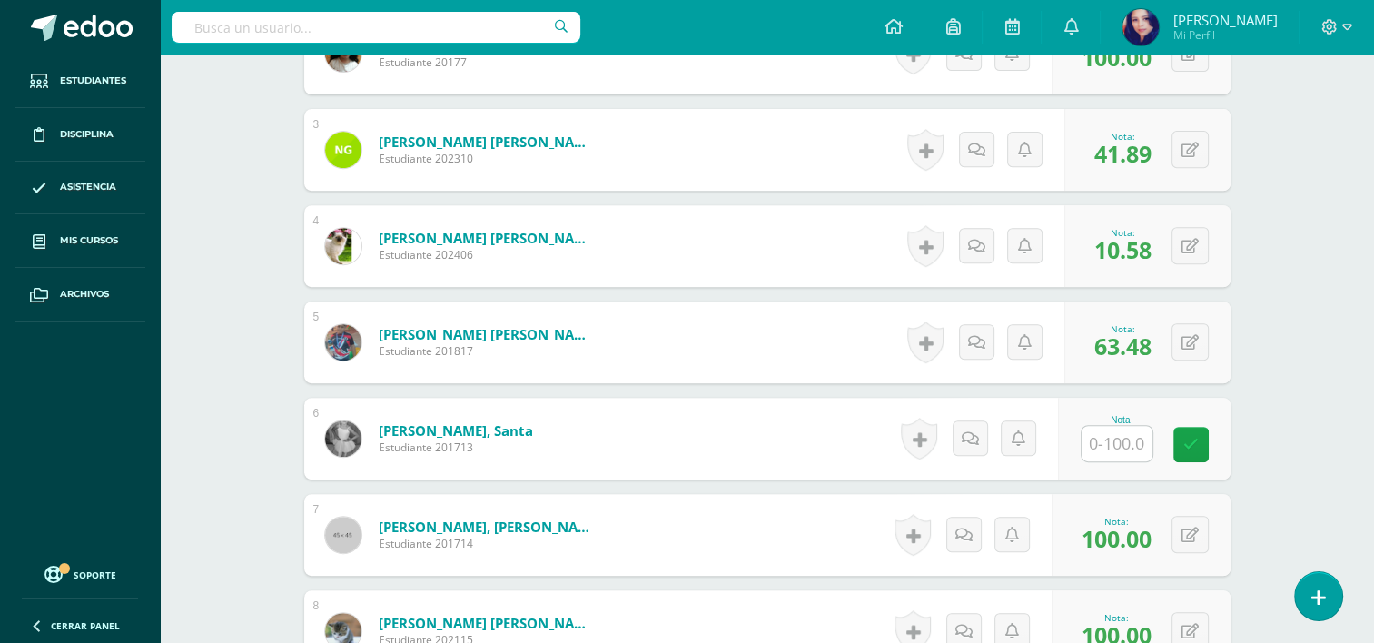
scroll to position [723, 0]
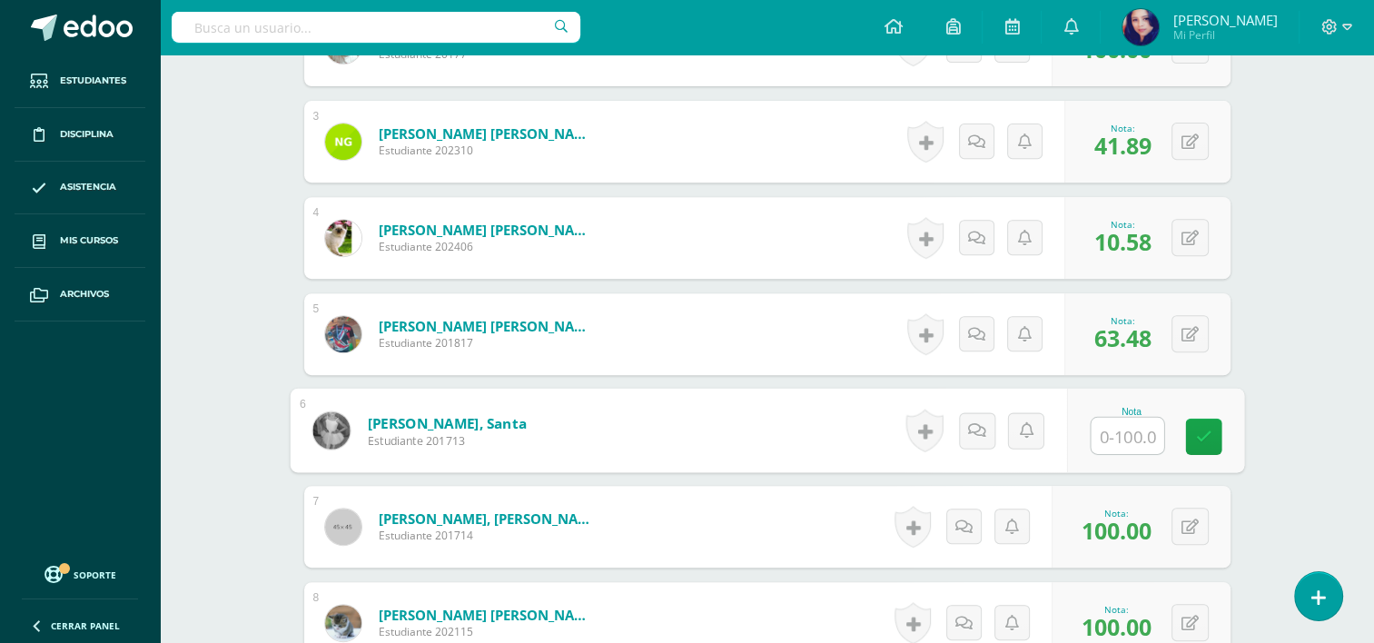
click at [1120, 430] on input "text" at bounding box center [1127, 436] width 73 height 36
type input "74.06"
click at [1200, 437] on icon at bounding box center [1203, 436] width 16 height 15
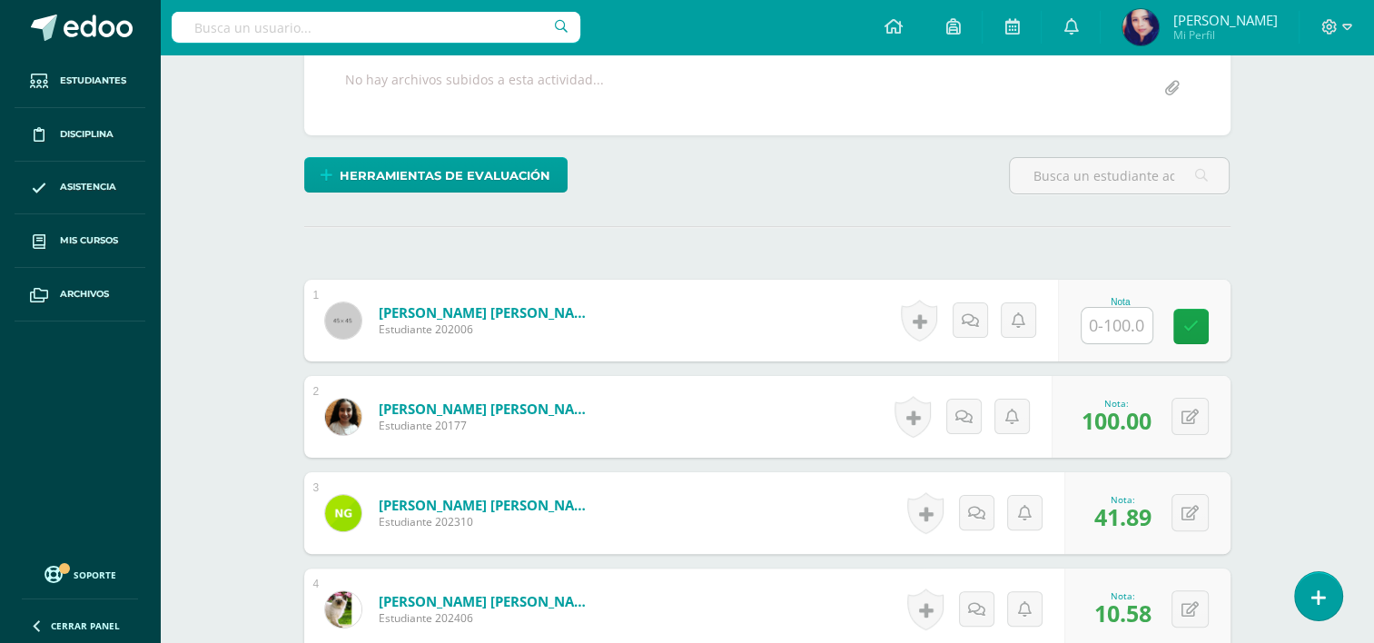
scroll to position [342, 0]
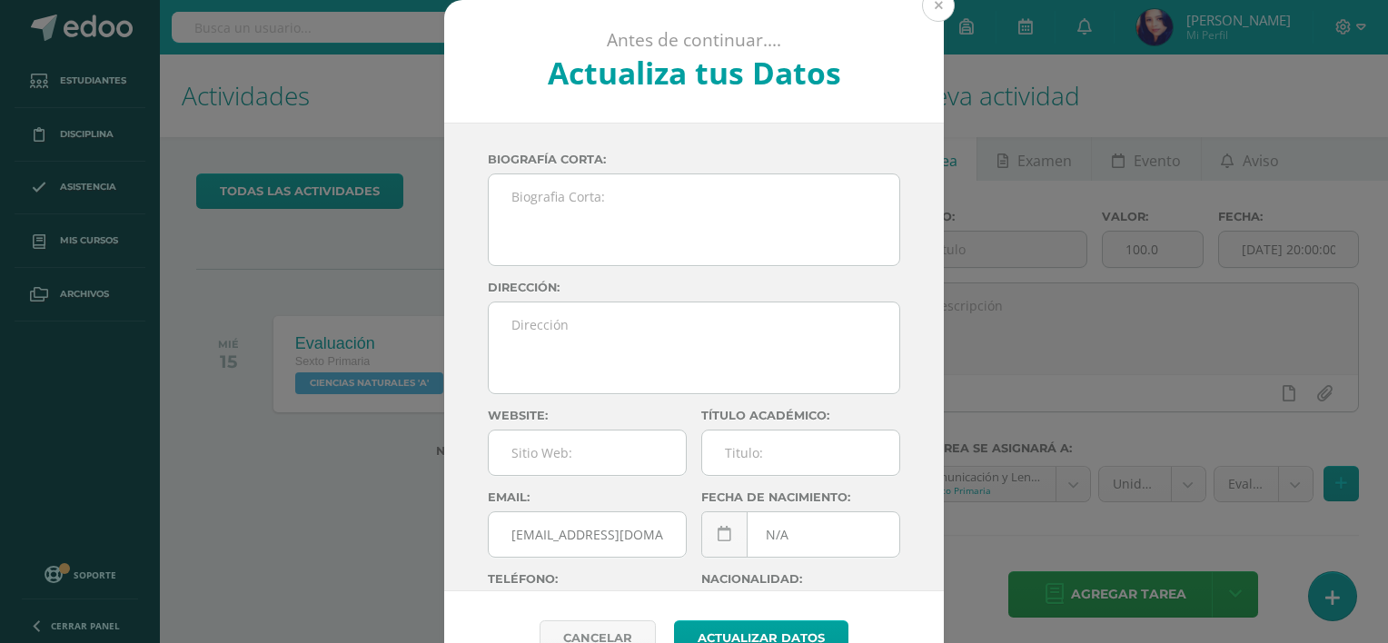
click at [931, 13] on button at bounding box center [938, 5] width 33 height 33
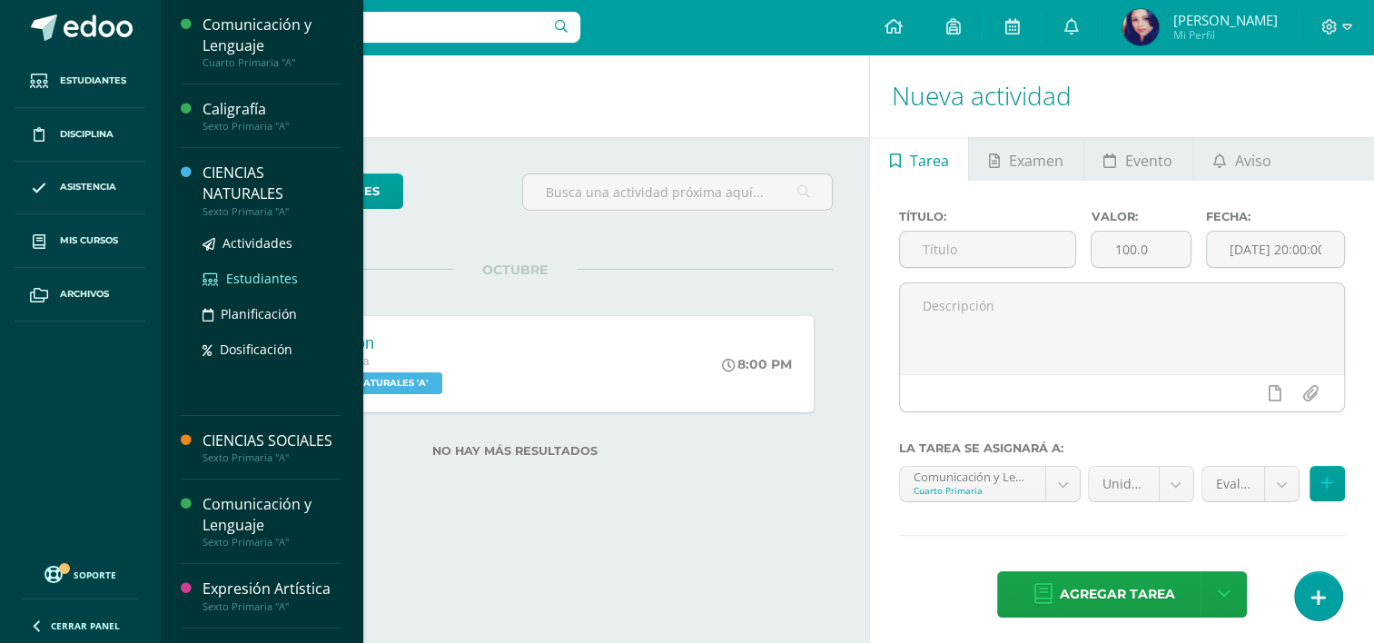
click at [272, 272] on span "Estudiantes" at bounding box center [262, 278] width 72 height 17
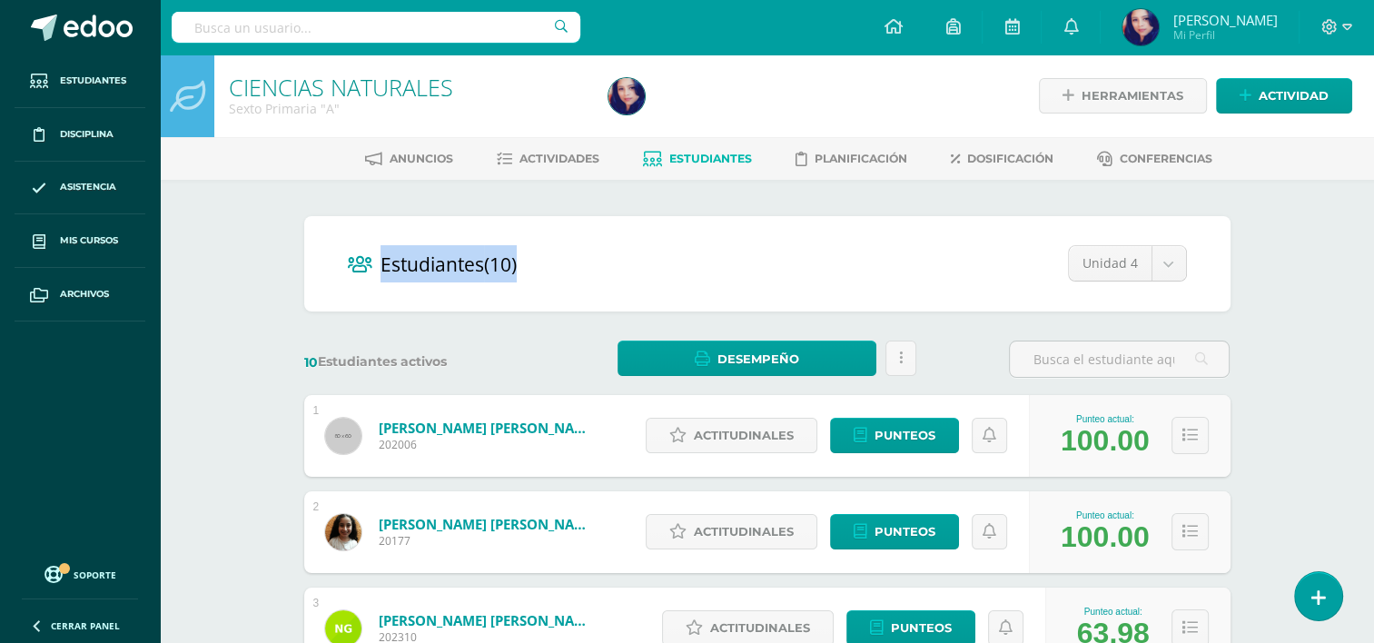
drag, startPoint x: 0, startPoint y: 0, endPoint x: 966, endPoint y: 210, distance: 989.0
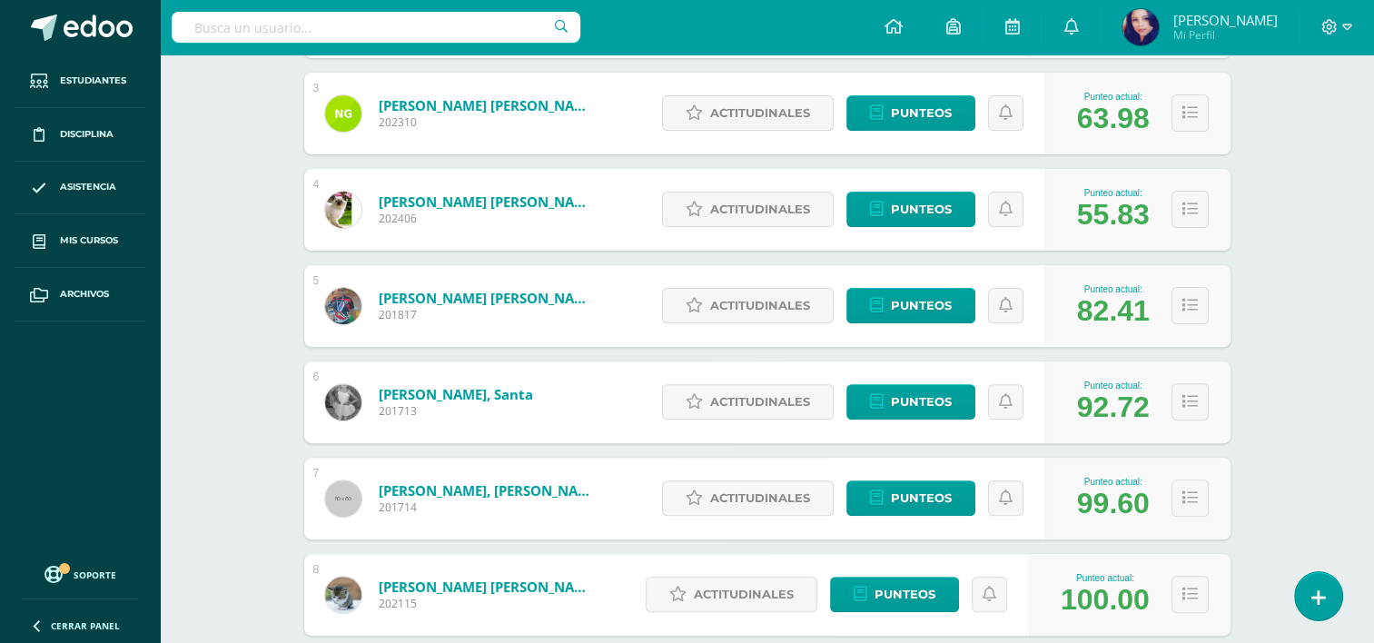
scroll to position [509, 0]
